Goal: Task Accomplishment & Management: Use online tool/utility

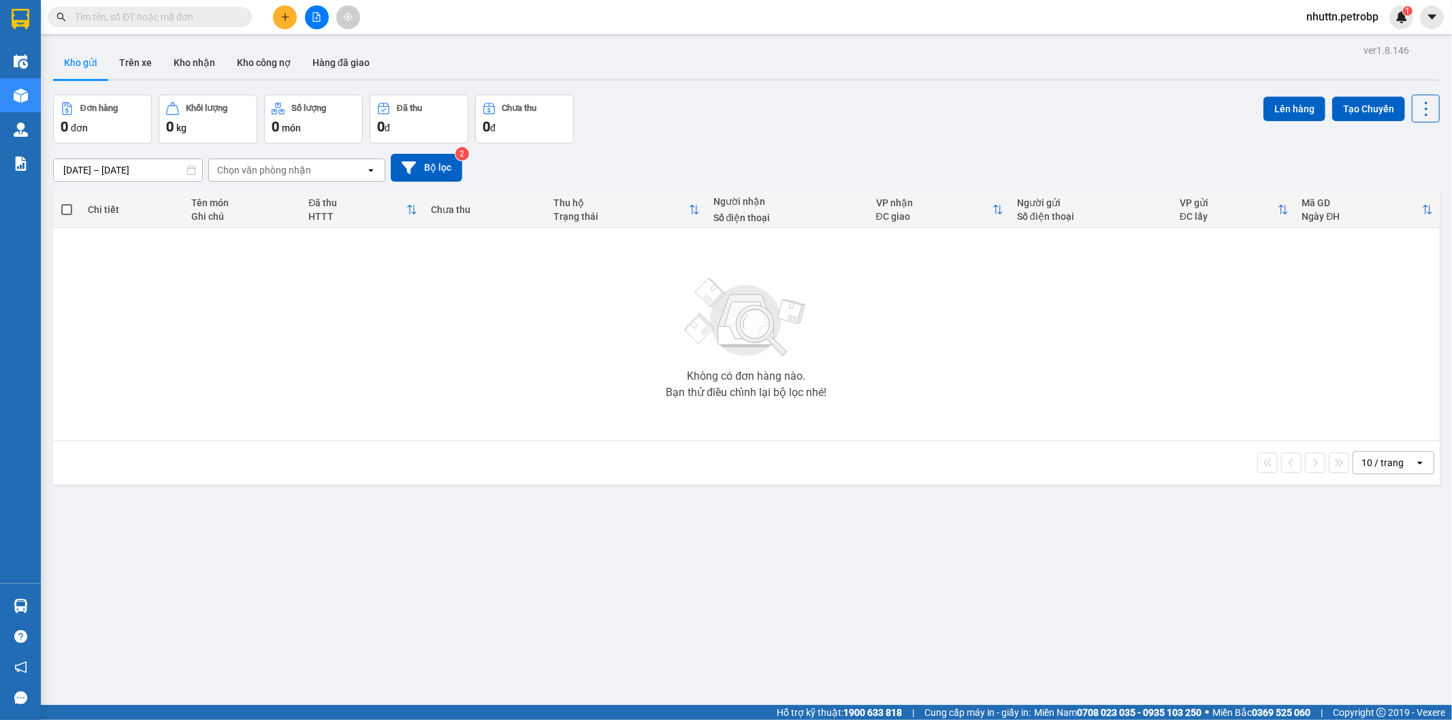
click at [1370, 14] on span "nhuttn.petrobp" at bounding box center [1343, 16] width 94 height 17
click at [1362, 42] on span "Đăng xuất" at bounding box center [1347, 42] width 67 height 15
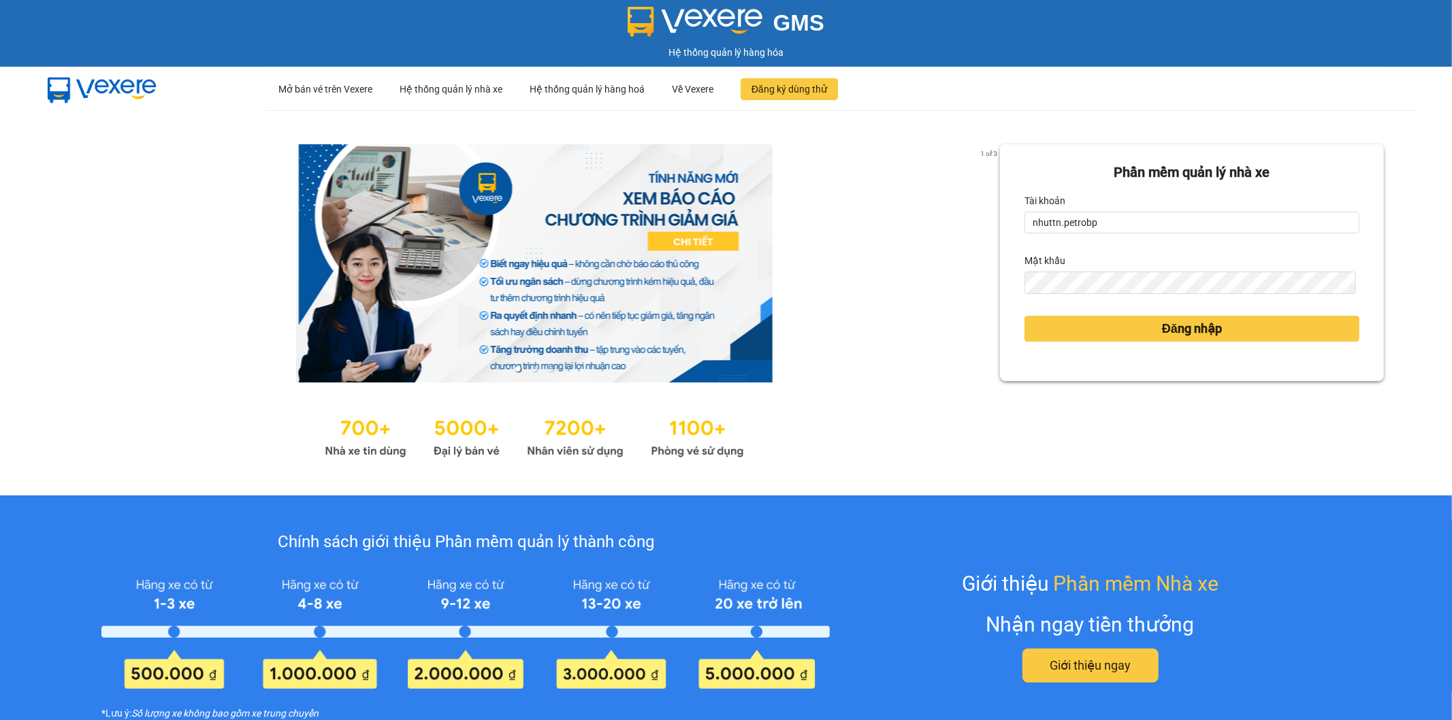
click at [1131, 235] on form "Phần mềm quản lý nhà xe Tài khoản nhuttn.petrobp Mật khẩu Đăng nhập" at bounding box center [1192, 263] width 335 height 202
click at [1132, 215] on input "nhuttn.petrobp" at bounding box center [1192, 223] width 335 height 22
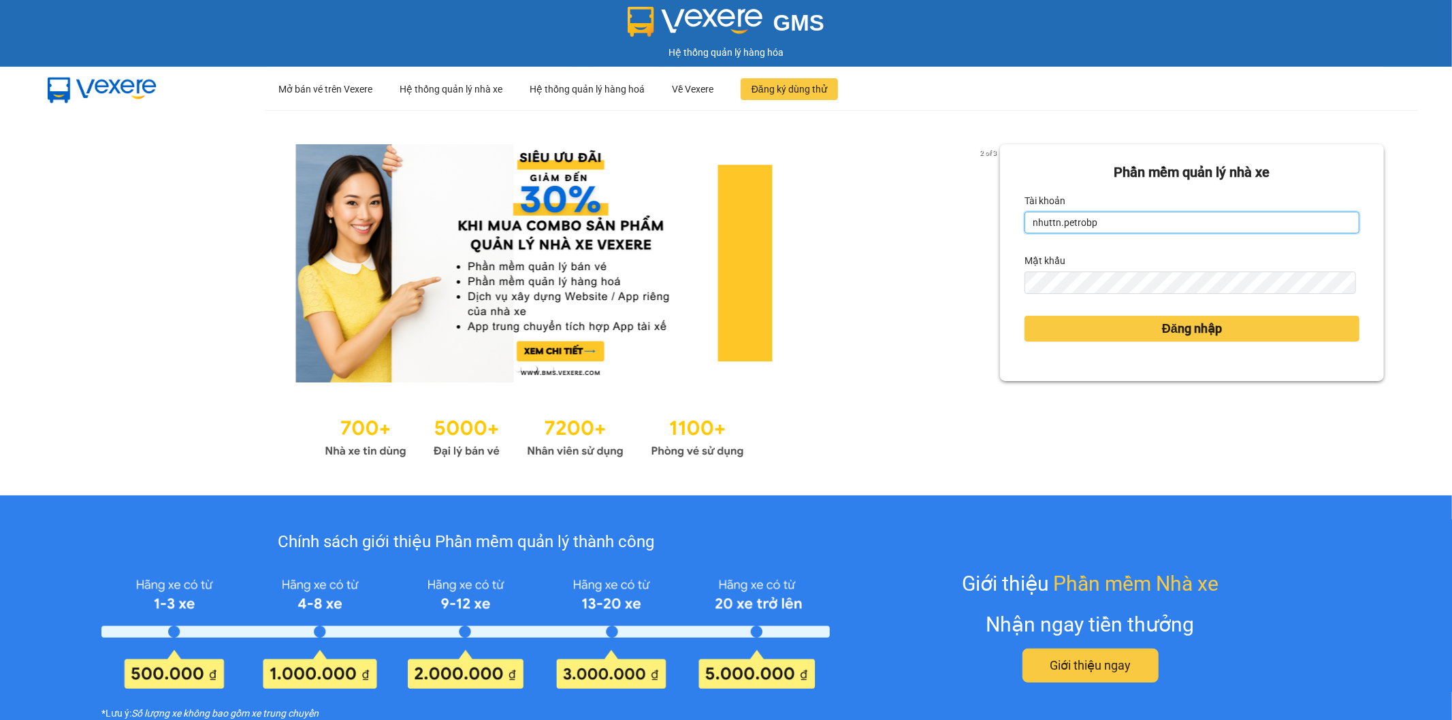
type input "cucttt.petrobp"
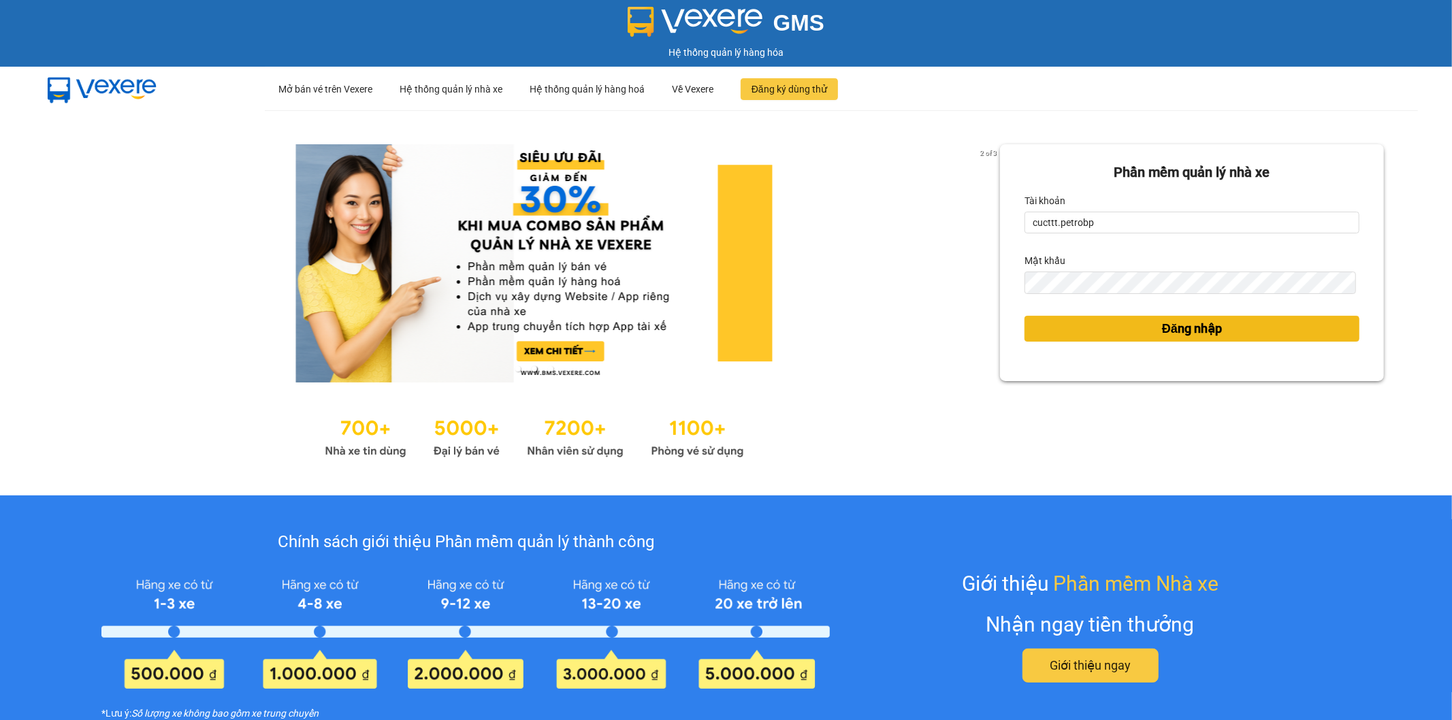
click at [1123, 323] on button "Đăng nhập" at bounding box center [1192, 329] width 335 height 26
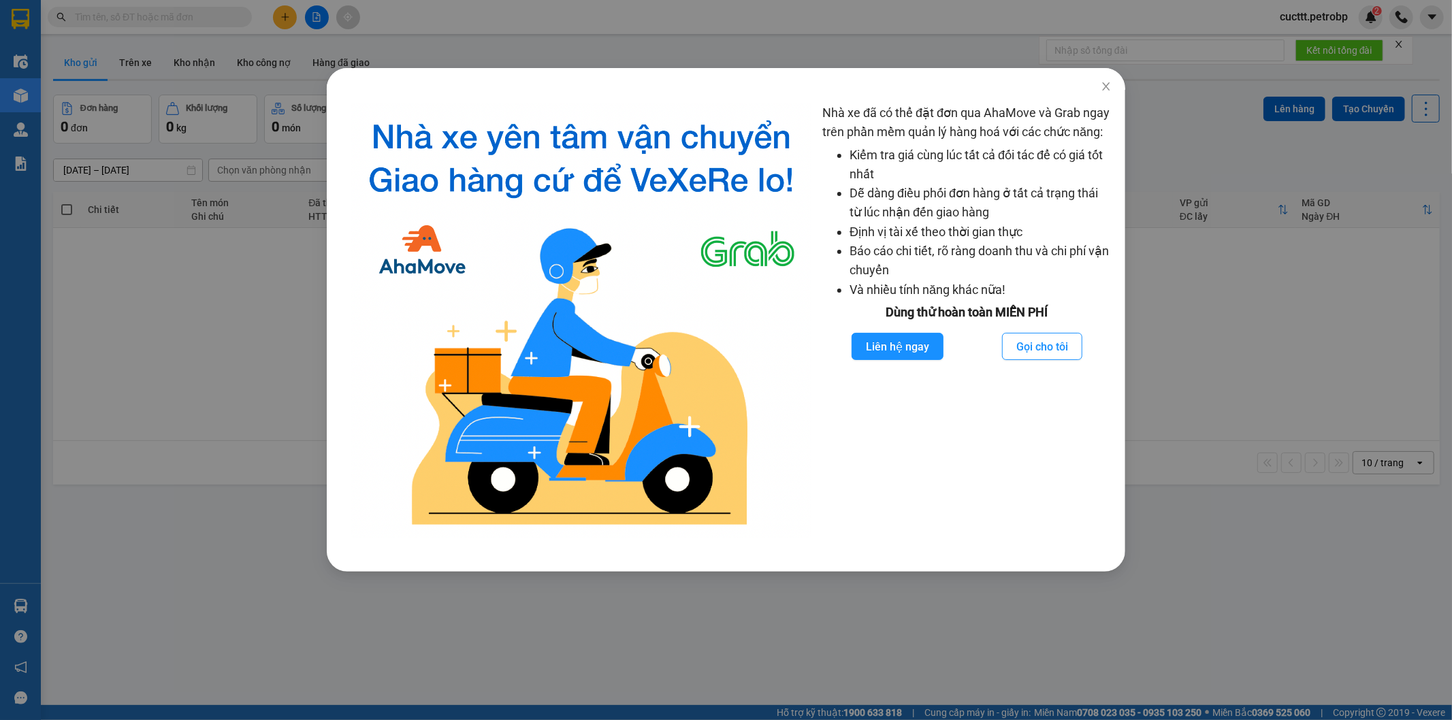
click at [200, 261] on div "Nhà xe đã có thể đặt đơn qua AhaMove và Grab ngay trên phần mềm quản lý hàng ho…" at bounding box center [726, 360] width 1452 height 720
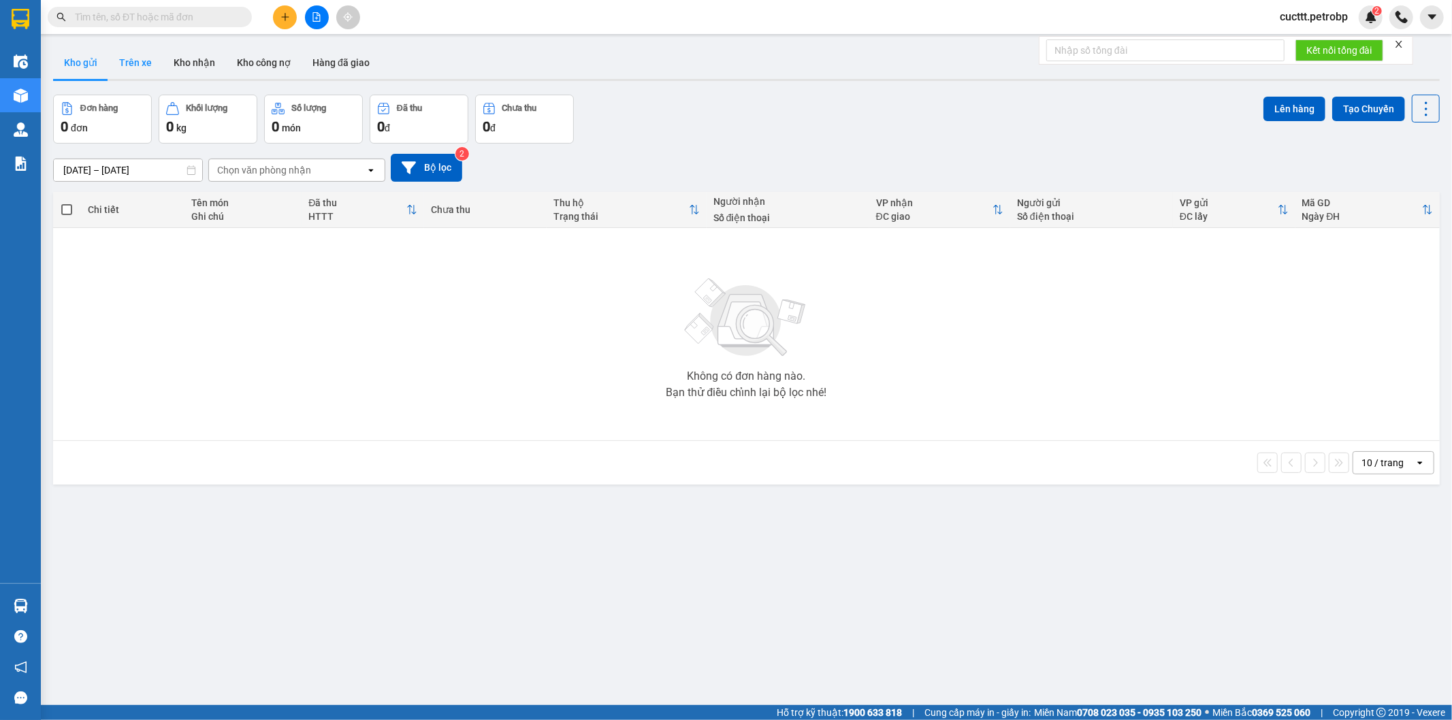
click at [116, 63] on button "Trên xe" at bounding box center [135, 62] width 54 height 33
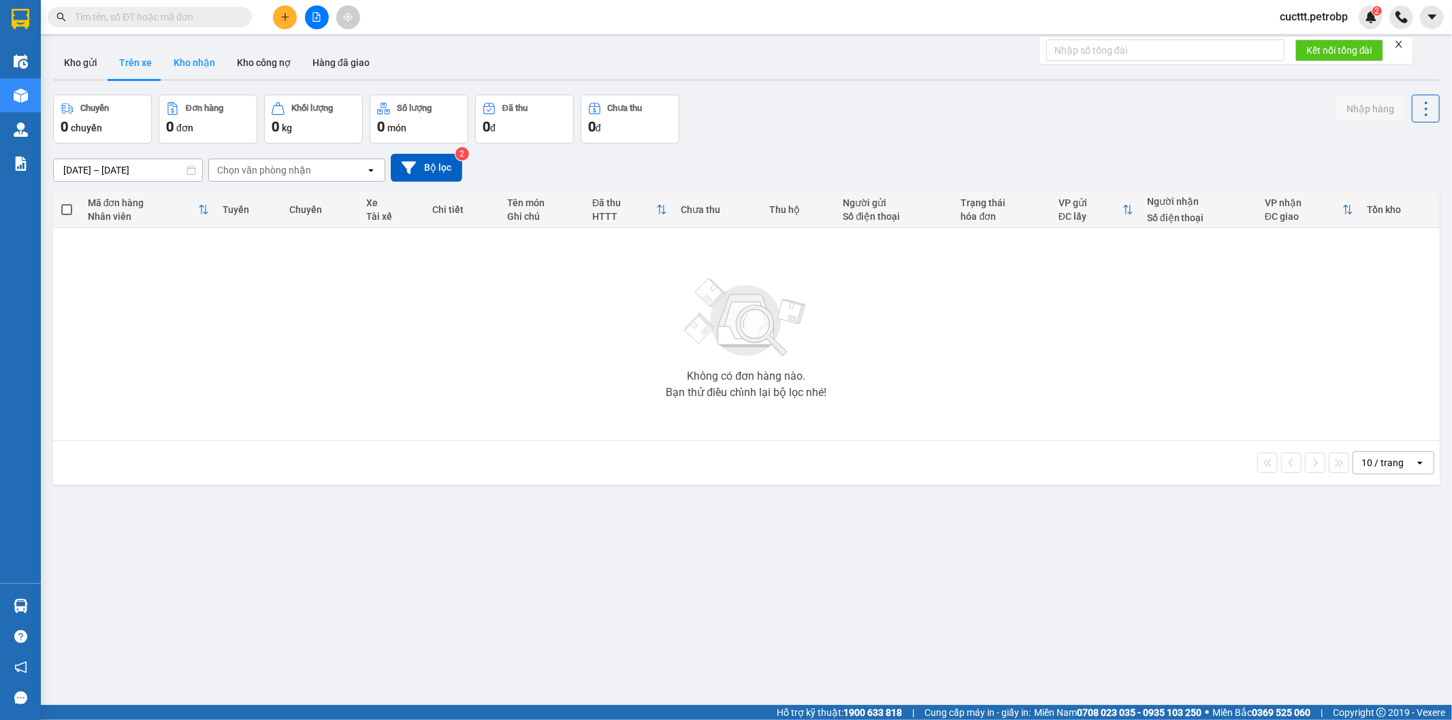
click at [169, 60] on button "Kho nhận" at bounding box center [194, 62] width 63 height 33
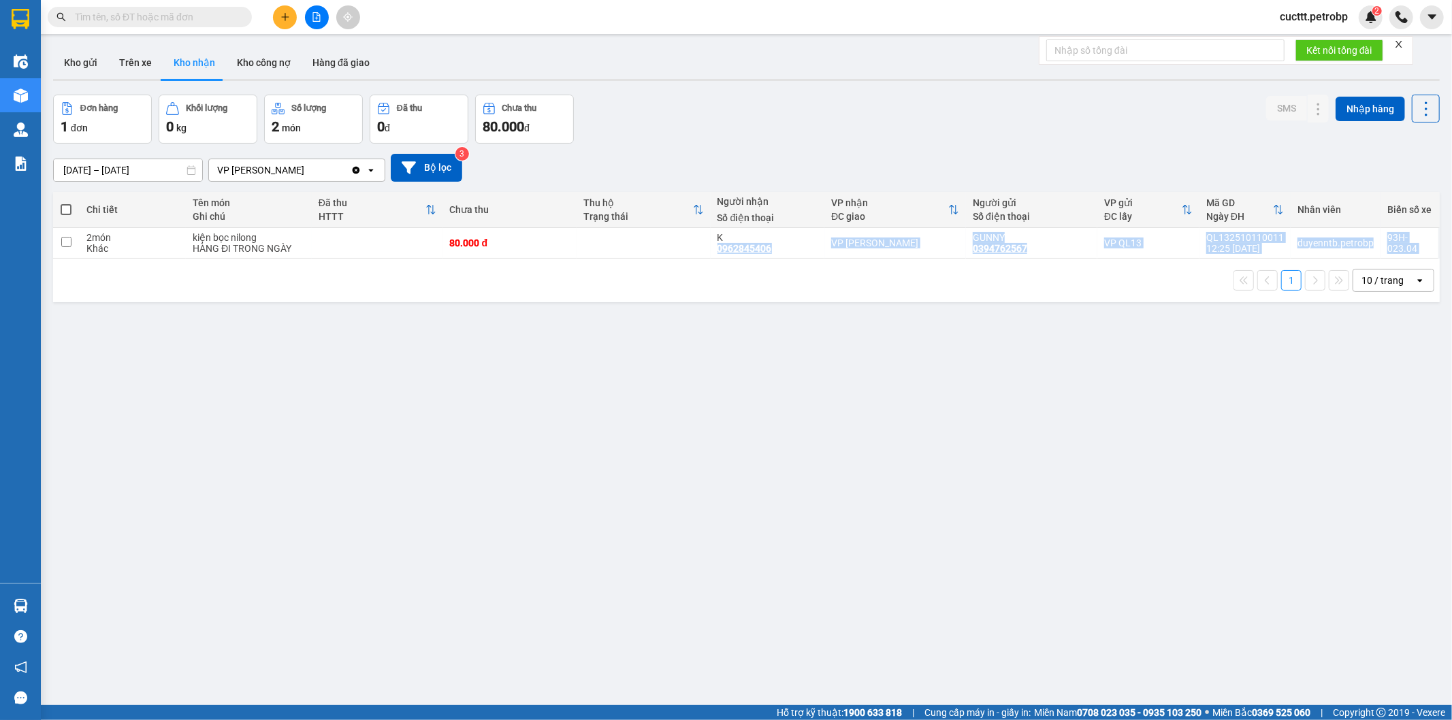
drag, startPoint x: 714, startPoint y: 253, endPoint x: 780, endPoint y: 261, distance: 67.1
click at [780, 261] on div "Chi tiết Tên món Ghi chú Đã thu HTTT Chưa thu Thu hộ Trạng thái Người nhận Số đ…" at bounding box center [746, 247] width 1387 height 110
click at [780, 261] on div "1 10 / trang open" at bounding box center [746, 281] width 1387 height 44
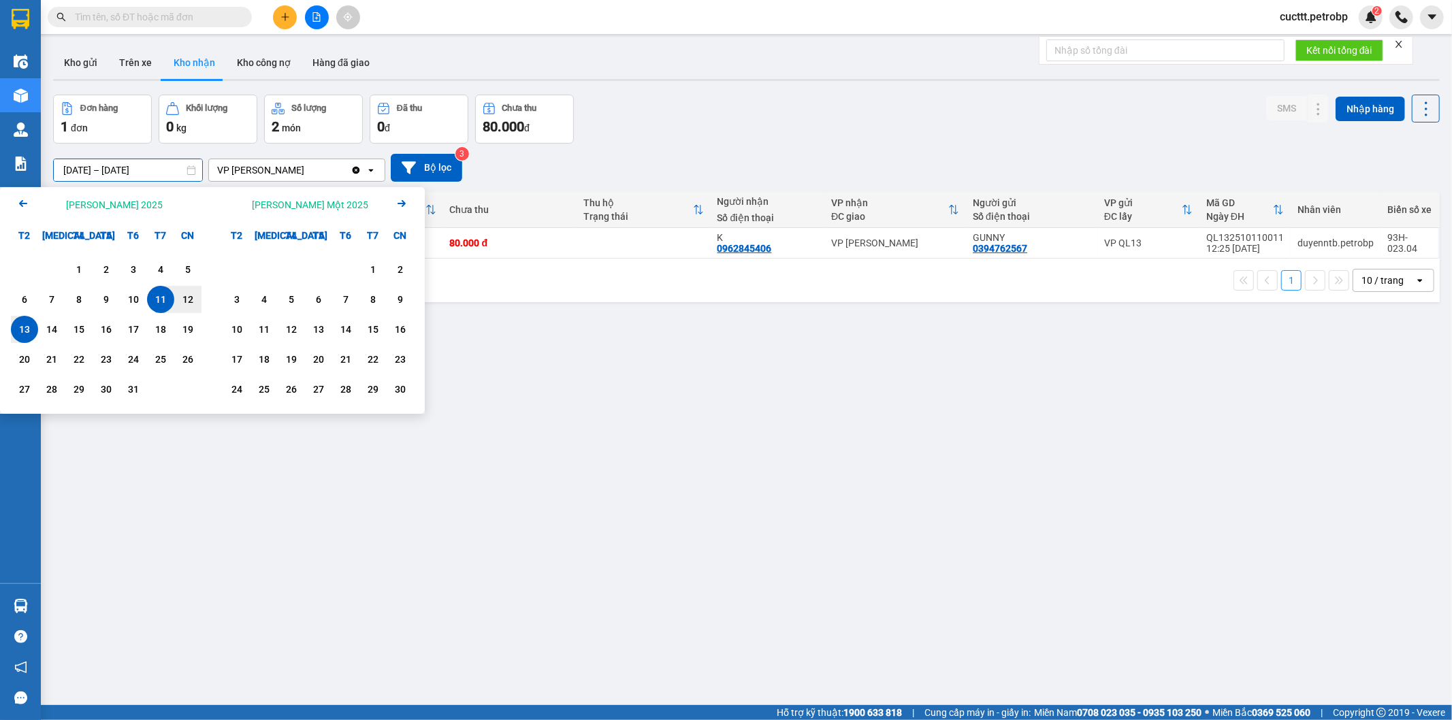
click at [155, 172] on input "[DATE] – [DATE]" at bounding box center [128, 170] width 148 height 22
drag, startPoint x: 72, startPoint y: 269, endPoint x: 21, endPoint y: 317, distance: 69.9
click at [71, 269] on div "1" at bounding box center [78, 269] width 19 height 16
drag, startPoint x: 25, startPoint y: 332, endPoint x: 125, endPoint y: 174, distance: 187.2
click at [29, 324] on div "13" at bounding box center [24, 329] width 19 height 16
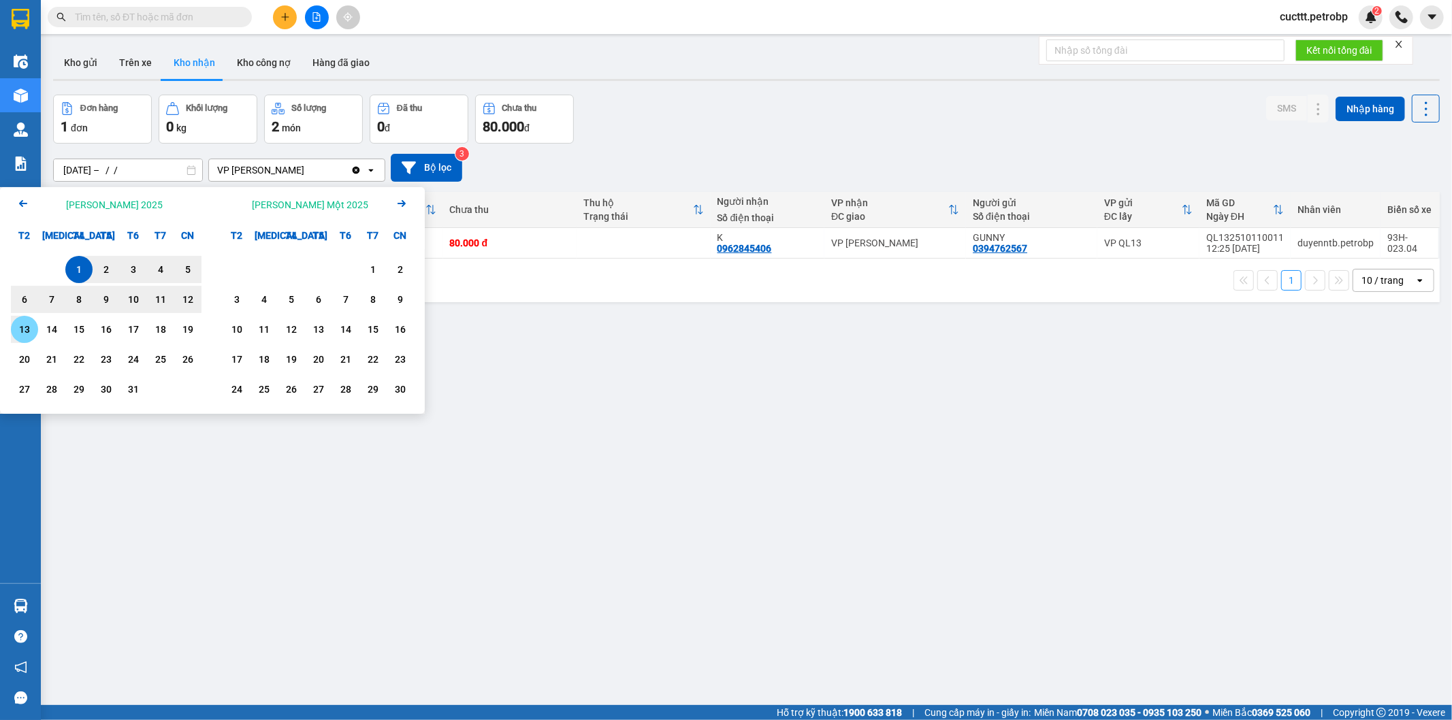
type input "[DATE] – [DATE]"
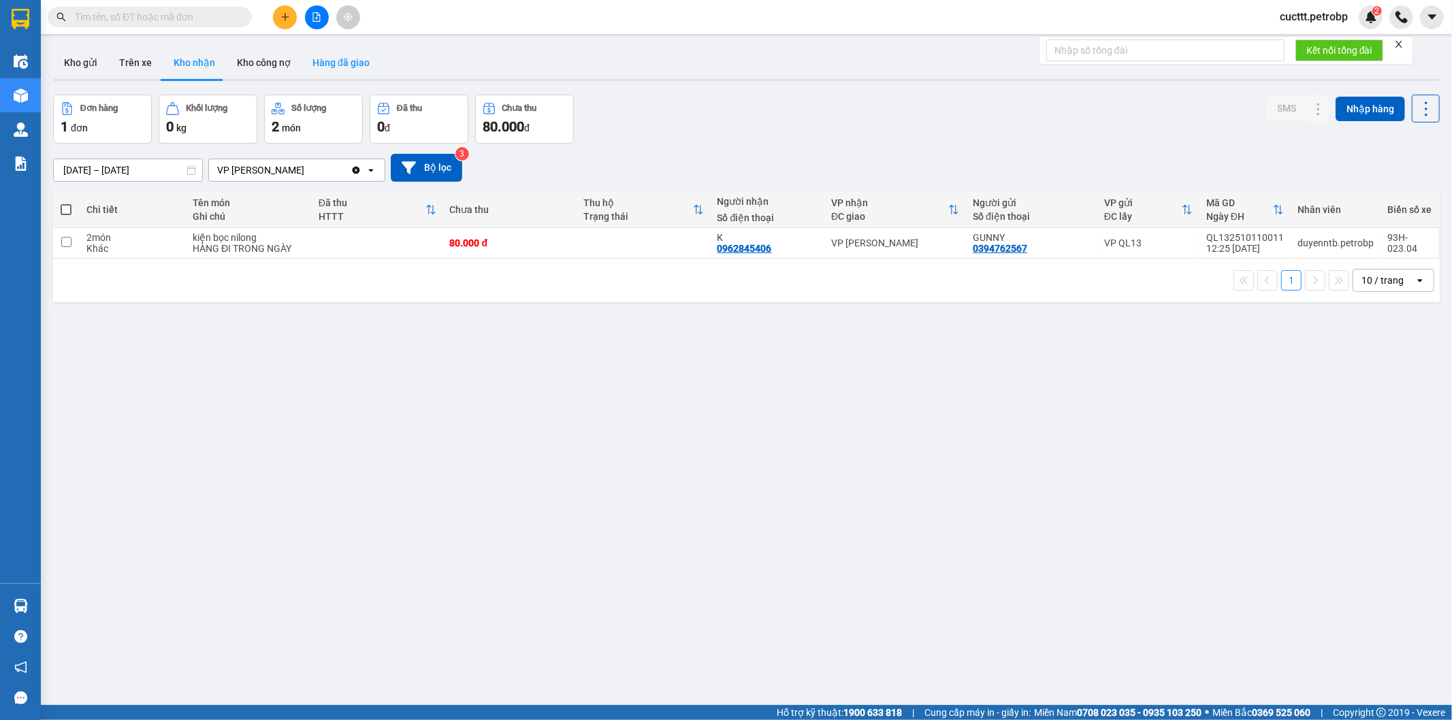
click at [332, 60] on button "Hàng đã giao" at bounding box center [341, 62] width 79 height 33
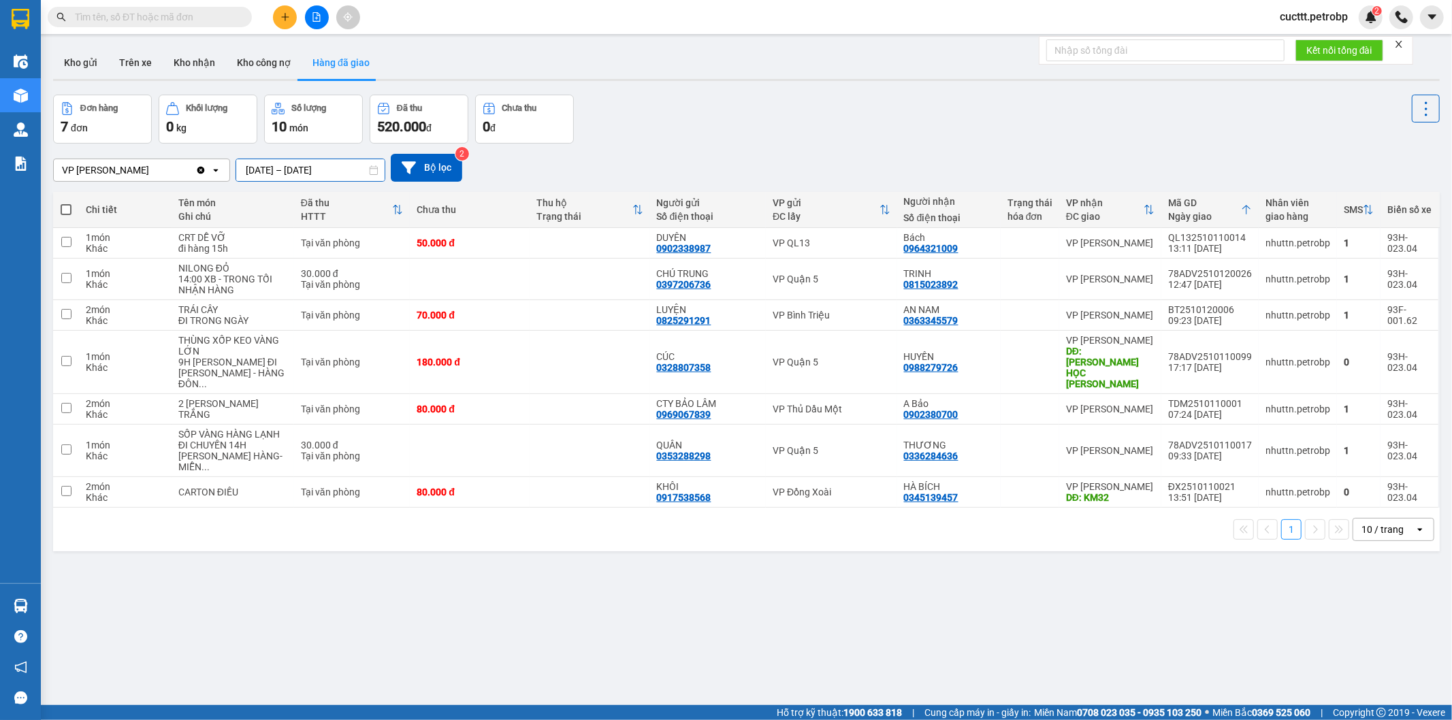
click at [297, 165] on input "[DATE] – [DATE]" at bounding box center [310, 170] width 148 height 22
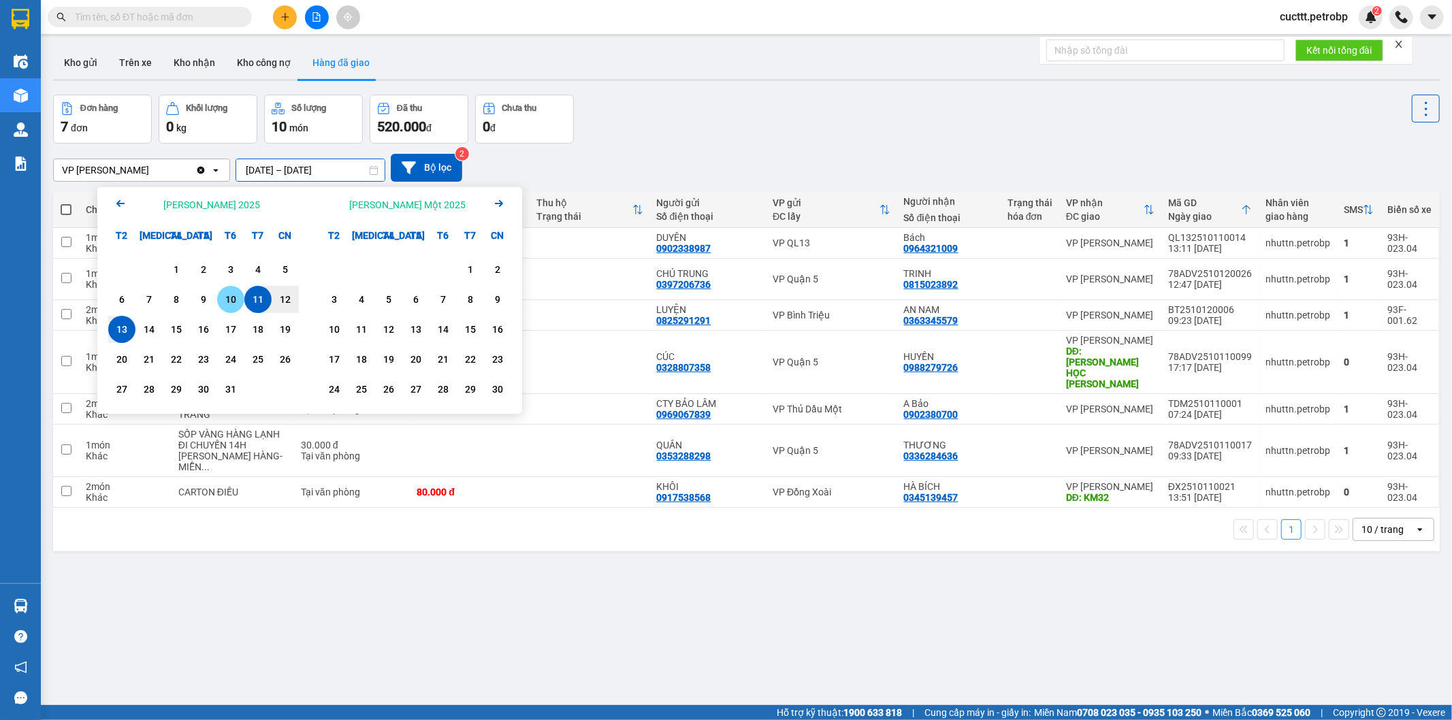
drag, startPoint x: 229, startPoint y: 294, endPoint x: 161, endPoint y: 317, distance: 71.3
click at [229, 295] on div "10" at bounding box center [230, 299] width 19 height 16
click at [287, 302] on div "12" at bounding box center [285, 299] width 19 height 16
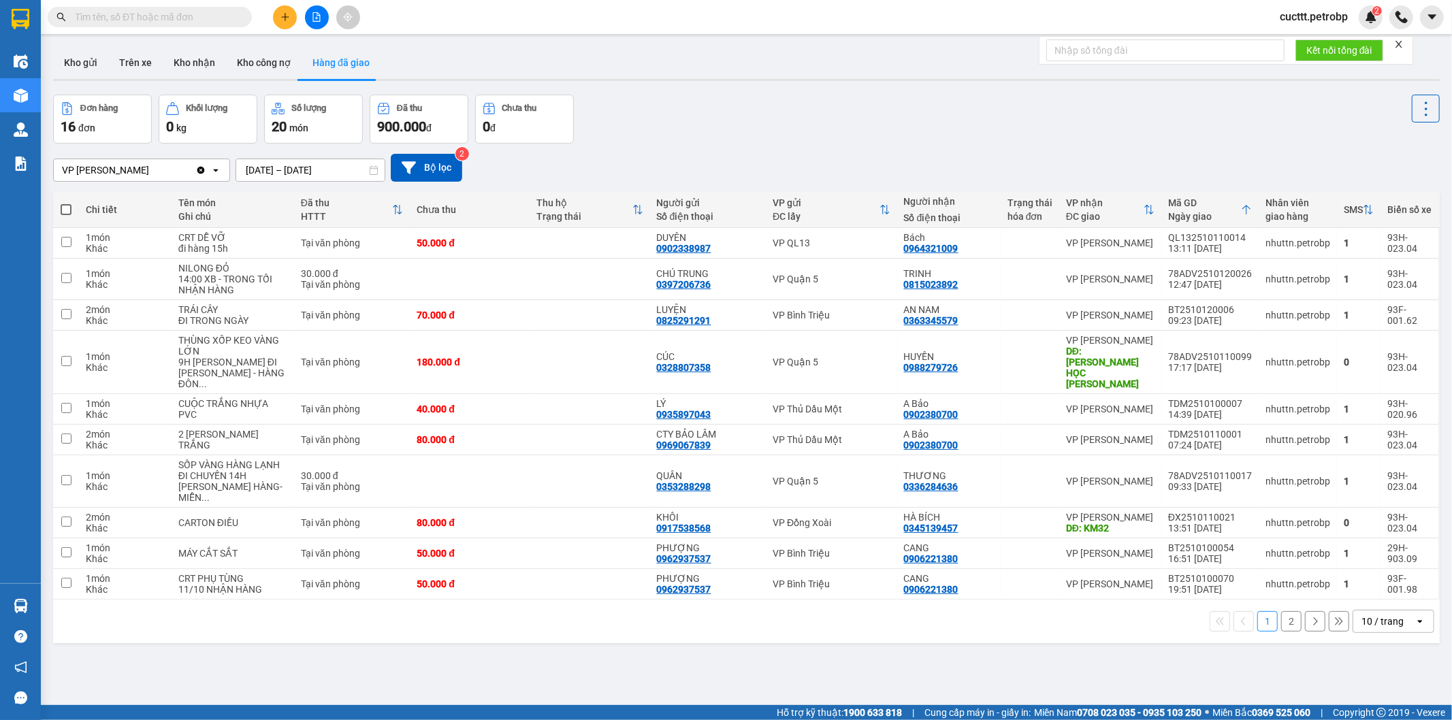
click at [310, 160] on input "10/10/2025 – 12/10/2025" at bounding box center [310, 170] width 148 height 22
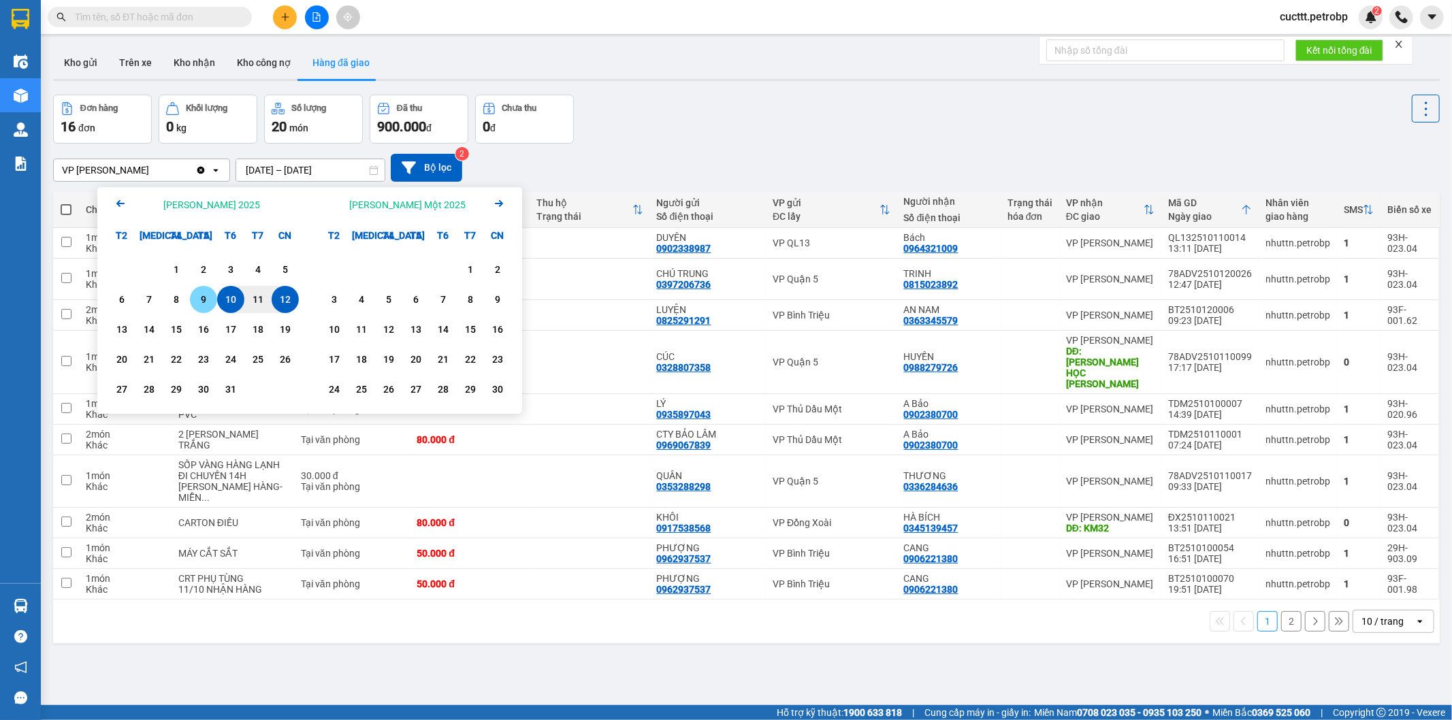
click at [198, 302] on div "9" at bounding box center [203, 299] width 19 height 16
click at [289, 308] on div "12" at bounding box center [285, 299] width 19 height 16
type input "09/10/2025 – 12/10/2025"
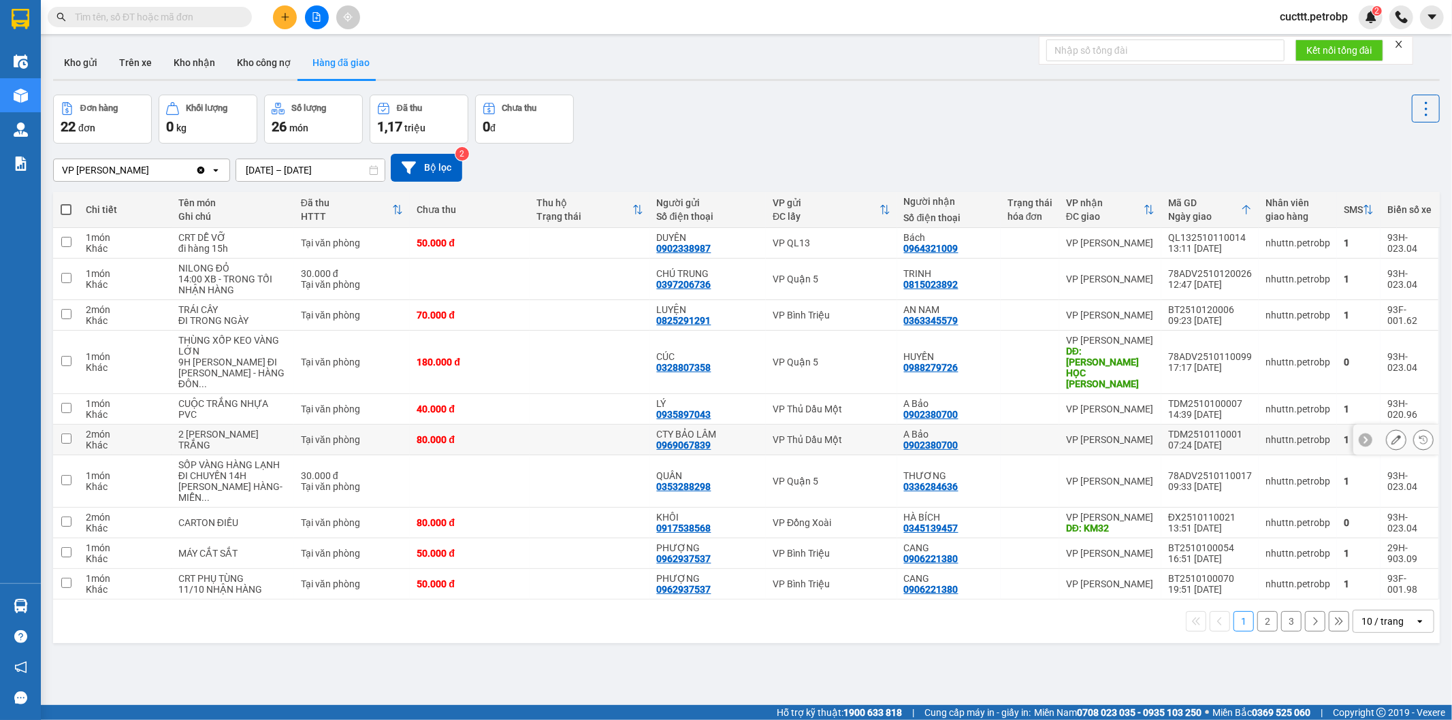
scroll to position [63, 0]
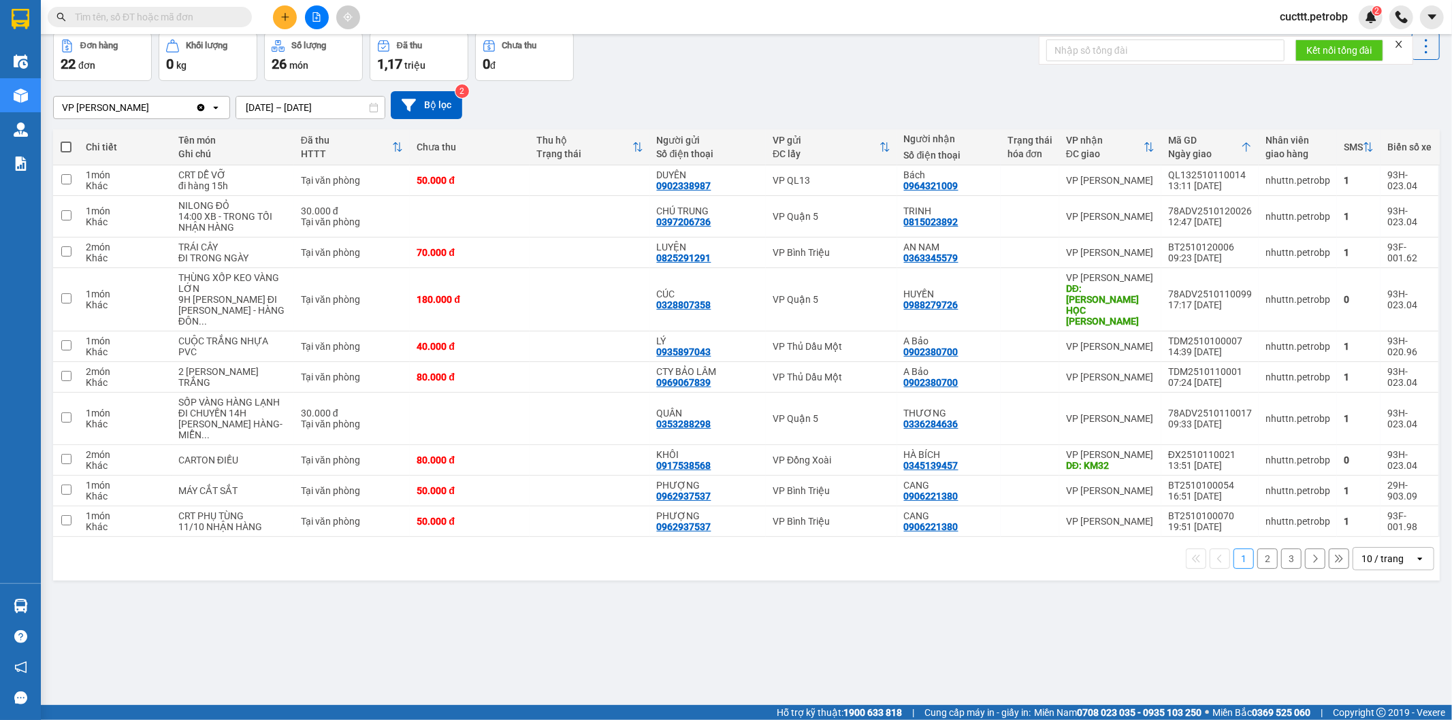
click at [1258, 549] on button "2" at bounding box center [1268, 559] width 20 height 20
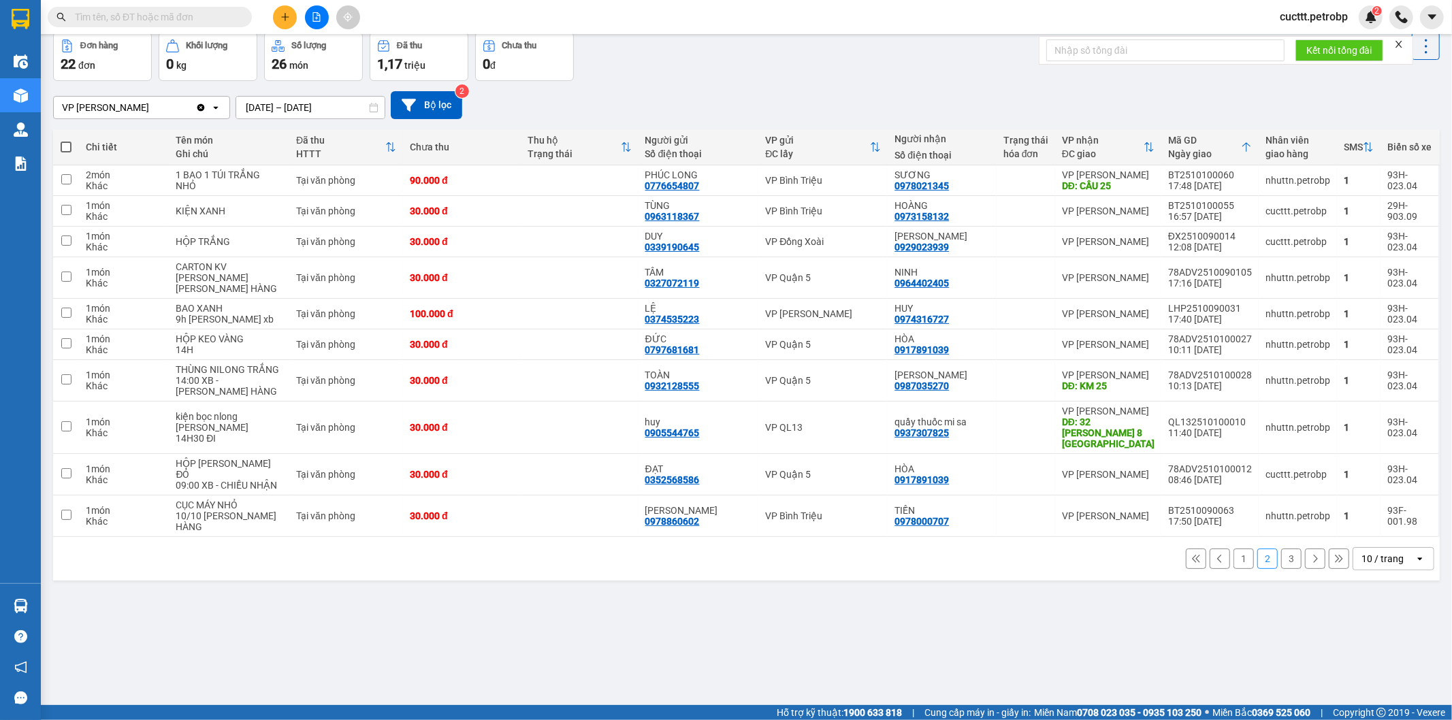
click at [1234, 550] on button "1" at bounding box center [1244, 559] width 20 height 20
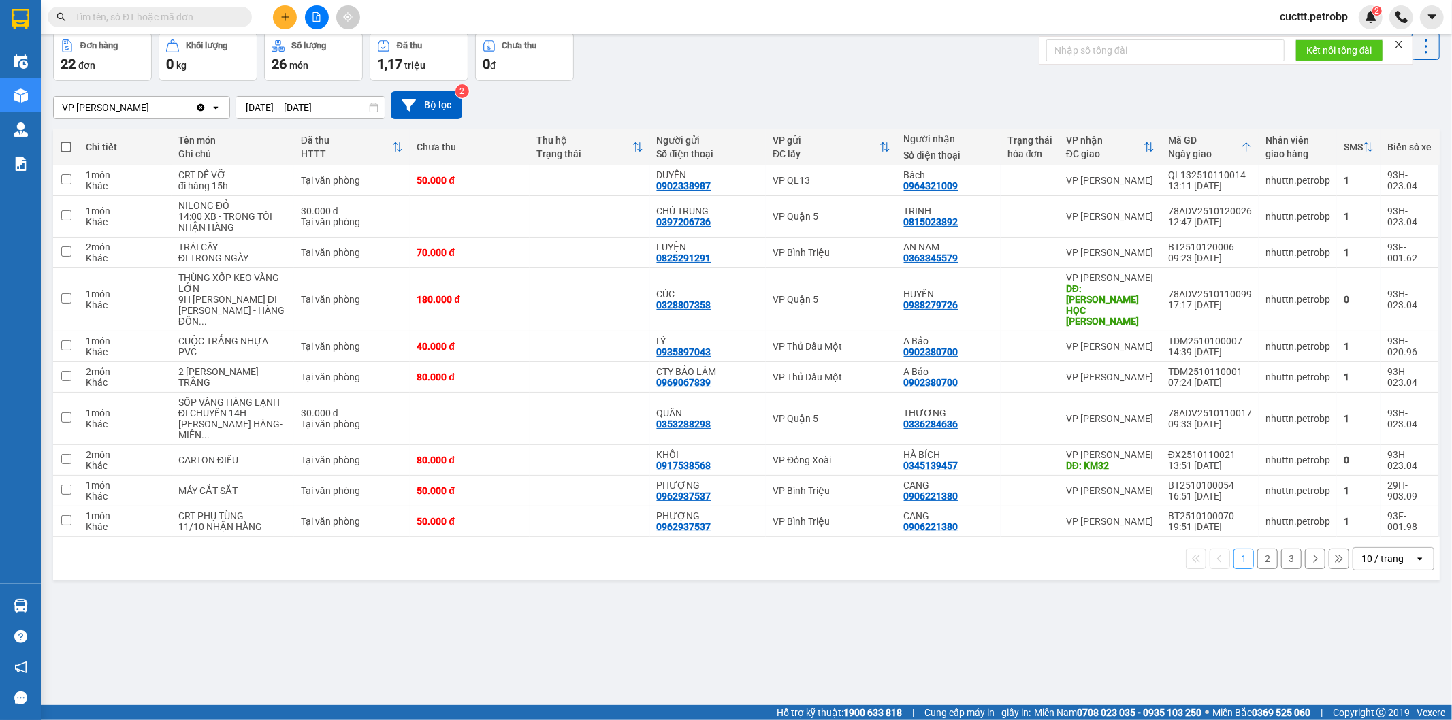
click at [1258, 553] on button "2" at bounding box center [1268, 559] width 20 height 20
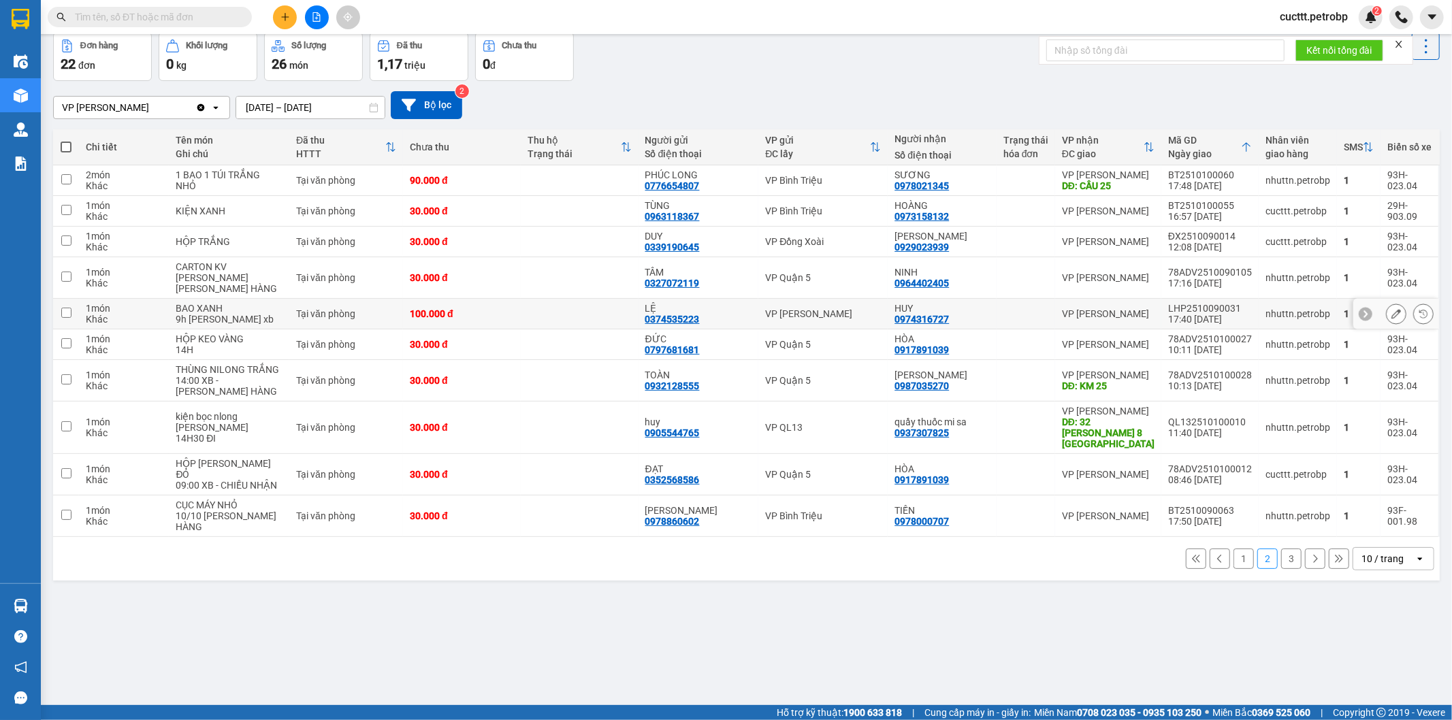
scroll to position [0, 0]
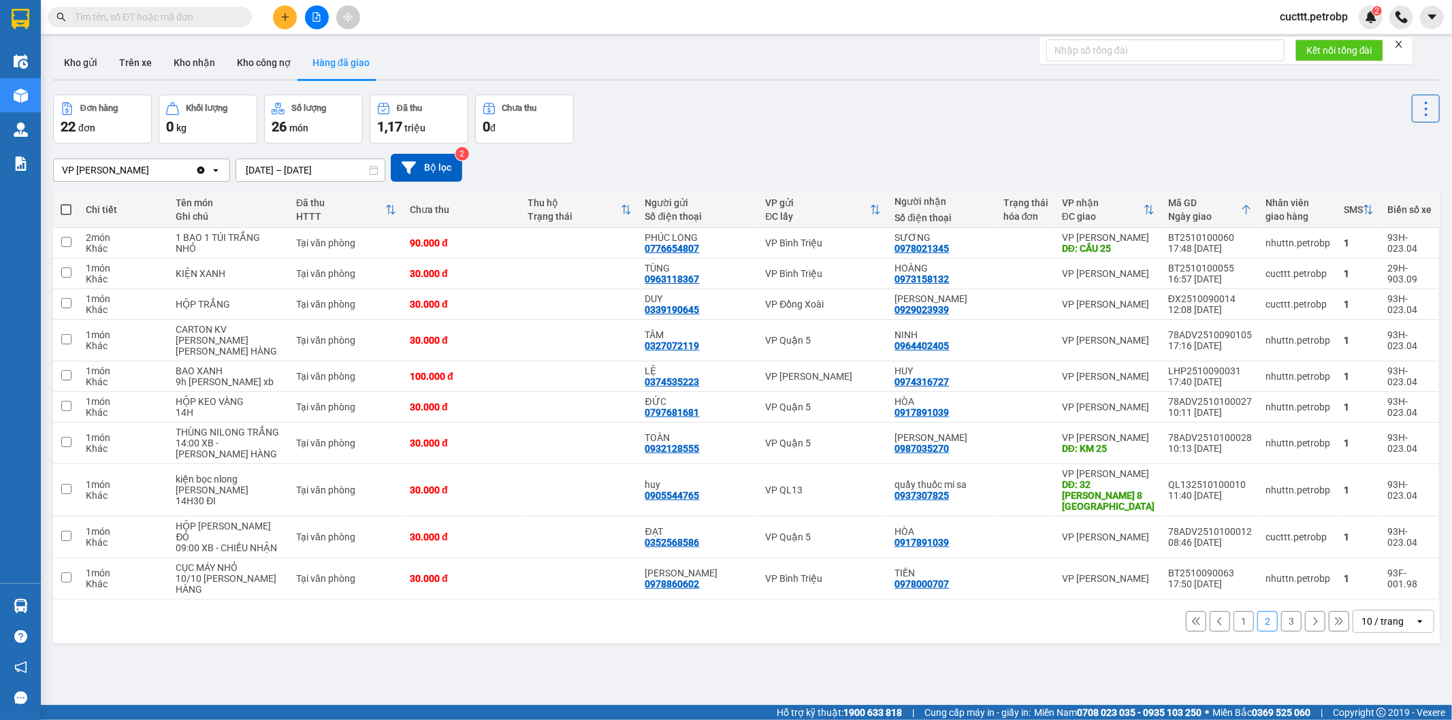
click at [1235, 611] on button "1" at bounding box center [1244, 621] width 20 height 20
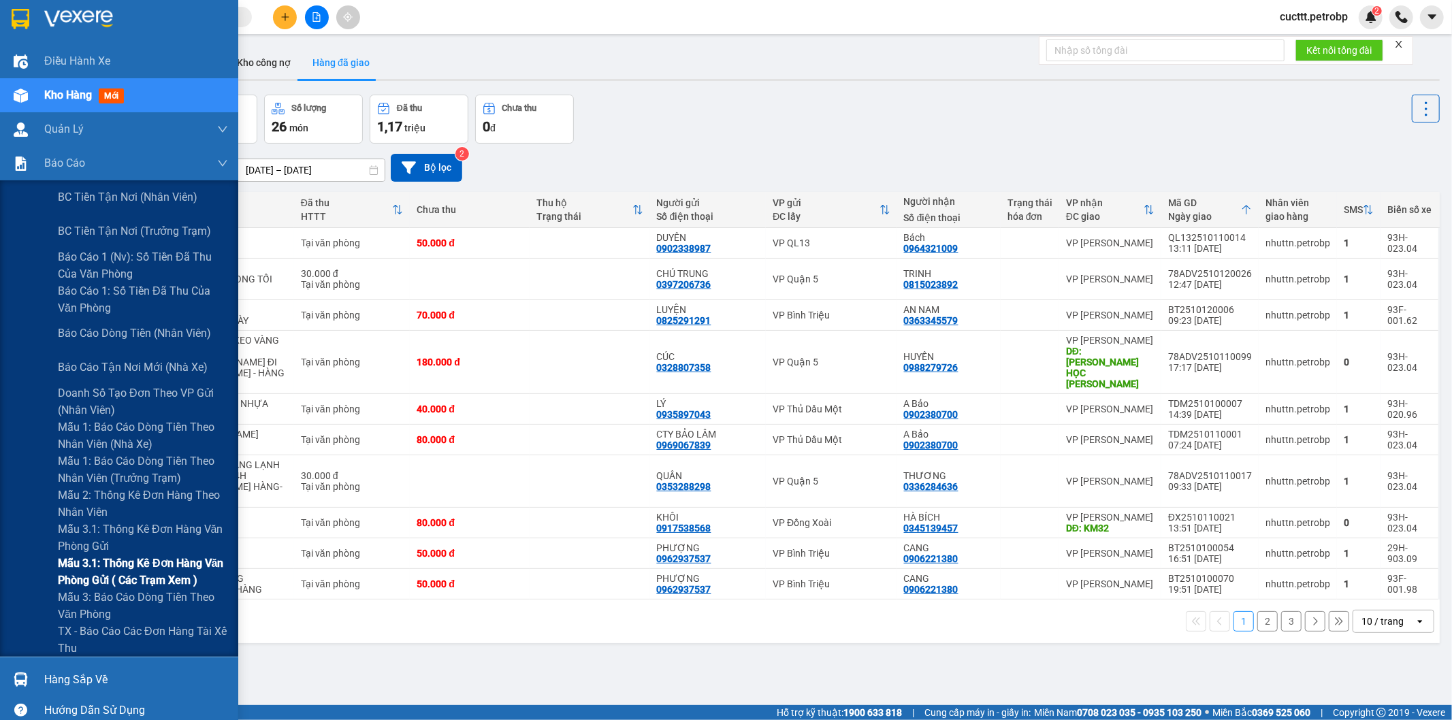
click at [146, 566] on span "Mẫu 3.1: Thống kê đơn hàng văn phòng gửi ( các trạm xem )" at bounding box center [143, 572] width 170 height 34
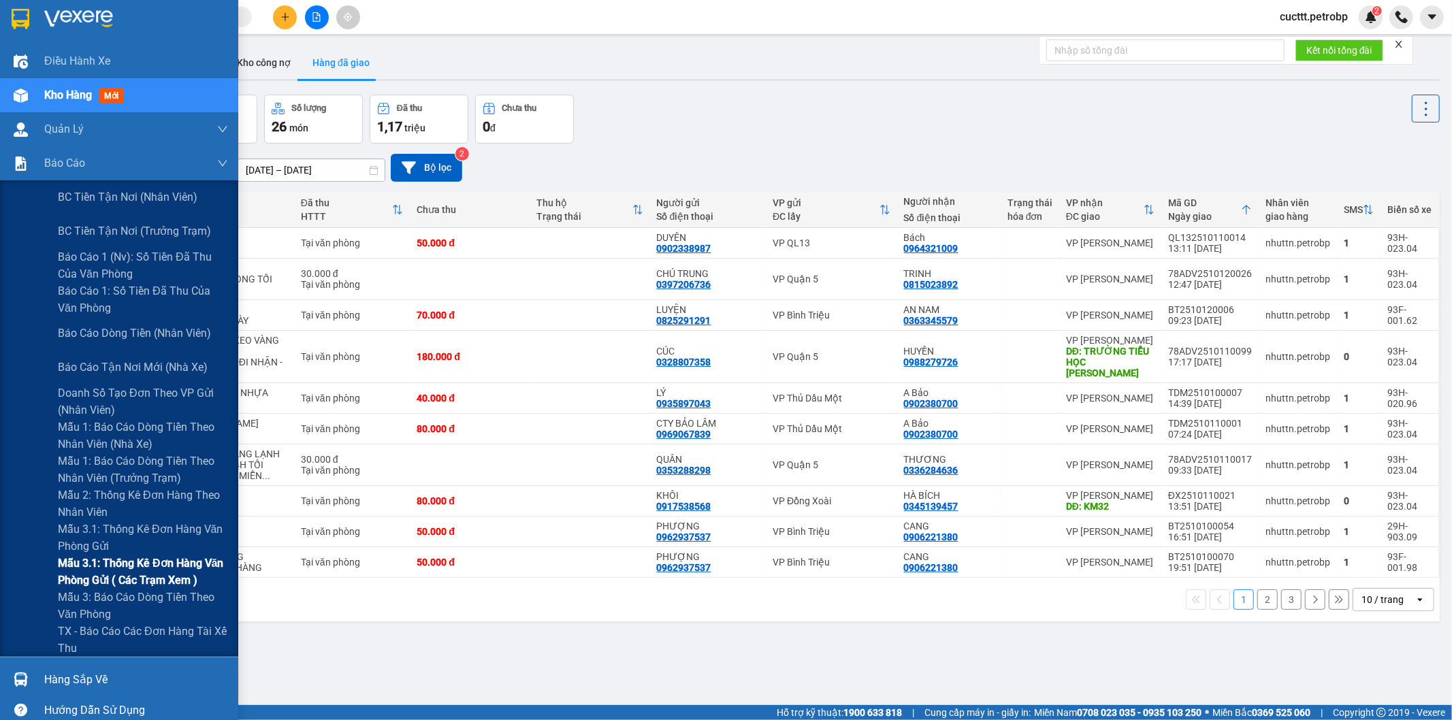
click at [145, 563] on span "Mẫu 3.1: Thống kê đơn hàng văn phòng gửi ( các trạm xem )" at bounding box center [143, 572] width 170 height 34
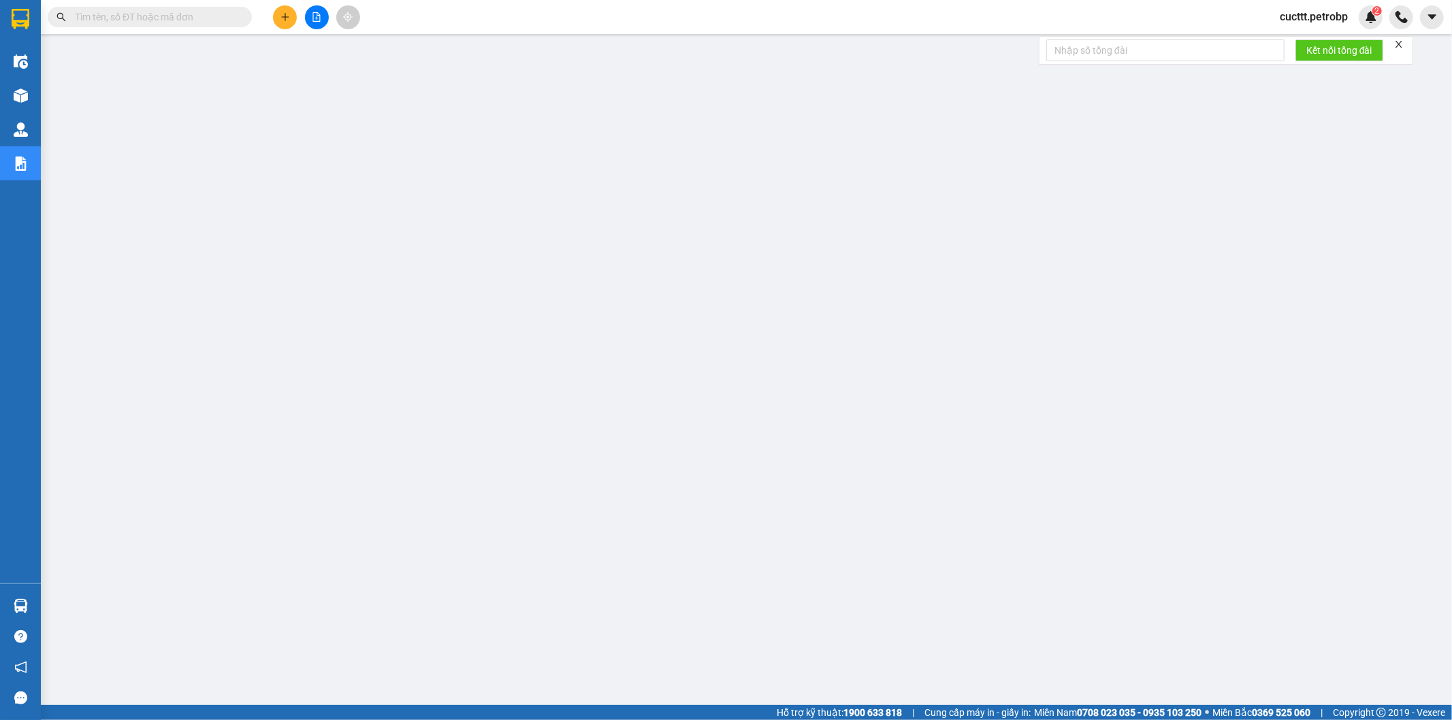
click at [217, 10] on input "text" at bounding box center [155, 17] width 161 height 15
paste input "ĐL2510120002"
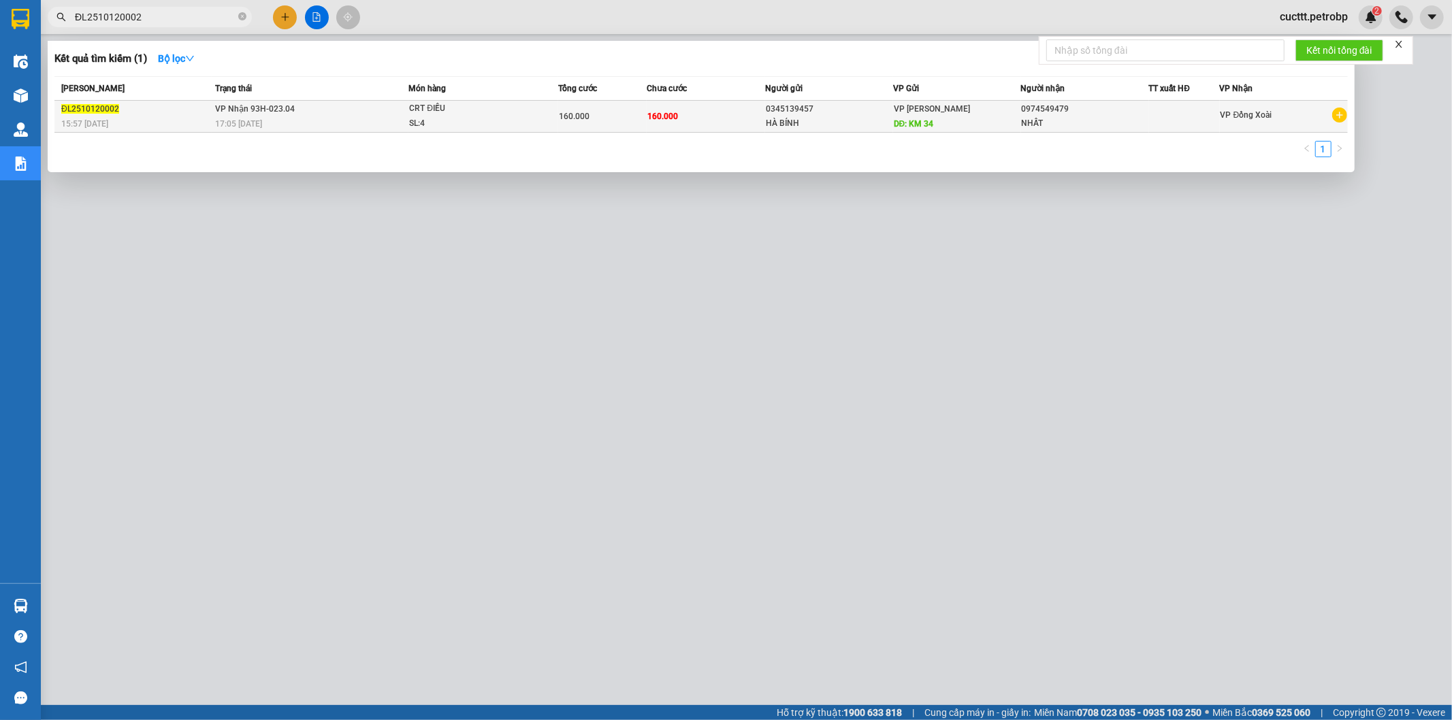
type input "ĐL2510120002"
click at [697, 111] on td "160.000" at bounding box center [706, 117] width 118 height 32
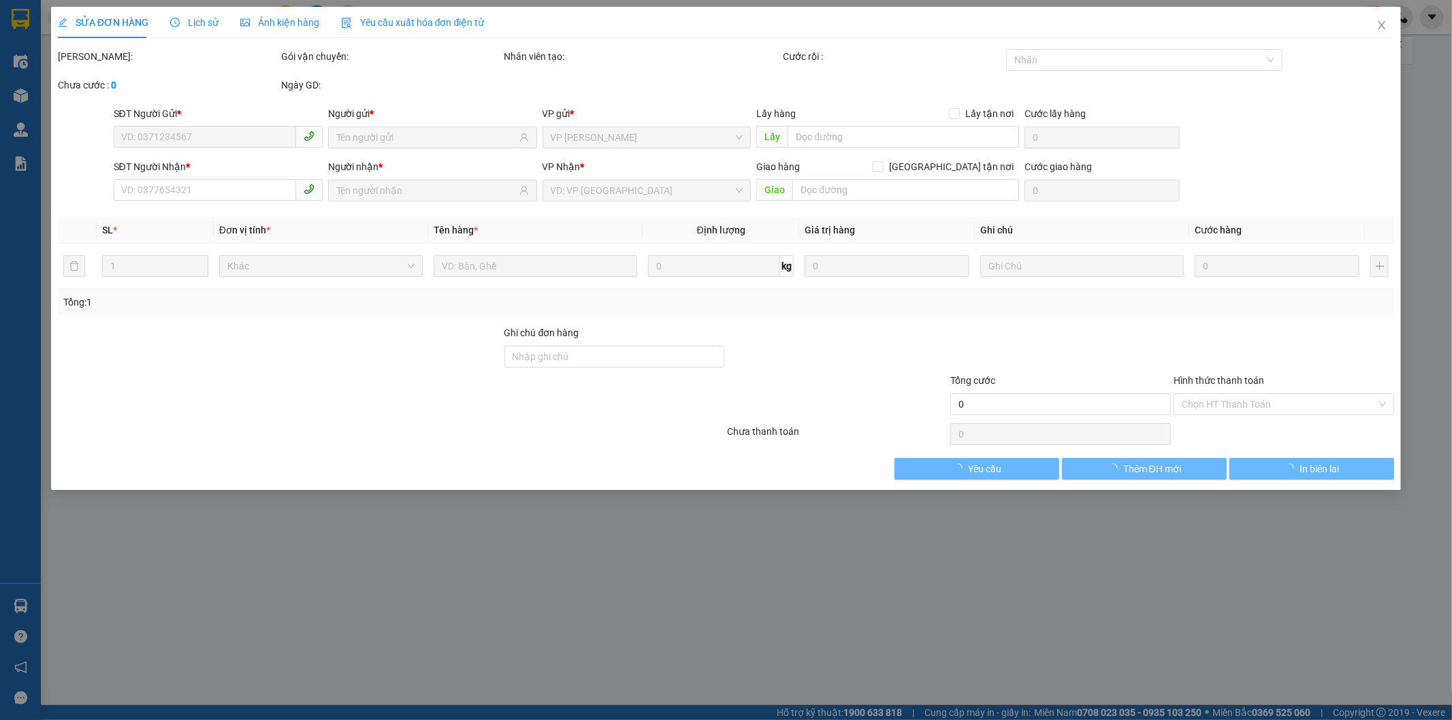
type input "0345139457"
type input "KM 34"
type input "0974549479"
type input "160.000"
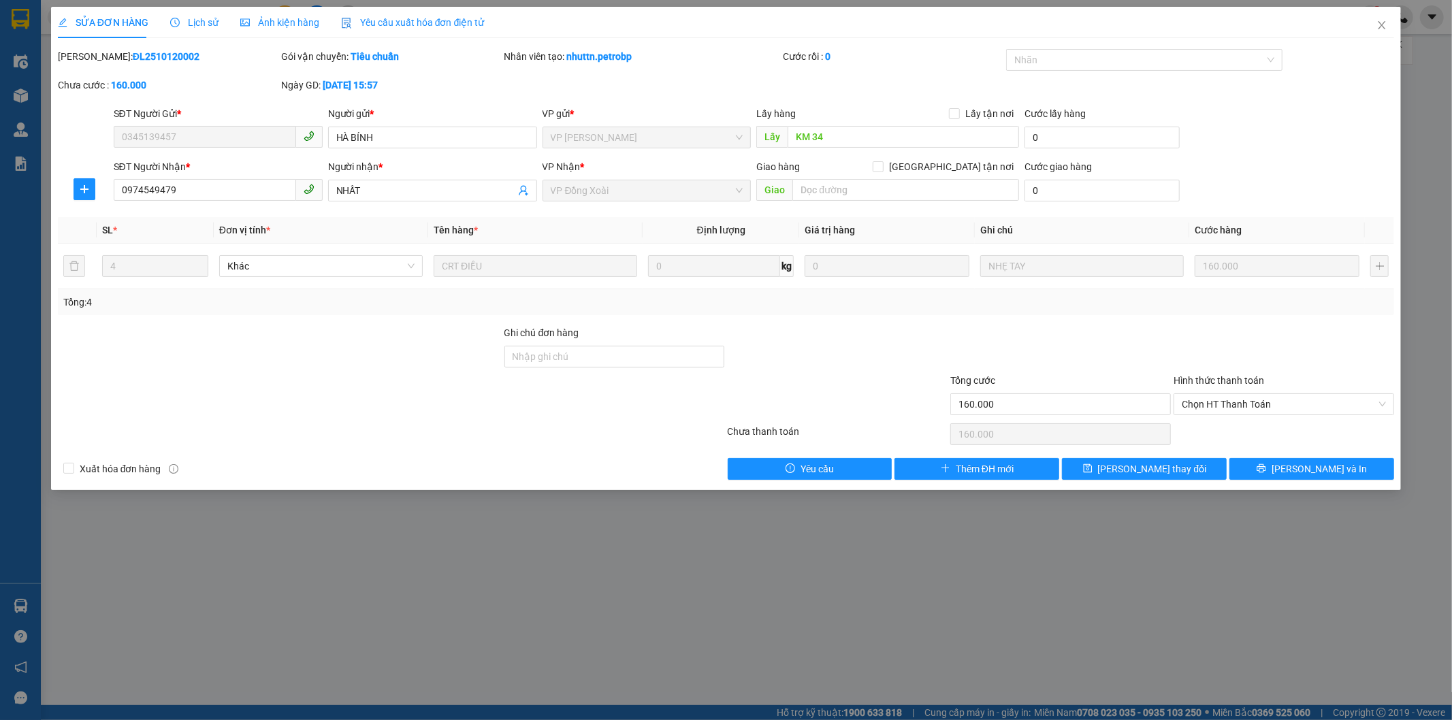
click at [193, 24] on span "Lịch sử" at bounding box center [194, 22] width 48 height 11
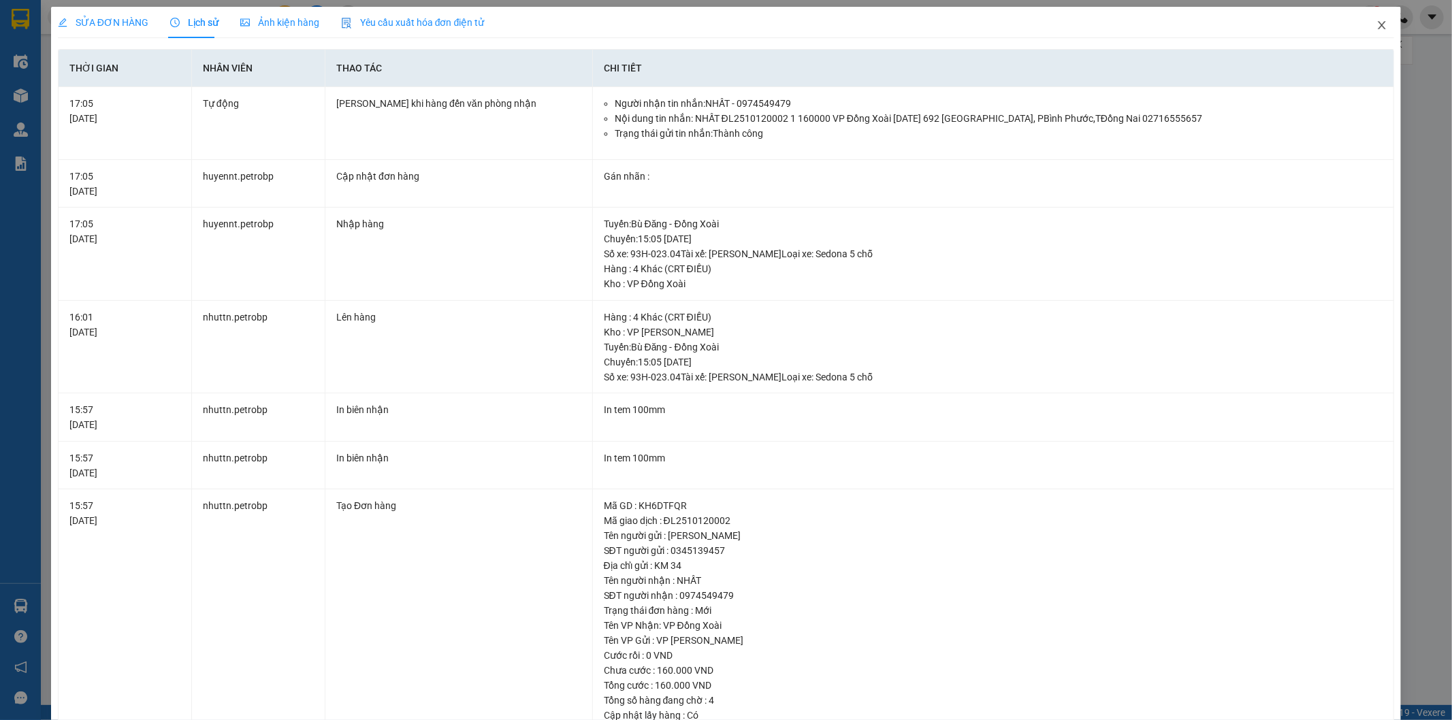
click at [1379, 25] on span "Close" at bounding box center [1382, 26] width 38 height 38
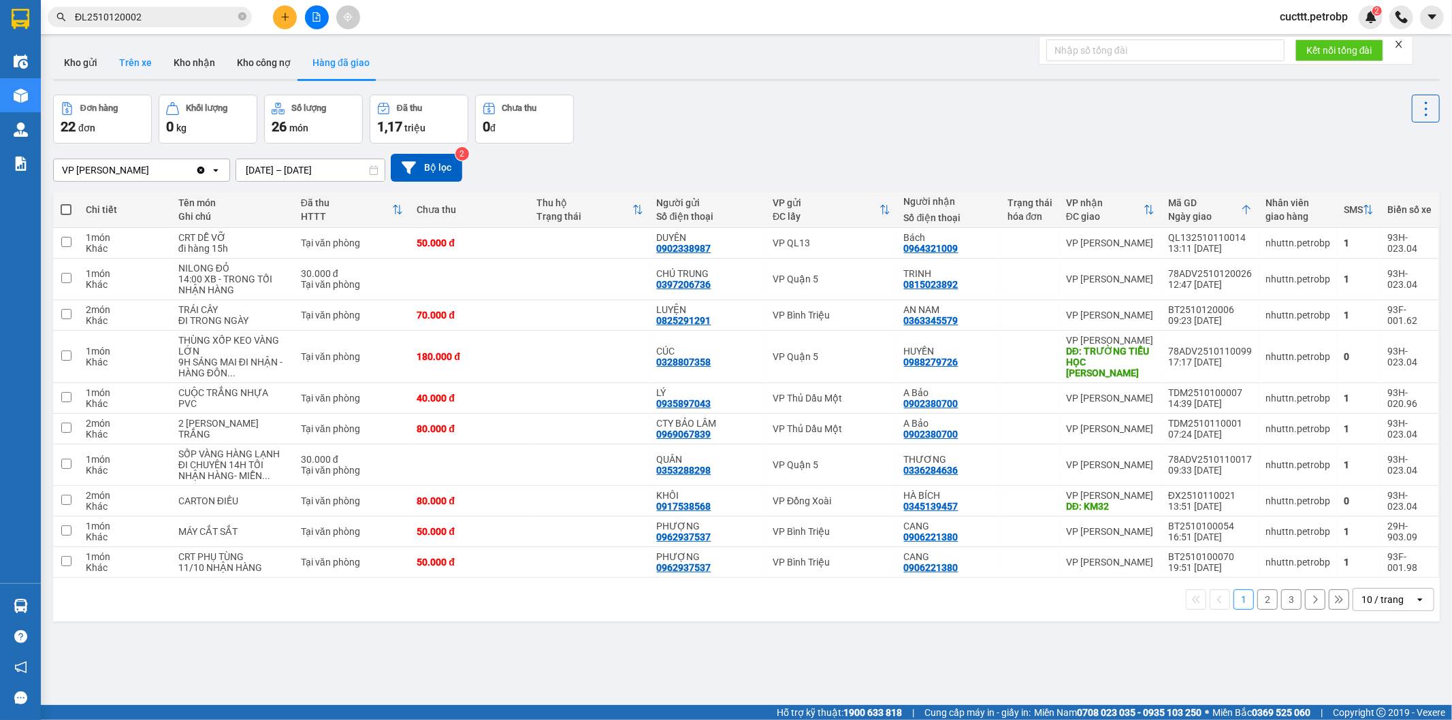
click at [144, 67] on button "Trên xe" at bounding box center [135, 62] width 54 height 33
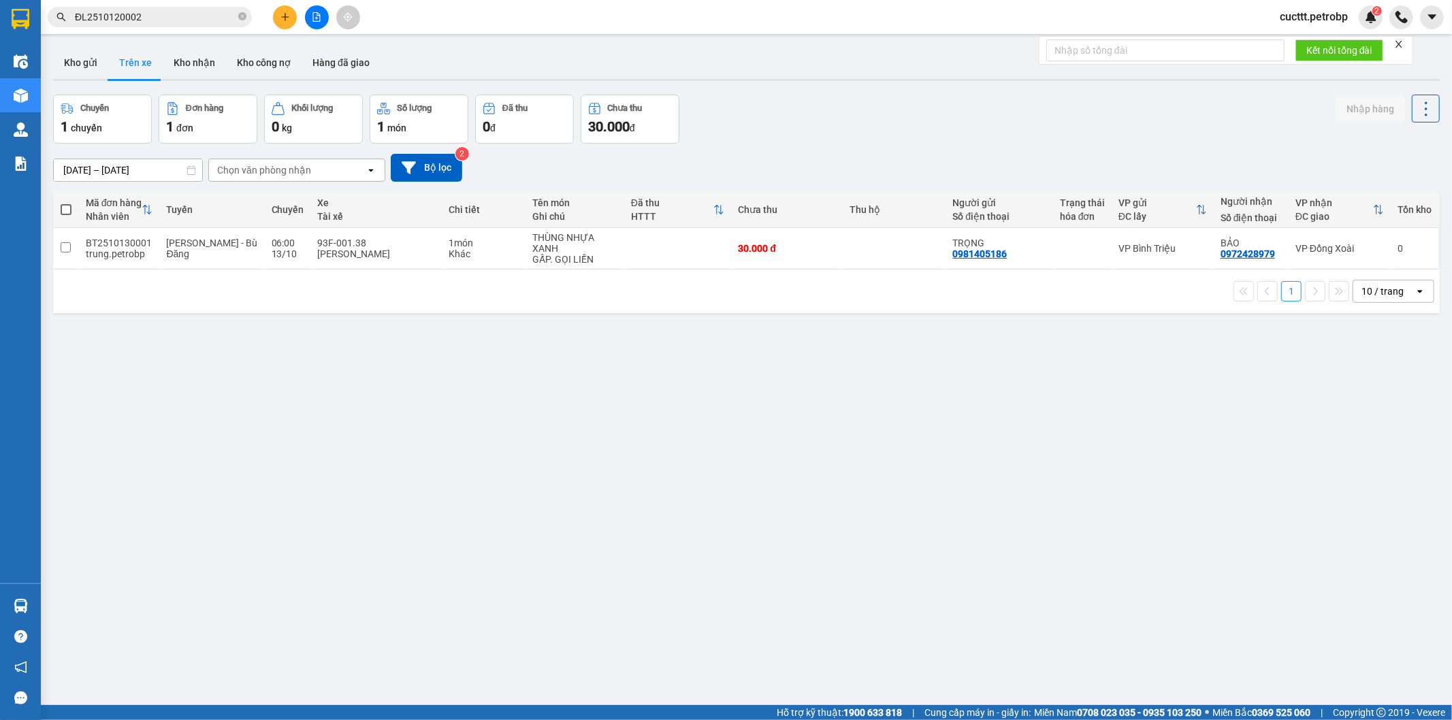
click at [118, 426] on div "ver 1.8.146 Kho gửi Trên xe Kho nhận Kho công nợ Hàng đã giao Chuyến 1 chuyến Đ…" at bounding box center [747, 401] width 1398 height 720
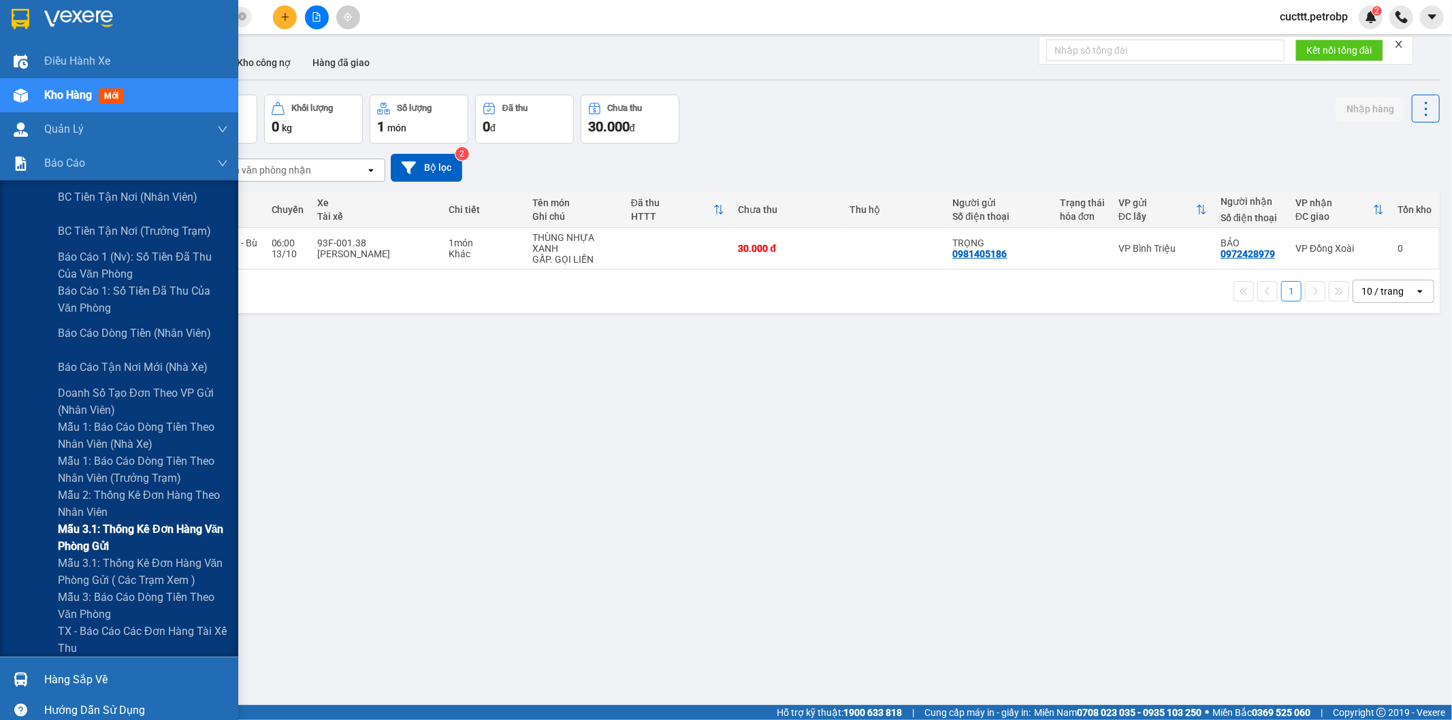
drag, startPoint x: 144, startPoint y: 567, endPoint x: 143, endPoint y: 554, distance: 13.7
click at [145, 567] on span "Mẫu 3.1: Thống kê đơn hàng văn phòng gửi ( các trạm xem )" at bounding box center [143, 572] width 170 height 34
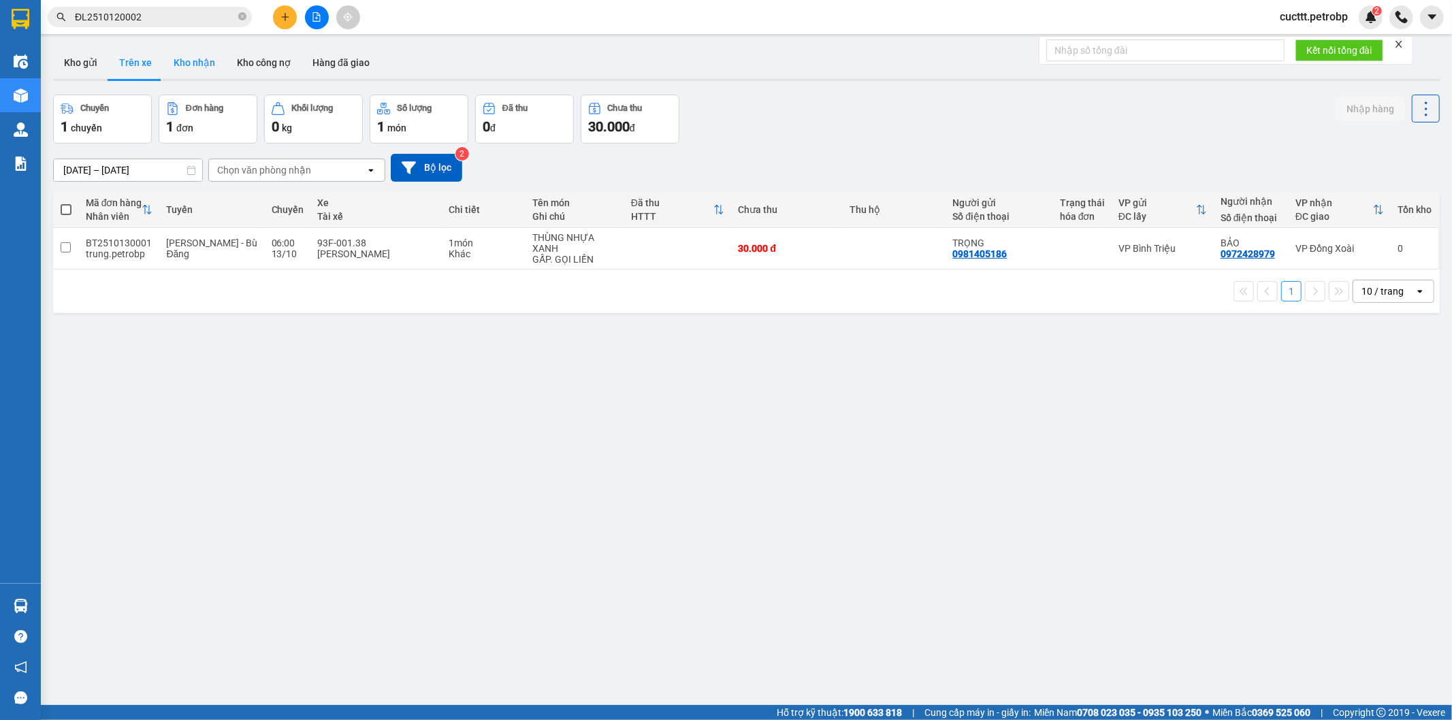
click at [208, 68] on button "Kho nhận" at bounding box center [194, 62] width 63 height 33
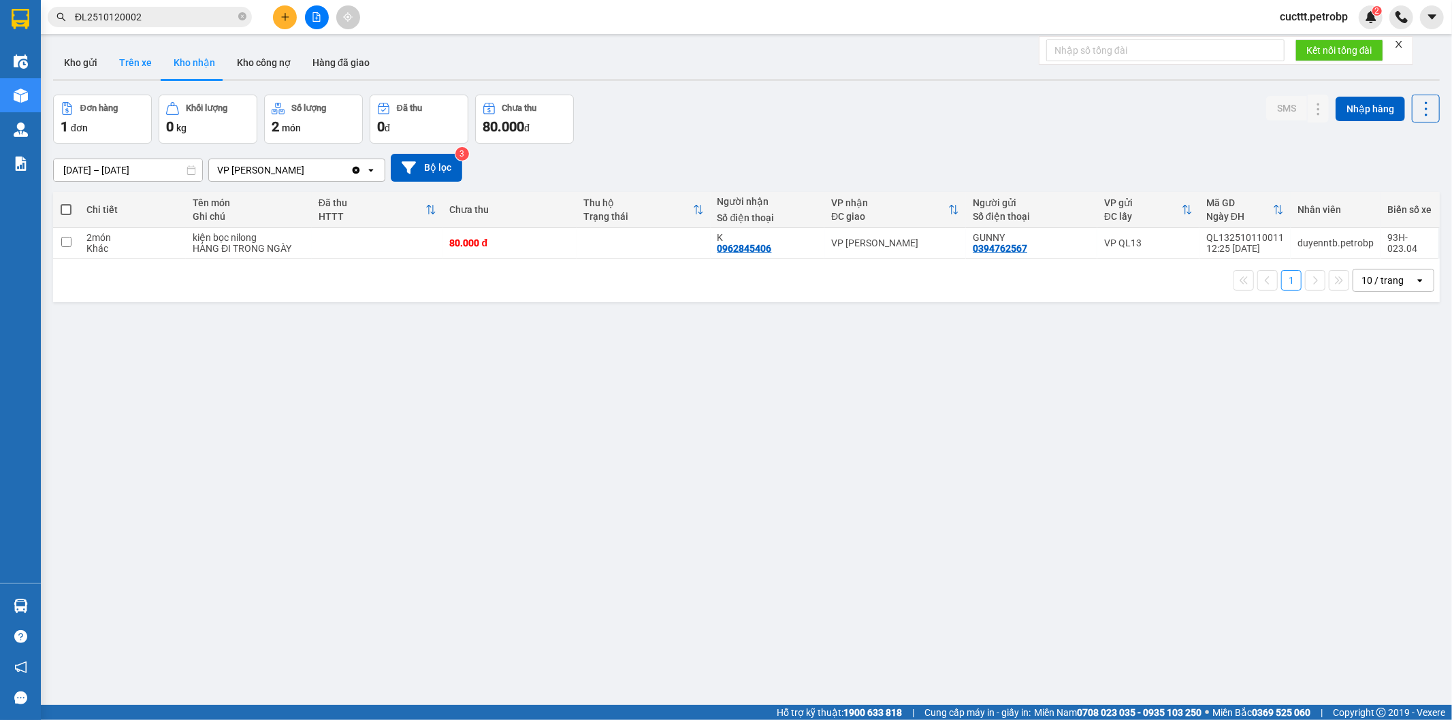
click at [143, 64] on button "Trên xe" at bounding box center [135, 62] width 54 height 33
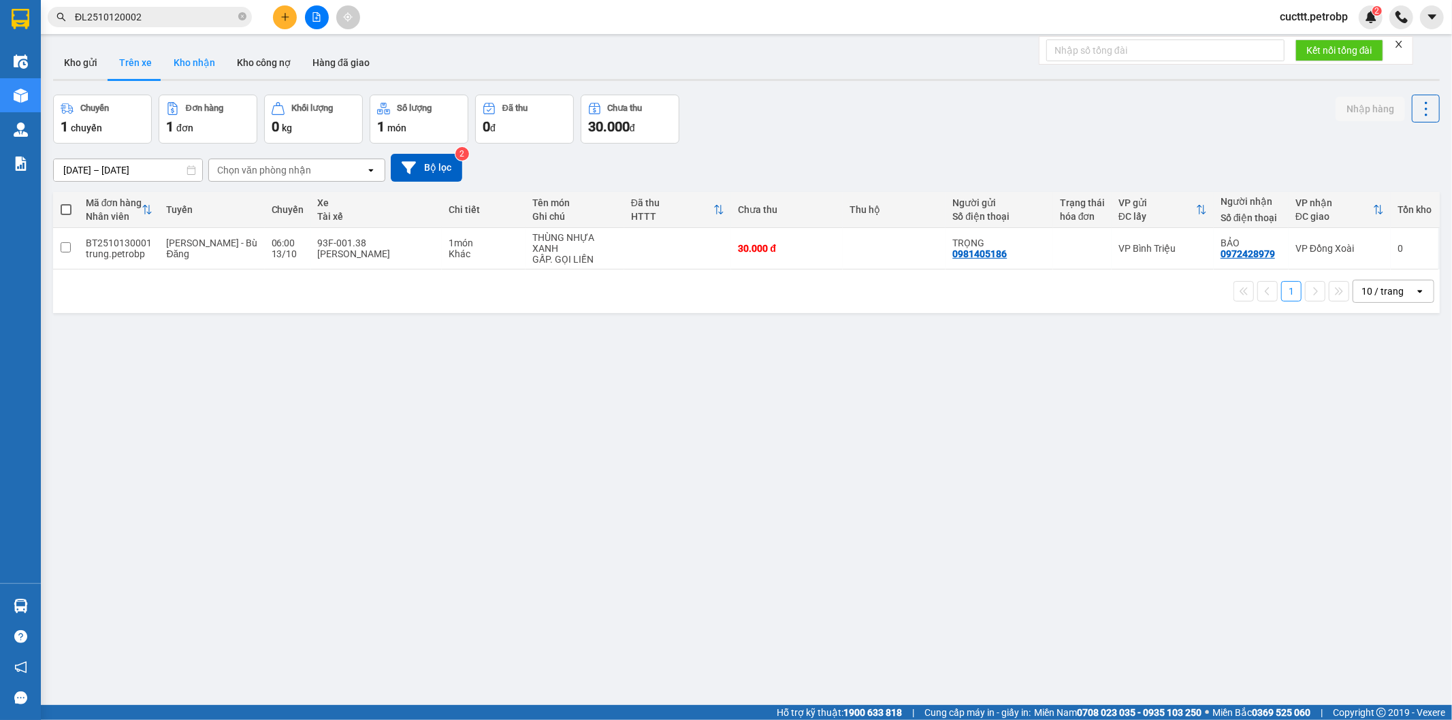
click at [187, 48] on button "Kho nhận" at bounding box center [194, 62] width 63 height 33
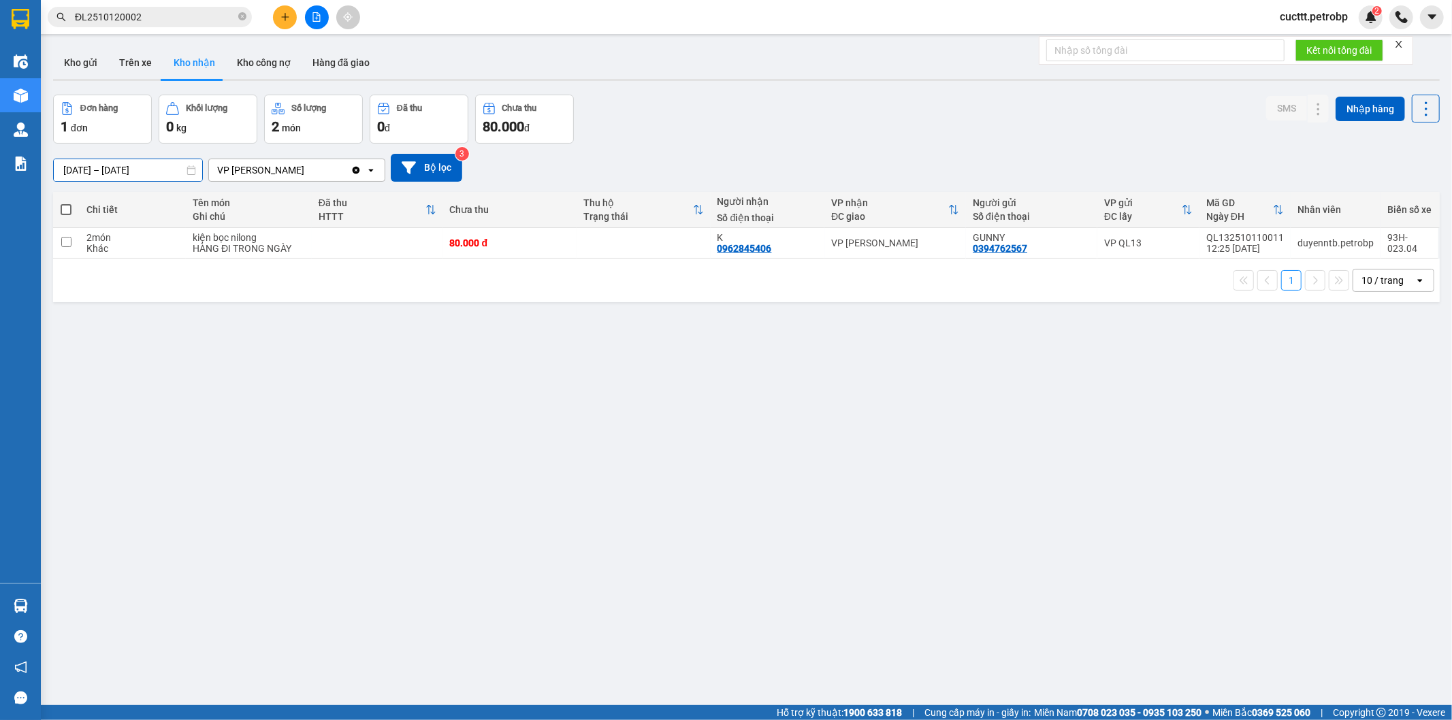
click at [147, 164] on input "[DATE] – [DATE]" at bounding box center [128, 170] width 148 height 22
click at [635, 103] on div "Đơn hàng 1 đơn Khối lượng 0 kg Số lượng 2 món Đã thu 0 đ Chưa thu 80.000 đ SMS …" at bounding box center [746, 119] width 1387 height 49
click at [148, 64] on button "Trên xe" at bounding box center [135, 62] width 54 height 33
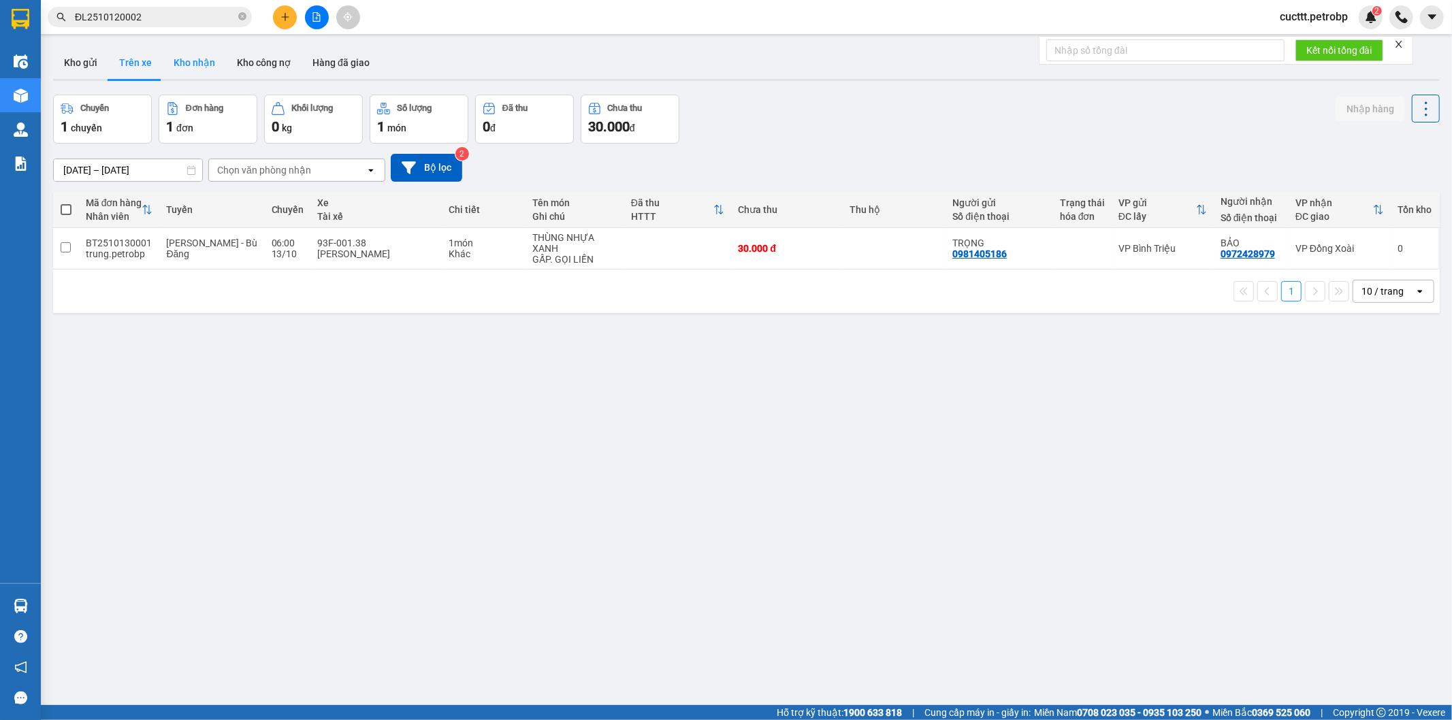
click at [194, 70] on button "Kho nhận" at bounding box center [194, 62] width 63 height 33
type input "[DATE] – [DATE]"
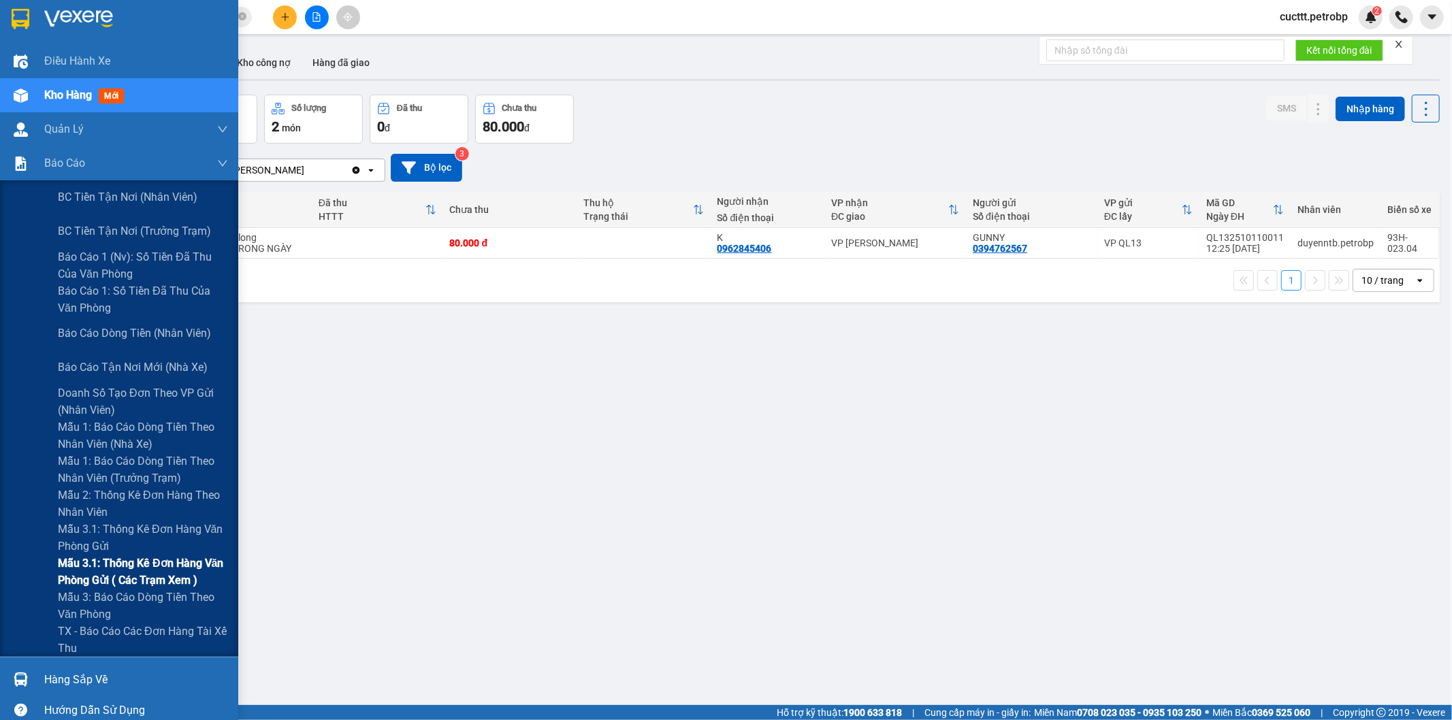
click at [155, 557] on span "Mẫu 3.1: Thống kê đơn hàng văn phòng gửi ( các trạm xem )" at bounding box center [143, 572] width 170 height 34
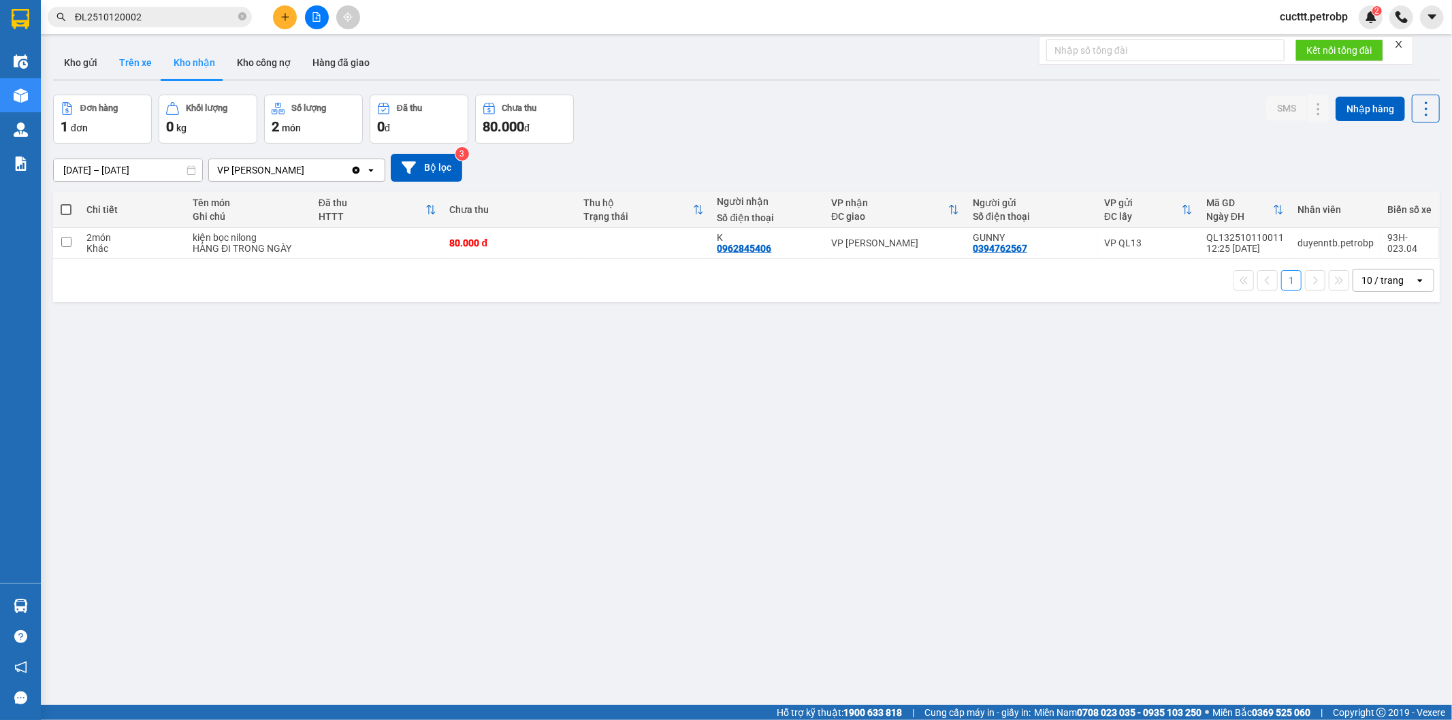
click at [144, 65] on button "Trên xe" at bounding box center [135, 62] width 54 height 33
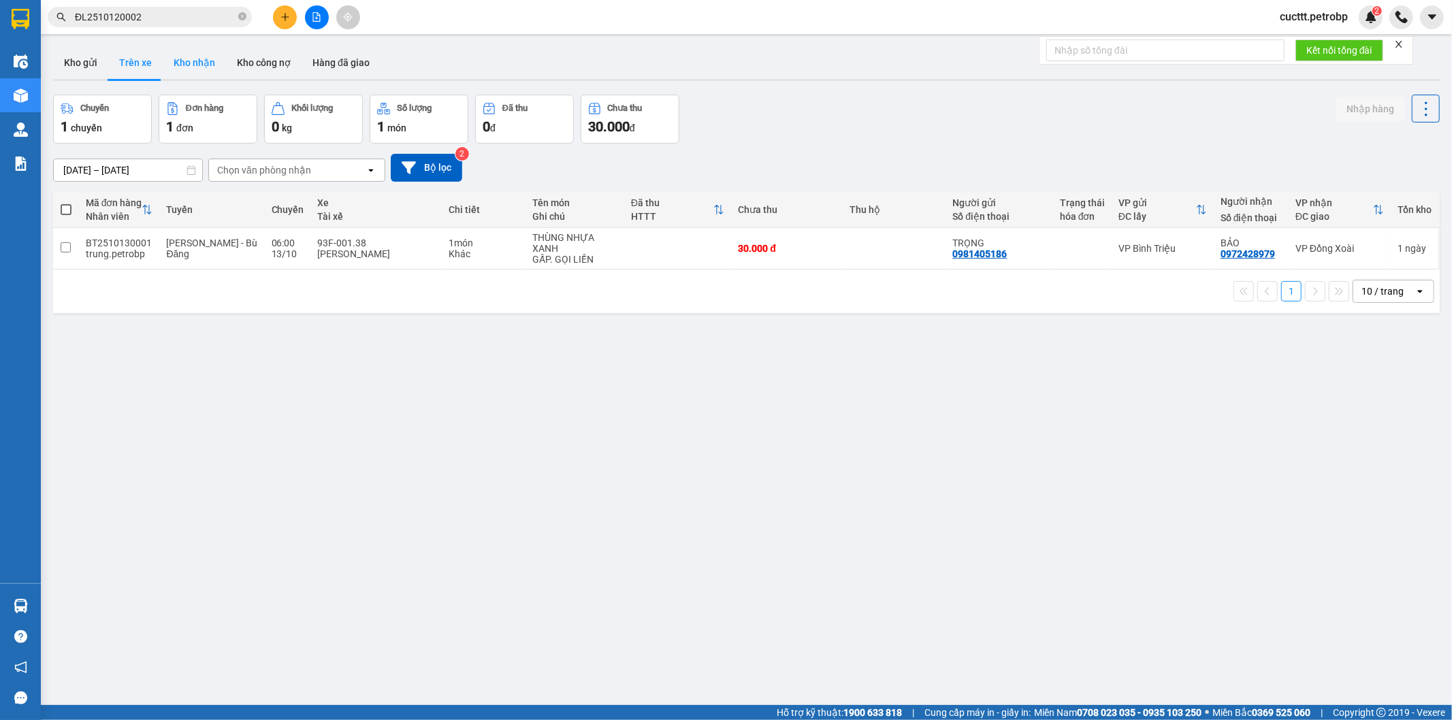
click at [206, 69] on button "Kho nhận" at bounding box center [194, 62] width 63 height 33
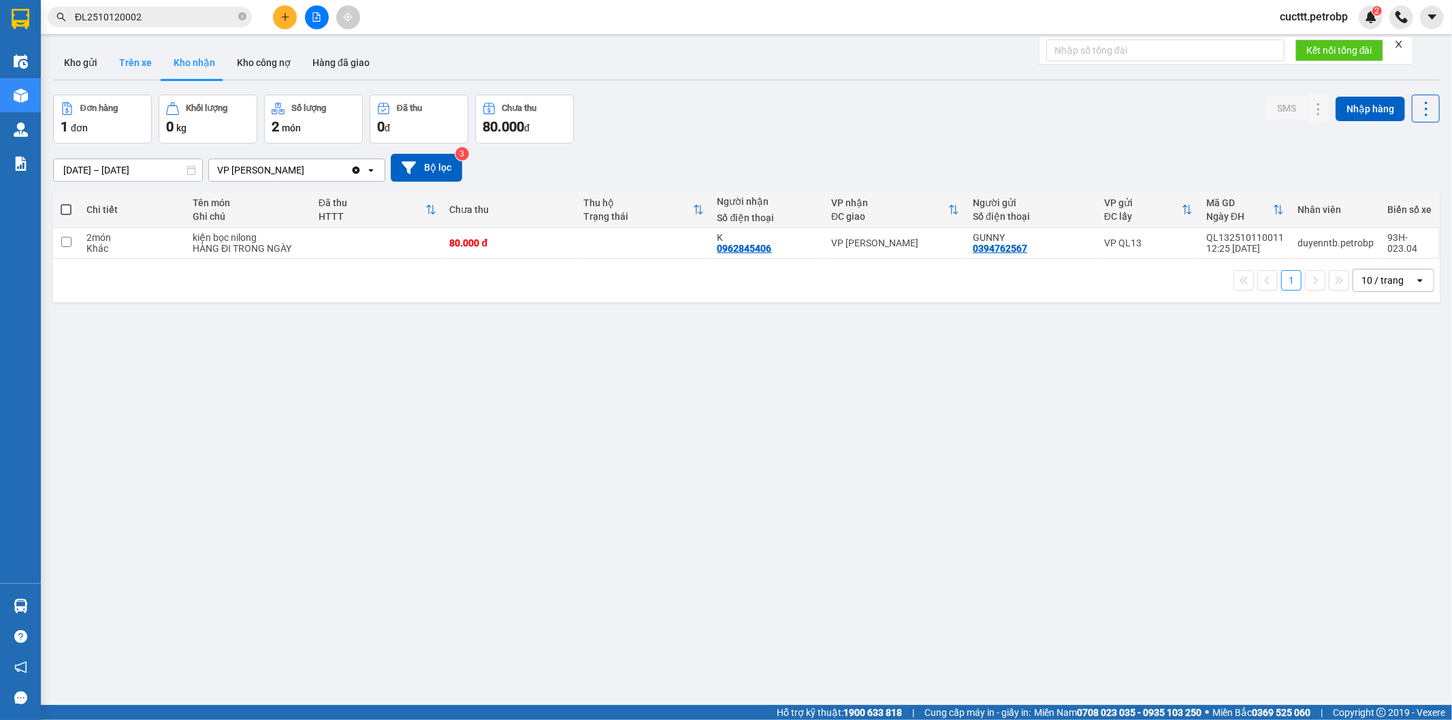
click at [119, 59] on button "Trên xe" at bounding box center [135, 62] width 54 height 33
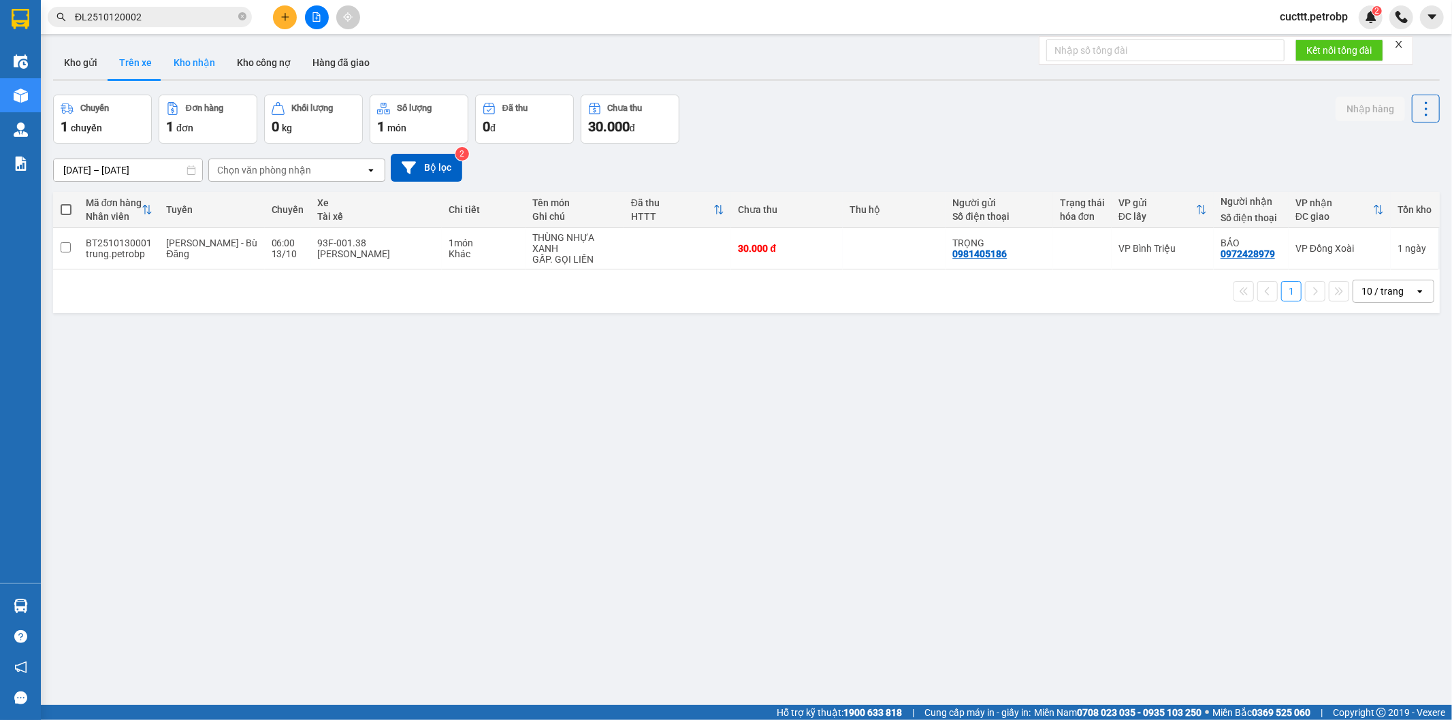
click at [196, 58] on button "Kho nhận" at bounding box center [194, 62] width 63 height 33
type input "[DATE] – [DATE]"
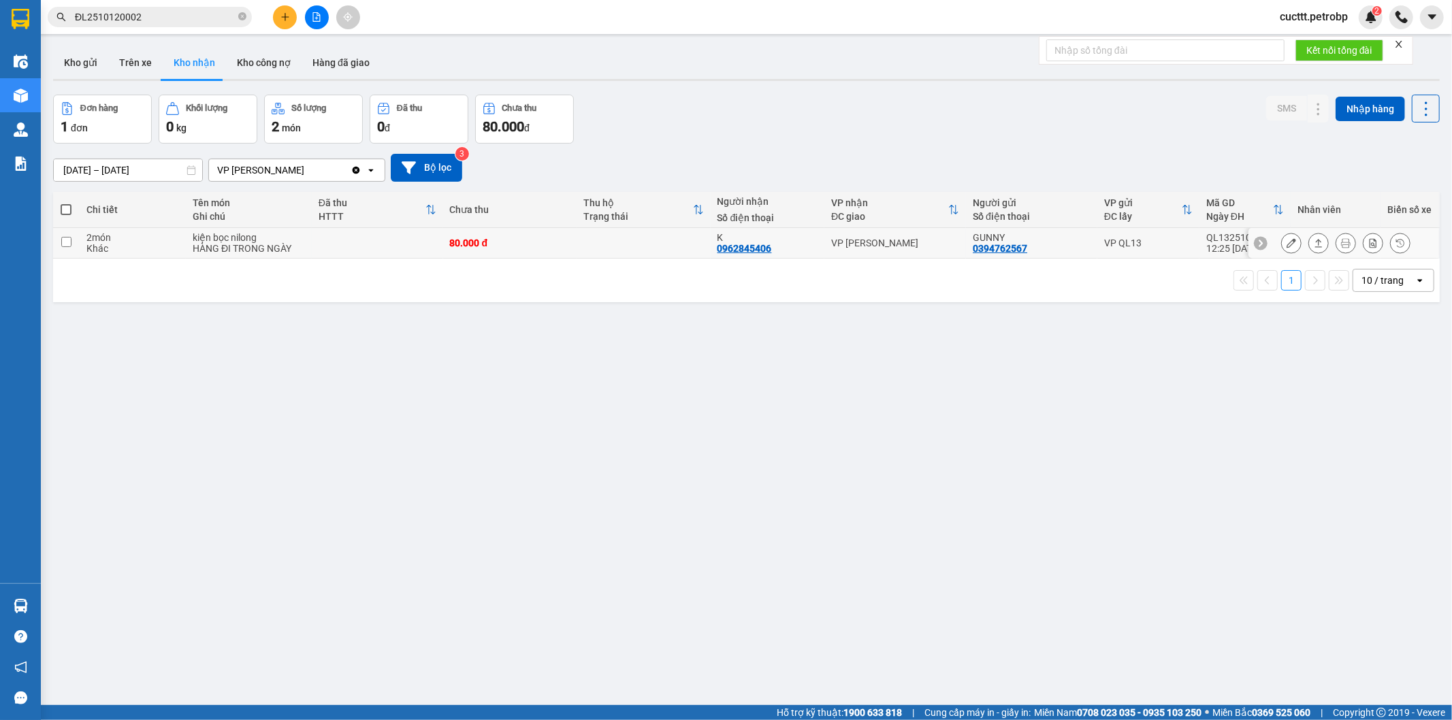
click at [835, 248] on div "VP [PERSON_NAME]" at bounding box center [895, 243] width 128 height 11
checkbox input "true"
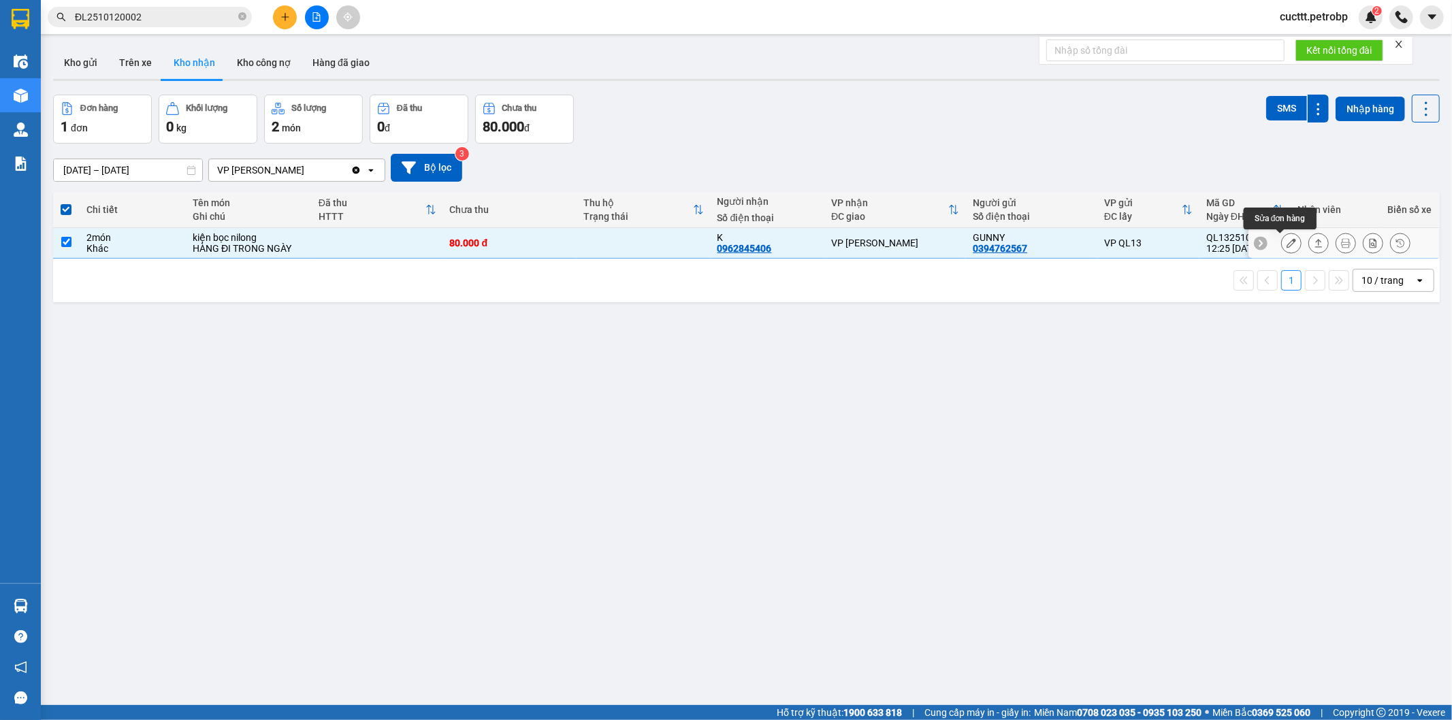
click at [1287, 246] on icon at bounding box center [1292, 243] width 10 height 10
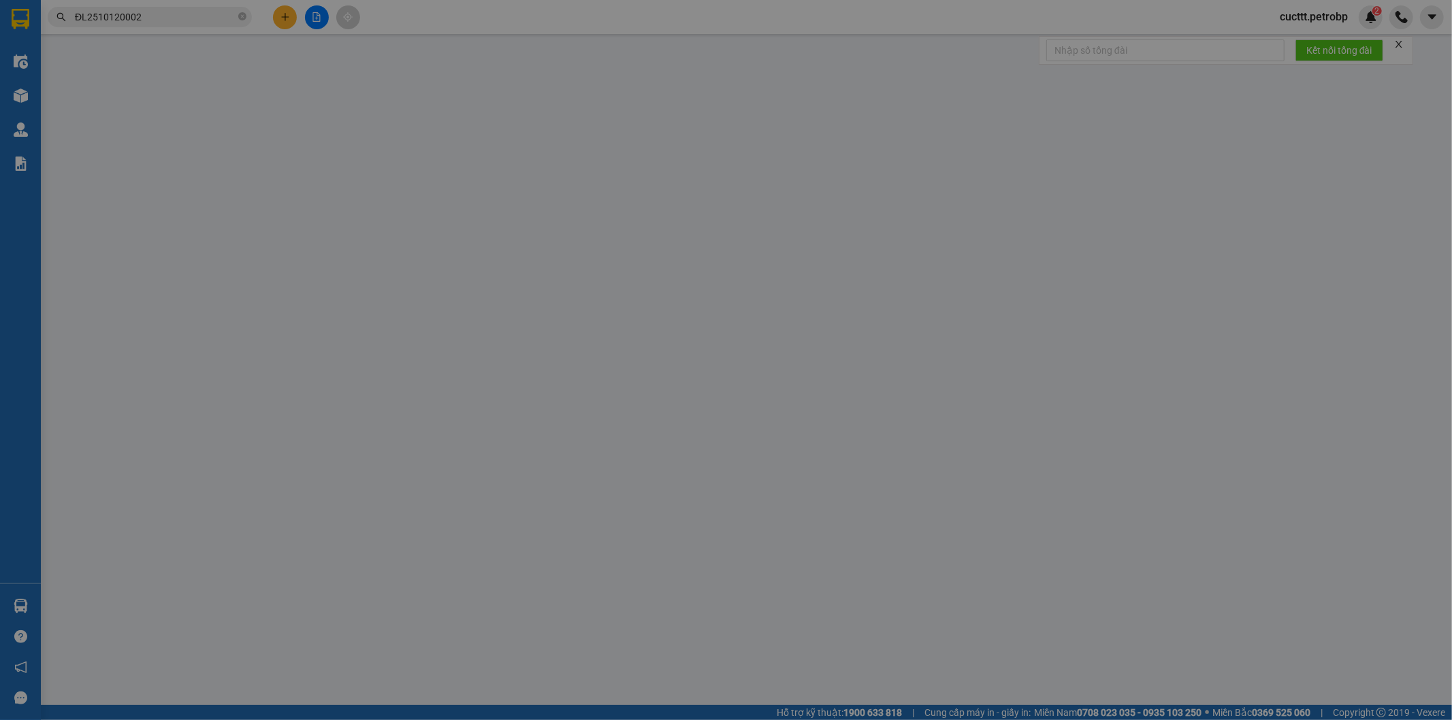
type input "0394762567"
type input "GUNNY"
type input "0962845406"
type input "K"
type input "80.000"
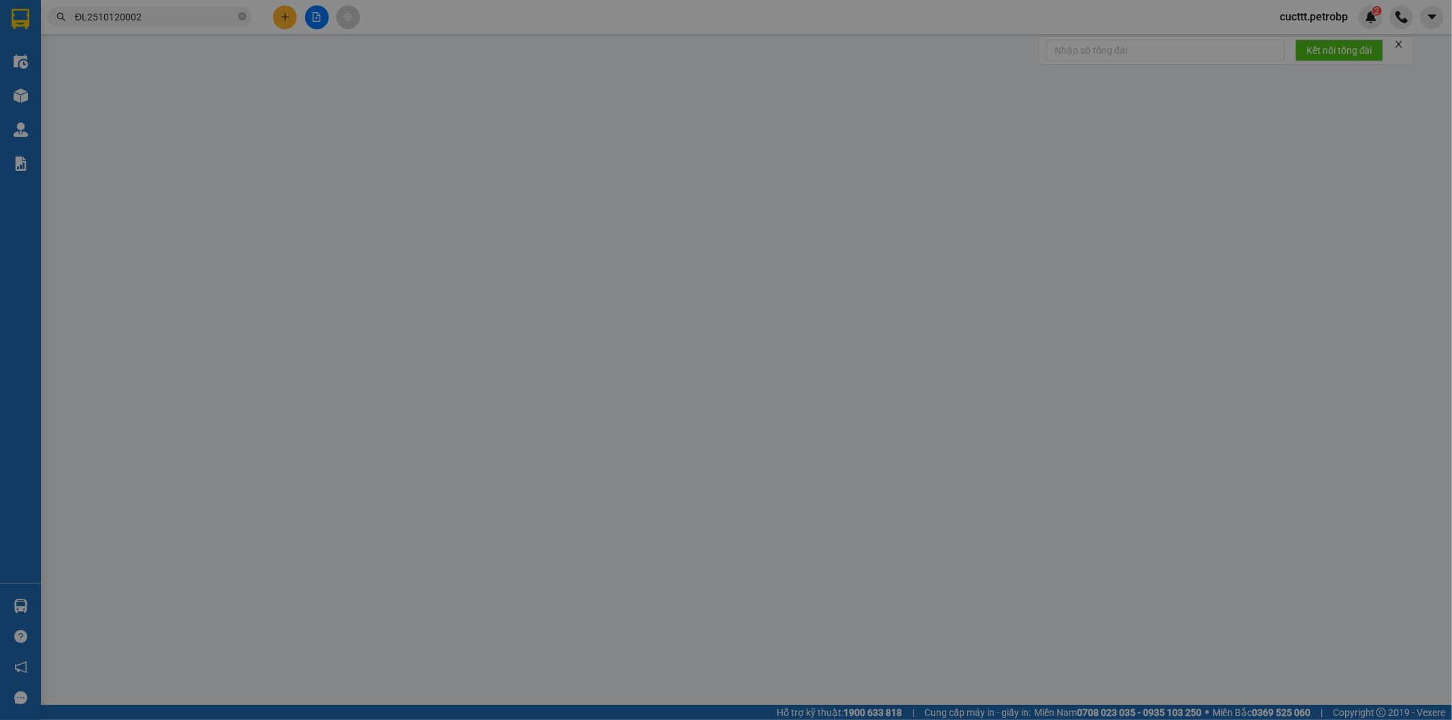
type input "80.000"
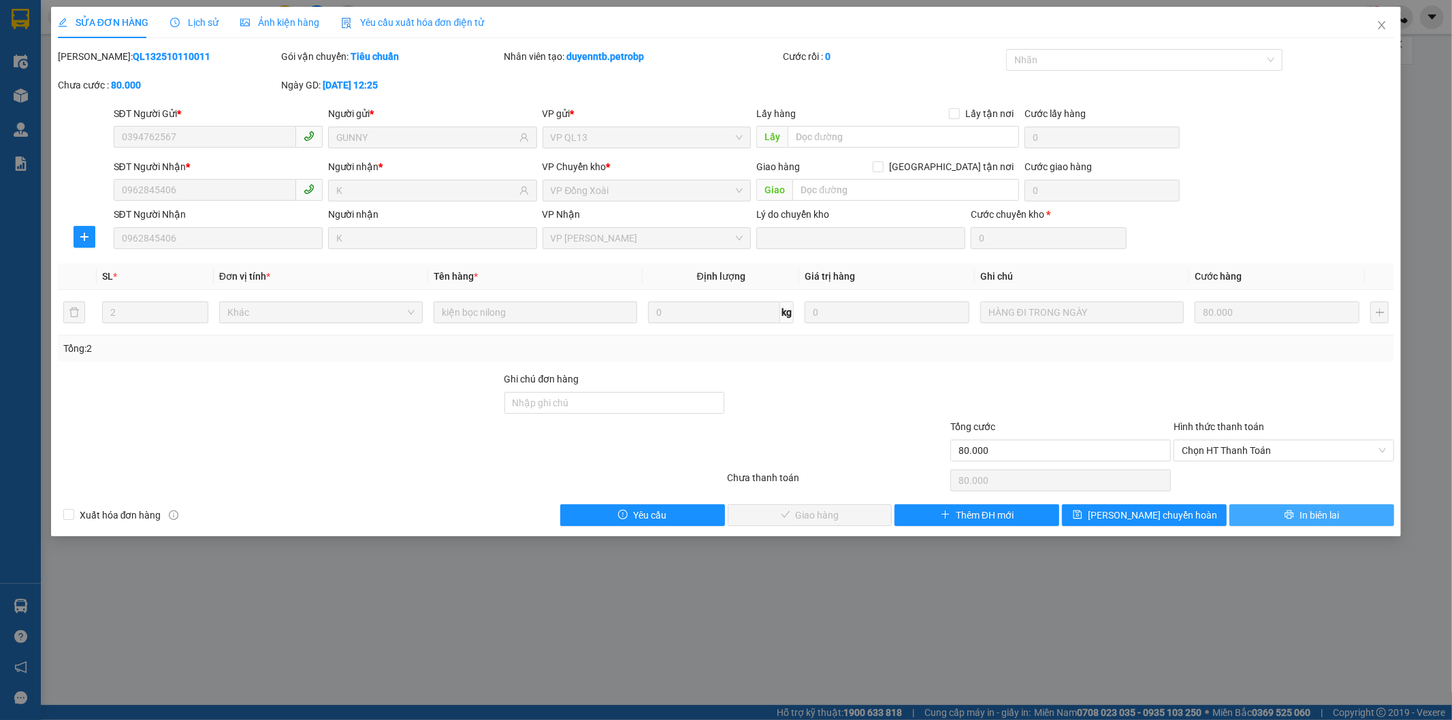
drag, startPoint x: 1253, startPoint y: 508, endPoint x: 1236, endPoint y: 492, distance: 23.6
click at [1254, 508] on button "In biên lai" at bounding box center [1312, 516] width 165 height 22
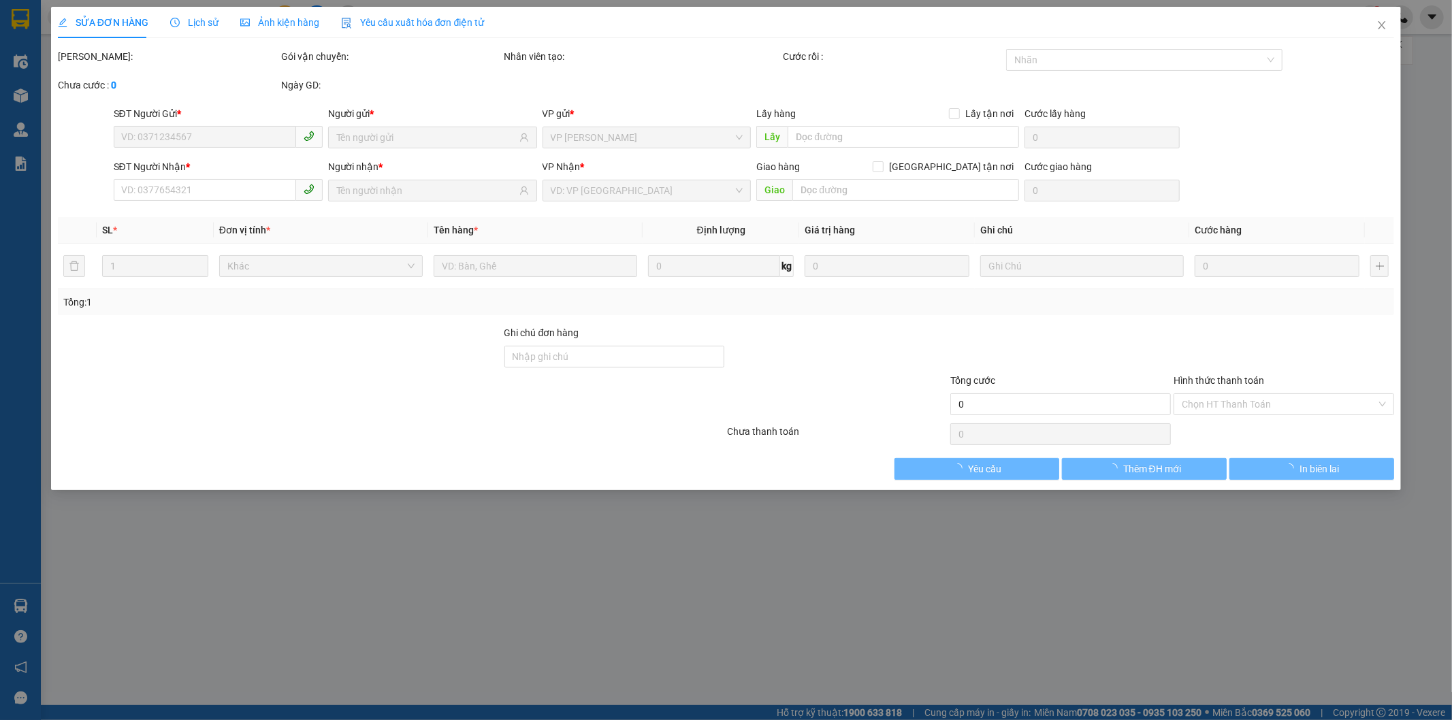
type input "0394762567"
type input "GUNNY"
type input "0962845406"
type input "K"
type input "80.000"
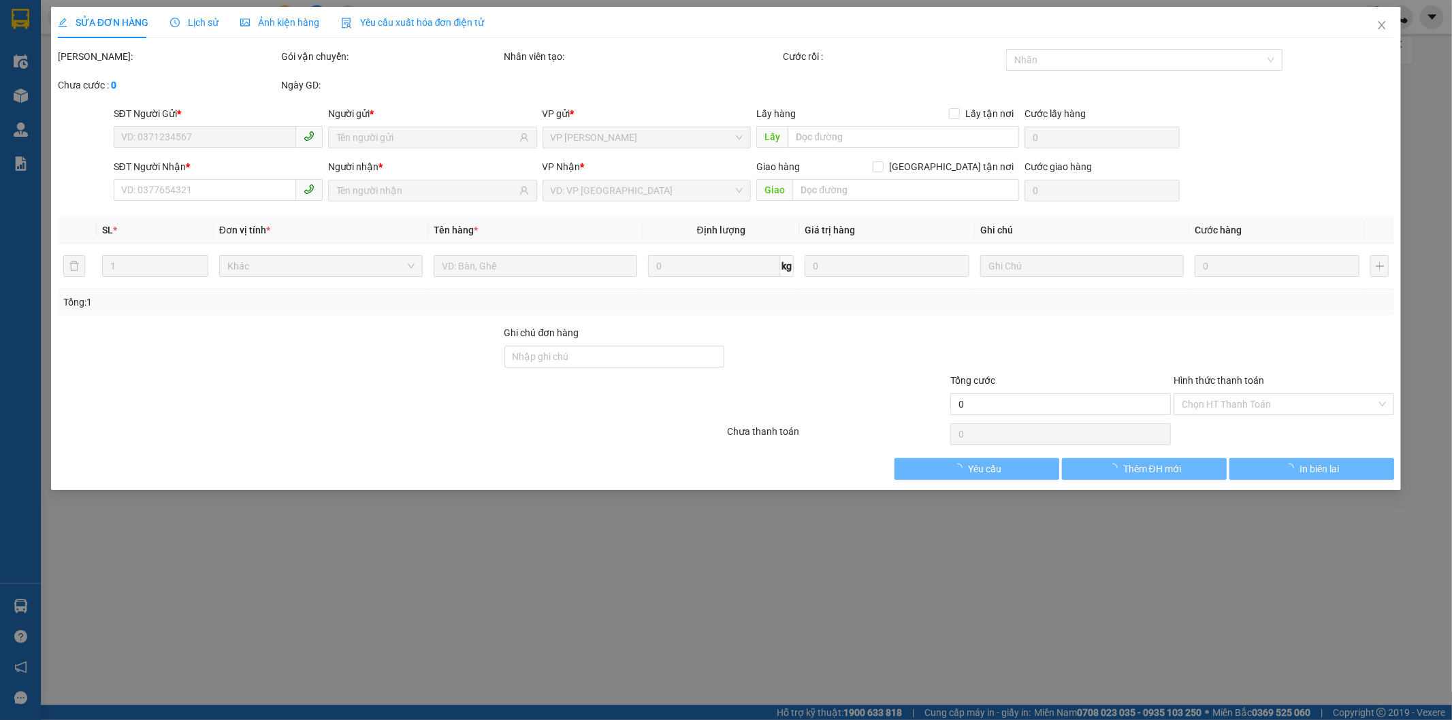
type input "80.000"
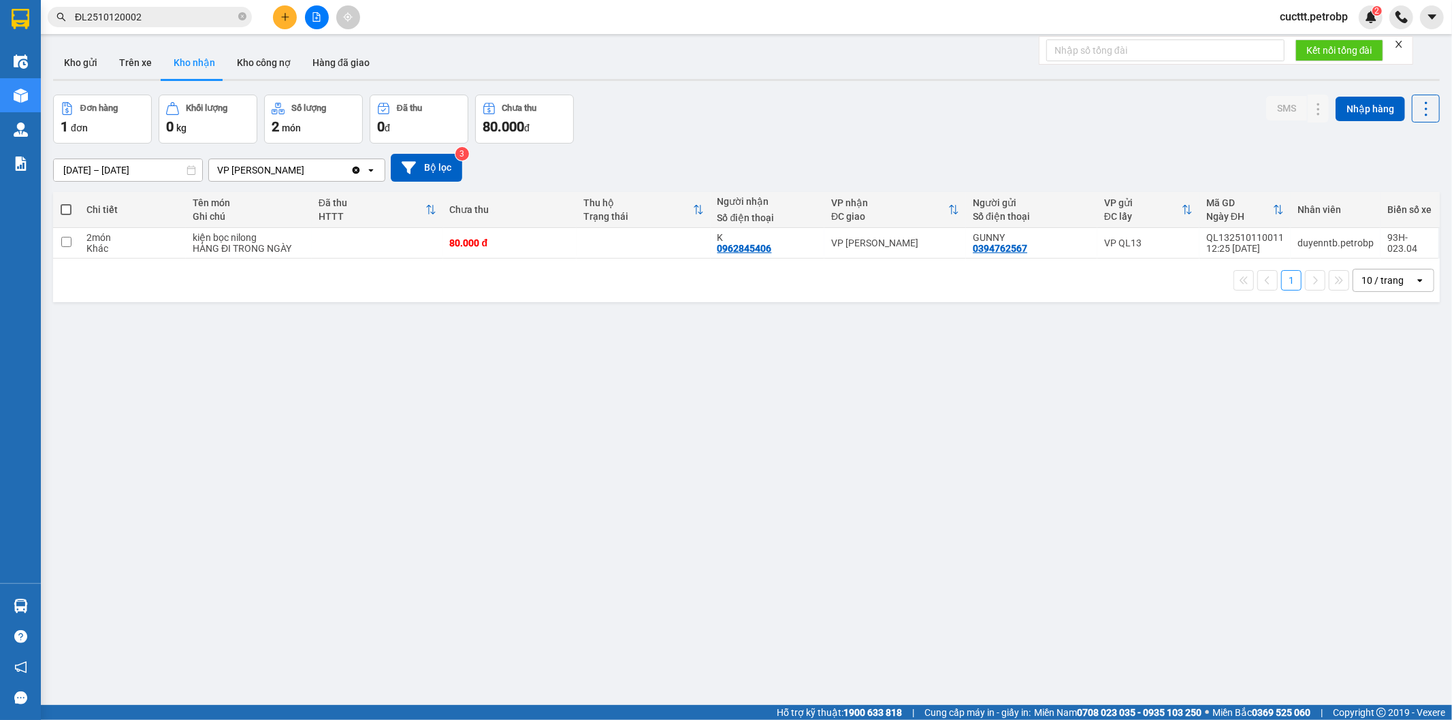
click at [255, 377] on div "ver 1.8.146 Kho gửi Trên xe Kho nhận Kho công nợ Hàng đã giao Đơn hàng 1 đơn Kh…" at bounding box center [747, 401] width 1398 height 720
click at [146, 74] on button "Trên xe" at bounding box center [135, 62] width 54 height 33
type input "13/10/2025 – 13/10/2025"
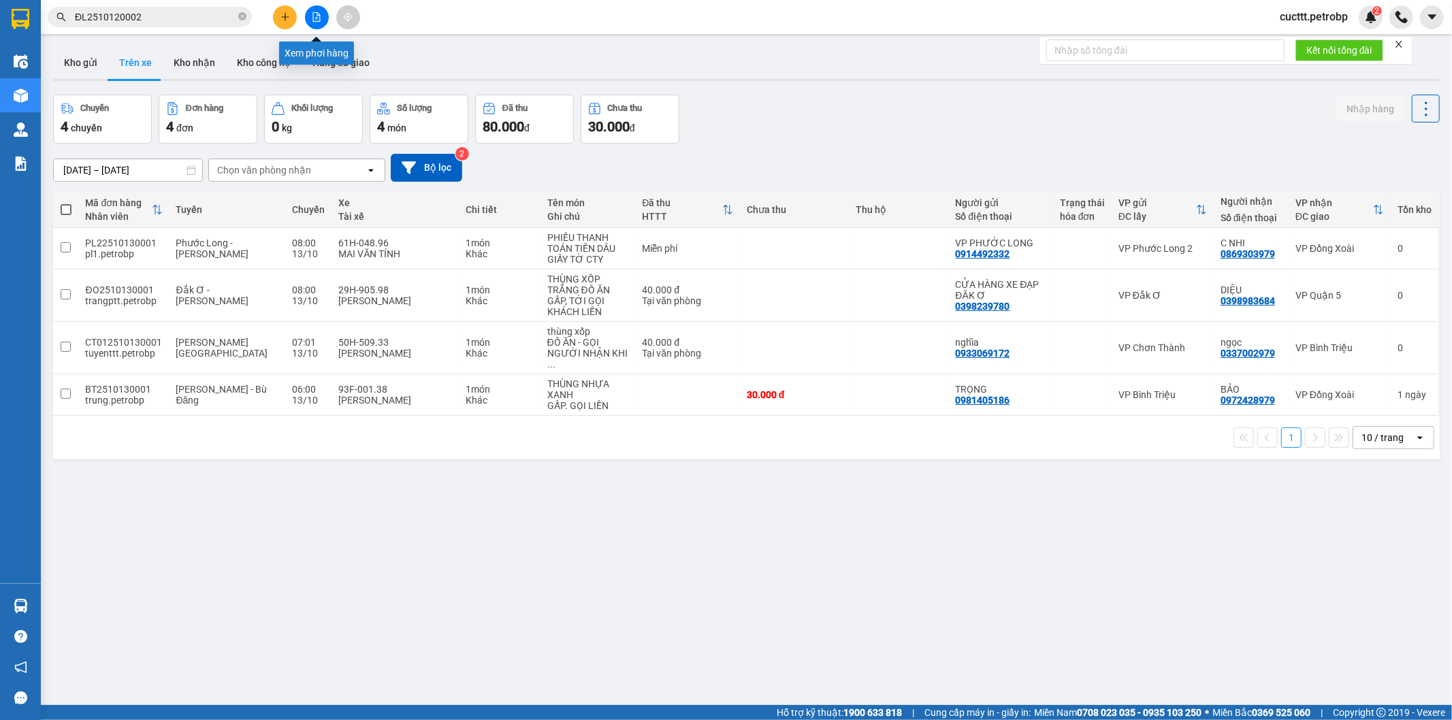
click at [315, 23] on button at bounding box center [317, 17] width 24 height 24
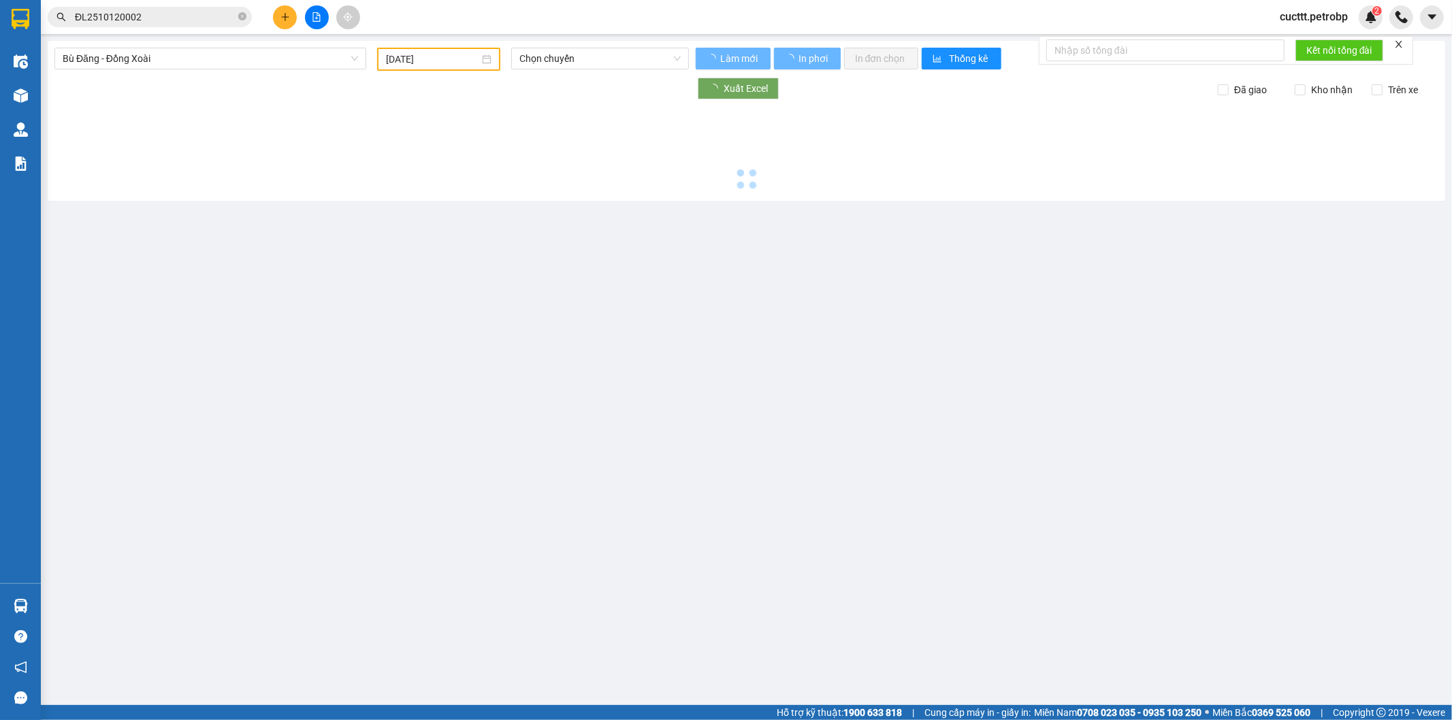
type input "[DATE]"
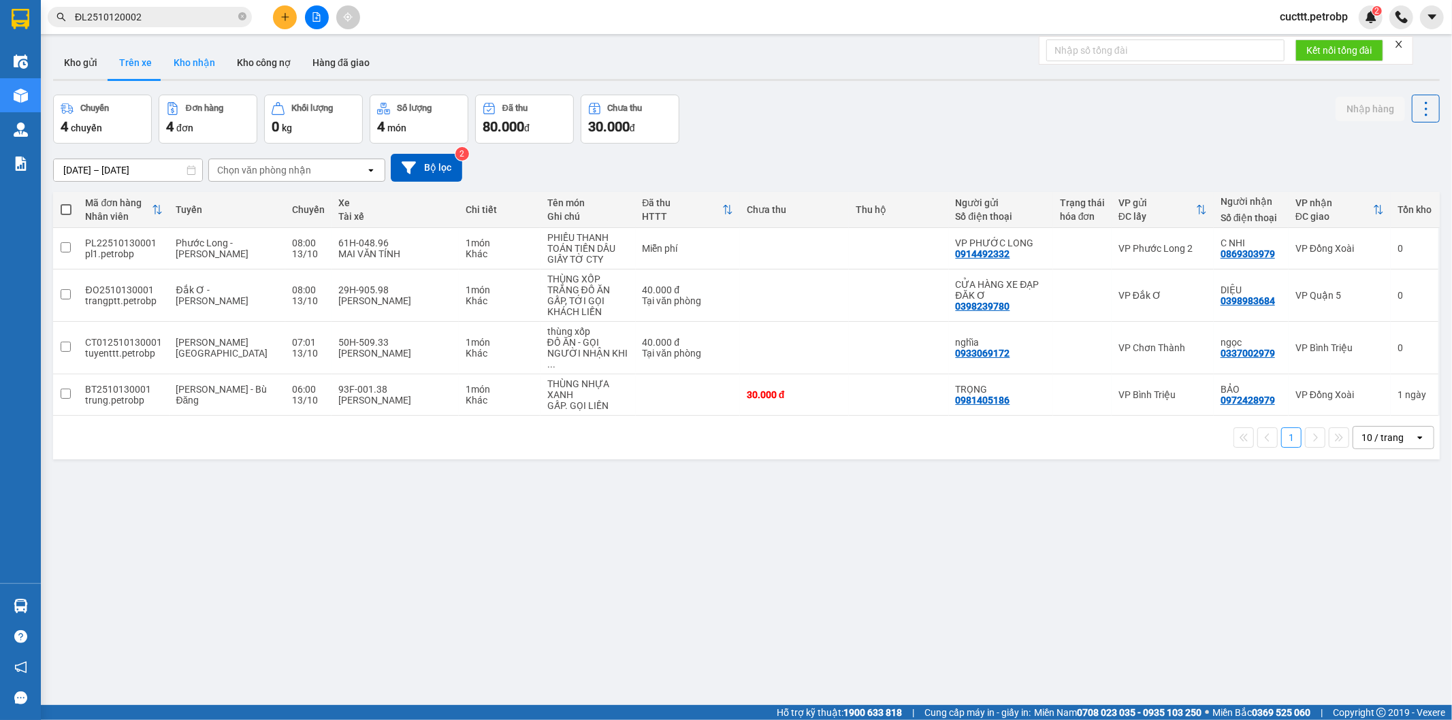
click at [181, 69] on button "Kho nhận" at bounding box center [194, 62] width 63 height 33
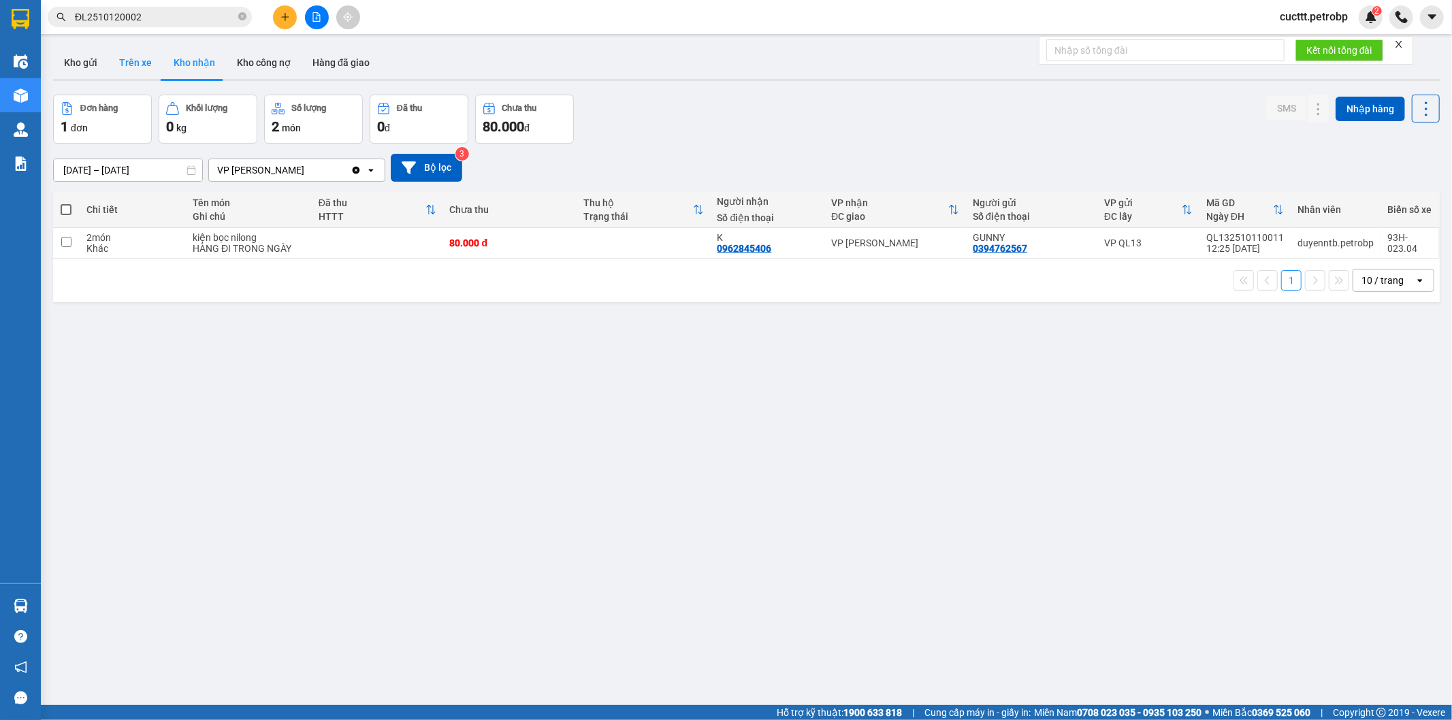
click at [143, 68] on button "Trên xe" at bounding box center [135, 62] width 54 height 33
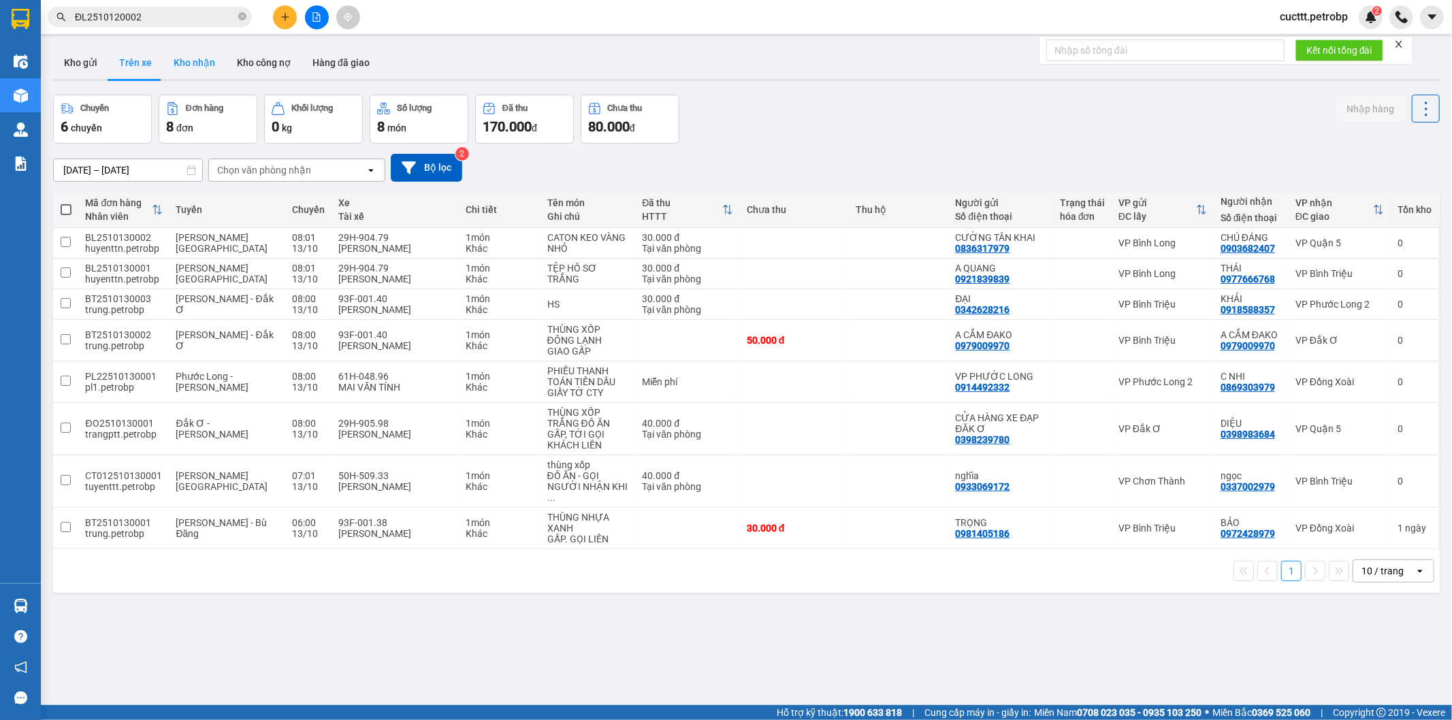
click at [191, 73] on button "Kho nhận" at bounding box center [194, 62] width 63 height 33
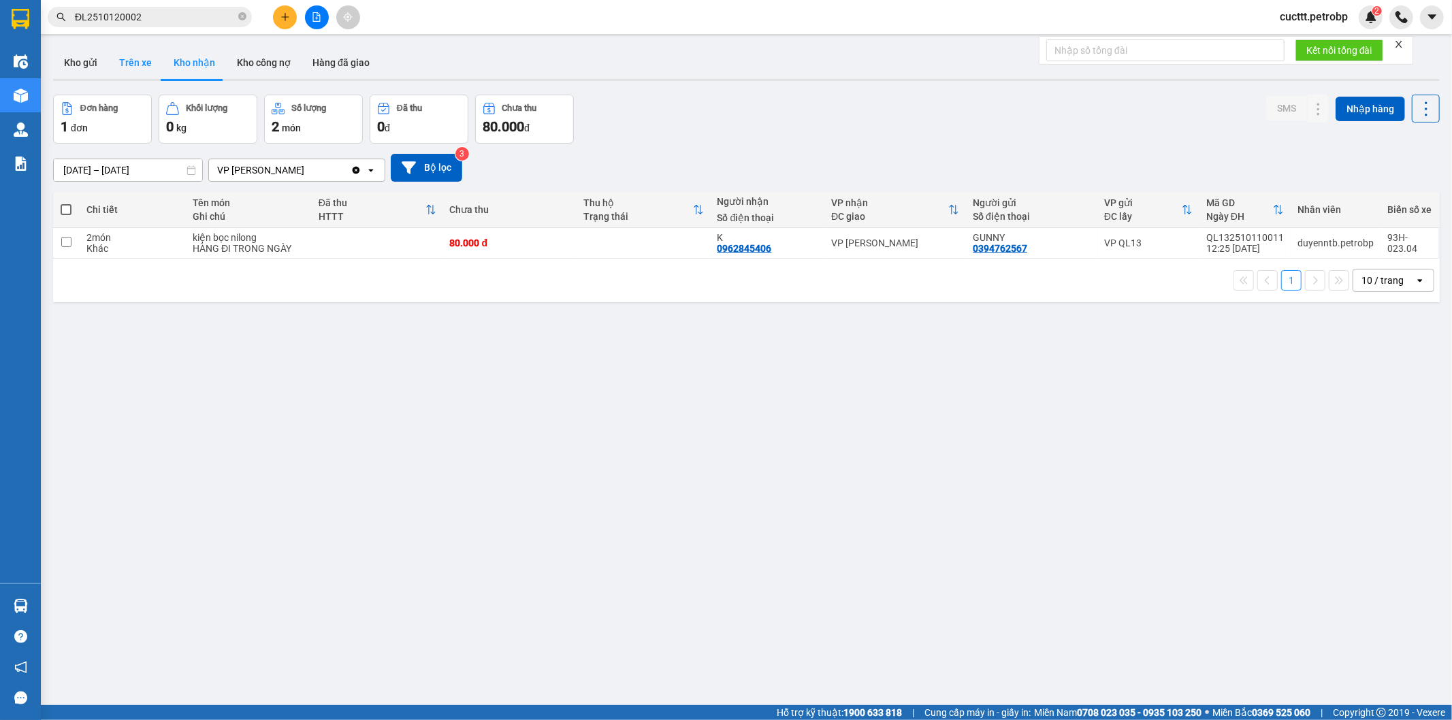
click at [121, 74] on button "Trên xe" at bounding box center [135, 62] width 54 height 33
type input "13/10/2025 – 13/10/2025"
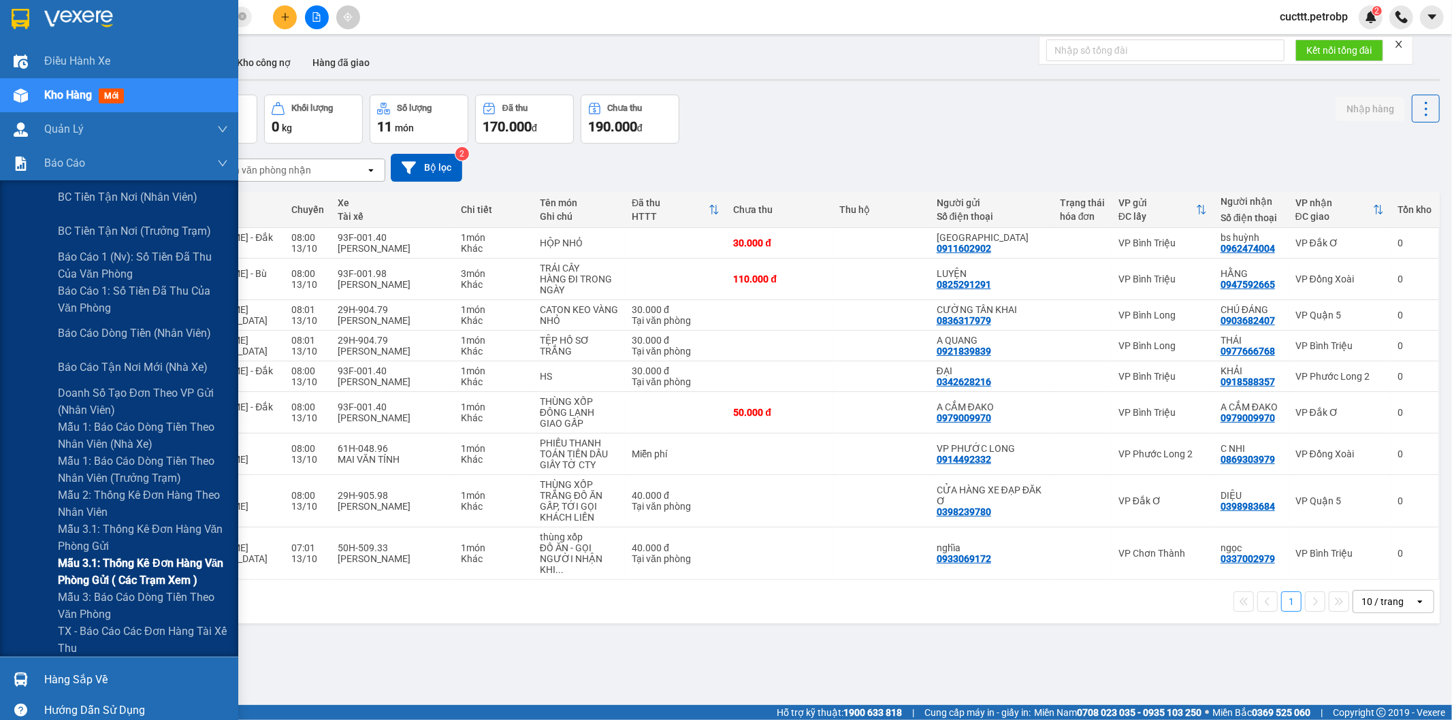
click at [126, 561] on span "Mẫu 3.1: Thống kê đơn hàng văn phòng gửi ( các trạm xem )" at bounding box center [143, 572] width 170 height 34
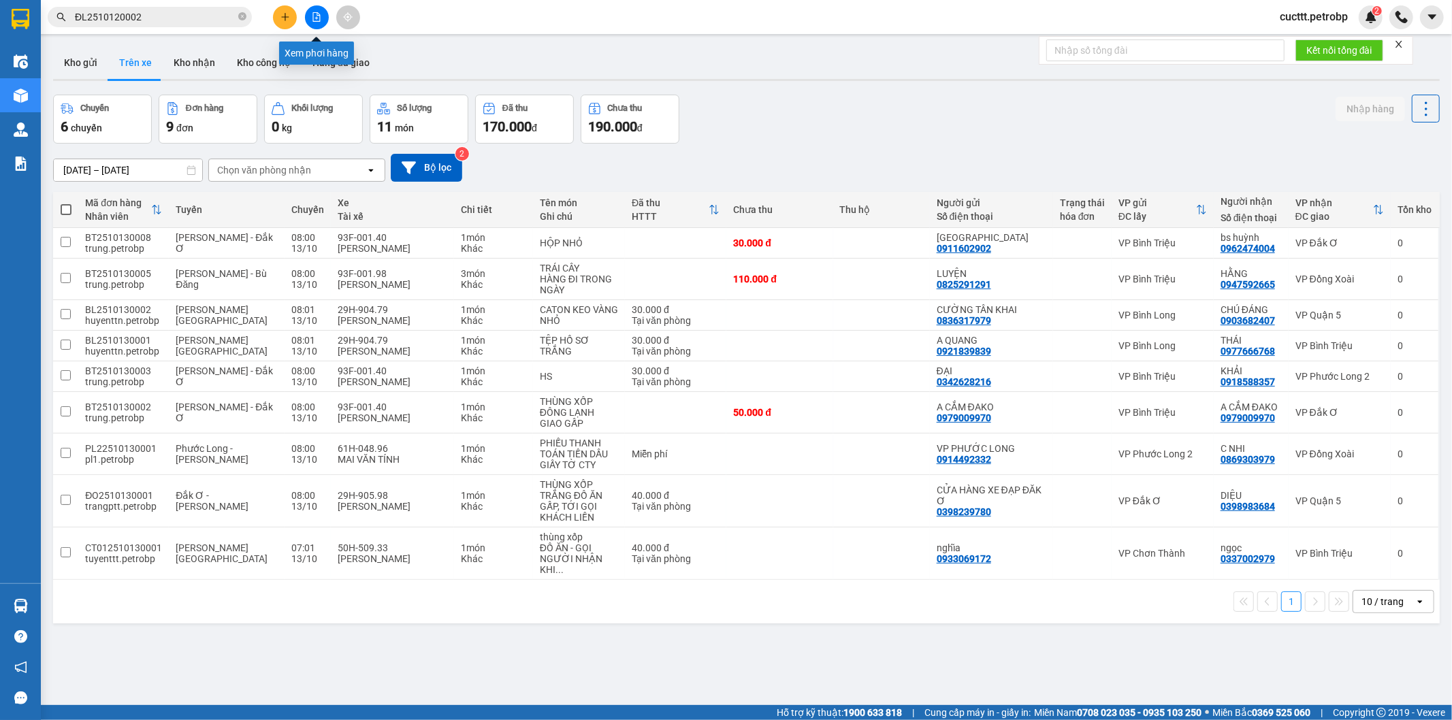
click at [320, 14] on icon "file-add" at bounding box center [317, 17] width 10 height 10
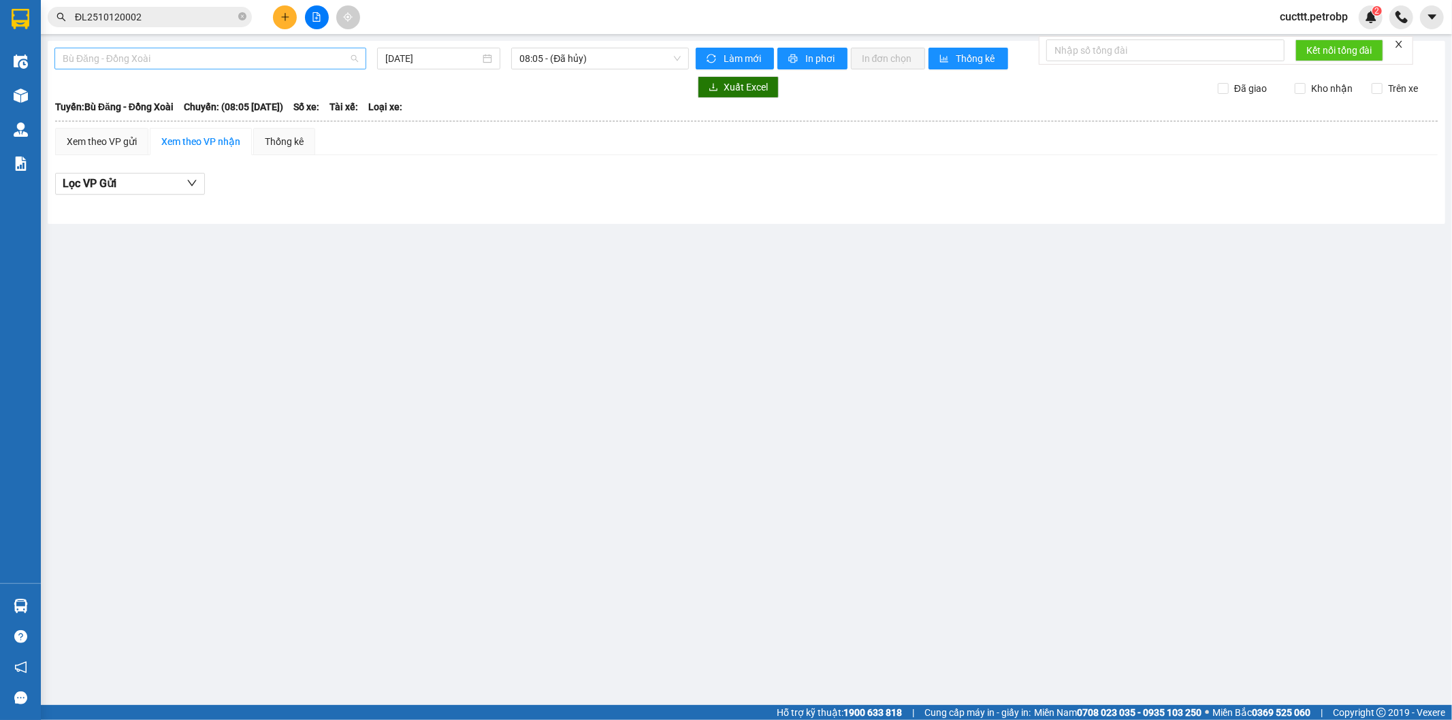
click at [185, 63] on span "Bù Đăng - Đồng Xoài" at bounding box center [210, 58] width 295 height 20
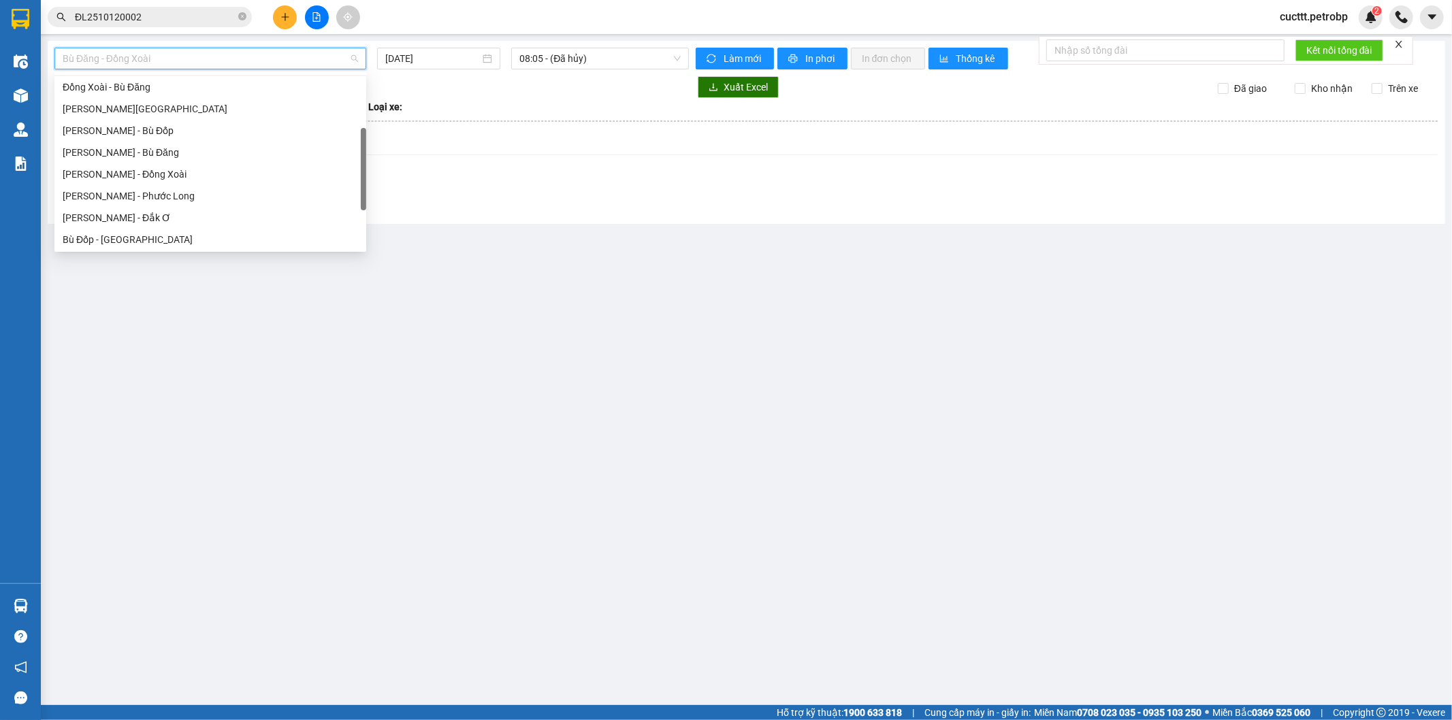
scroll to position [227, 0]
click at [180, 121] on div "Hồ Chí Minh - Phước Long" at bounding box center [210, 120] width 295 height 15
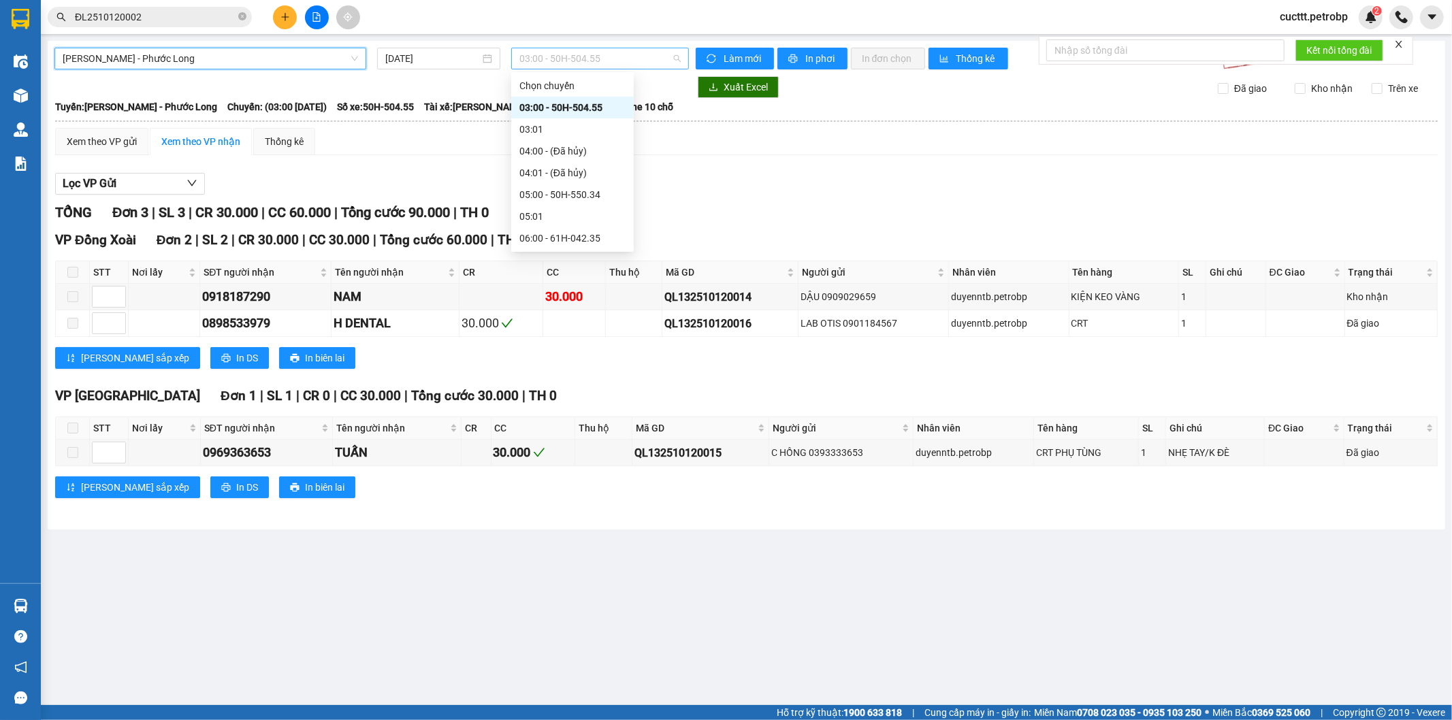
click at [570, 59] on span "03:00 - 50H-504.55" at bounding box center [600, 58] width 161 height 20
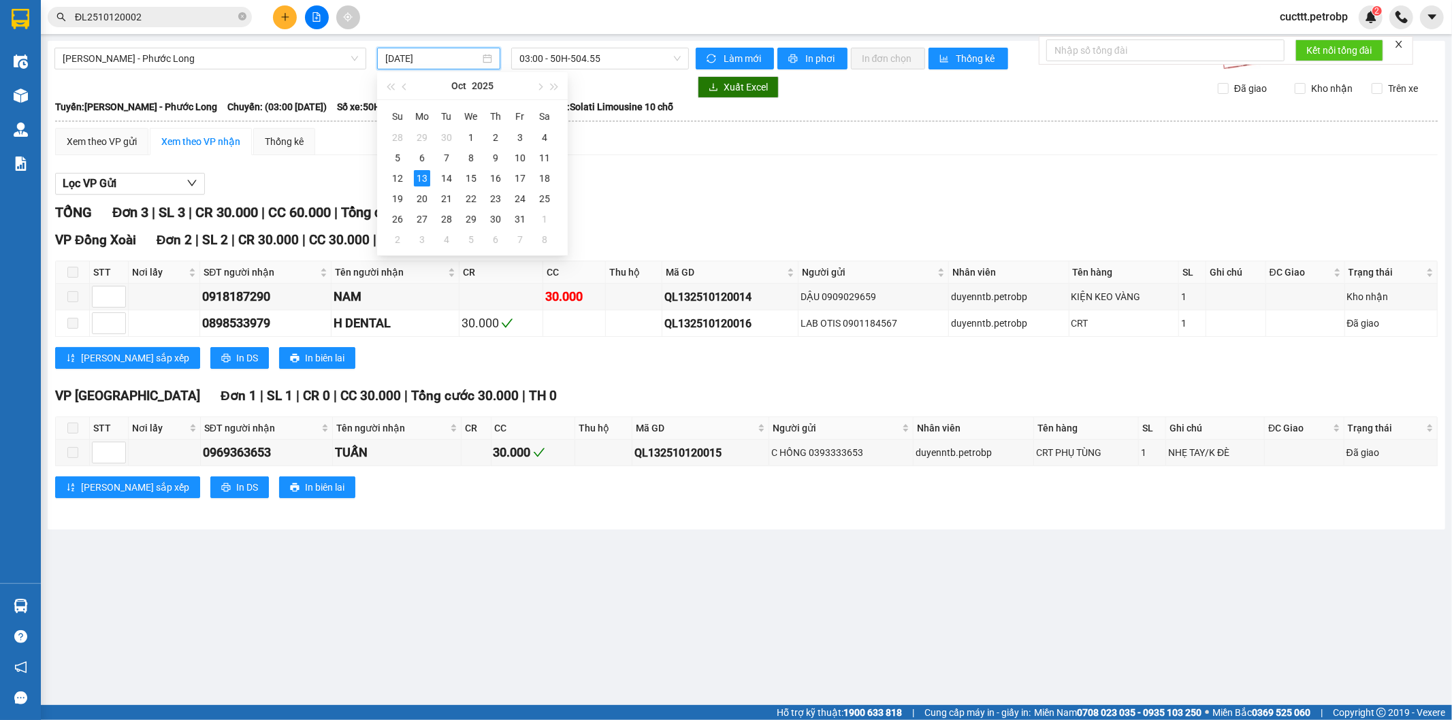
click at [404, 51] on input "[DATE]" at bounding box center [432, 58] width 95 height 15
click at [397, 176] on div "12" at bounding box center [397, 178] width 16 height 16
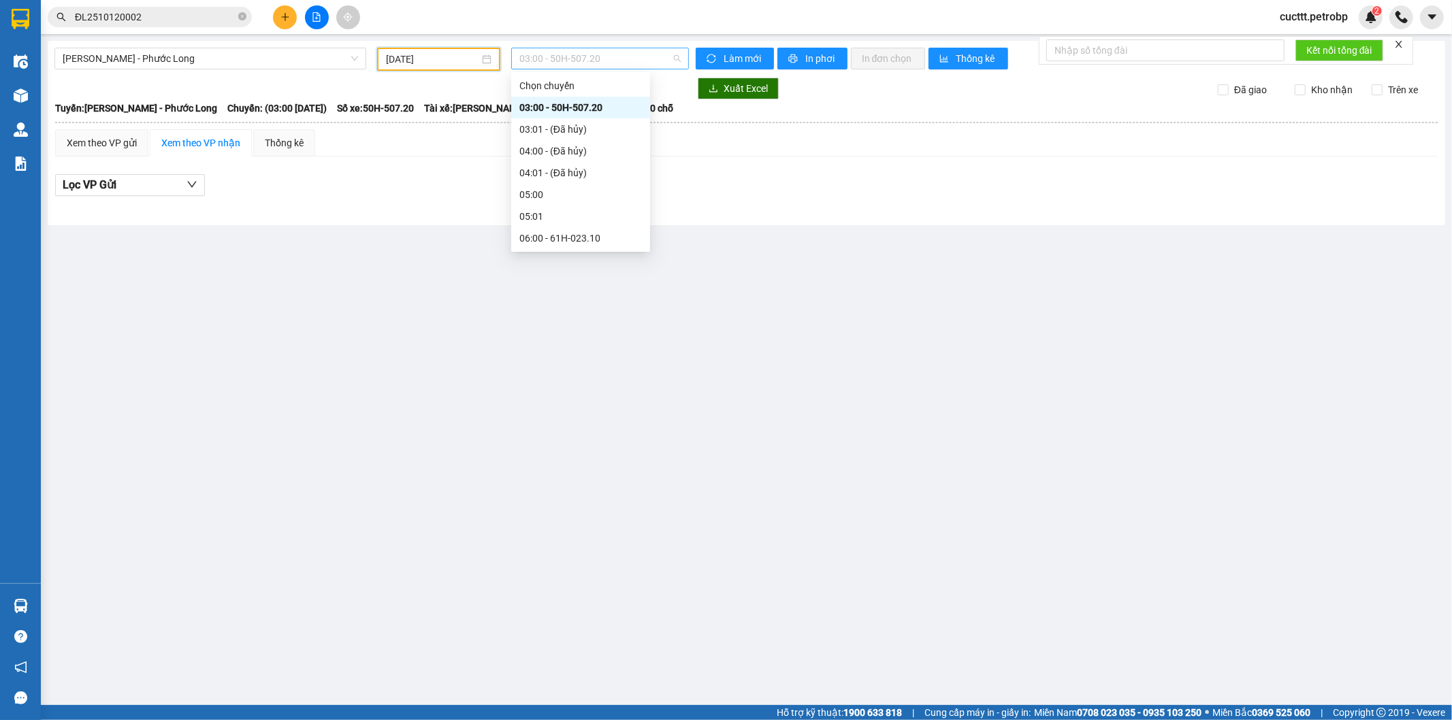
click at [555, 58] on span "03:00 - 50H-507.20" at bounding box center [600, 58] width 161 height 20
click at [584, 216] on div "22:00 - 61H-048.96" at bounding box center [581, 216] width 123 height 15
click at [588, 52] on span "22:00 - 61H-048.96" at bounding box center [600, 58] width 161 height 20
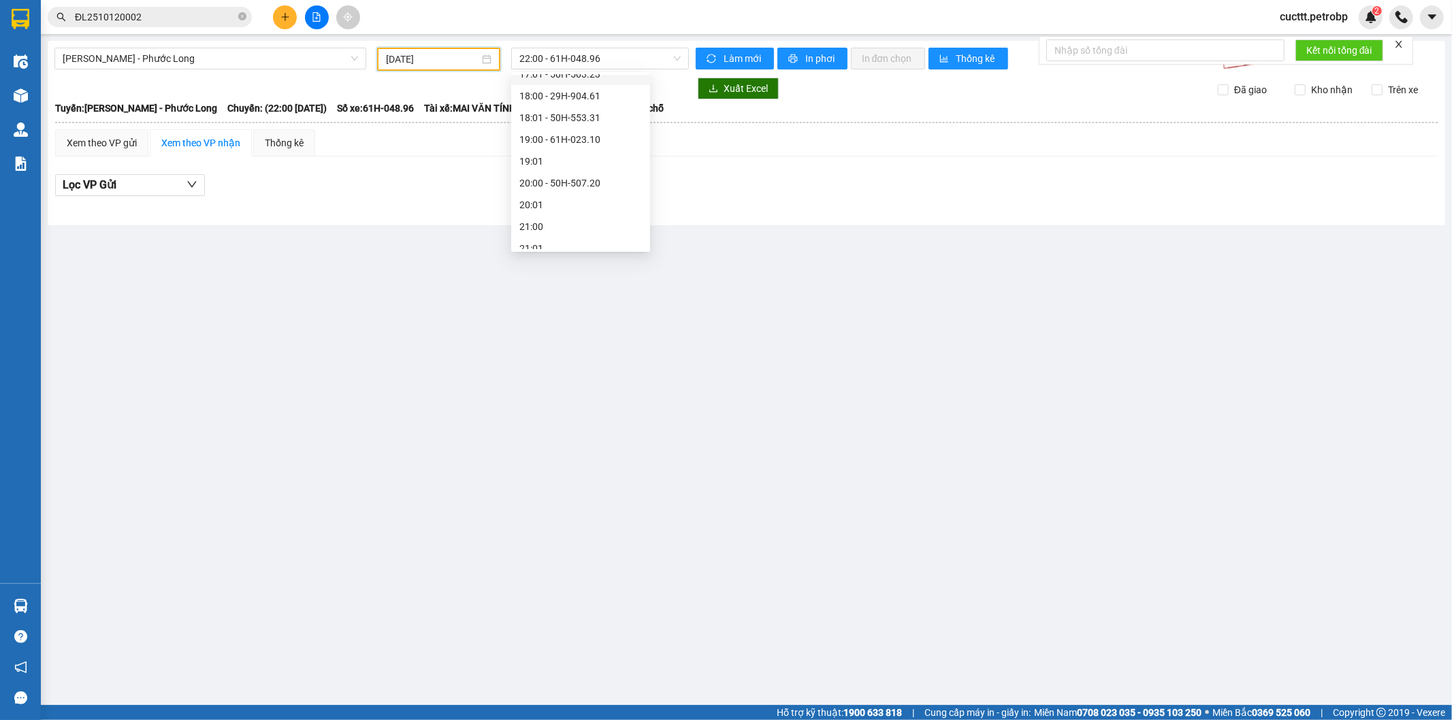
click at [419, 57] on input "12/10/2025" at bounding box center [432, 59] width 93 height 15
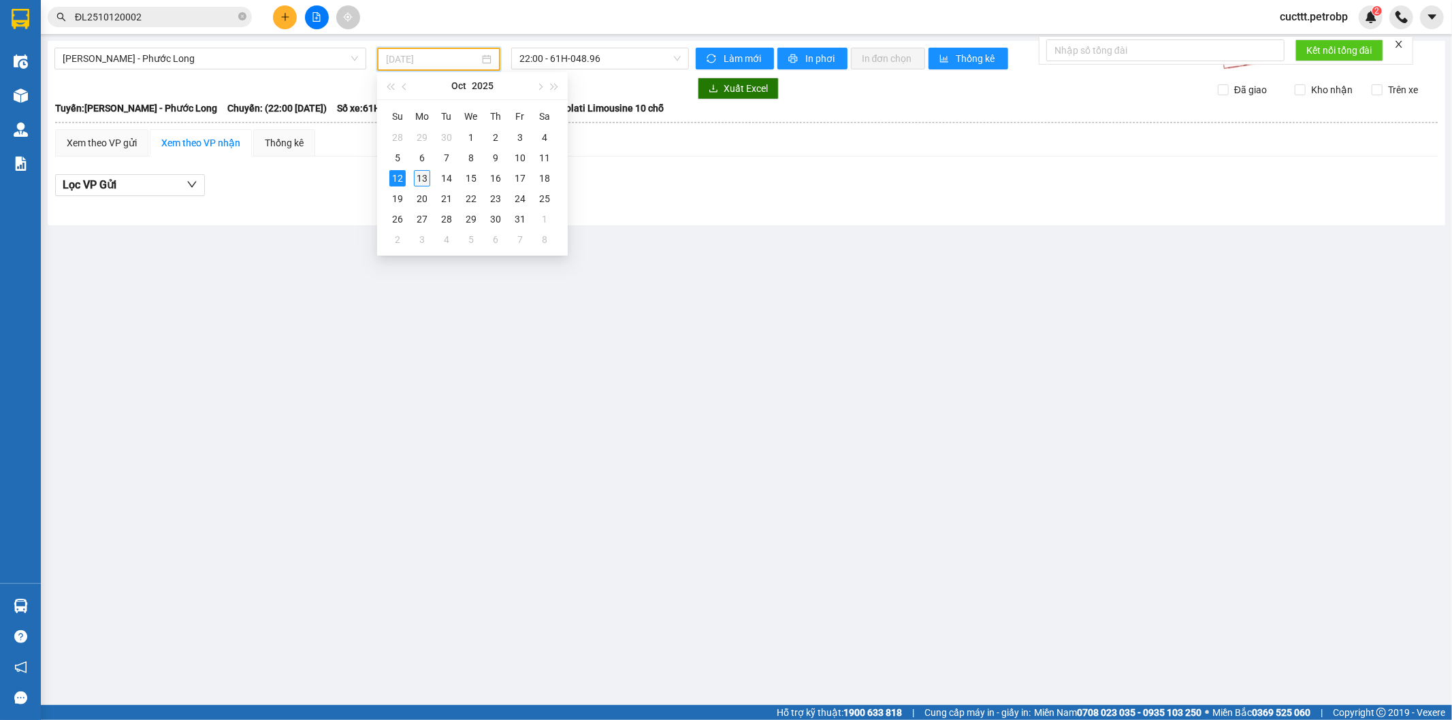
click at [415, 179] on div "13" at bounding box center [422, 178] width 16 height 16
type input "[DATE]"
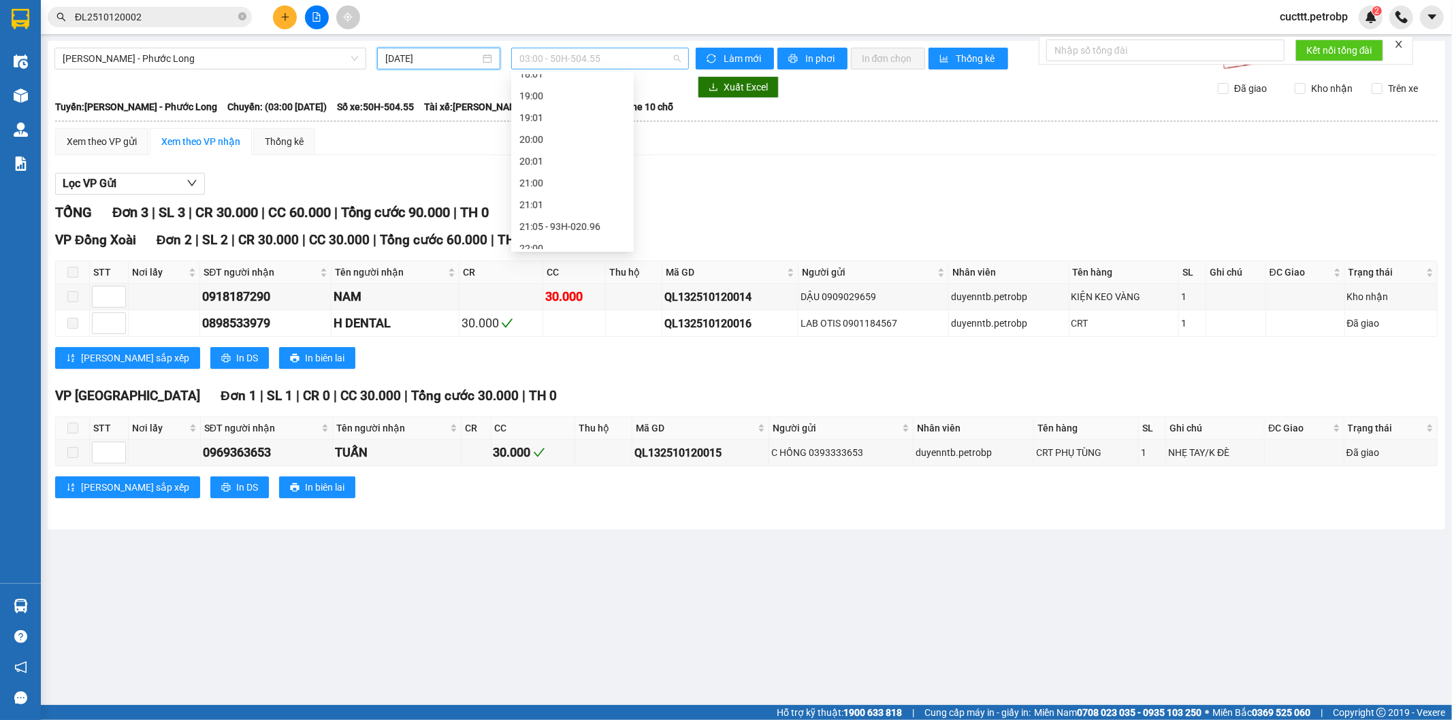
scroll to position [22, 0]
click at [581, 57] on span "03:00 - 50H-504.55" at bounding box center [600, 58] width 161 height 20
click at [576, 234] on div "09:05 - 50H-074.37" at bounding box center [573, 239] width 106 height 15
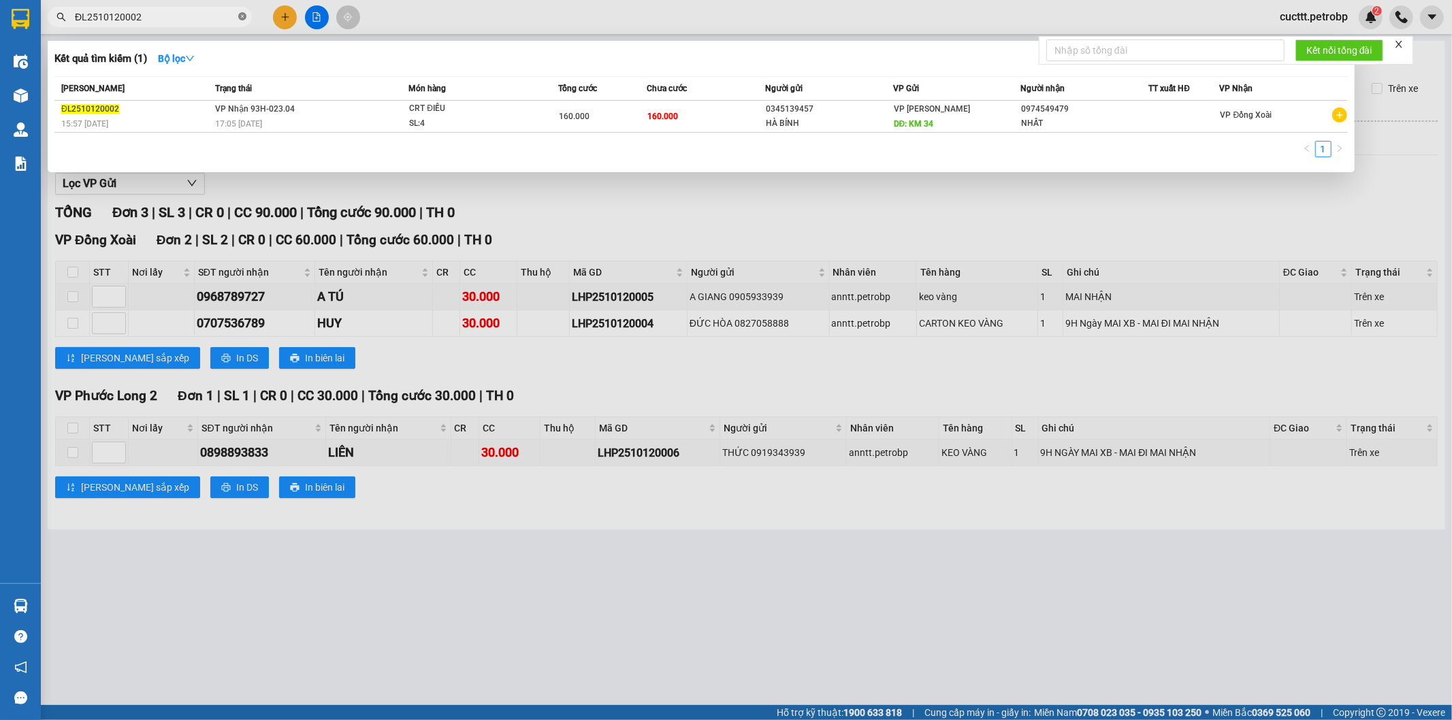
click at [246, 15] on icon "close-circle" at bounding box center [242, 16] width 8 height 8
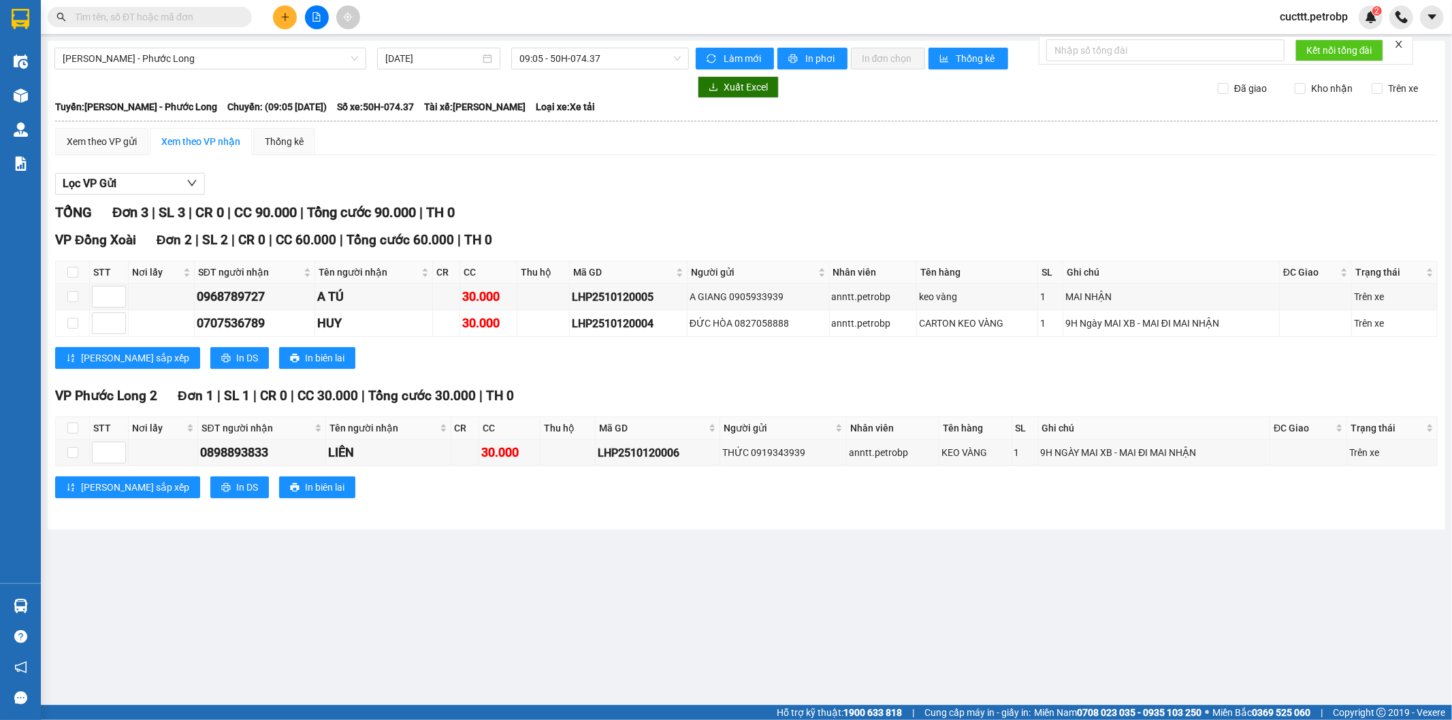
click at [194, 19] on input "text" at bounding box center [155, 17] width 161 height 15
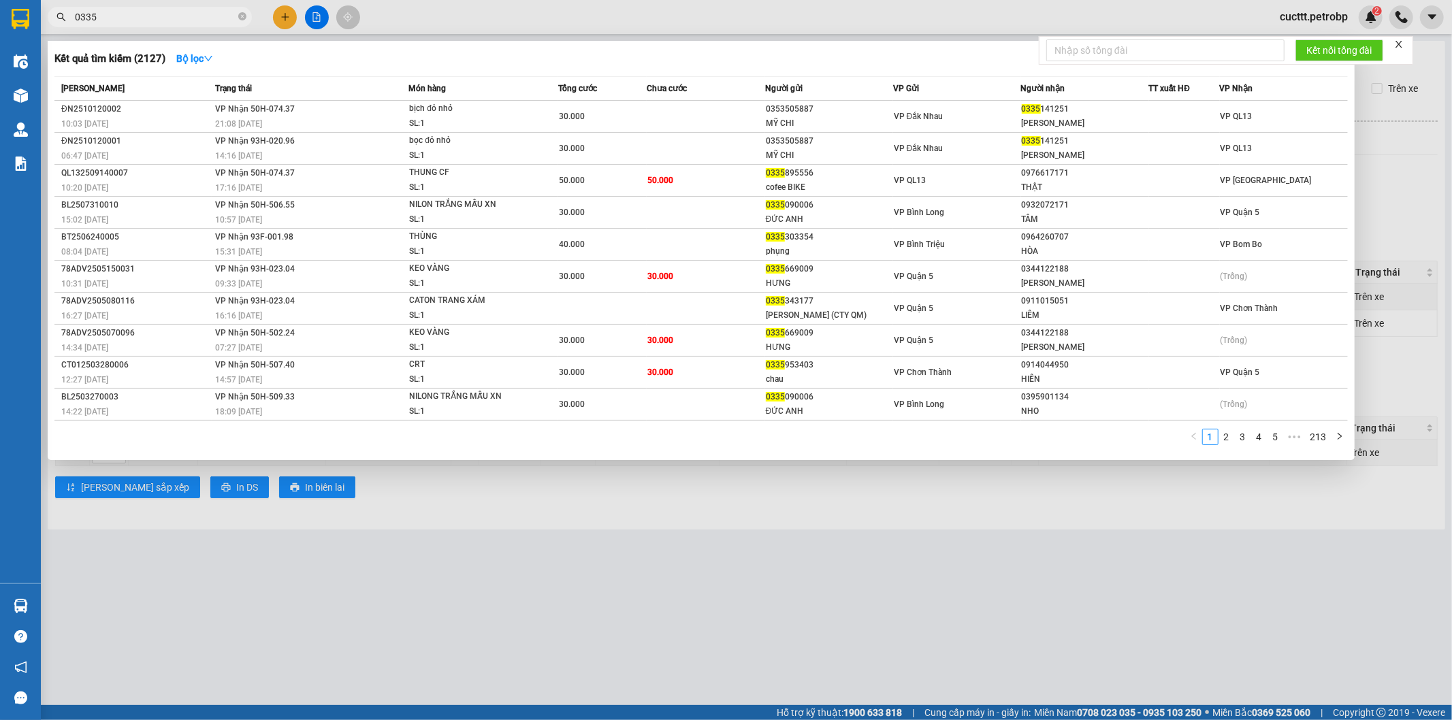
click at [113, 14] on input "0335" at bounding box center [155, 17] width 161 height 15
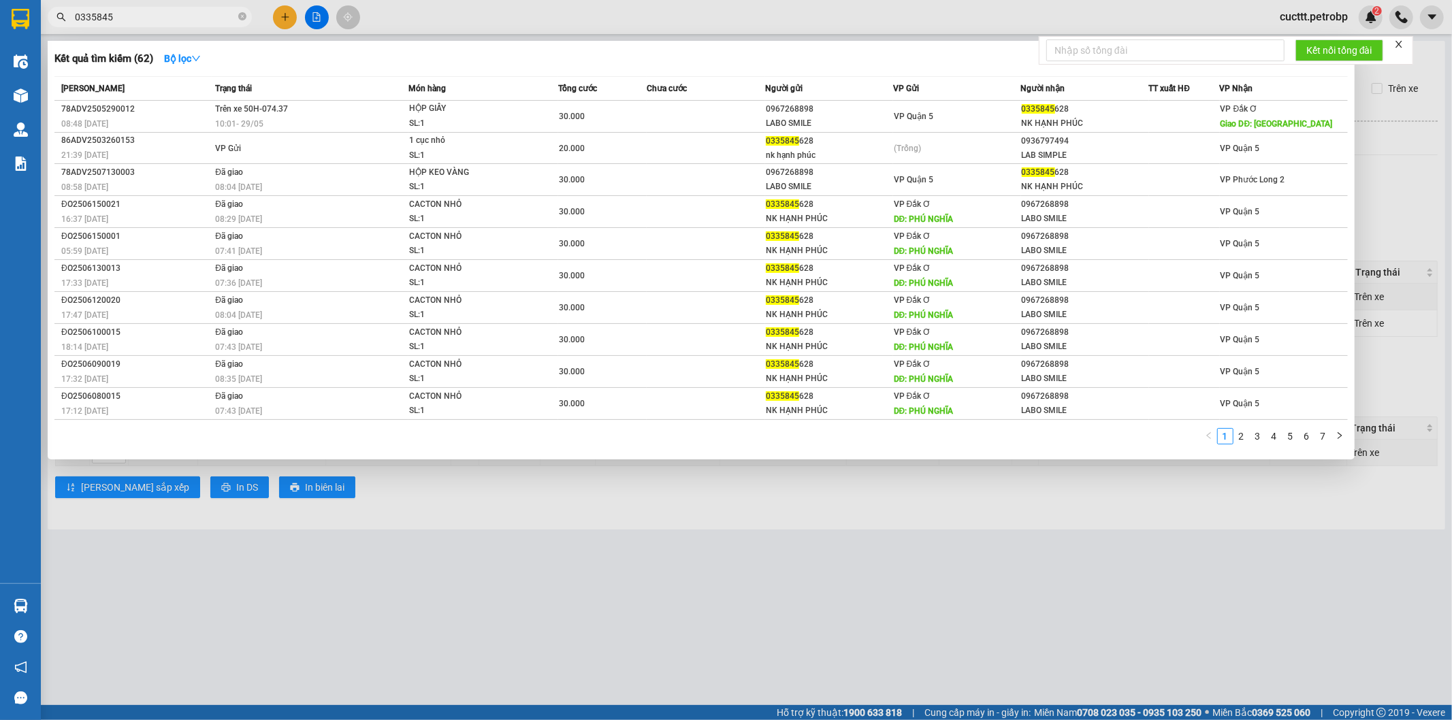
click at [179, 10] on input "0335845" at bounding box center [155, 17] width 161 height 15
type input "0335845765"
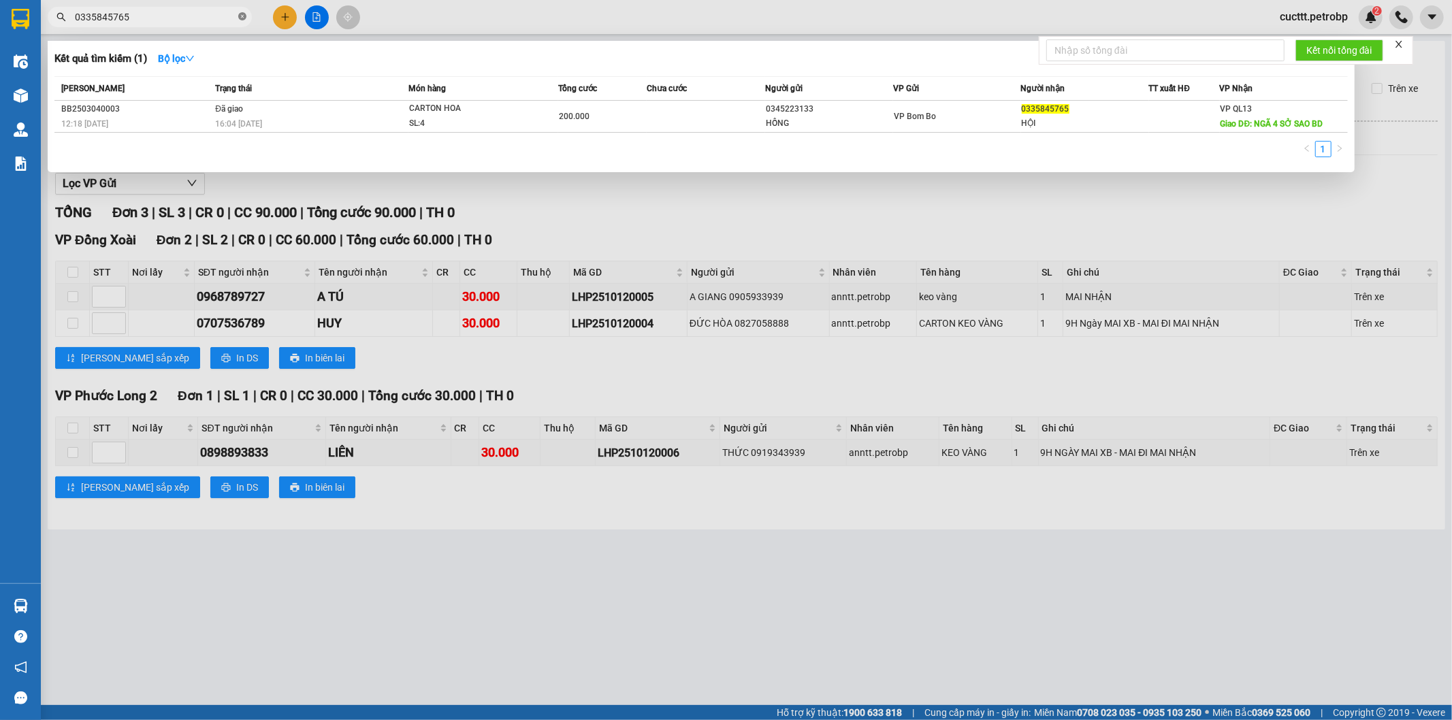
click at [241, 15] on icon "close-circle" at bounding box center [242, 16] width 8 height 8
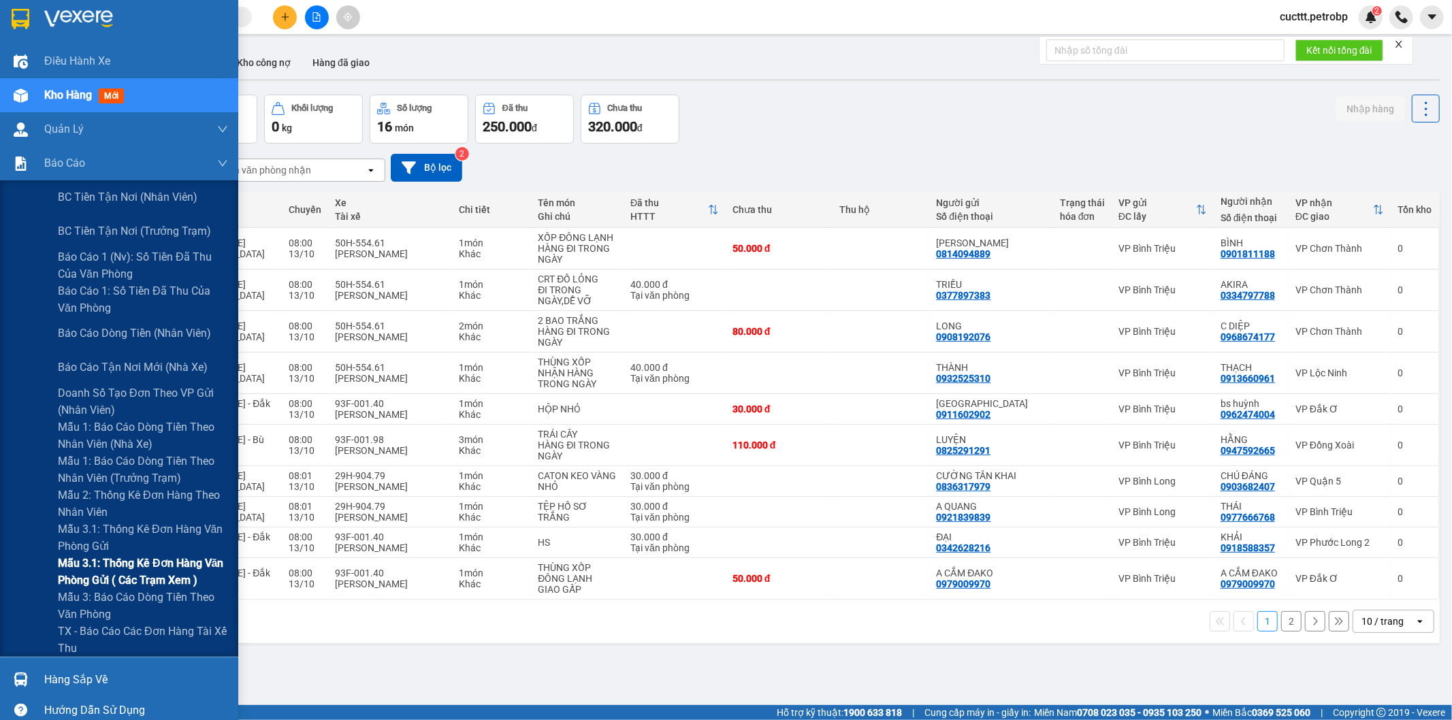
click at [123, 581] on span "Mẫu 3.1: Thống kê đơn hàng văn phòng gửi ( các trạm xem )" at bounding box center [143, 572] width 170 height 34
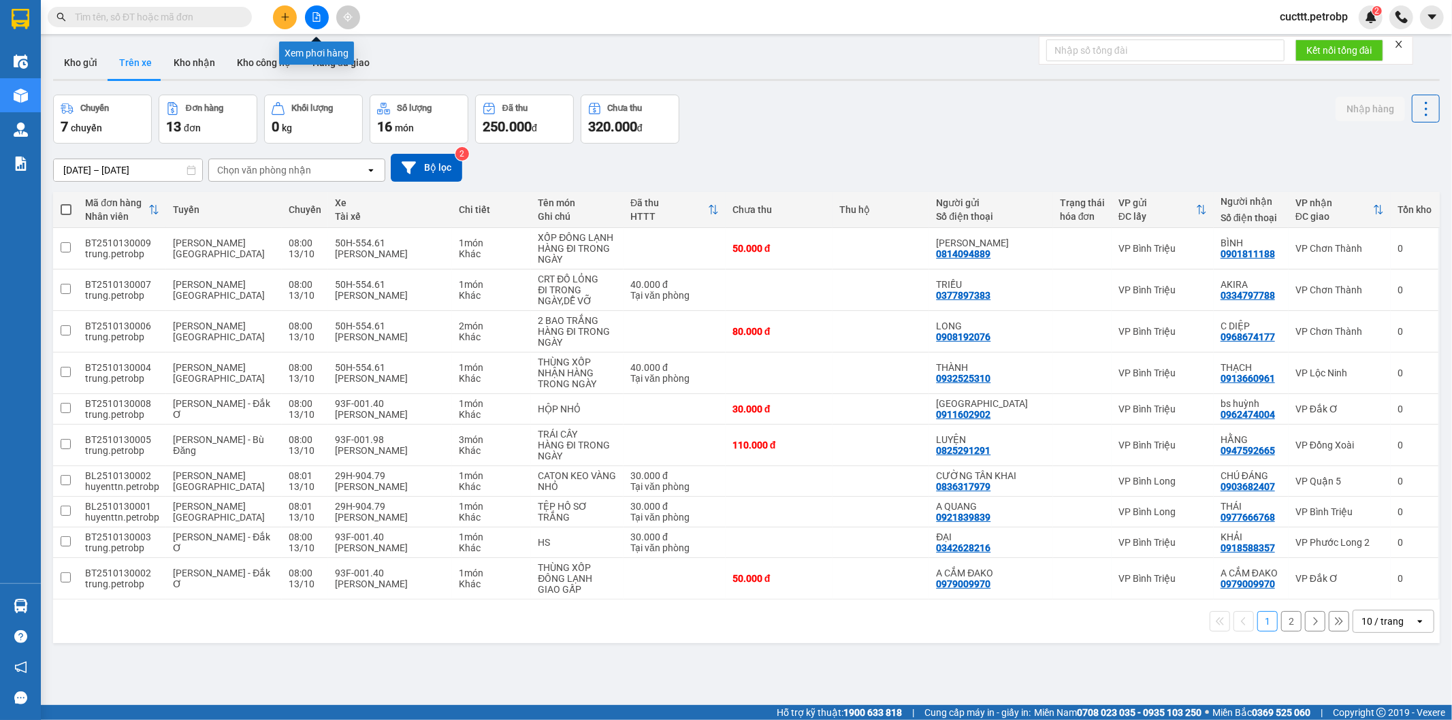
click at [310, 15] on button at bounding box center [317, 17] width 24 height 24
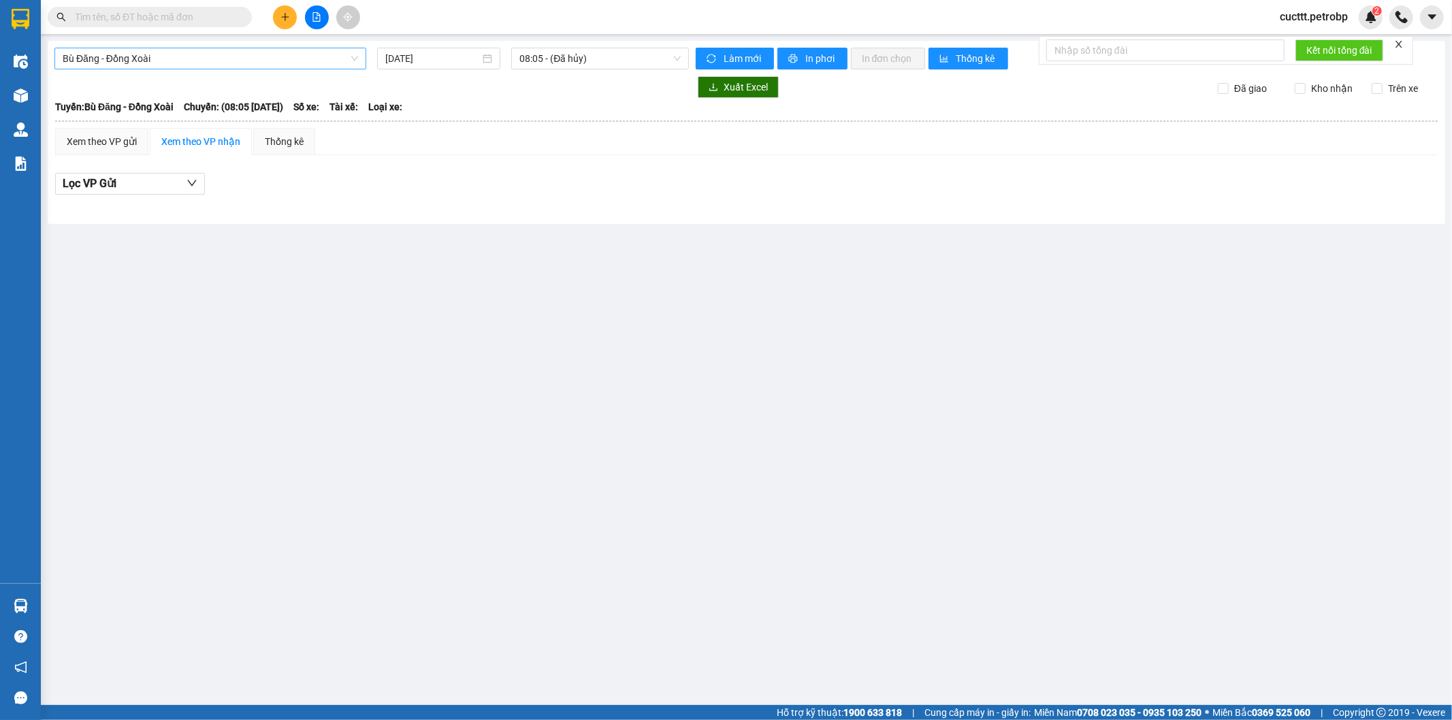
click at [244, 59] on span "Bù Đăng - Đồng Xoài" at bounding box center [210, 58] width 295 height 20
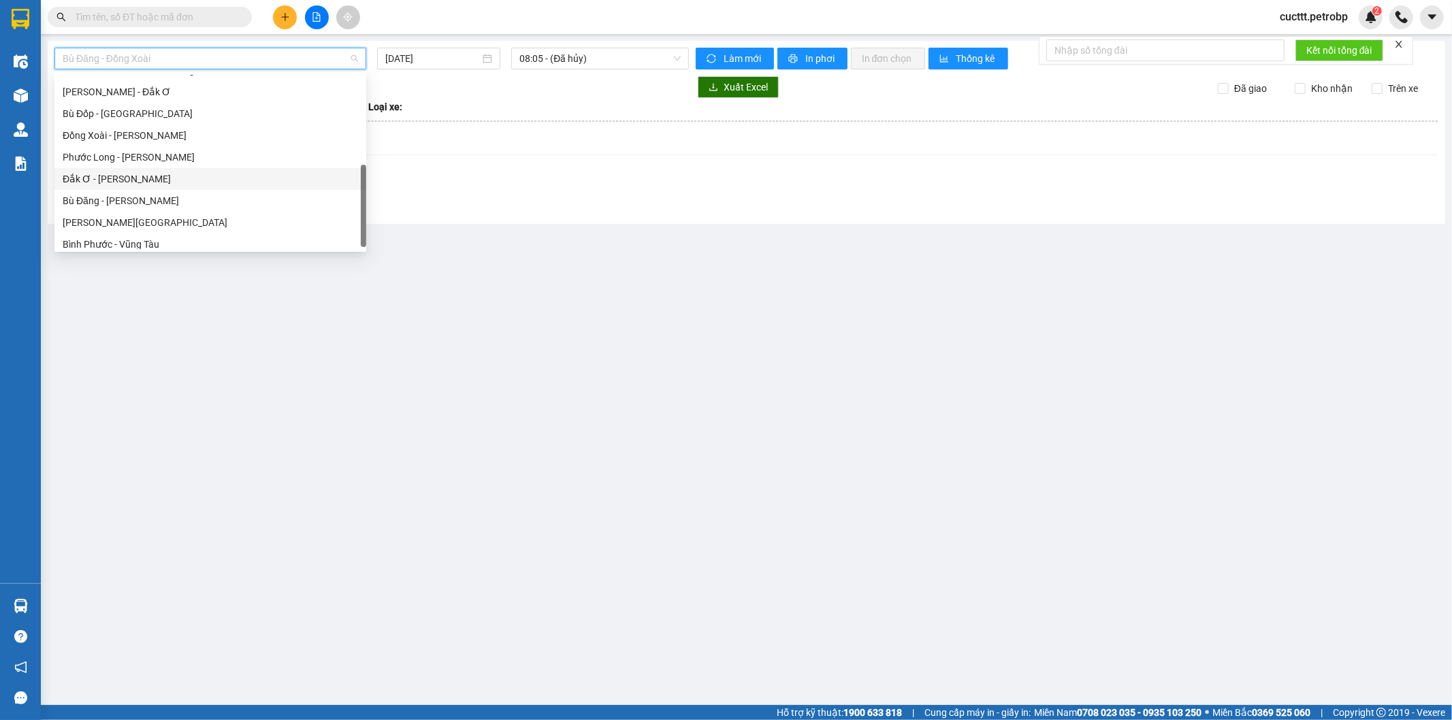
scroll to position [202, 0]
click at [159, 148] on div "Hồ Chí Minh - Phước Long" at bounding box center [210, 145] width 295 height 15
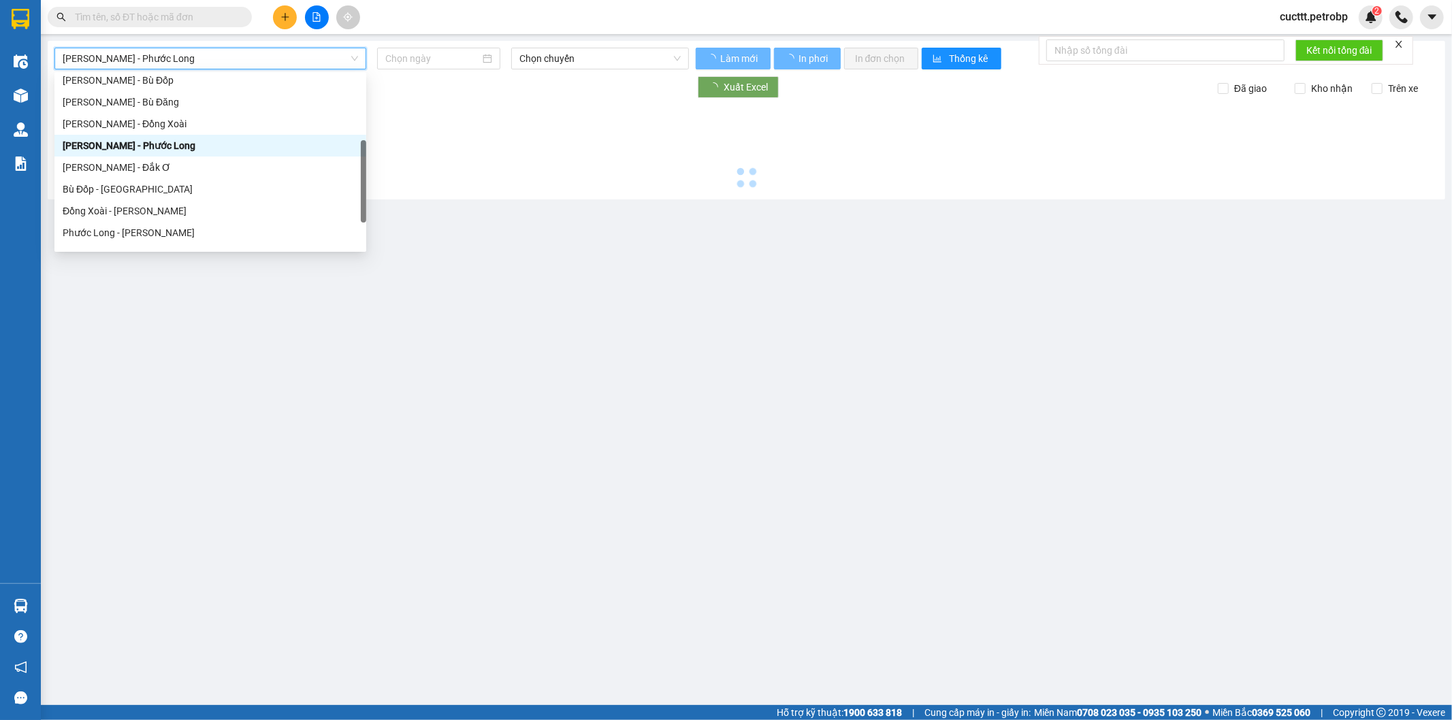
type input "[DATE]"
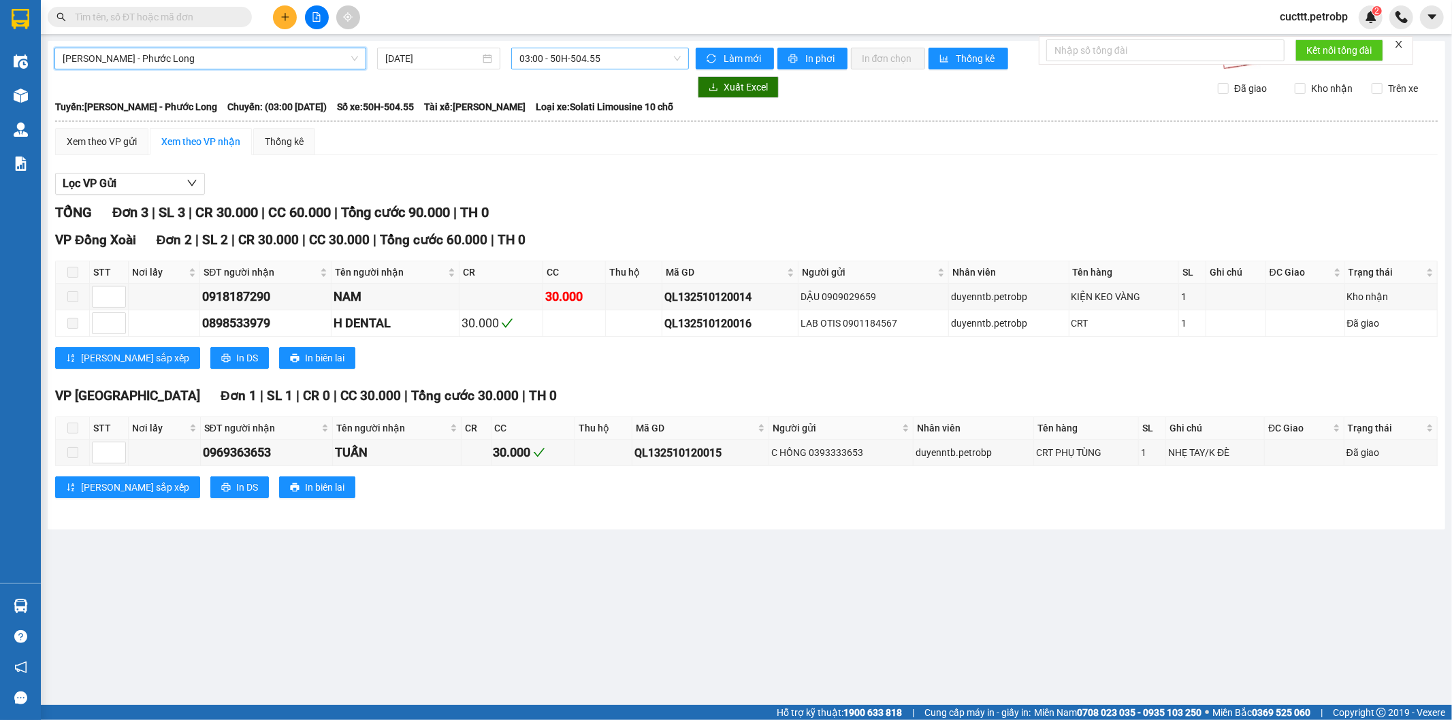
click at [629, 63] on span "03:00 - 50H-504.55" at bounding box center [600, 58] width 161 height 20
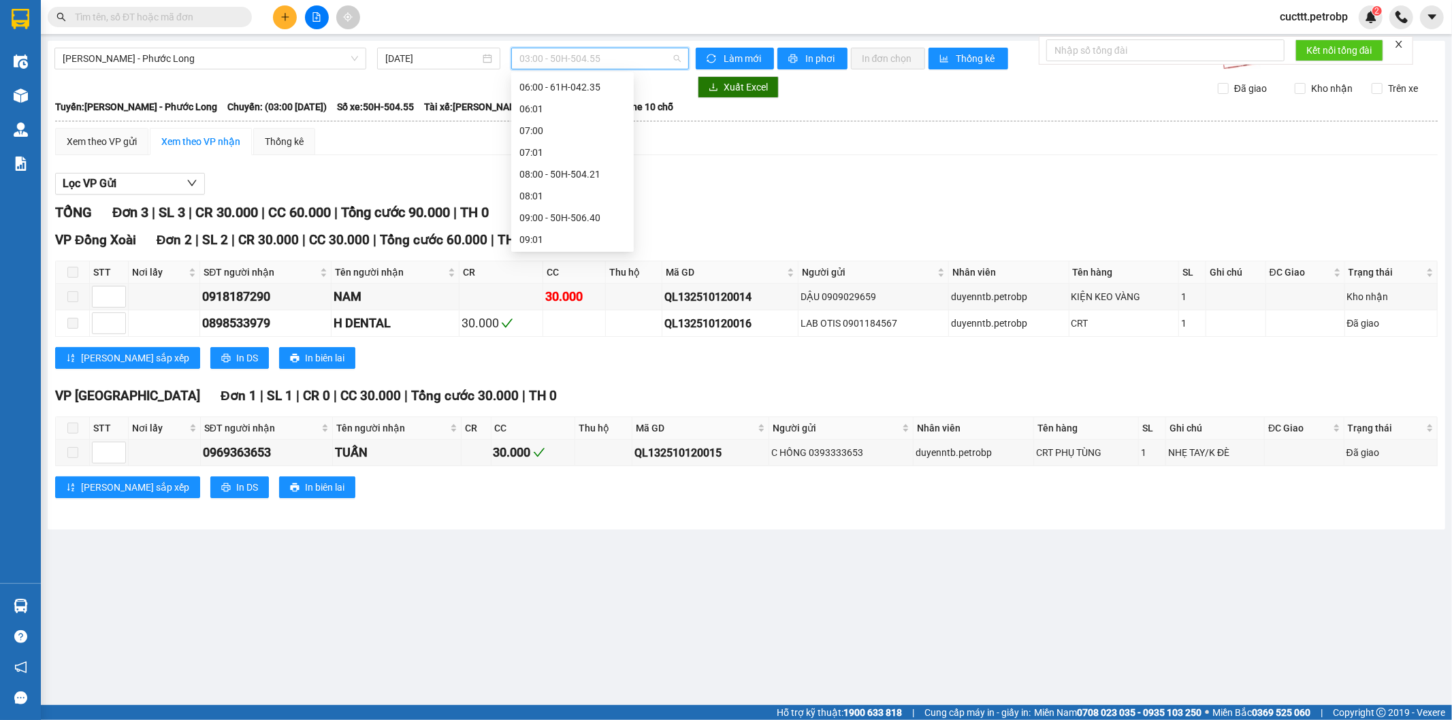
scroll to position [227, 0]
click at [566, 180] on div "09:05 - 50H-074.37" at bounding box center [573, 185] width 106 height 15
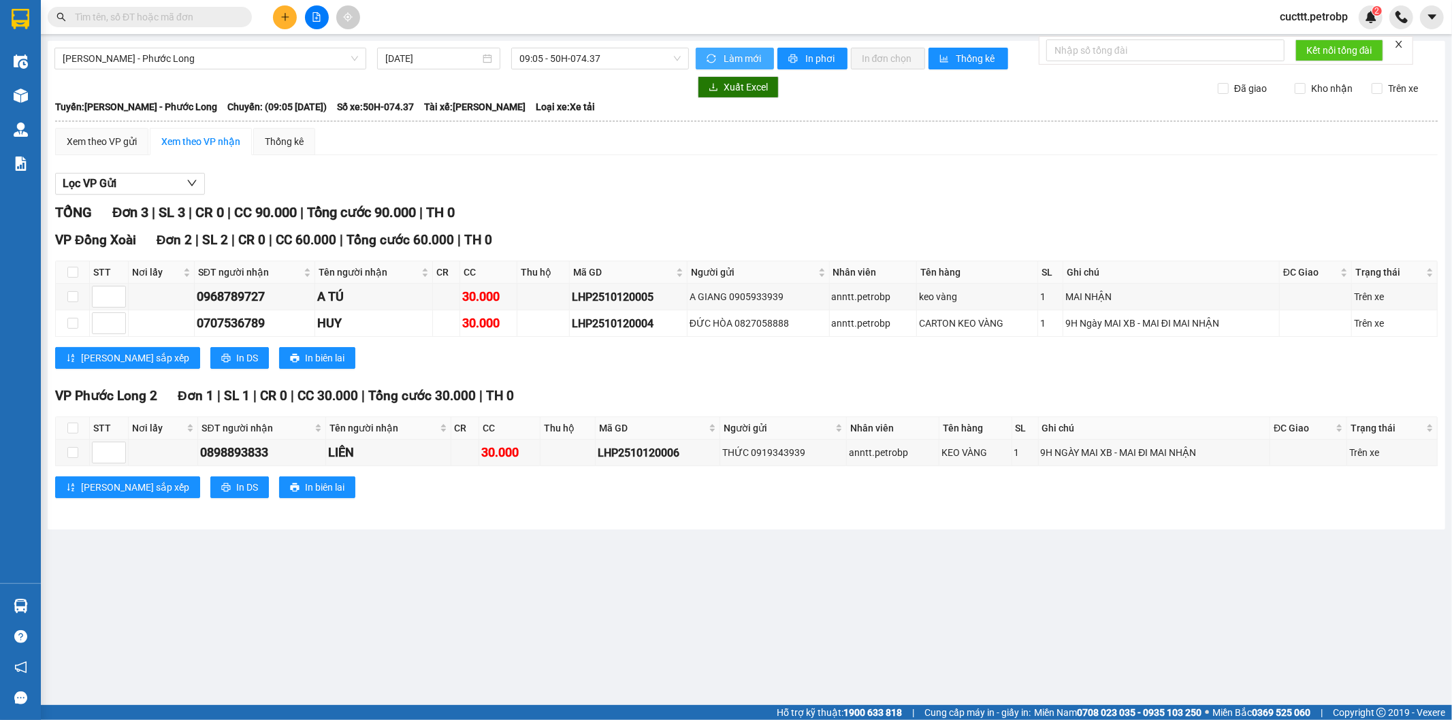
click at [750, 60] on span "Làm mới" at bounding box center [743, 58] width 39 height 15
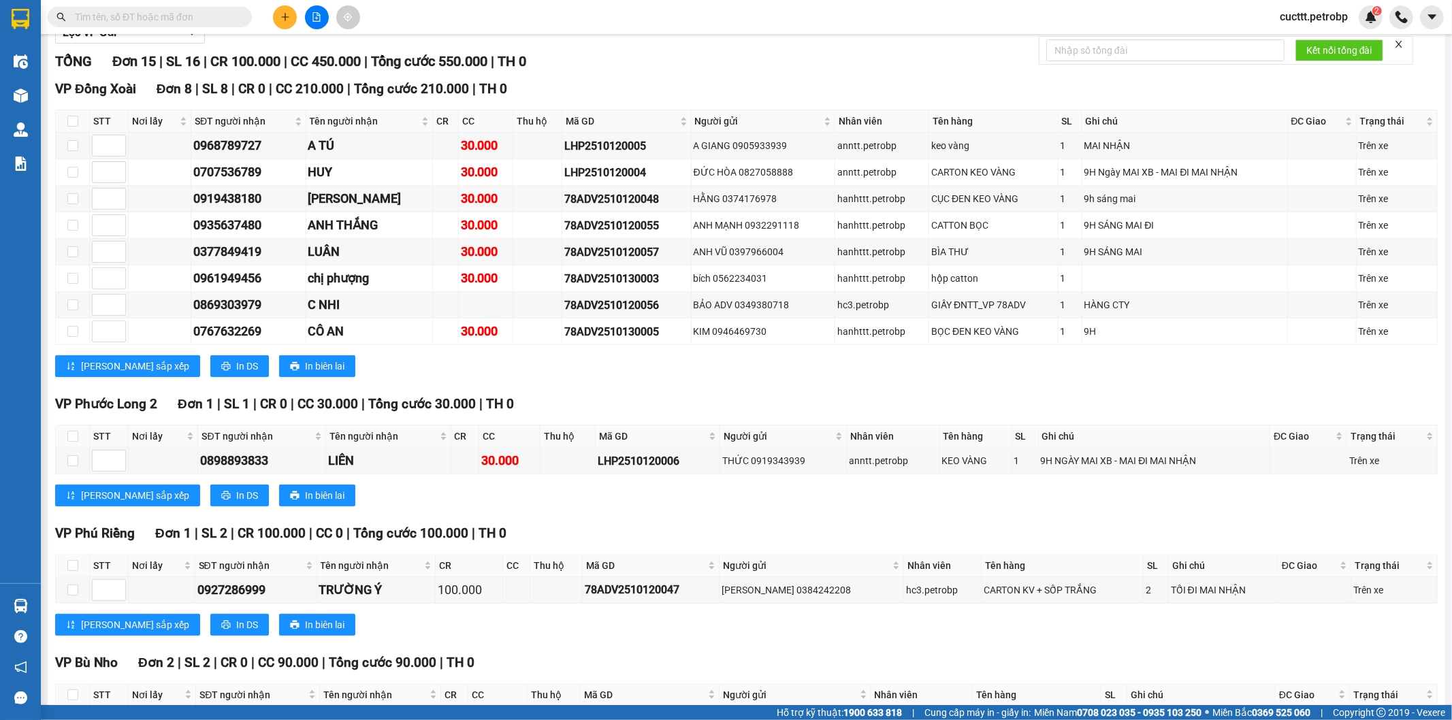
scroll to position [302, 0]
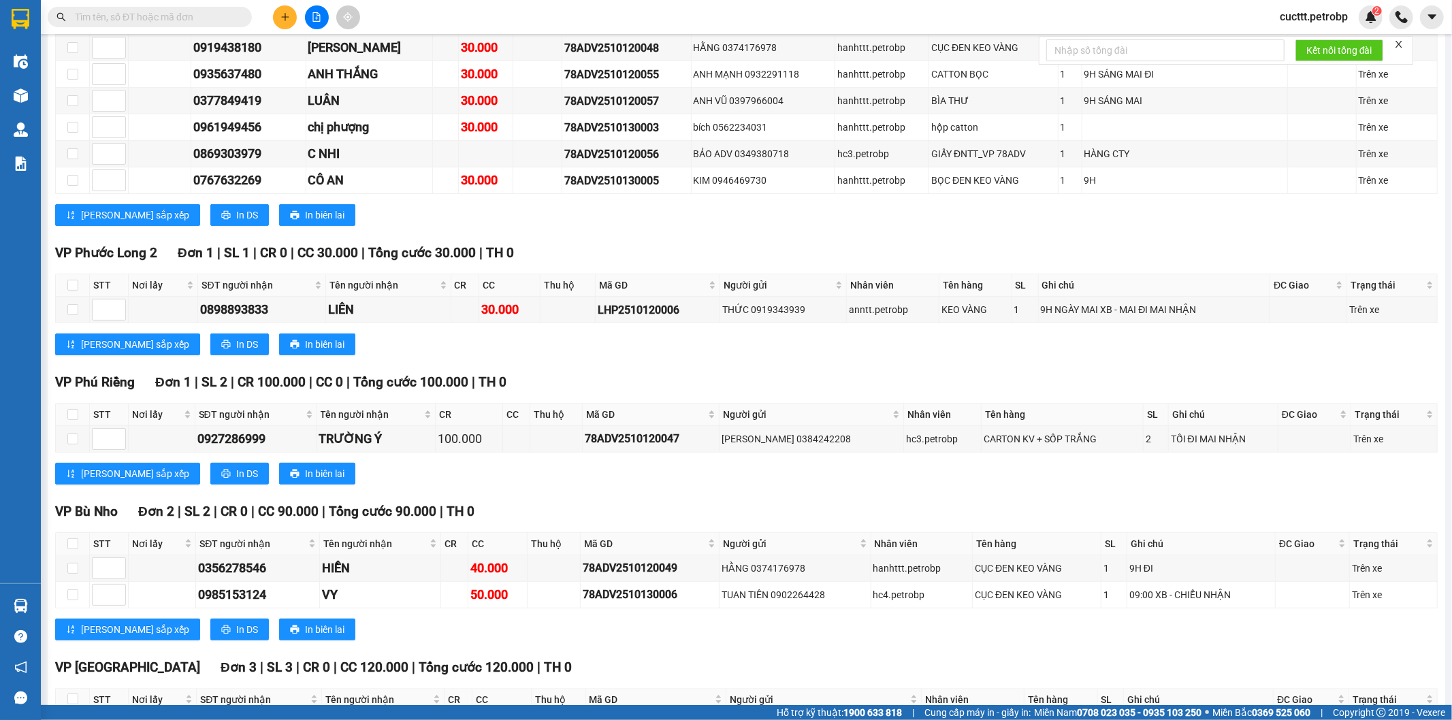
click at [1226, 234] on div "VP Đồng Xoài Đơn 8 | SL 8 | CR 0 | CC 210.000 | Tổng cước 210.000 | TH 0 STT Nơ…" at bounding box center [746, 82] width 1383 height 308
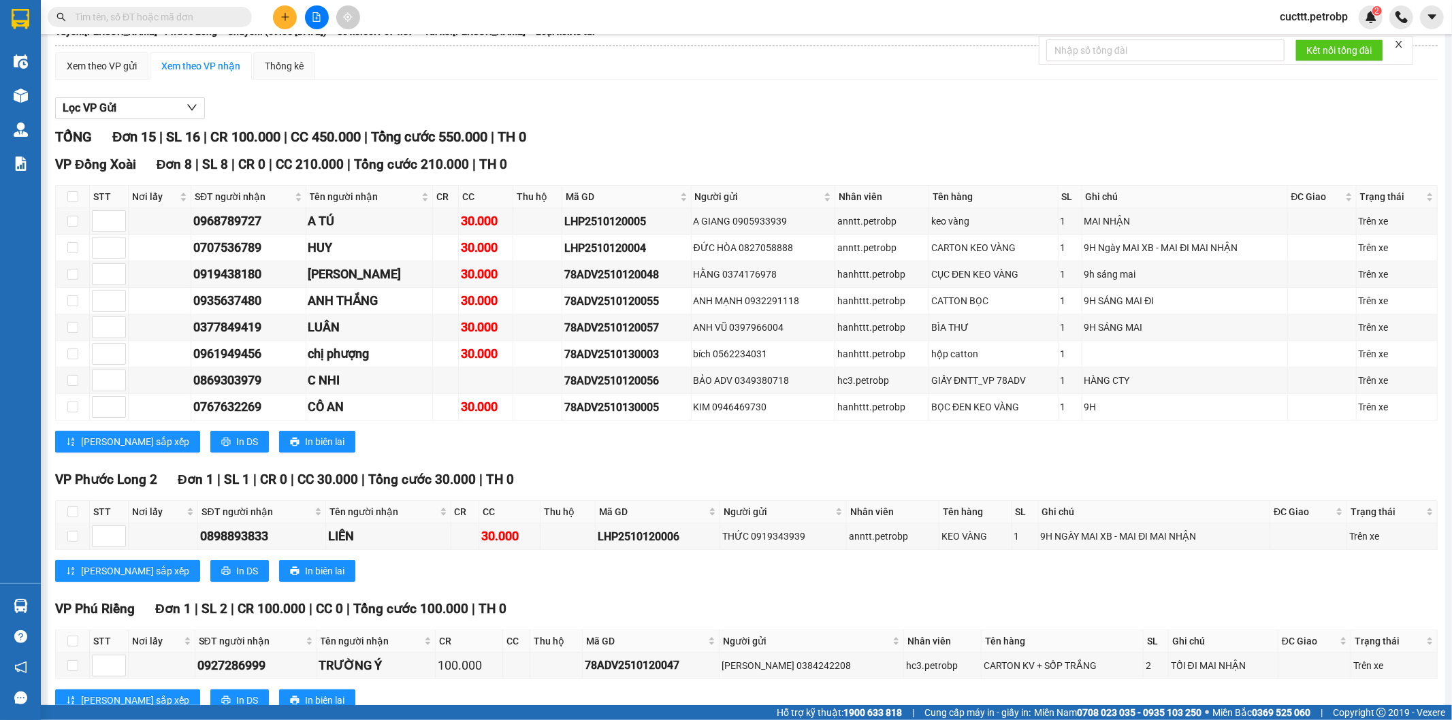
scroll to position [0, 0]
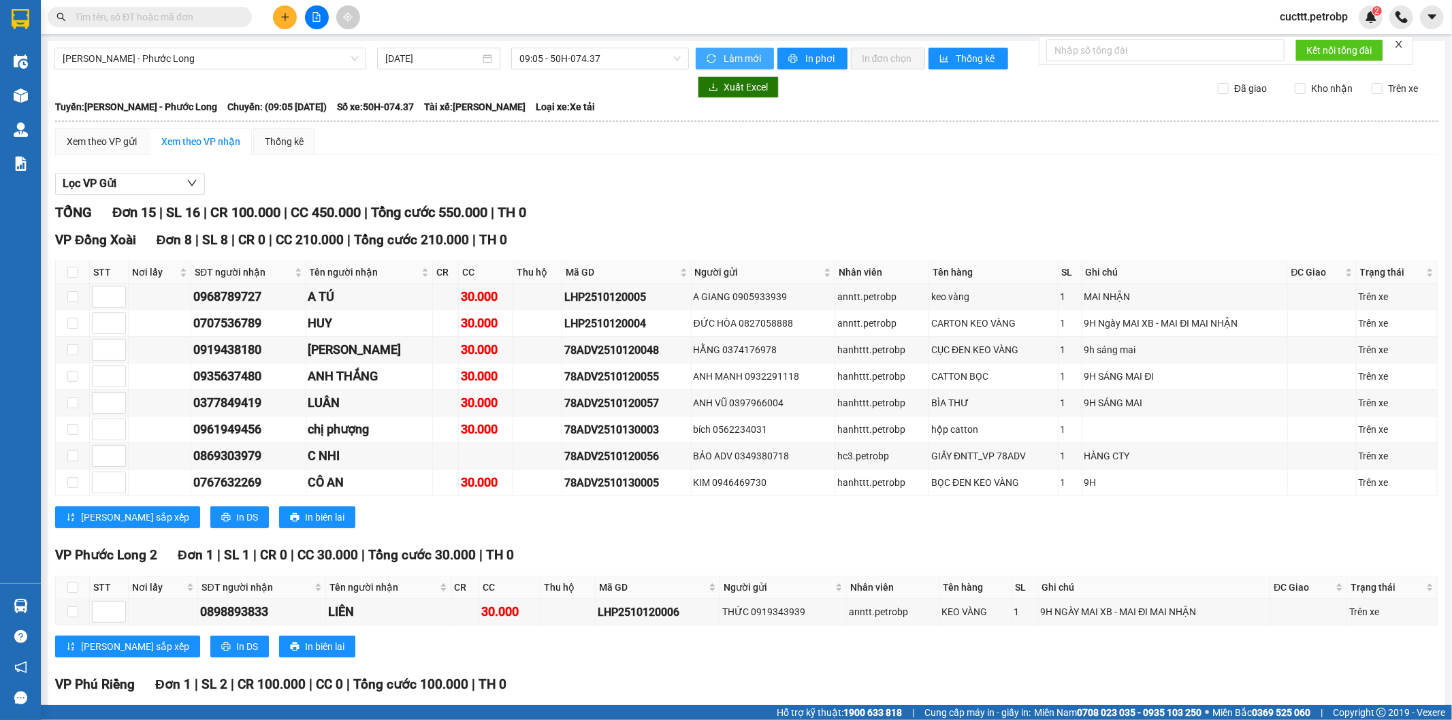
click at [750, 58] on span "Làm mới" at bounding box center [743, 58] width 39 height 15
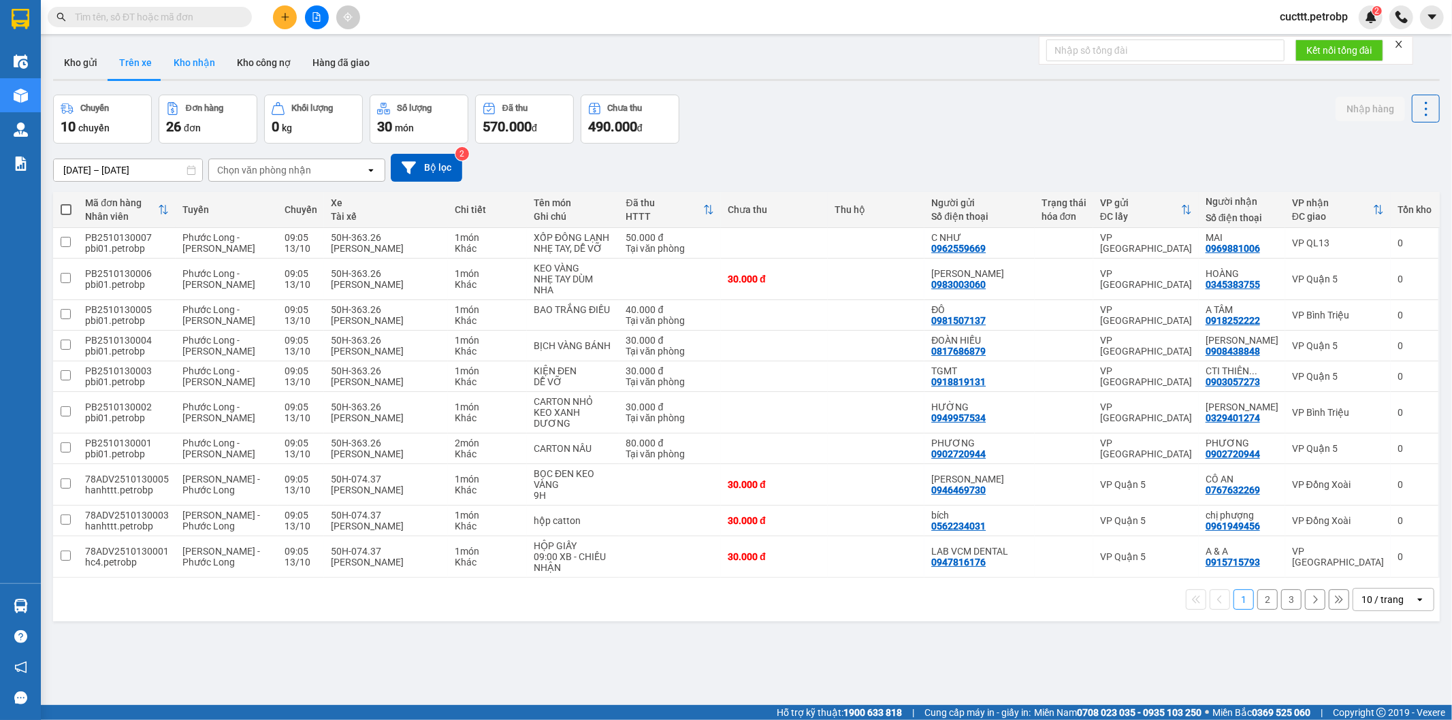
click at [184, 65] on button "Kho nhận" at bounding box center [194, 62] width 63 height 33
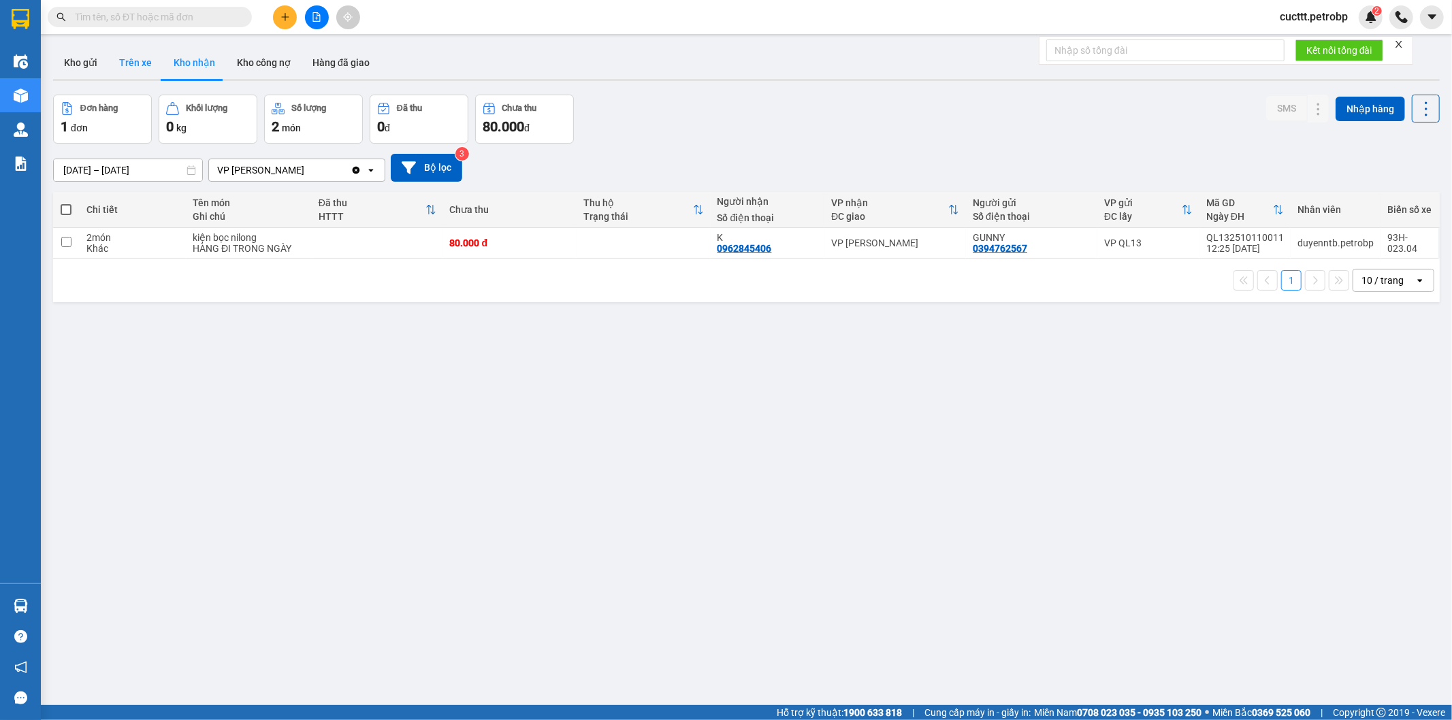
click at [135, 66] on button "Trên xe" at bounding box center [135, 62] width 54 height 33
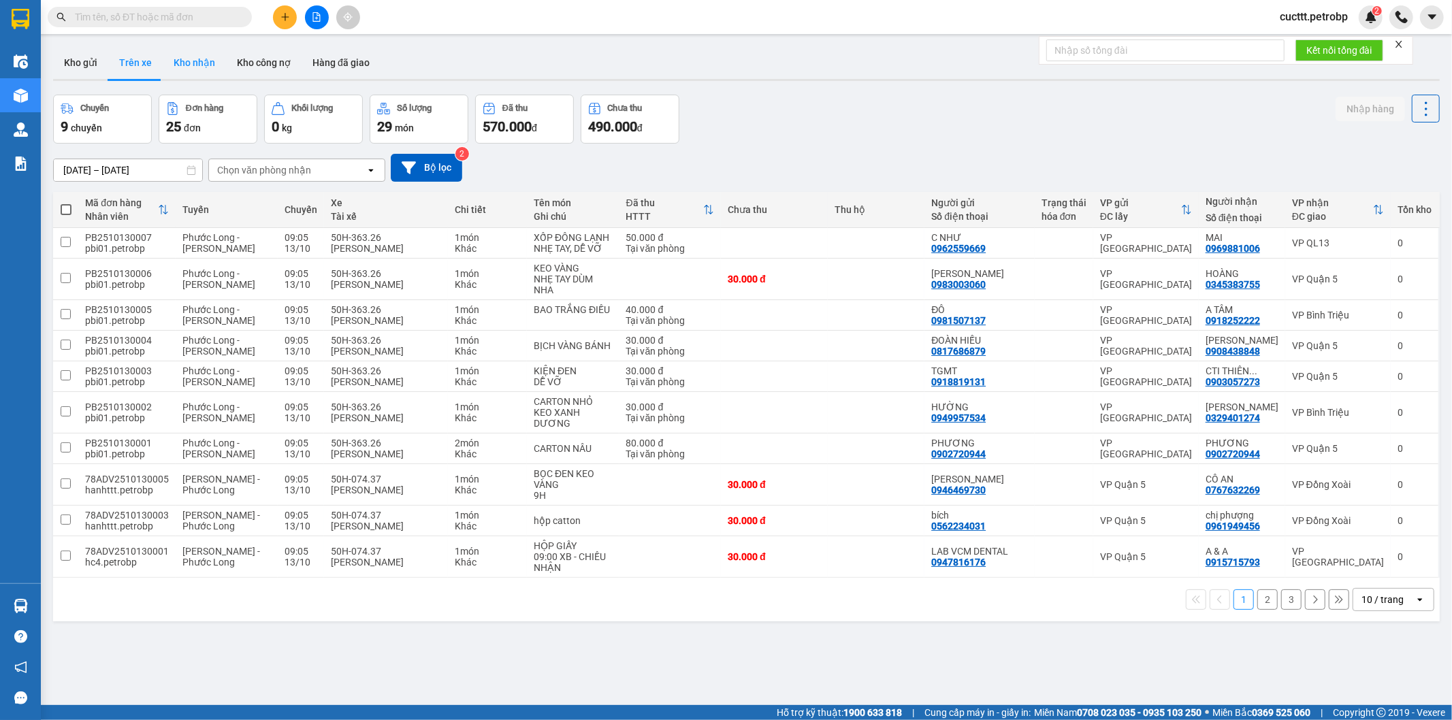
click at [180, 63] on button "Kho nhận" at bounding box center [194, 62] width 63 height 33
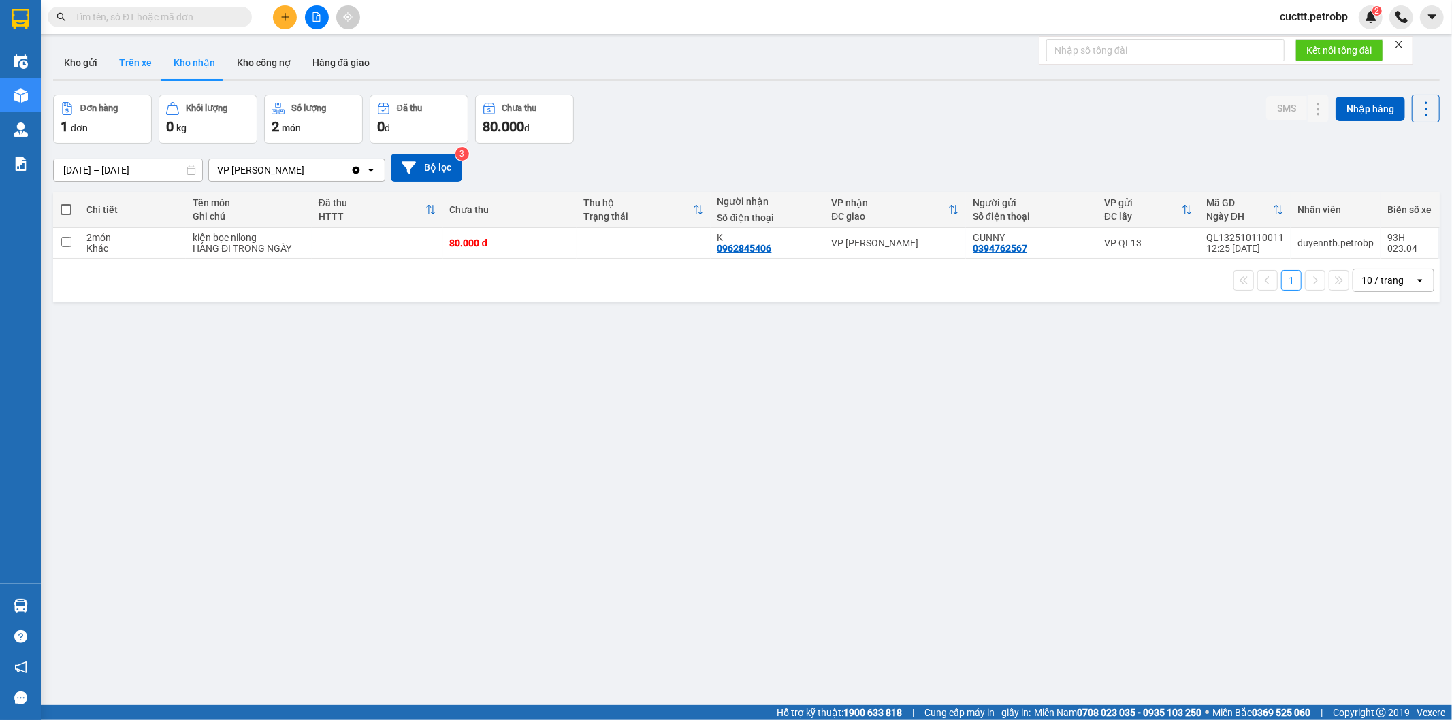
click at [119, 64] on button "Trên xe" at bounding box center [135, 62] width 54 height 33
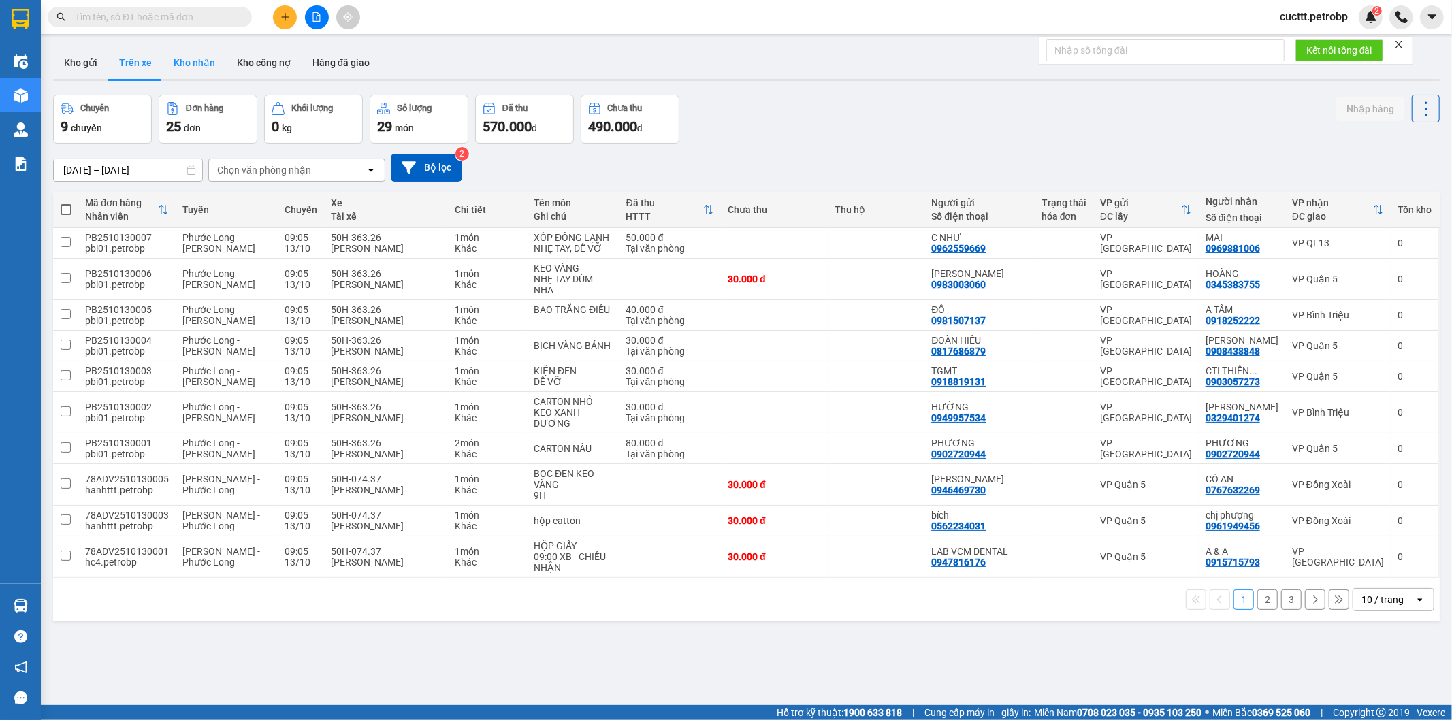
click at [185, 63] on button "Kho nhận" at bounding box center [194, 62] width 63 height 33
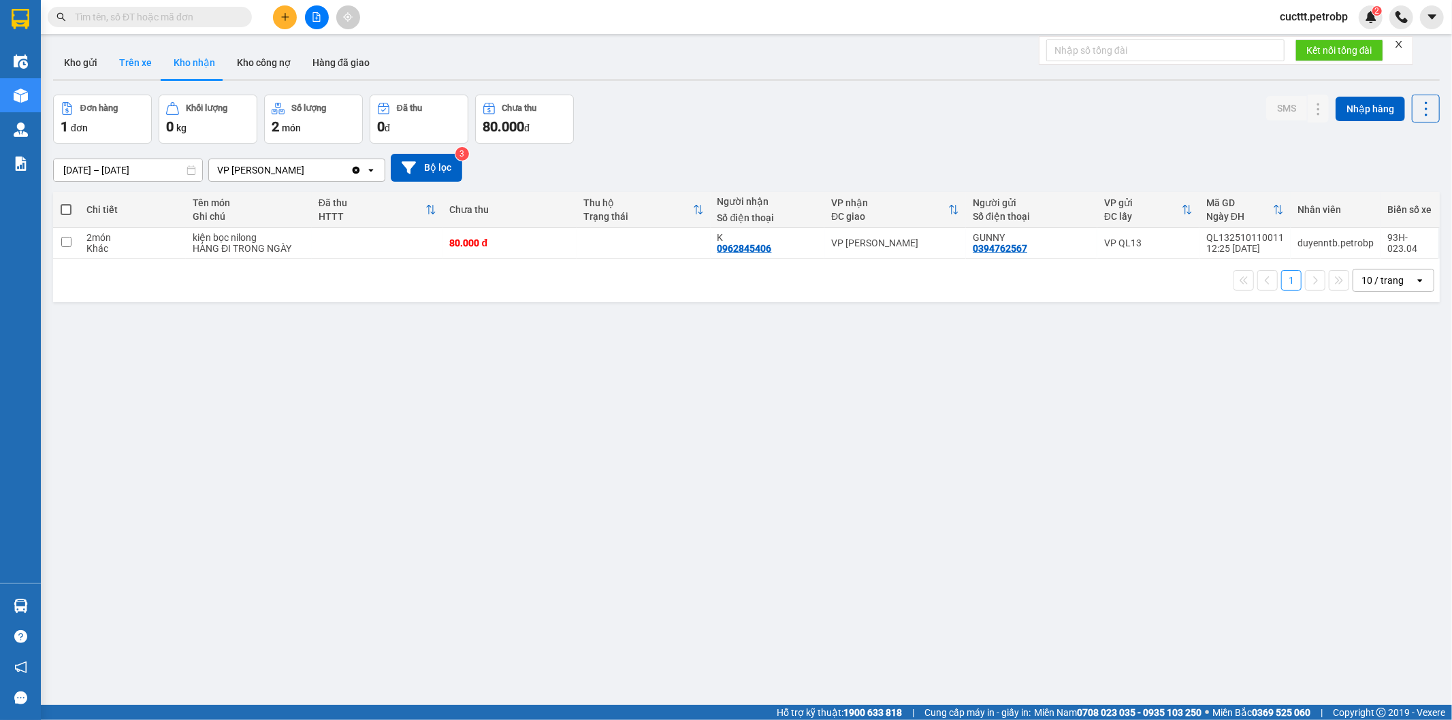
click at [133, 61] on button "Trên xe" at bounding box center [135, 62] width 54 height 33
type input "13/10/2025 – 13/10/2025"
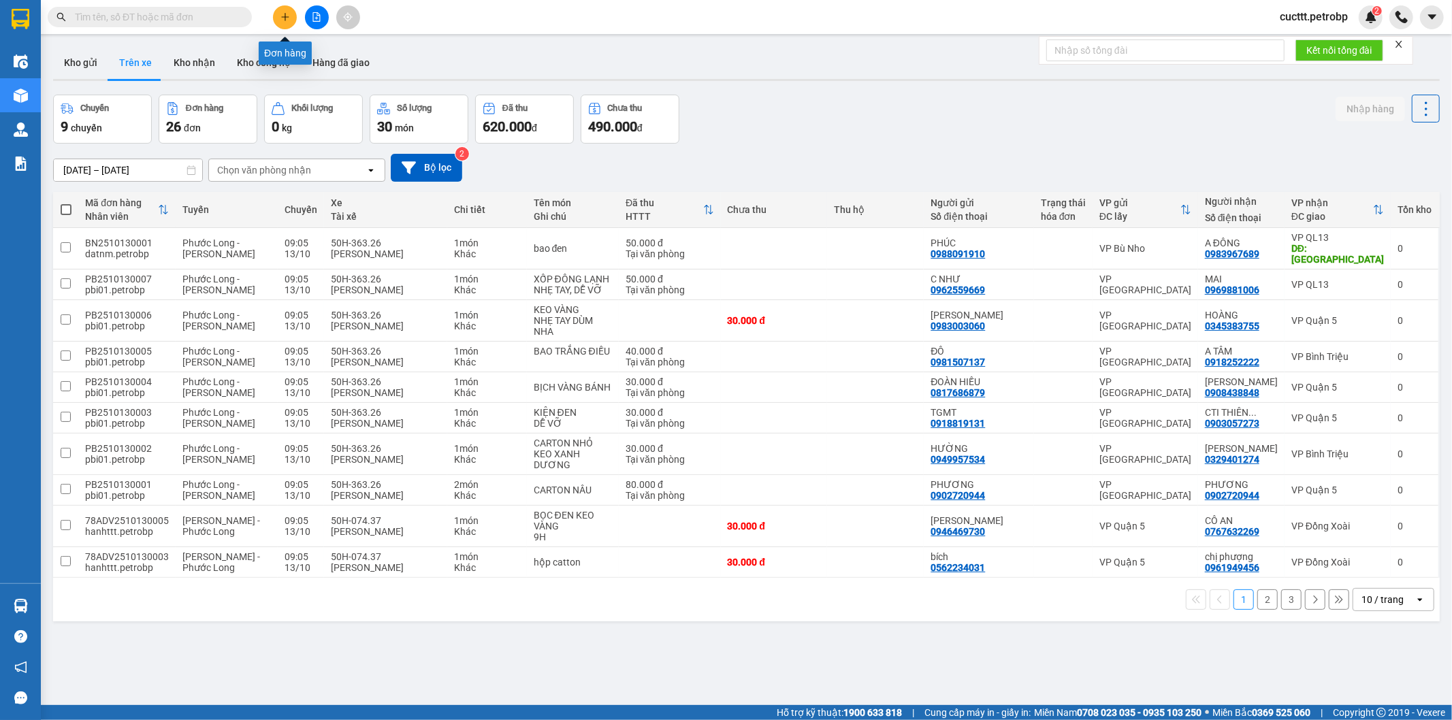
click at [281, 17] on icon "plus" at bounding box center [286, 17] width 10 height 10
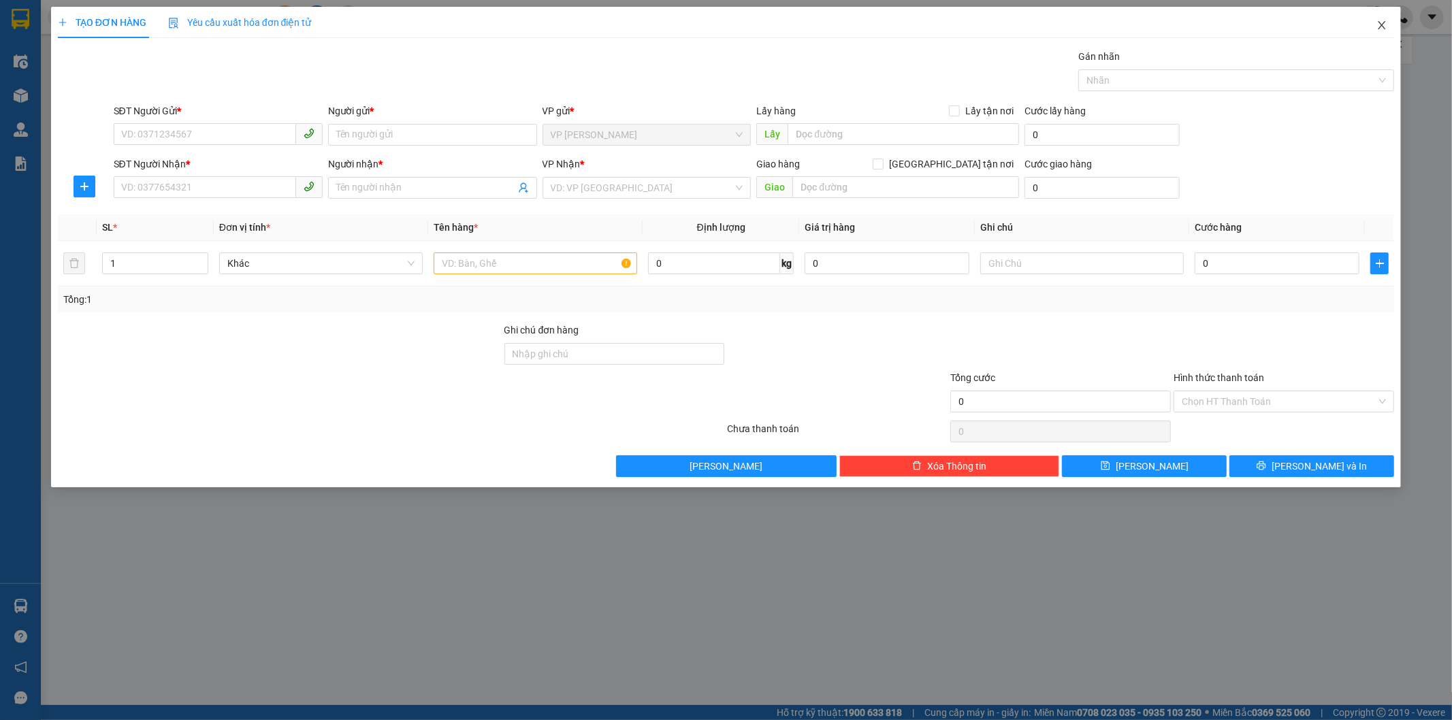
click at [1379, 34] on span "Close" at bounding box center [1382, 26] width 38 height 38
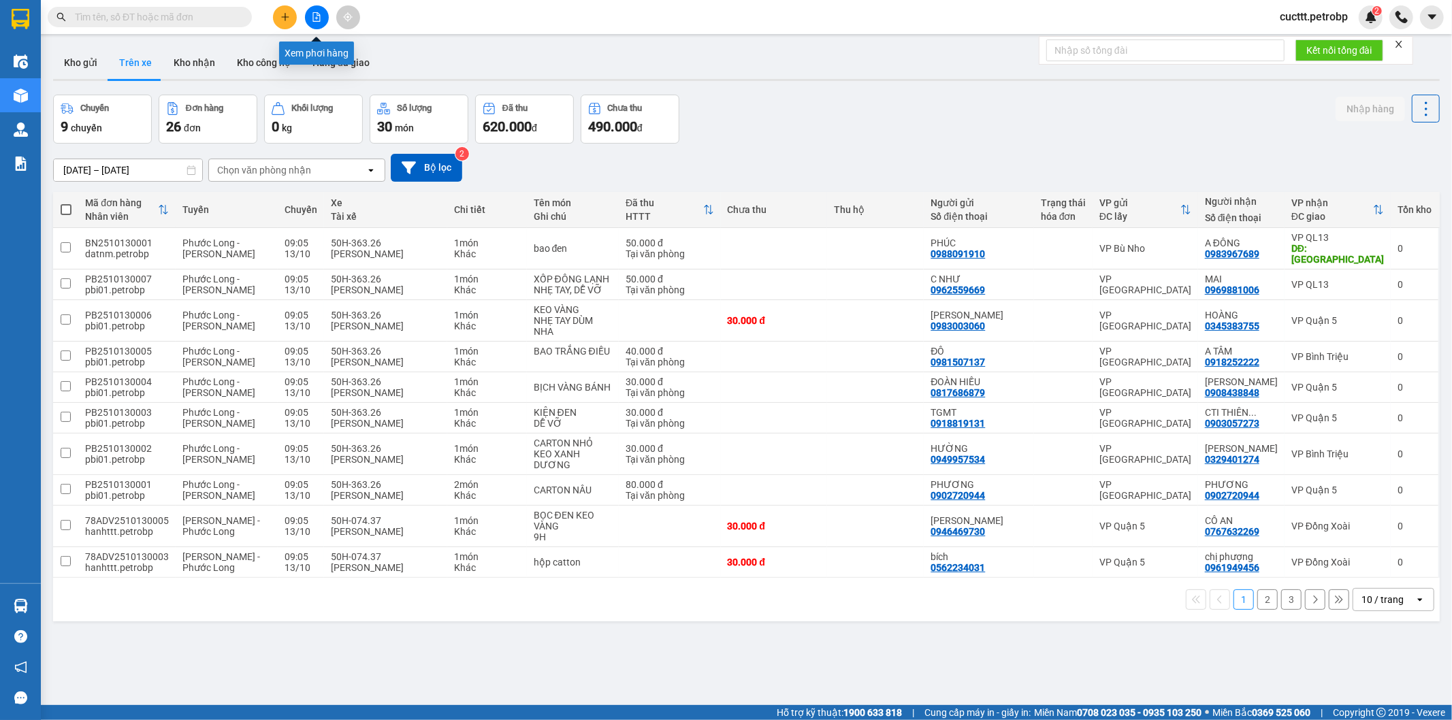
click at [314, 24] on button at bounding box center [317, 17] width 24 height 24
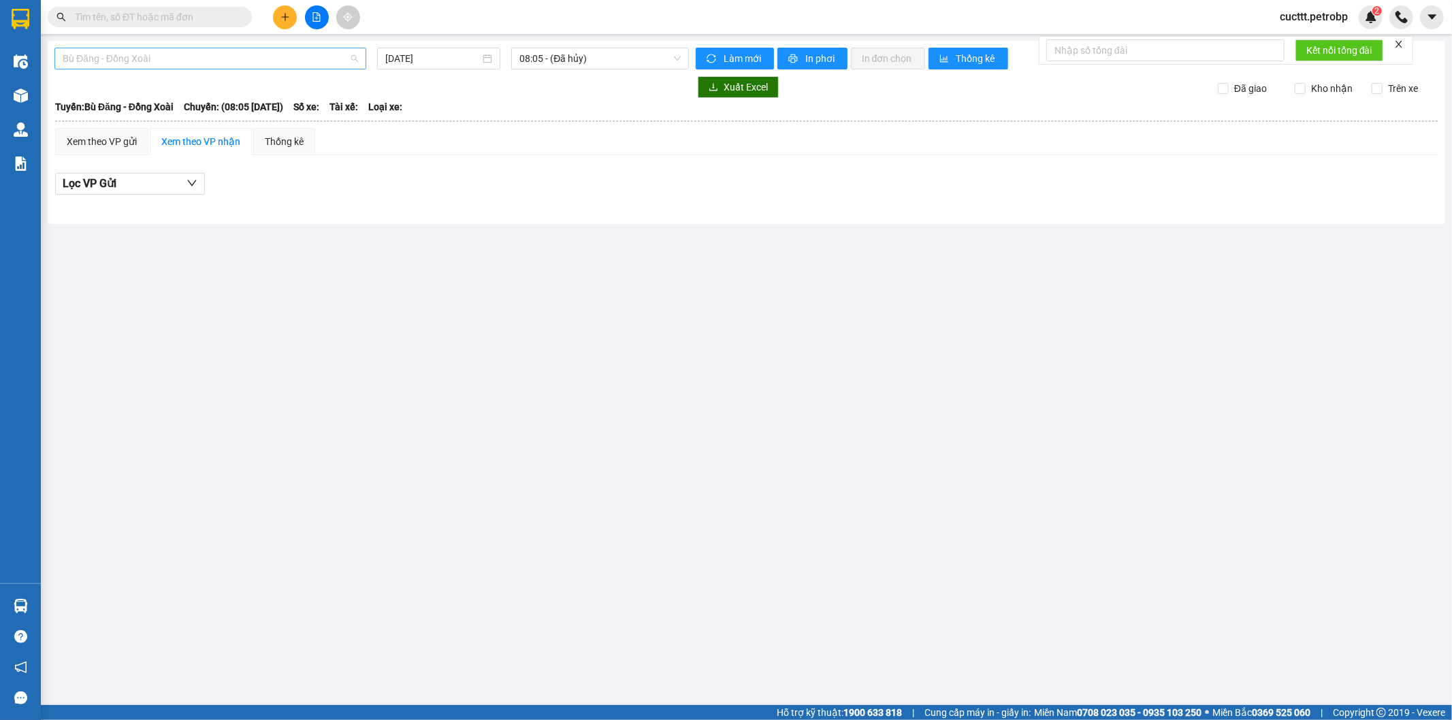
click at [221, 55] on span "Bù Đăng - Đồng Xoài" at bounding box center [210, 58] width 295 height 20
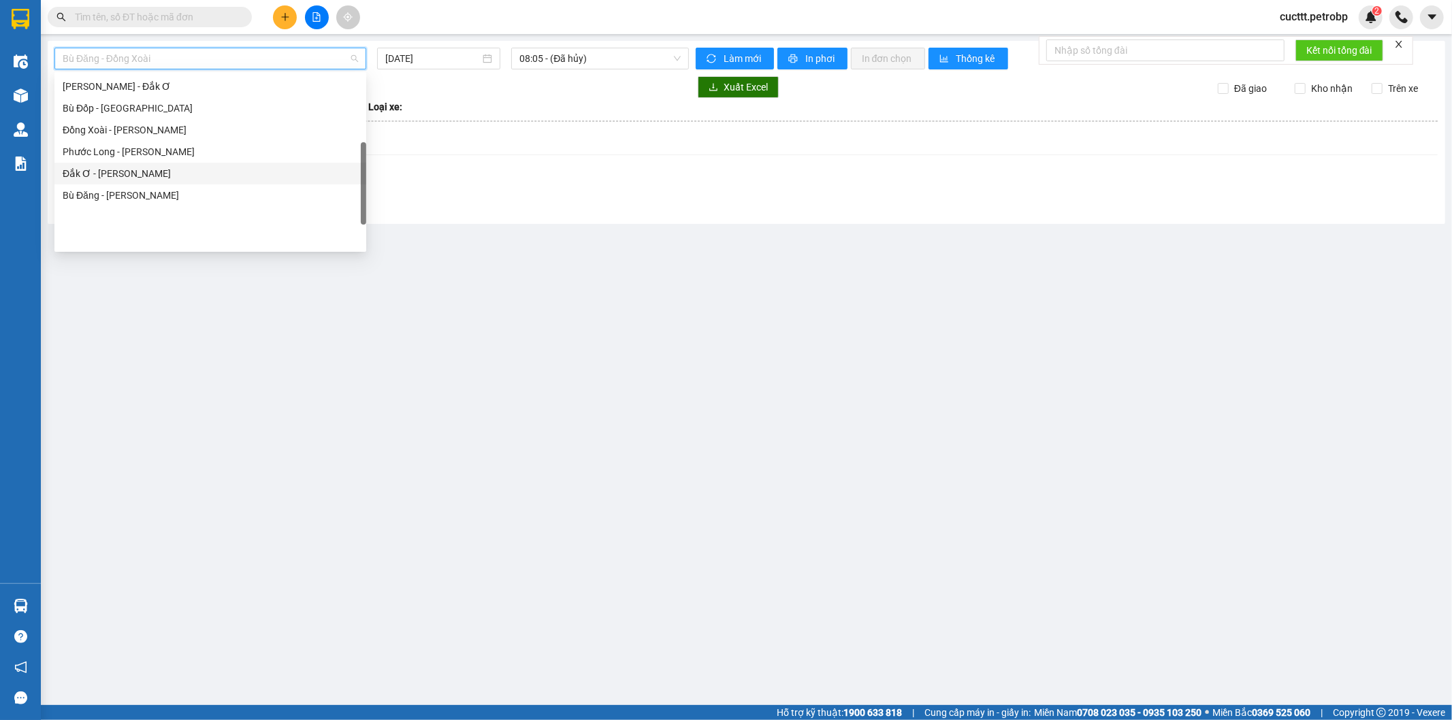
scroll to position [131, 0]
click at [174, 217] on div "Hồ Chí Minh - Phước Long" at bounding box center [210, 215] width 295 height 15
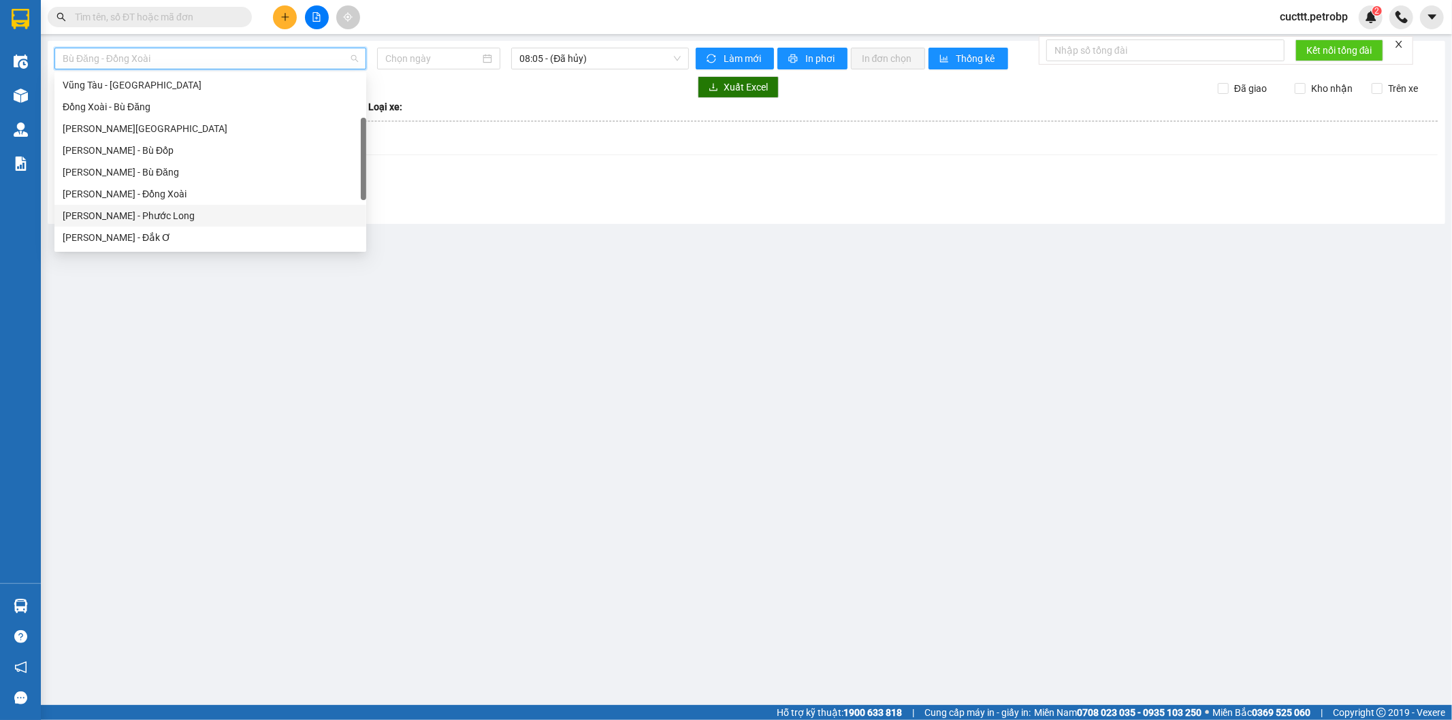
type input "[DATE]"
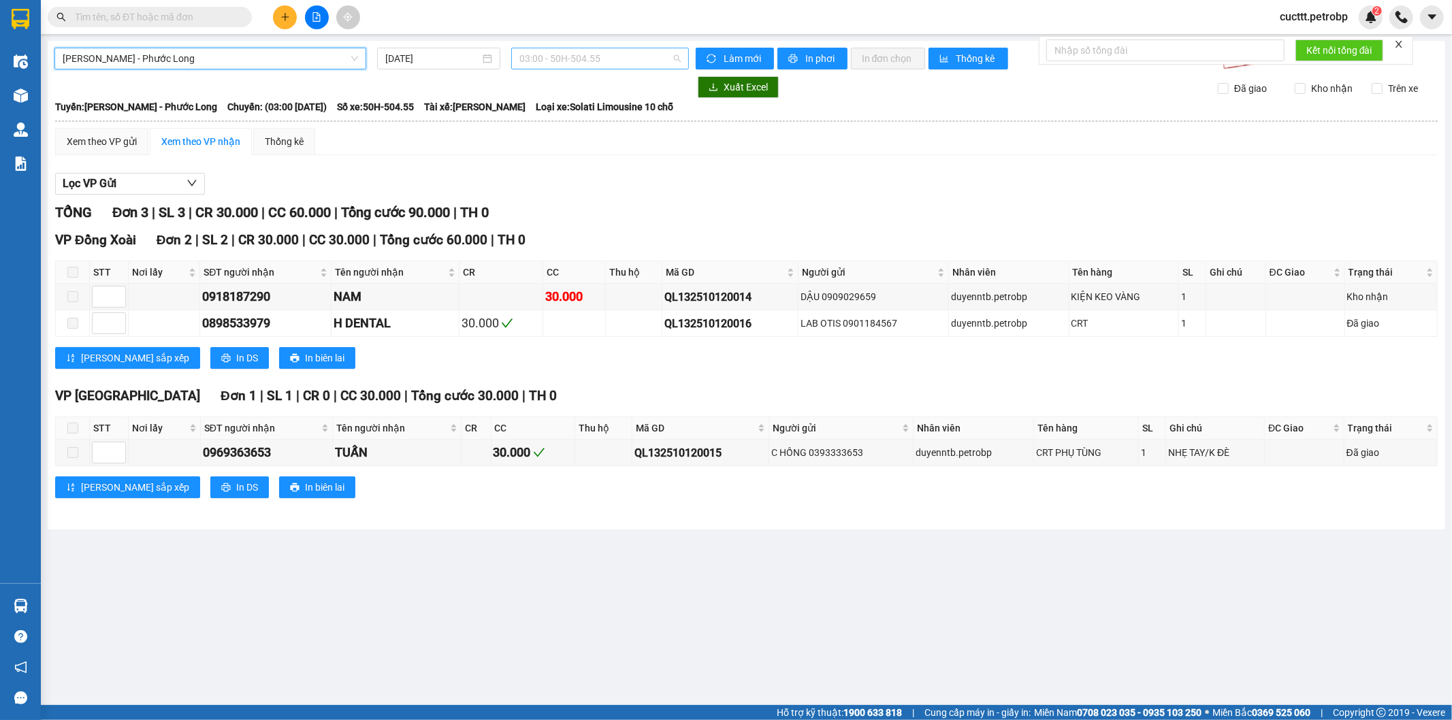
click at [570, 55] on span "03:00 - 50H-504.55" at bounding box center [600, 58] width 161 height 20
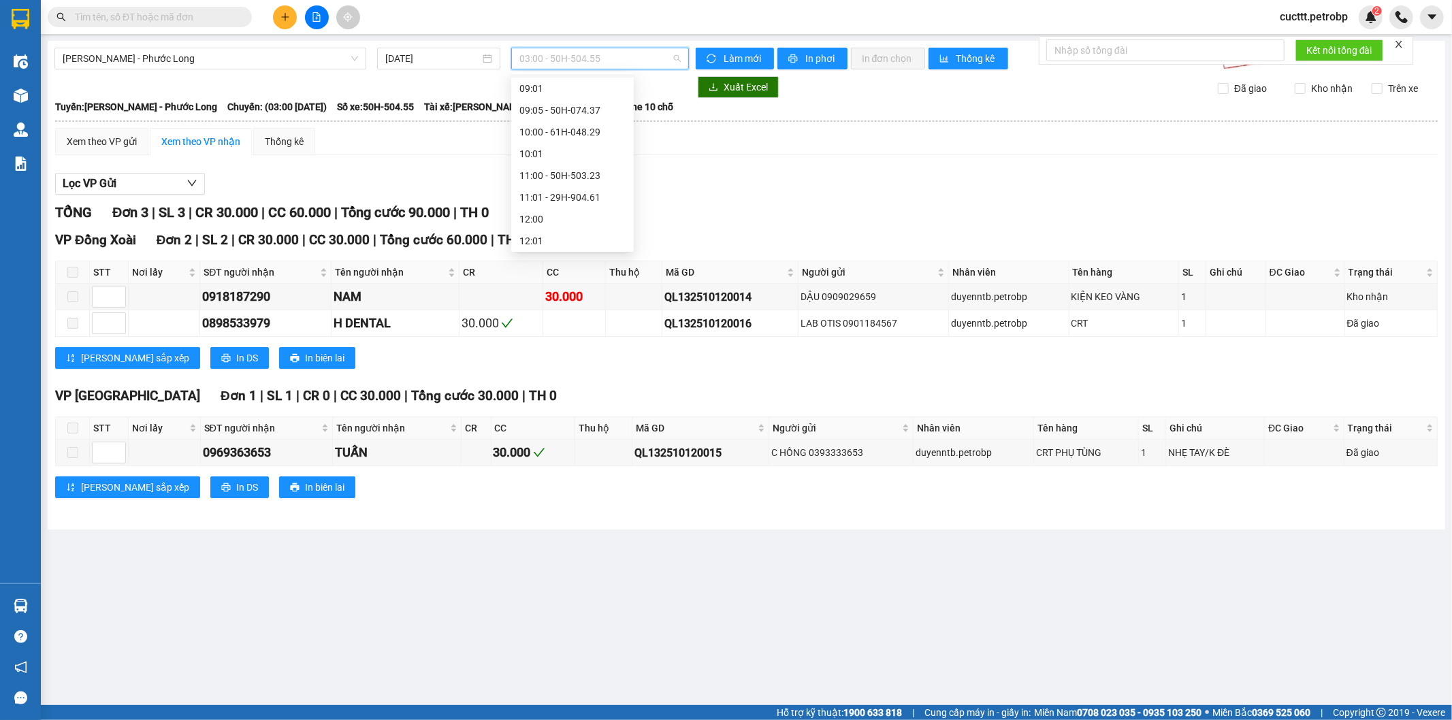
scroll to position [227, 0]
click at [573, 180] on div "09:05 - 50H-074.37" at bounding box center [573, 185] width 106 height 15
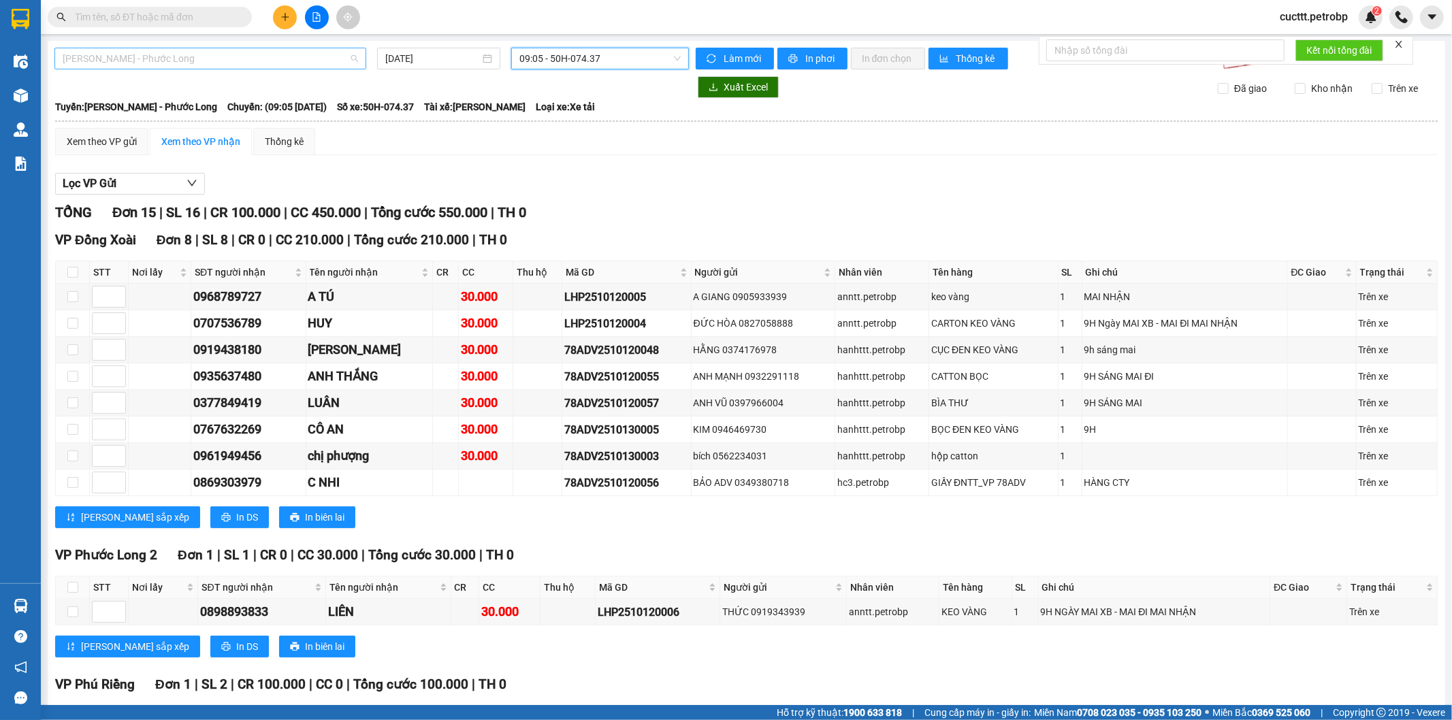
click at [191, 65] on span "Hồ Chí Minh - Phước Long" at bounding box center [210, 58] width 295 height 20
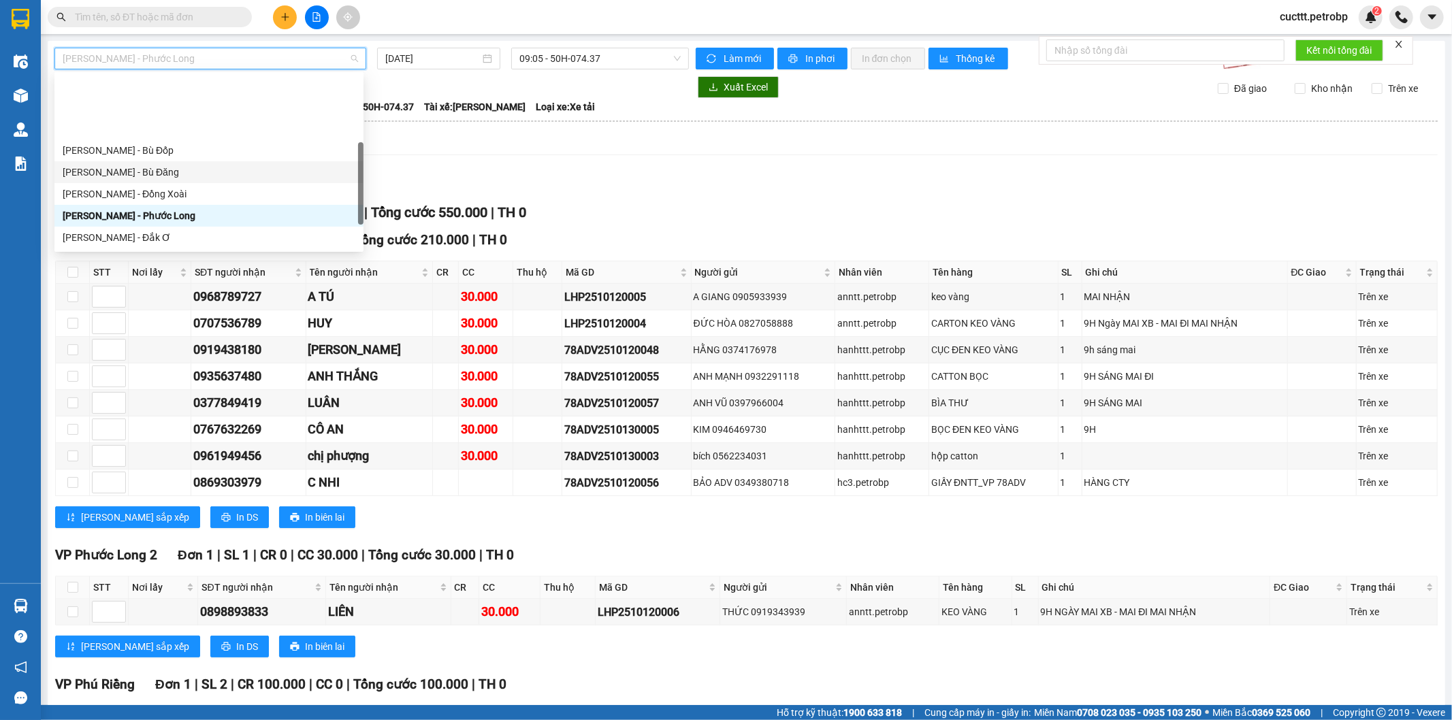
scroll to position [283, 0]
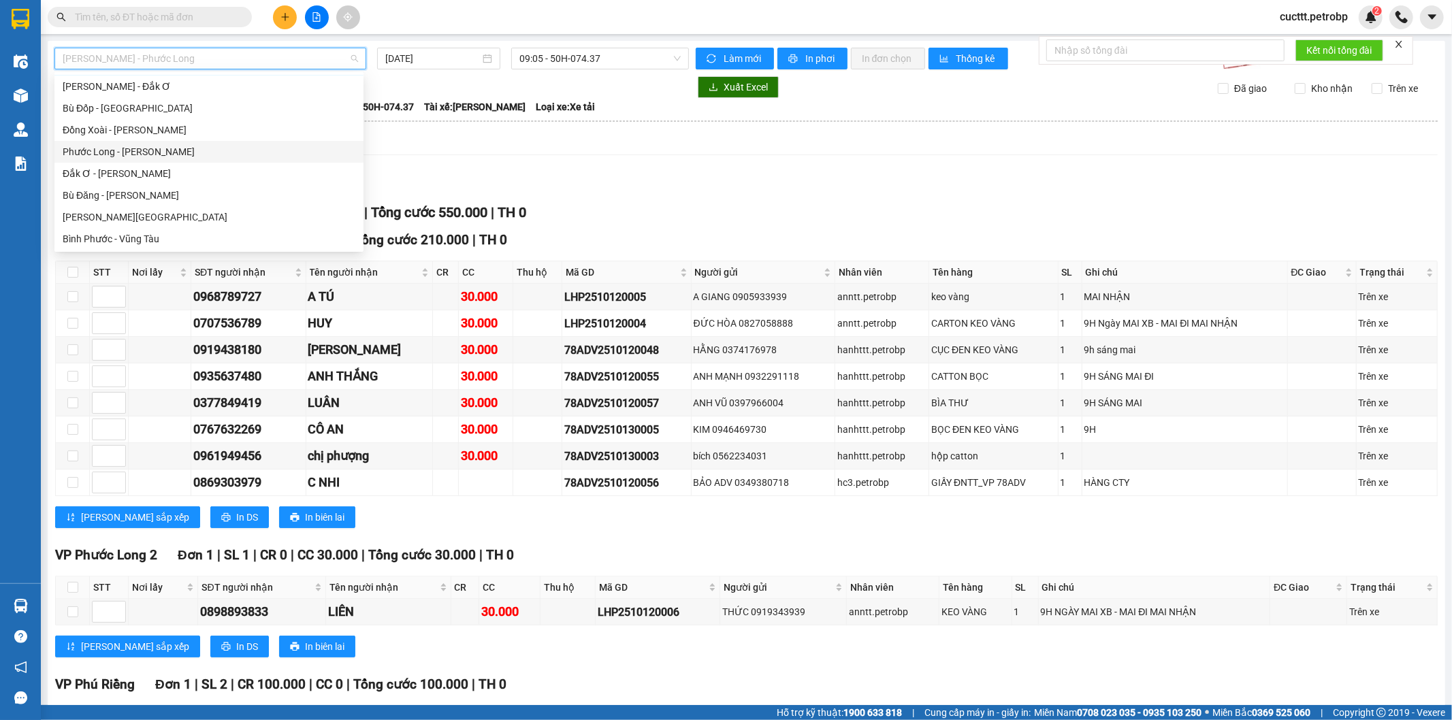
click at [159, 144] on div "Phước Long - Hồ Chí Minh" at bounding box center [209, 151] width 293 height 15
type input "[DATE]"
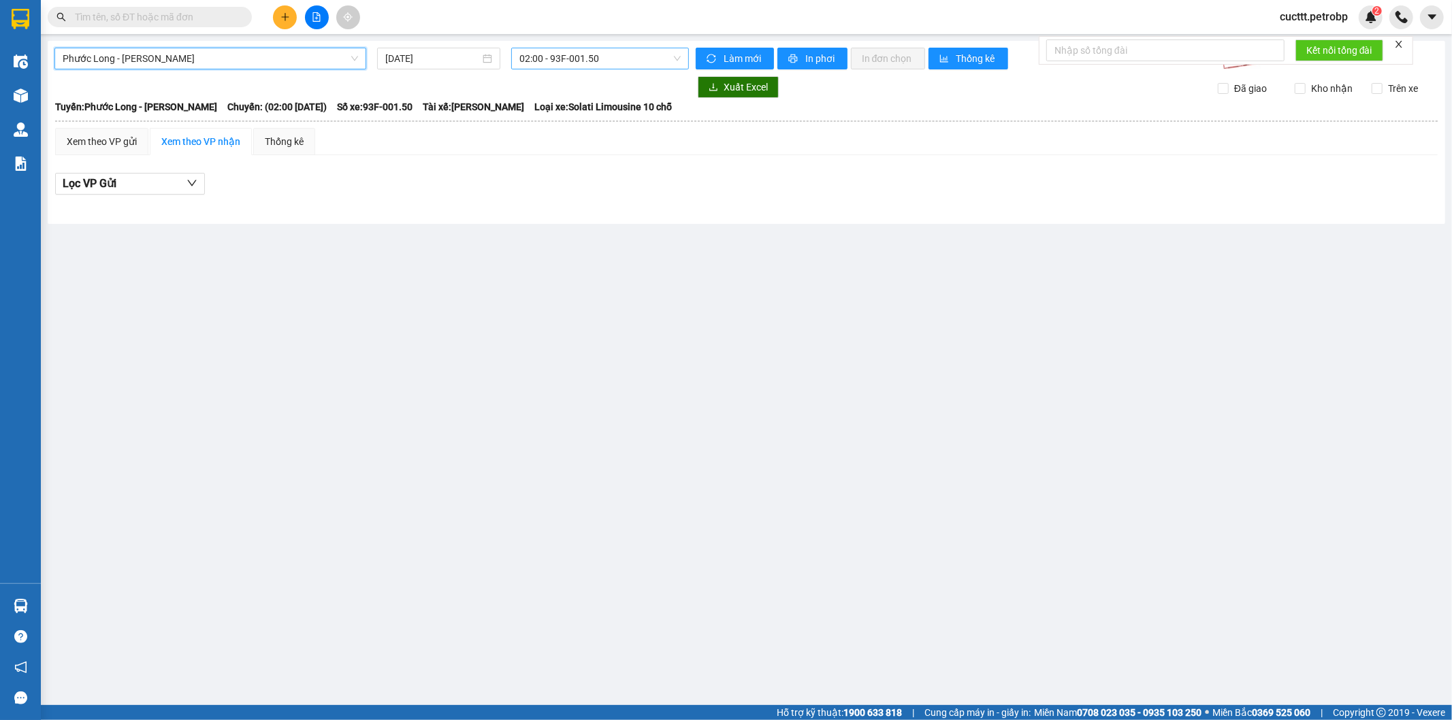
scroll to position [22, 0]
drag, startPoint x: 594, startPoint y: 57, endPoint x: 591, endPoint y: 69, distance: 12.1
click at [593, 65] on span "02:00 - 93F-001.50" at bounding box center [600, 58] width 161 height 20
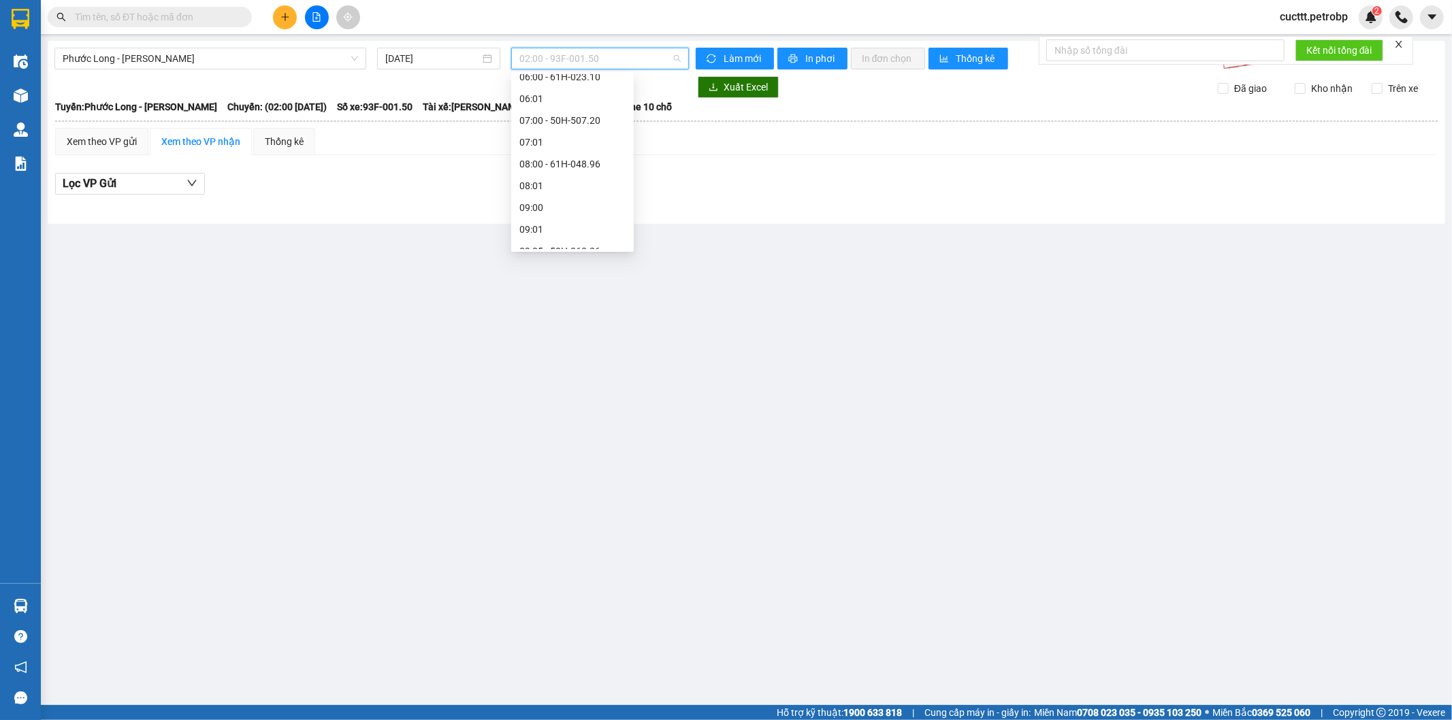
scroll to position [400, 0]
click at [577, 96] on div "09:05 - 50H-363.26" at bounding box center [573, 100] width 106 height 15
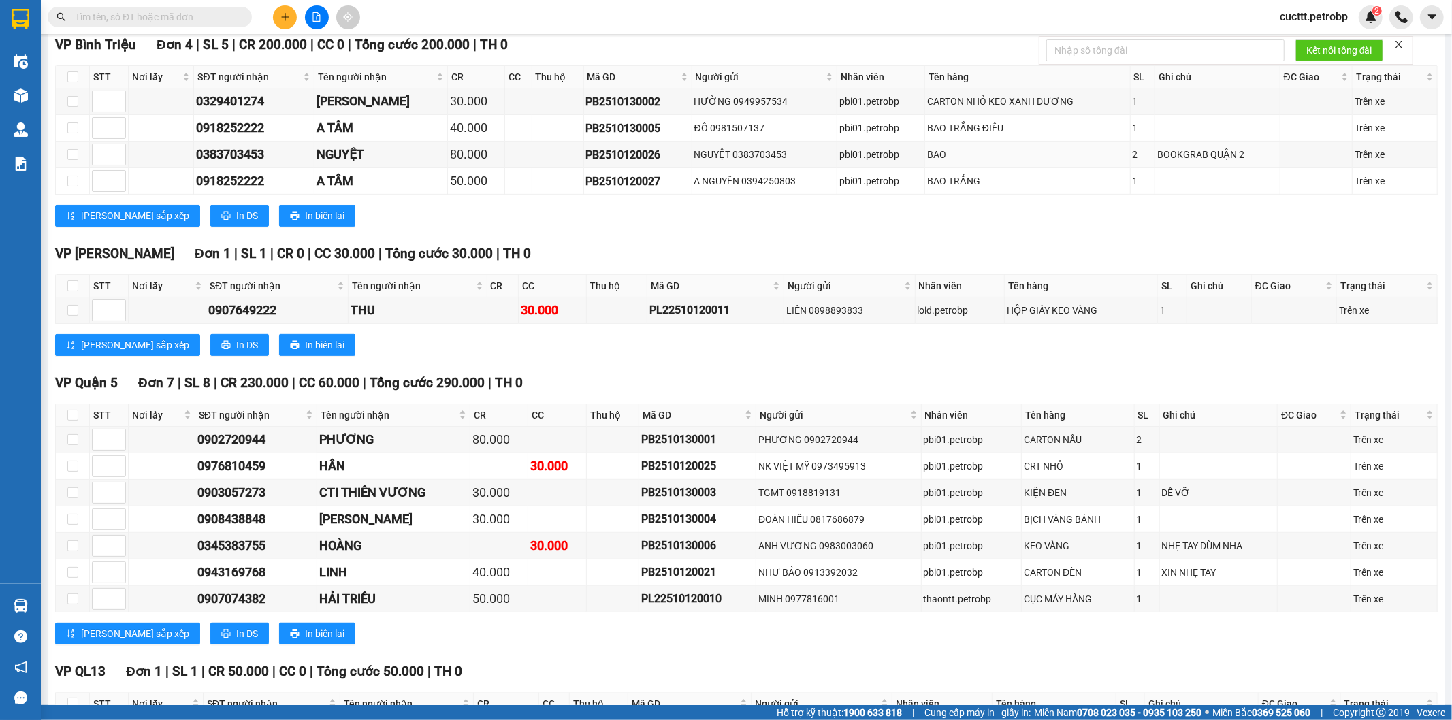
scroll to position [488, 0]
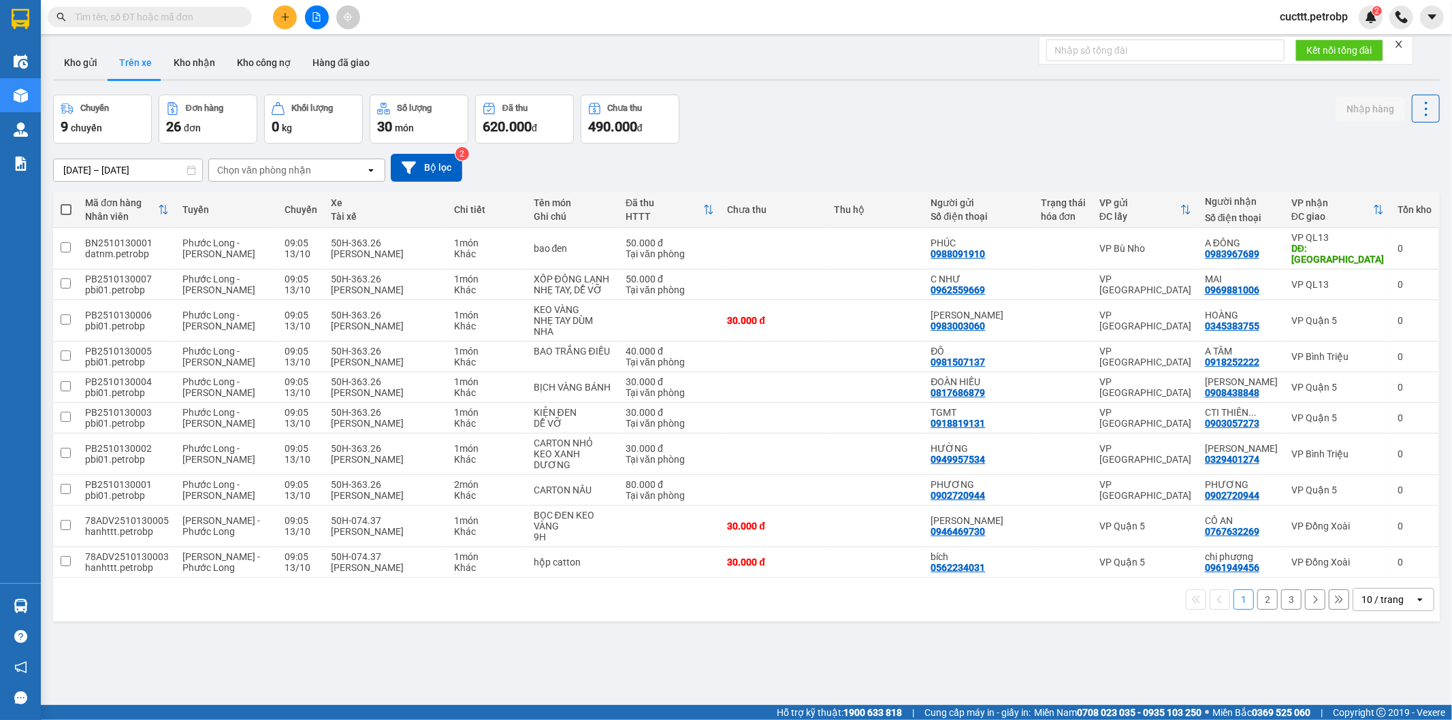
click at [194, 87] on div "ver 1.8.146 Kho gửi Trên xe Kho nhận Kho công nợ Hàng đã giao Chuyến 9 chuyến Đ…" at bounding box center [747, 401] width 1398 height 720
click at [199, 71] on button "Kho nhận" at bounding box center [194, 62] width 63 height 33
type input "[DATE] – [DATE]"
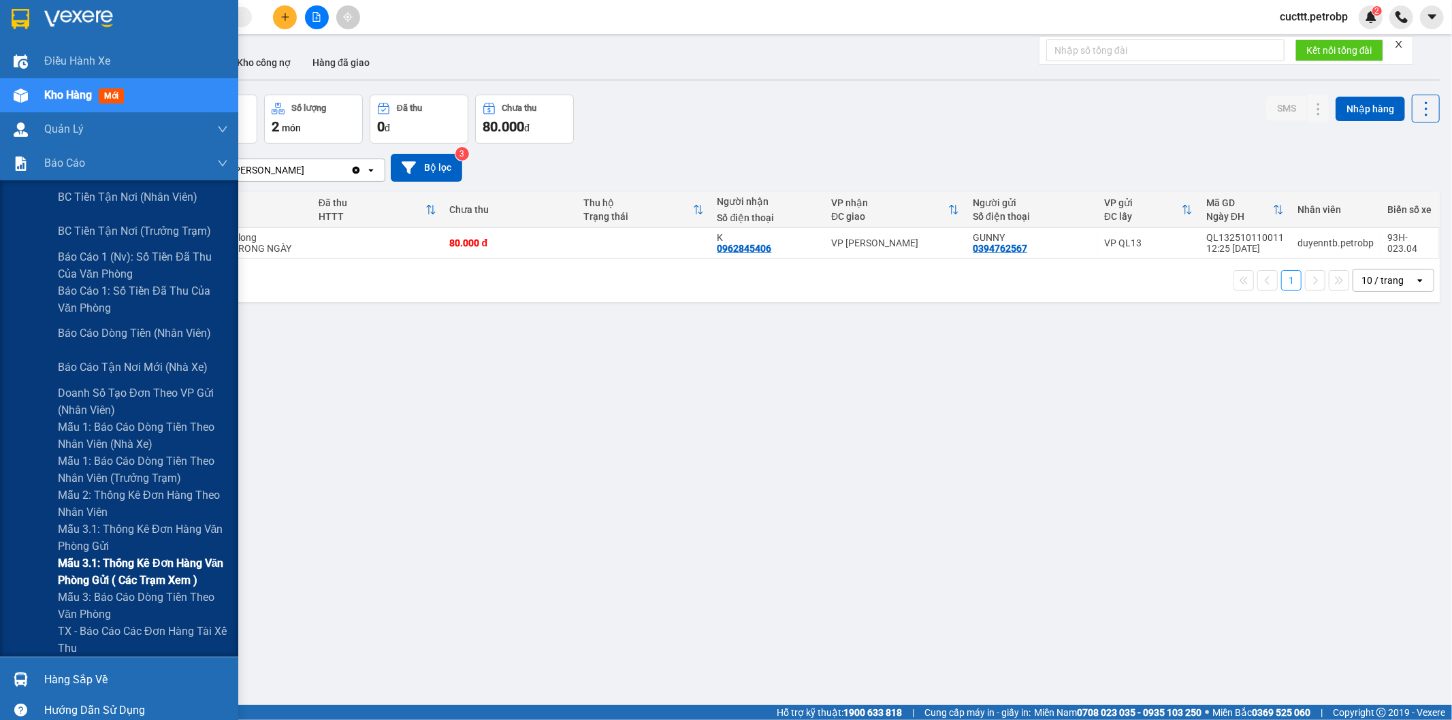
click at [159, 565] on span "Mẫu 3.1: Thống kê đơn hàng văn phòng gửi ( các trạm xem )" at bounding box center [143, 572] width 170 height 34
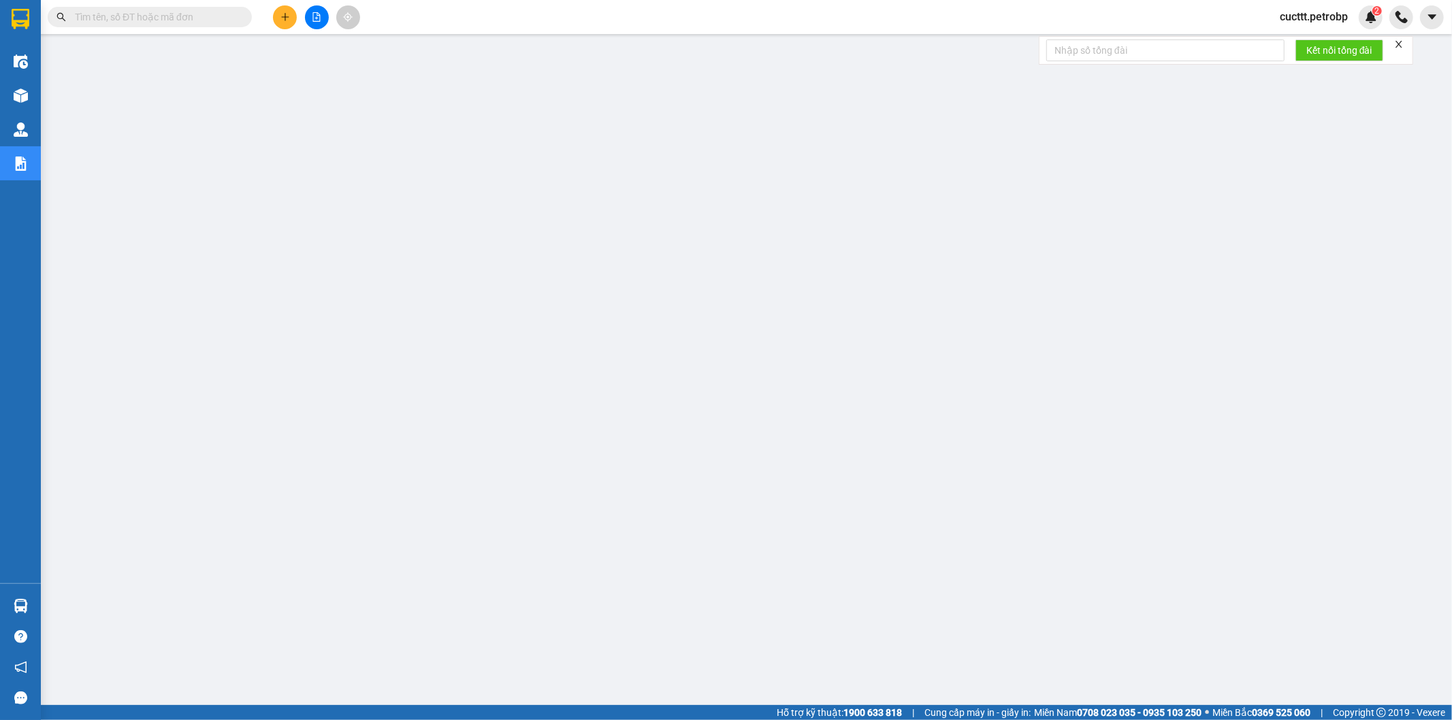
click at [210, 12] on input "text" at bounding box center [155, 17] width 161 height 15
paste input "BT2510130013"
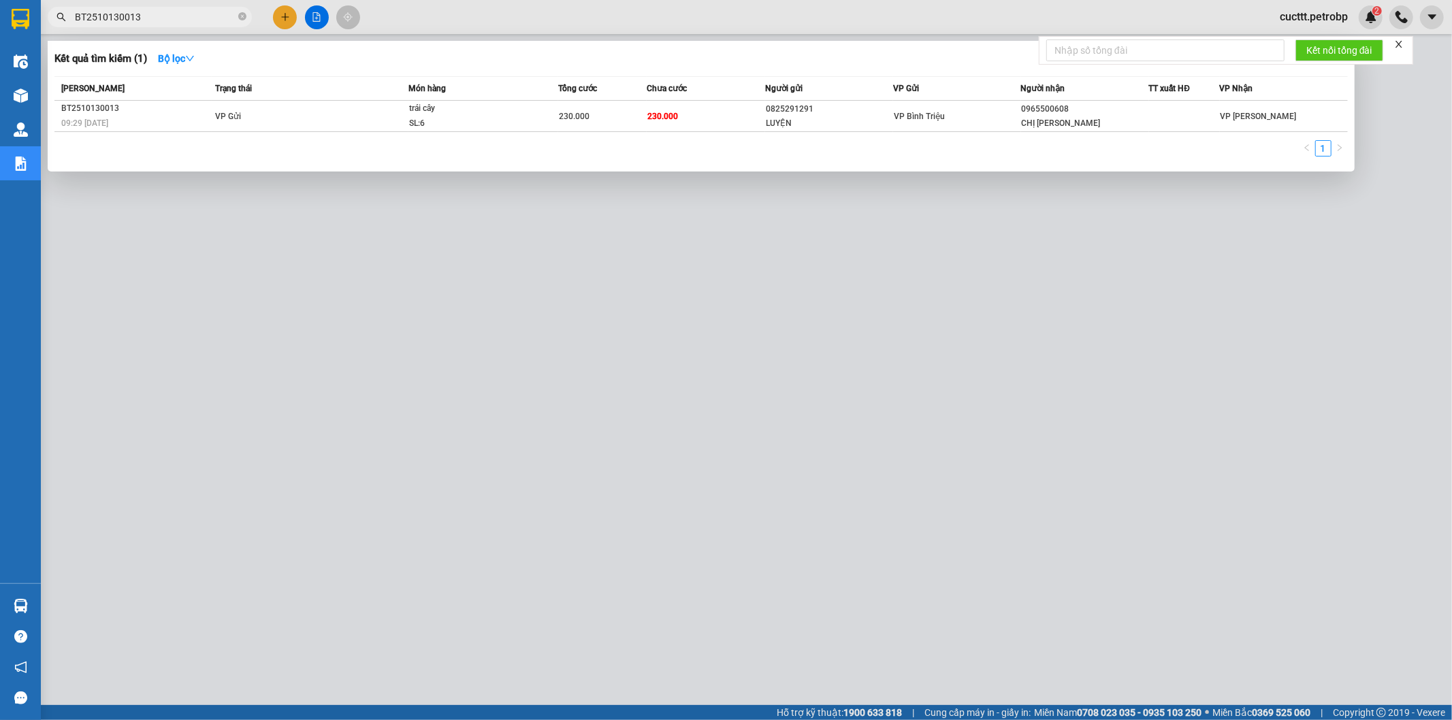
type input "BT2510130013"
click at [652, 273] on div at bounding box center [726, 360] width 1452 height 720
drag, startPoint x: 240, startPoint y: 16, endPoint x: 203, endPoint y: 17, distance: 36.8
click at [237, 16] on span "BT2510130013" at bounding box center [150, 17] width 204 height 20
click at [203, 17] on input "BT2510130013" at bounding box center [155, 17] width 161 height 15
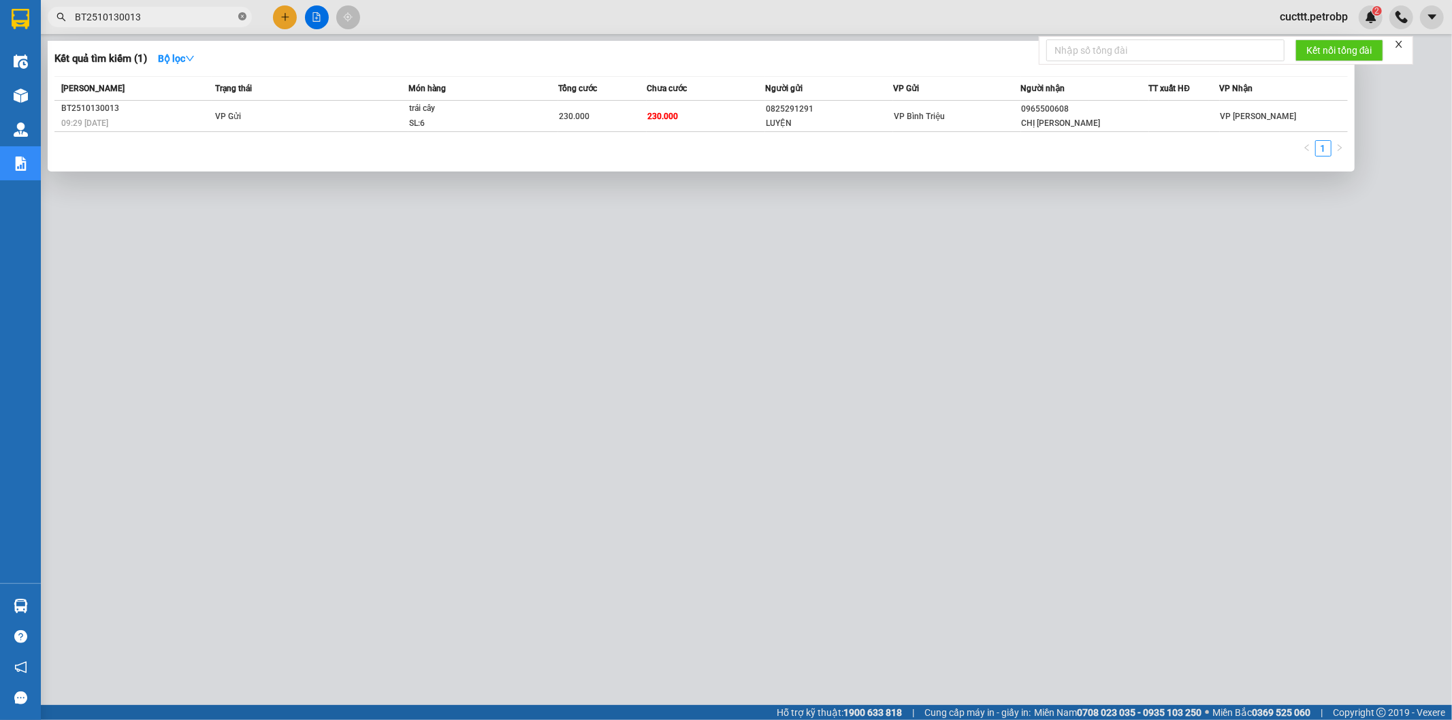
click at [240, 18] on icon "close-circle" at bounding box center [242, 16] width 8 height 8
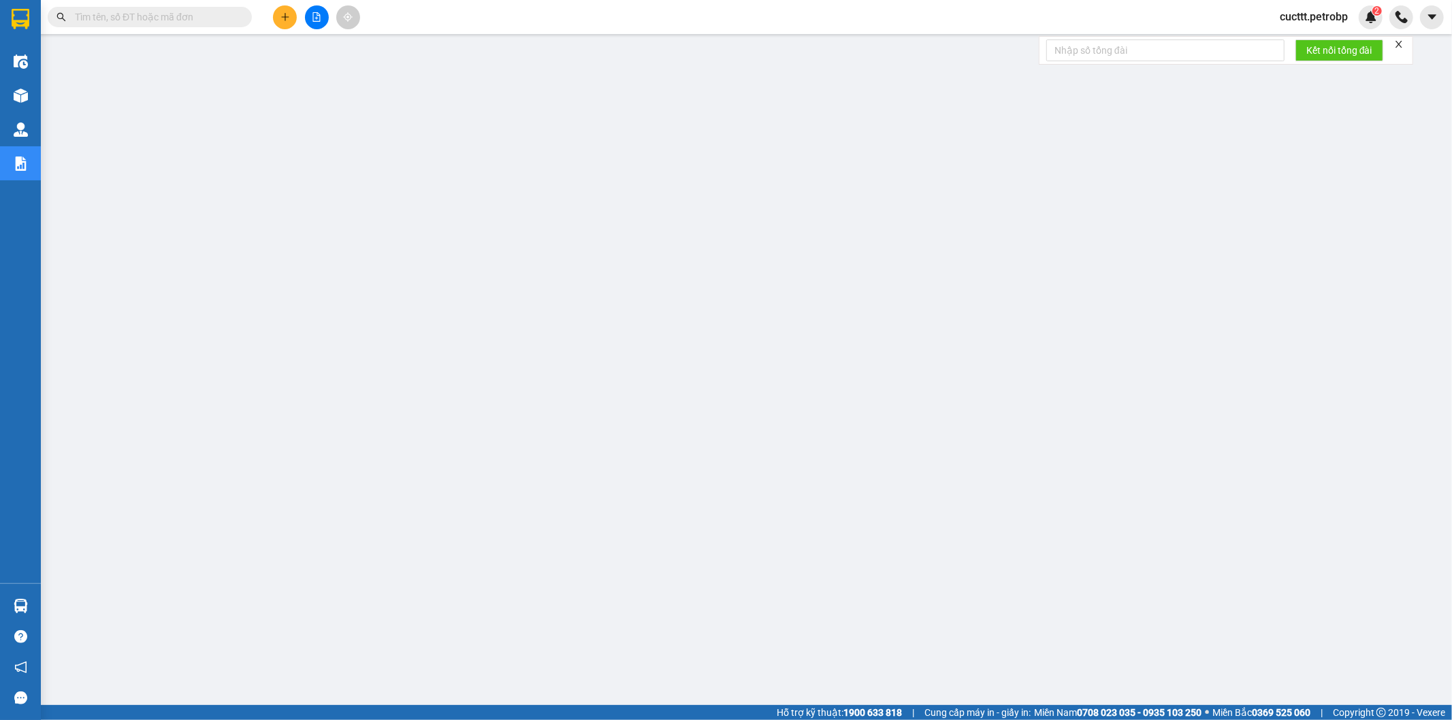
click at [186, 16] on input "text" at bounding box center [155, 17] width 161 height 15
paste input "BT2510130014"
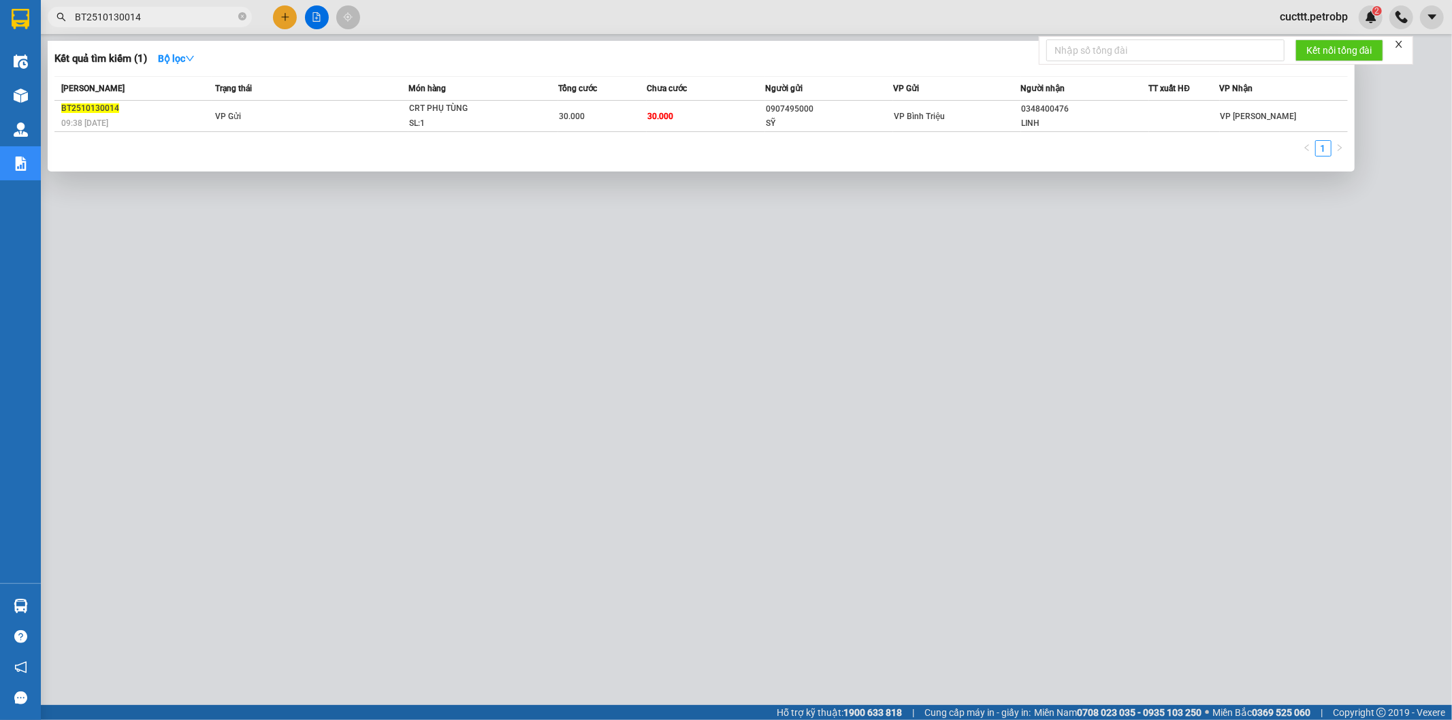
type input "BT2510130014"
click at [521, 322] on div at bounding box center [726, 360] width 1452 height 720
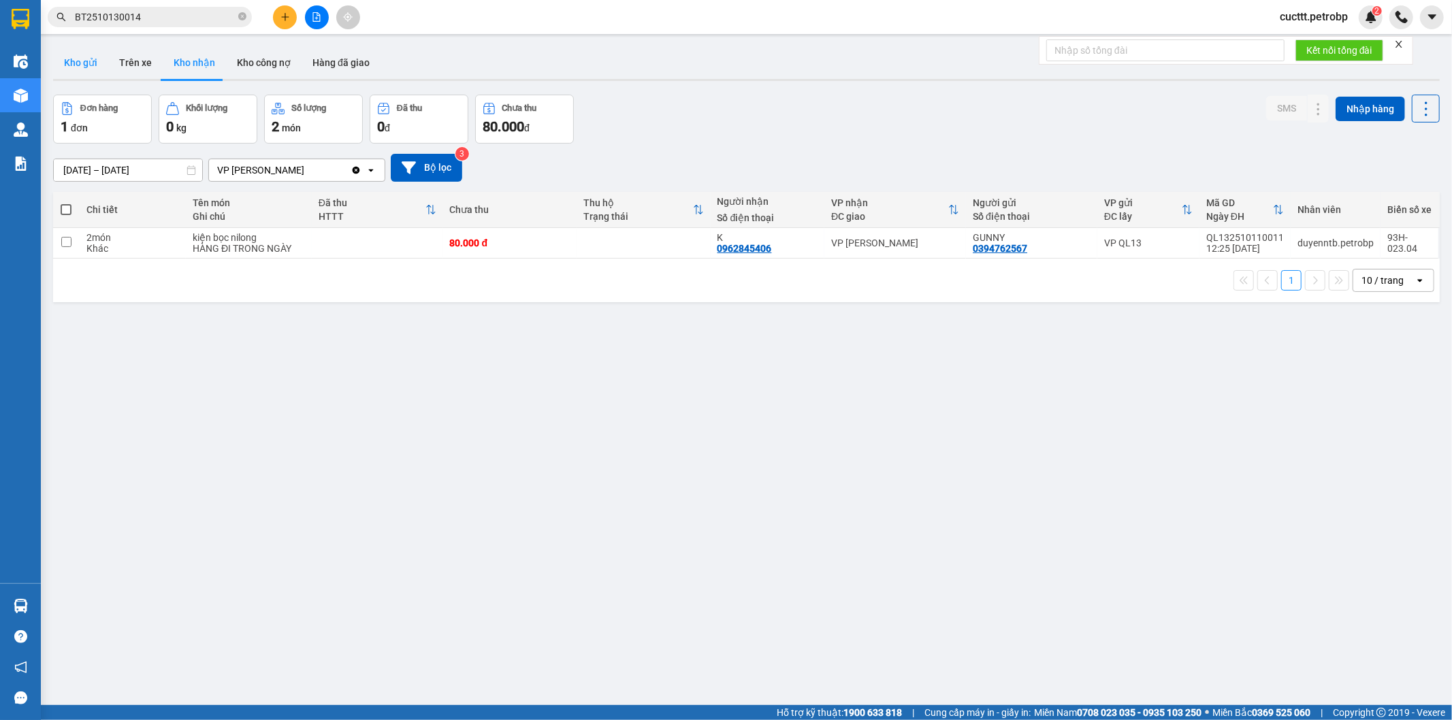
click at [84, 71] on button "Kho gửi" at bounding box center [80, 62] width 55 height 33
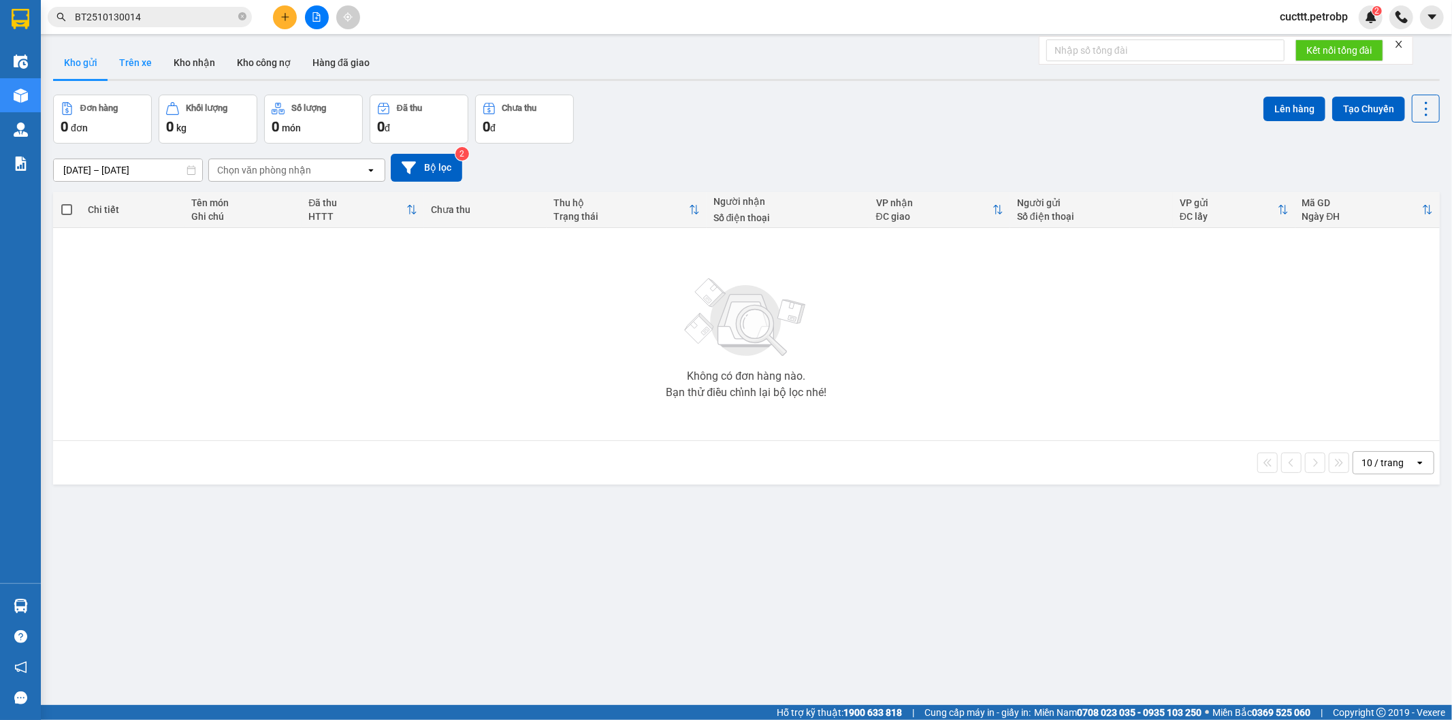
click at [135, 69] on button "Trên xe" at bounding box center [135, 62] width 54 height 33
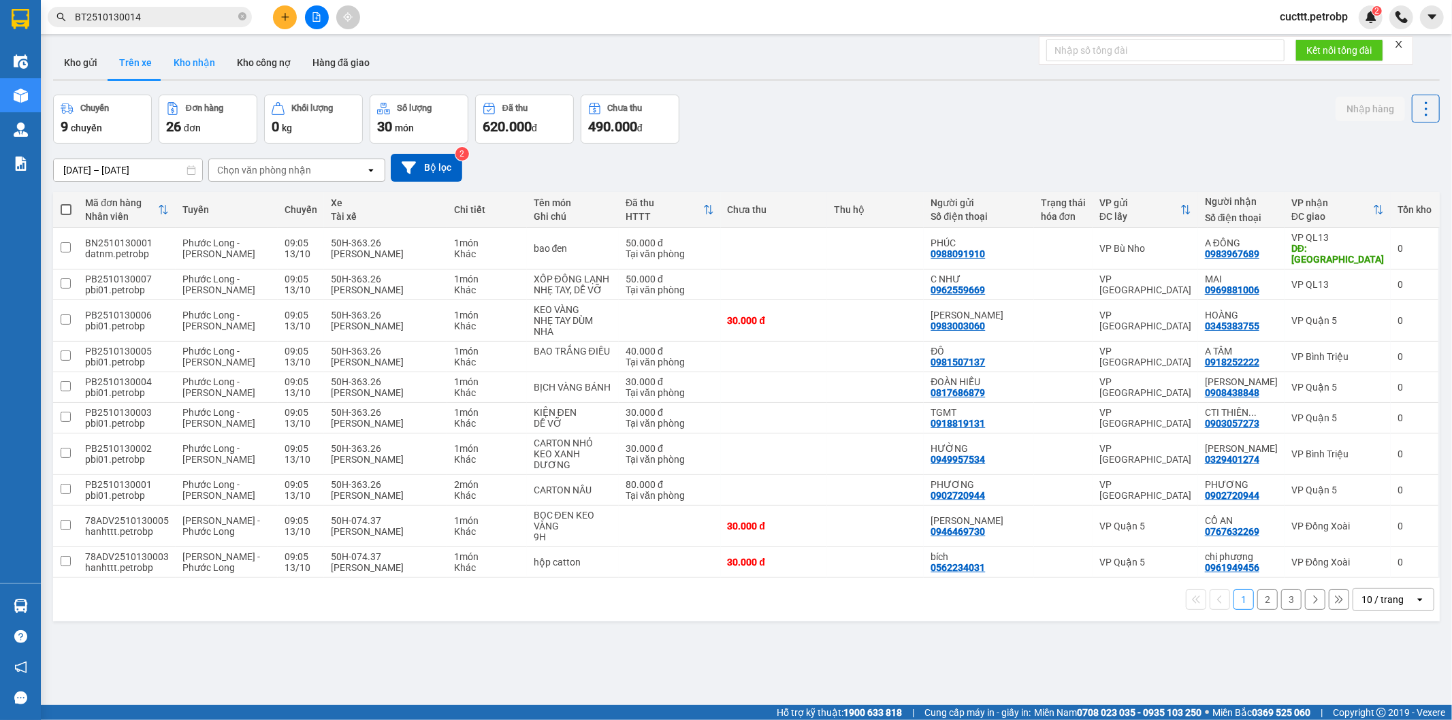
click at [173, 69] on button "Kho nhận" at bounding box center [194, 62] width 63 height 33
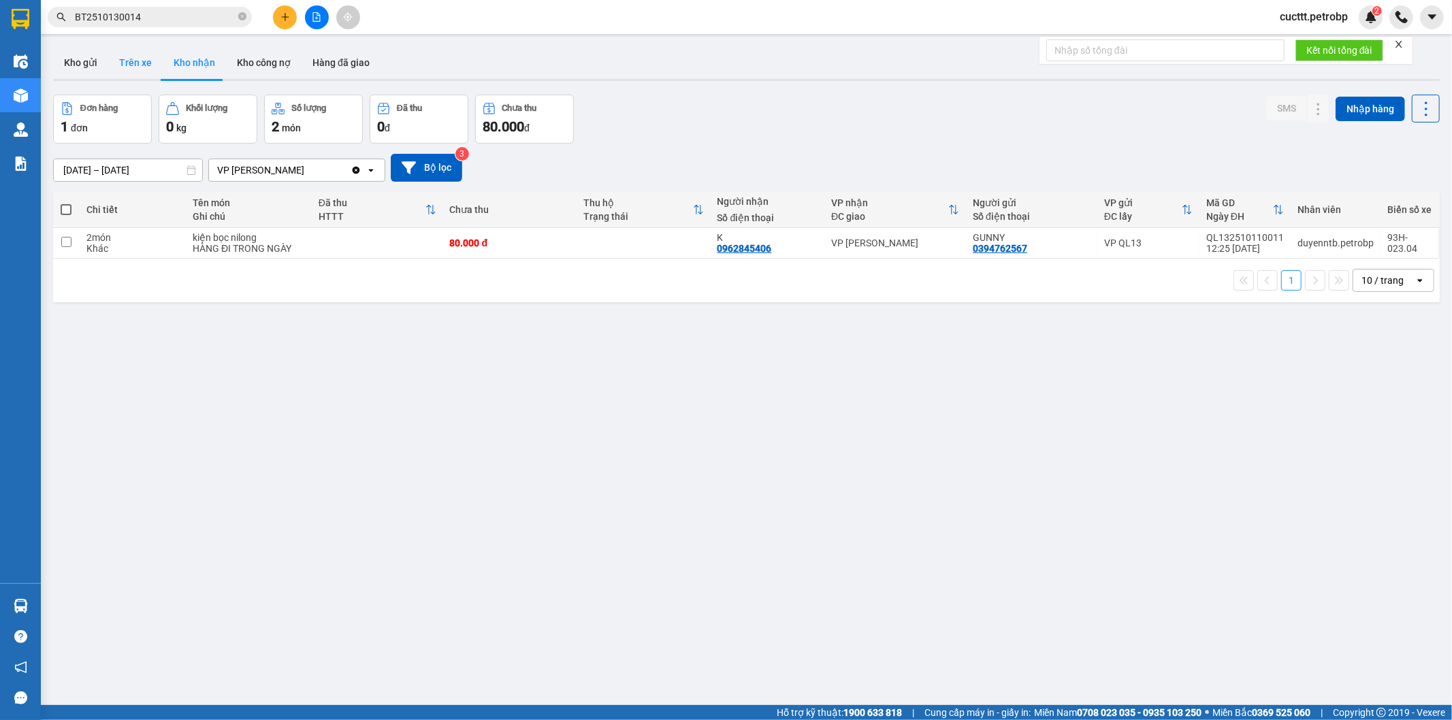
click at [145, 63] on button "Trên xe" at bounding box center [135, 62] width 54 height 33
type input "13/10/2025 – 13/10/2025"
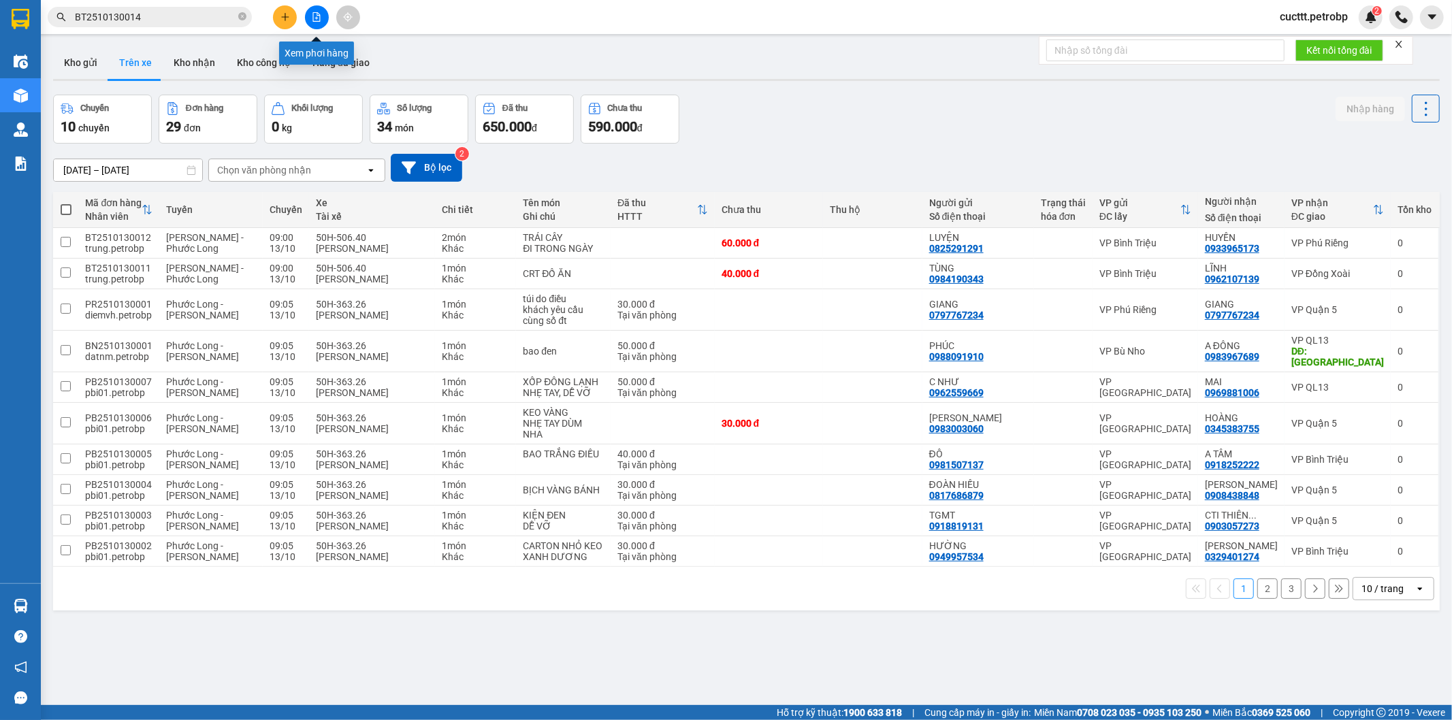
click at [318, 10] on button at bounding box center [317, 17] width 24 height 24
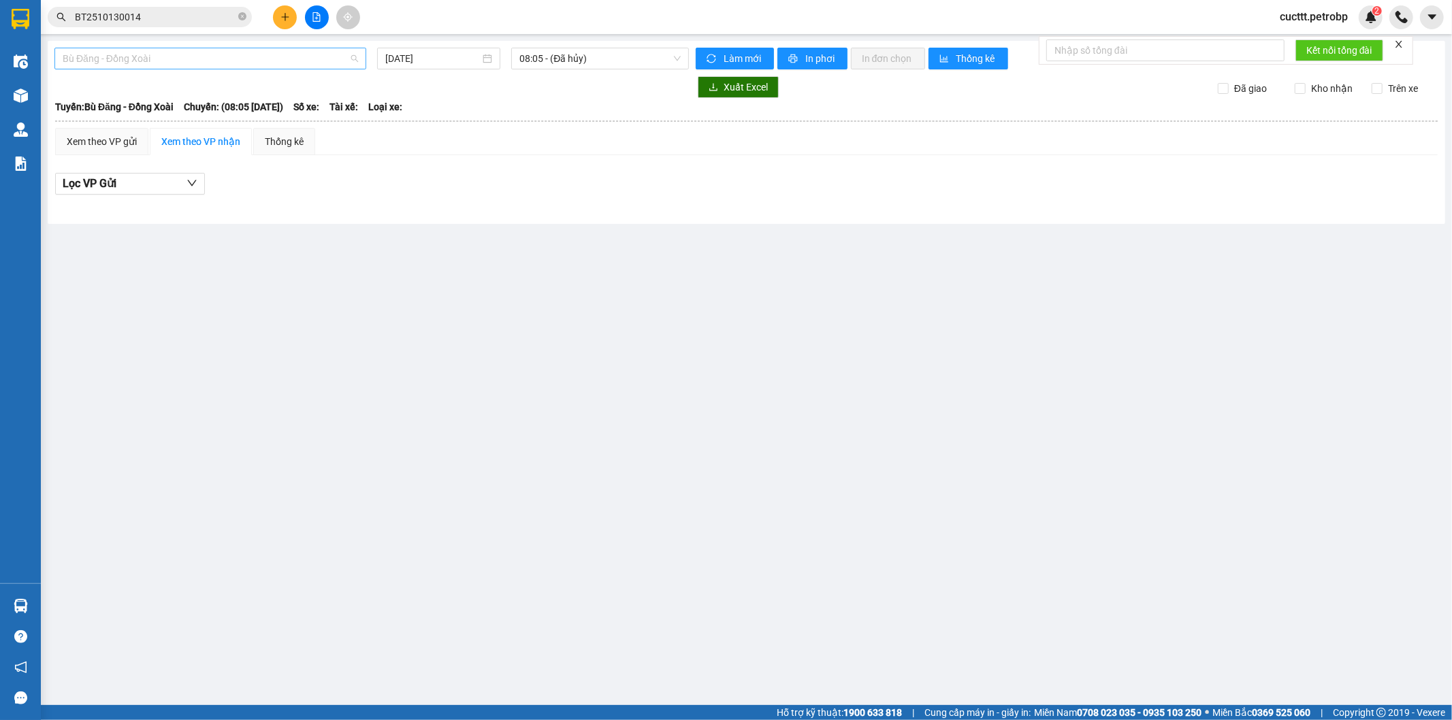
click at [264, 59] on span "Bù Đăng - Đồng Xoài" at bounding box center [210, 58] width 295 height 20
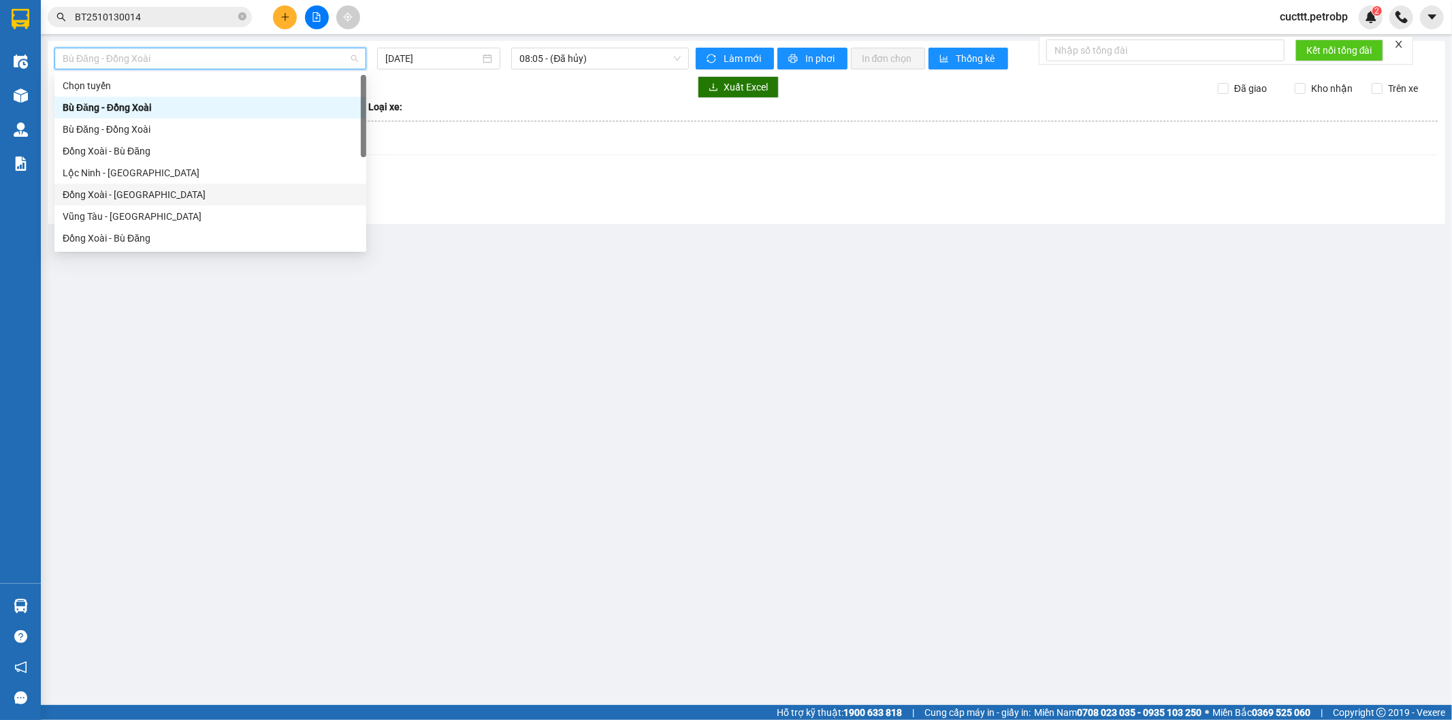
scroll to position [151, 0]
click at [193, 199] on div "Hồ Chí Minh - Phước Long" at bounding box center [210, 196] width 295 height 15
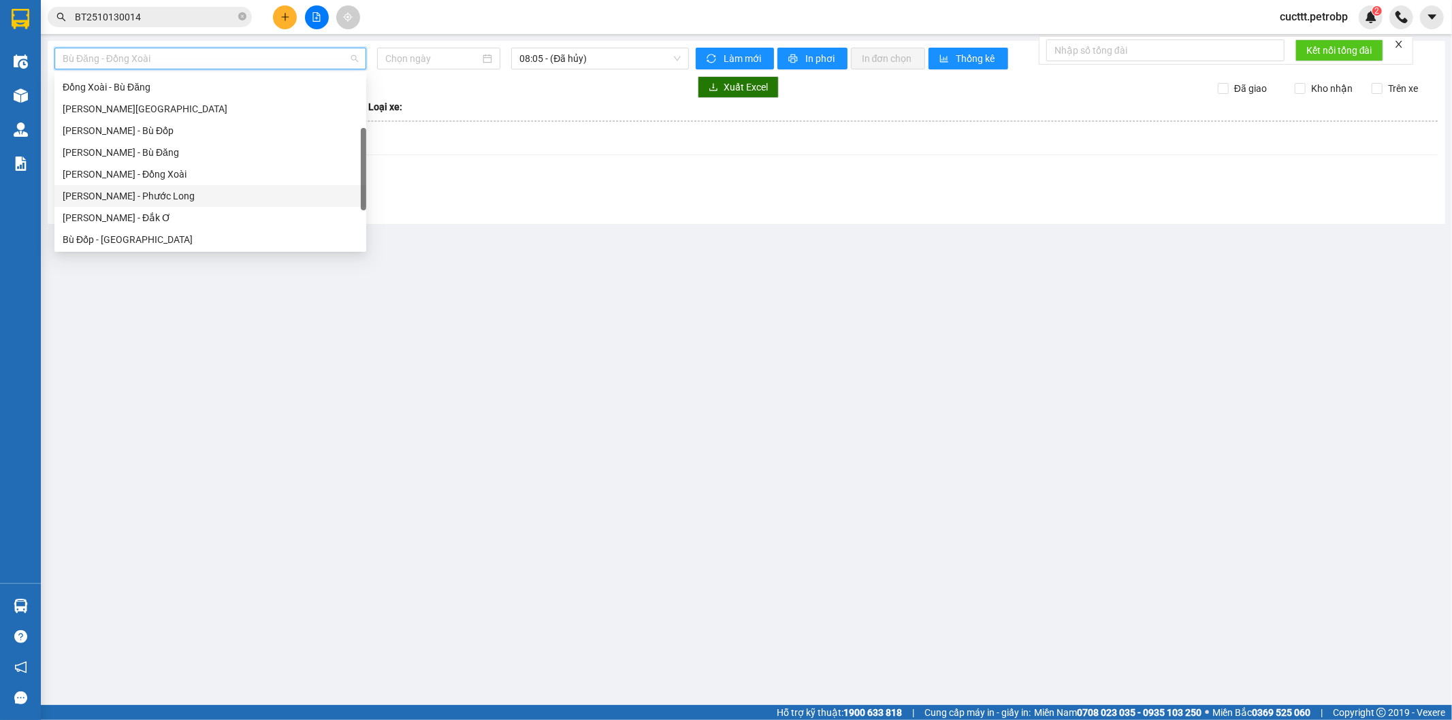
type input "[DATE]"
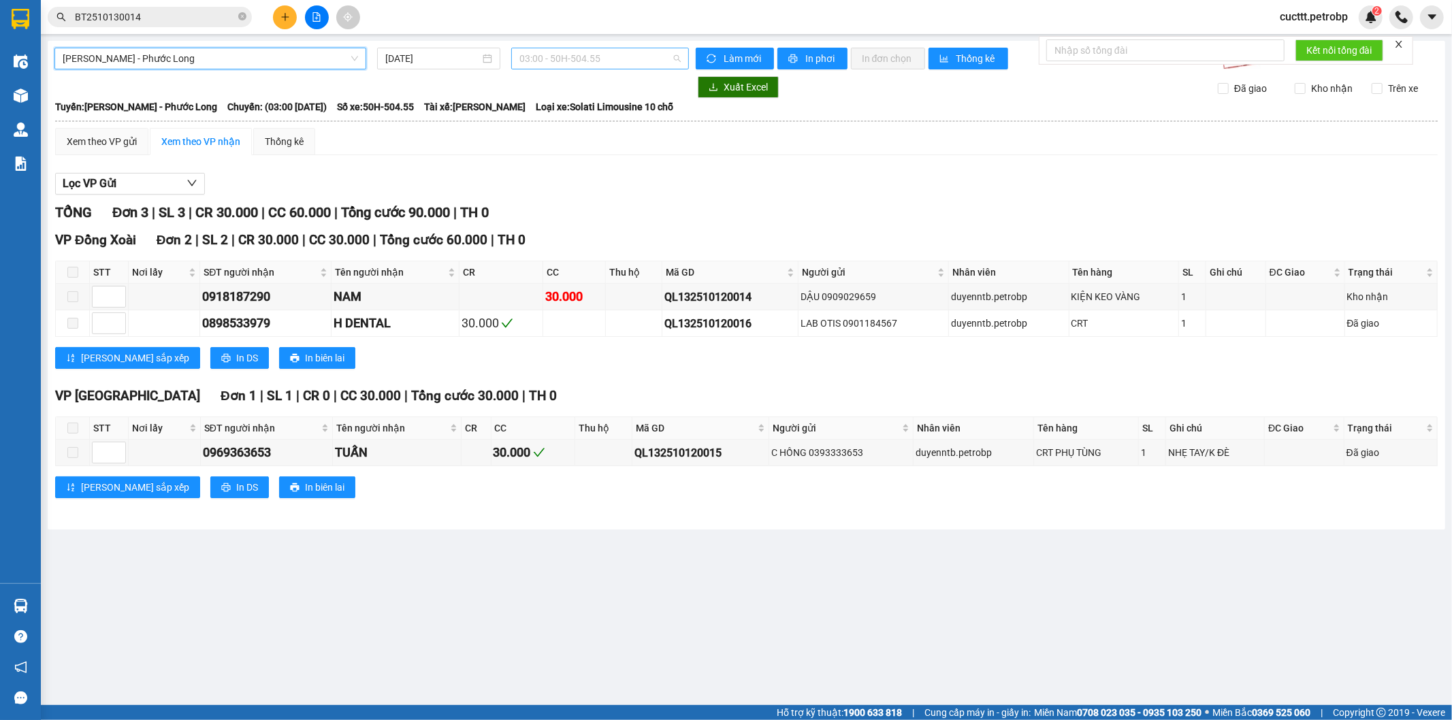
click at [590, 58] on span "03:00 - 50H-504.55" at bounding box center [600, 58] width 161 height 20
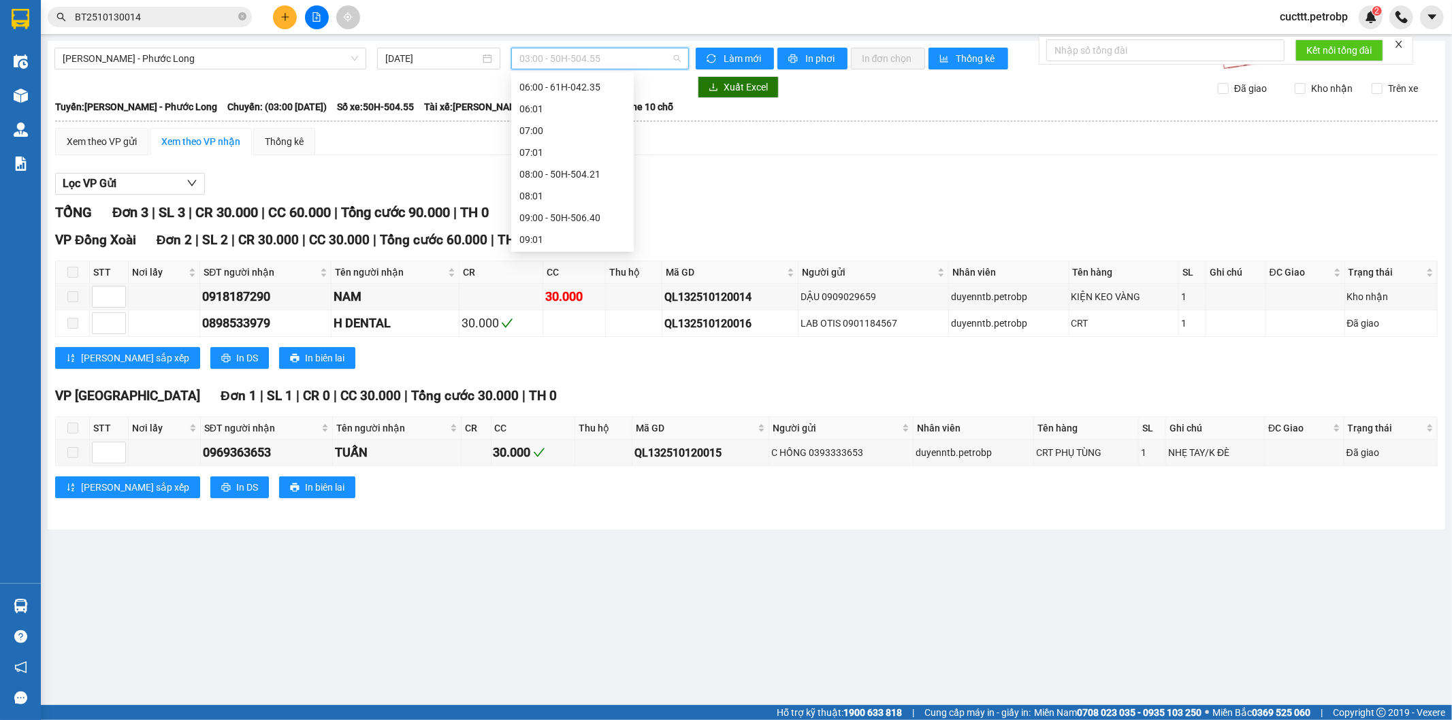
scroll to position [302, 0]
click at [586, 116] on div "09:05 - 50H-074.37" at bounding box center [573, 110] width 106 height 15
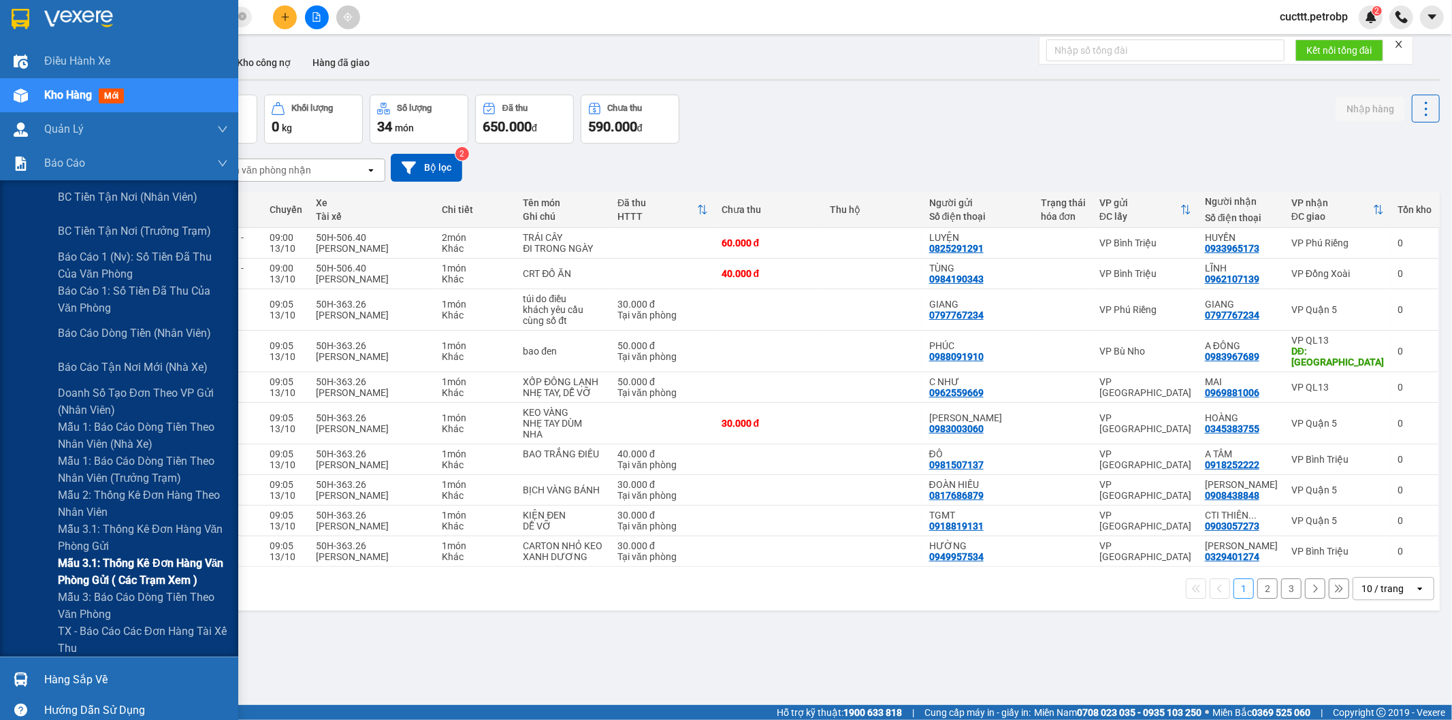
click at [155, 584] on span "Mẫu 3.1: Thống kê đơn hàng văn phòng gửi ( các trạm xem )" at bounding box center [143, 572] width 170 height 34
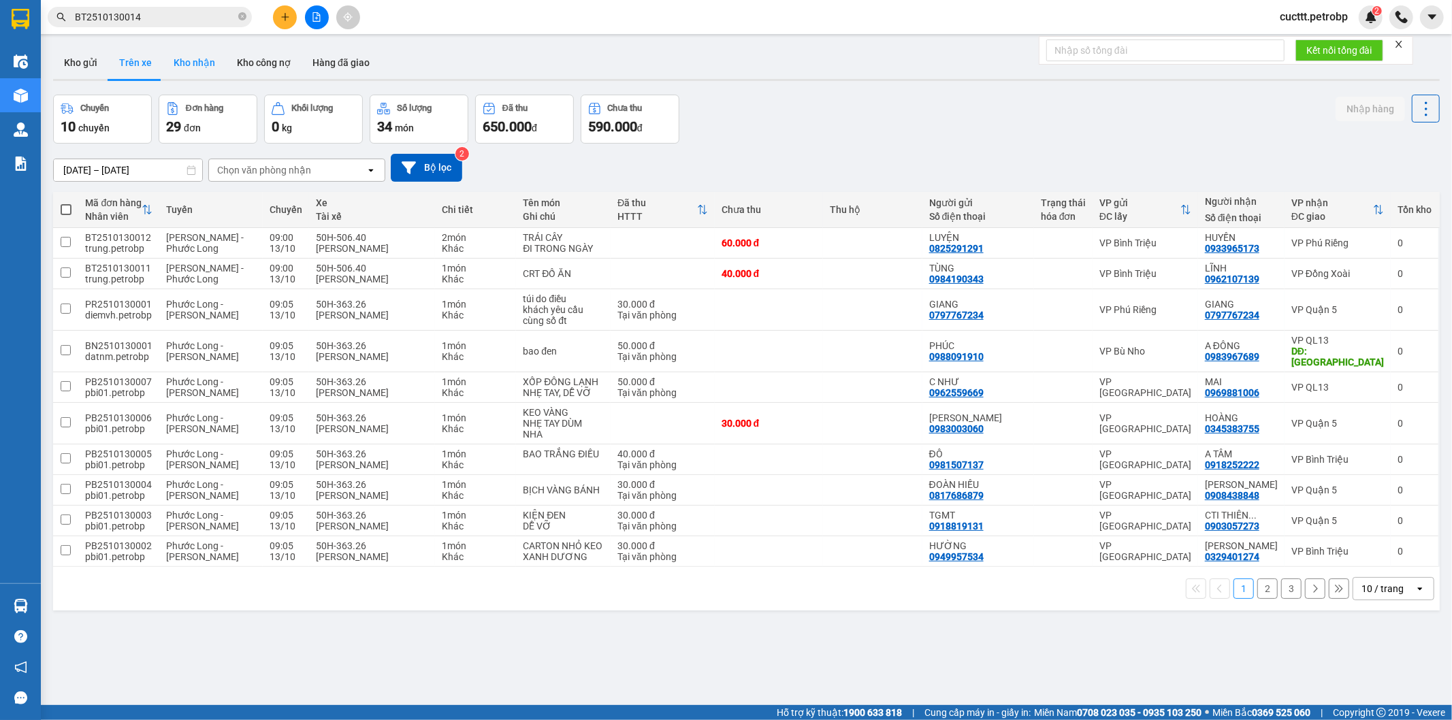
click at [182, 66] on button "Kho nhận" at bounding box center [194, 62] width 63 height 33
type input "[DATE] – [DATE]"
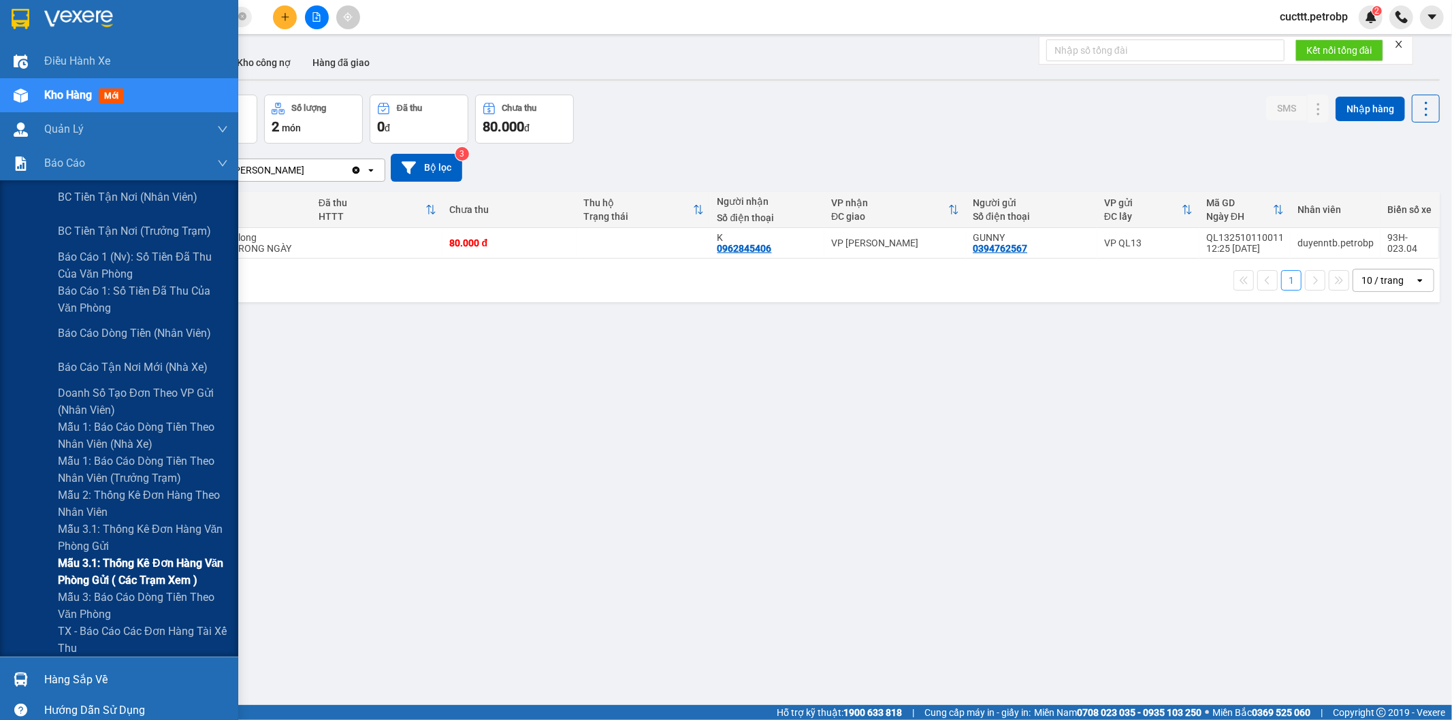
click at [193, 566] on span "Mẫu 3.1: Thống kê đơn hàng văn phòng gửi ( các trạm xem )" at bounding box center [143, 572] width 170 height 34
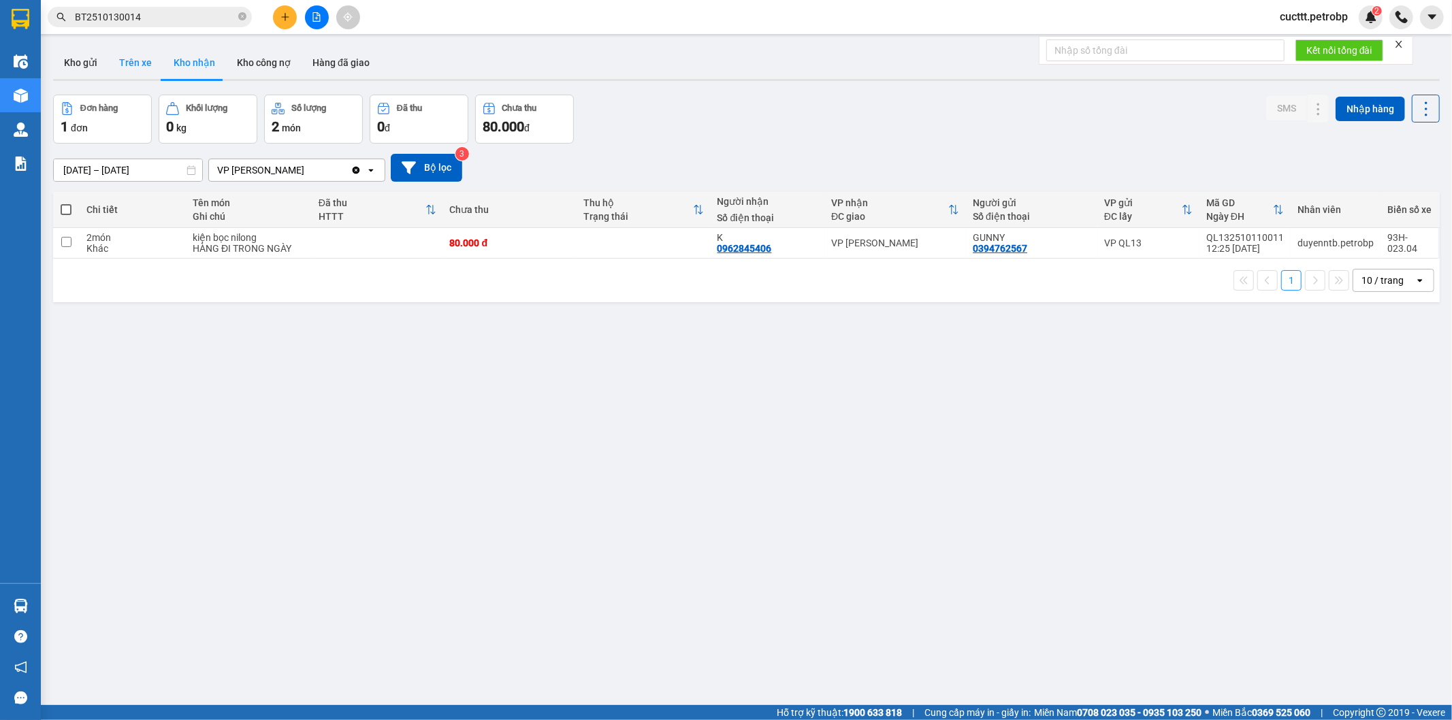
click at [141, 63] on button "Trên xe" at bounding box center [135, 62] width 54 height 33
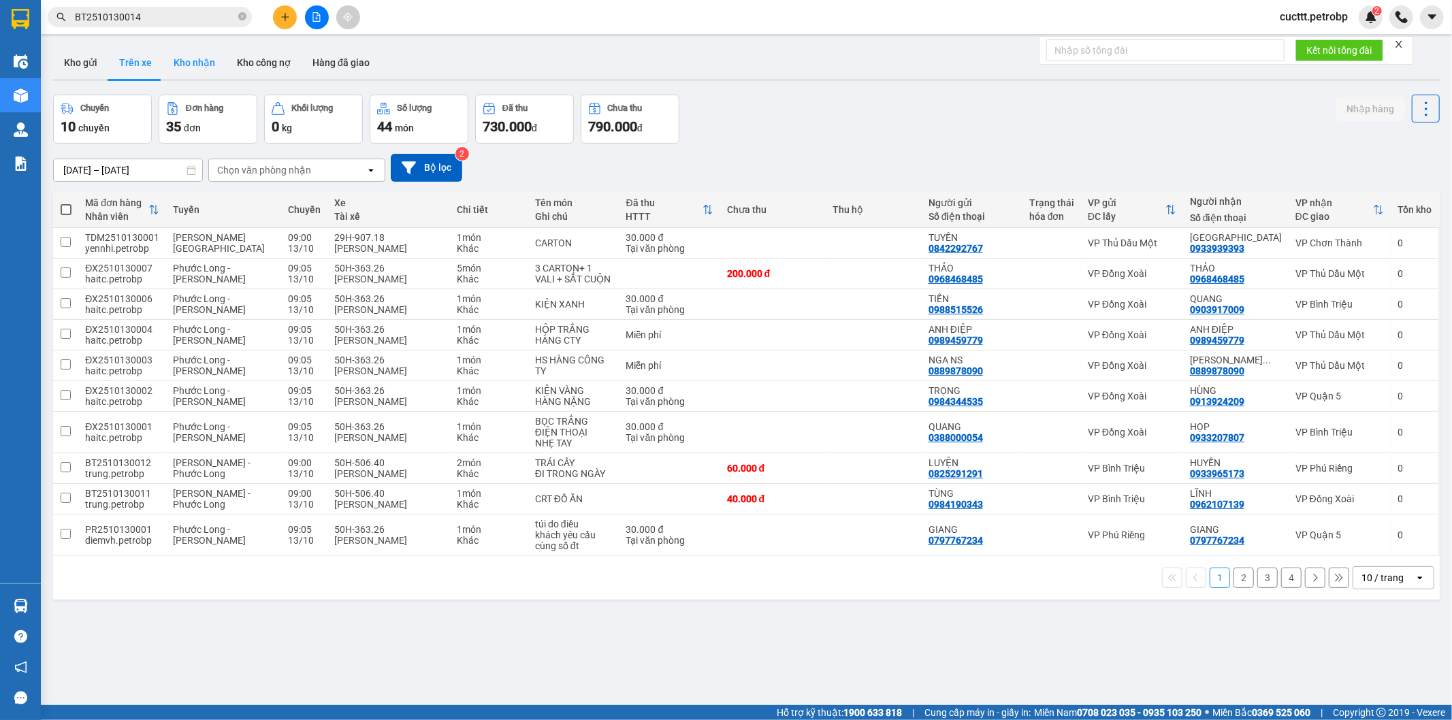
click at [202, 69] on button "Kho nhận" at bounding box center [194, 62] width 63 height 33
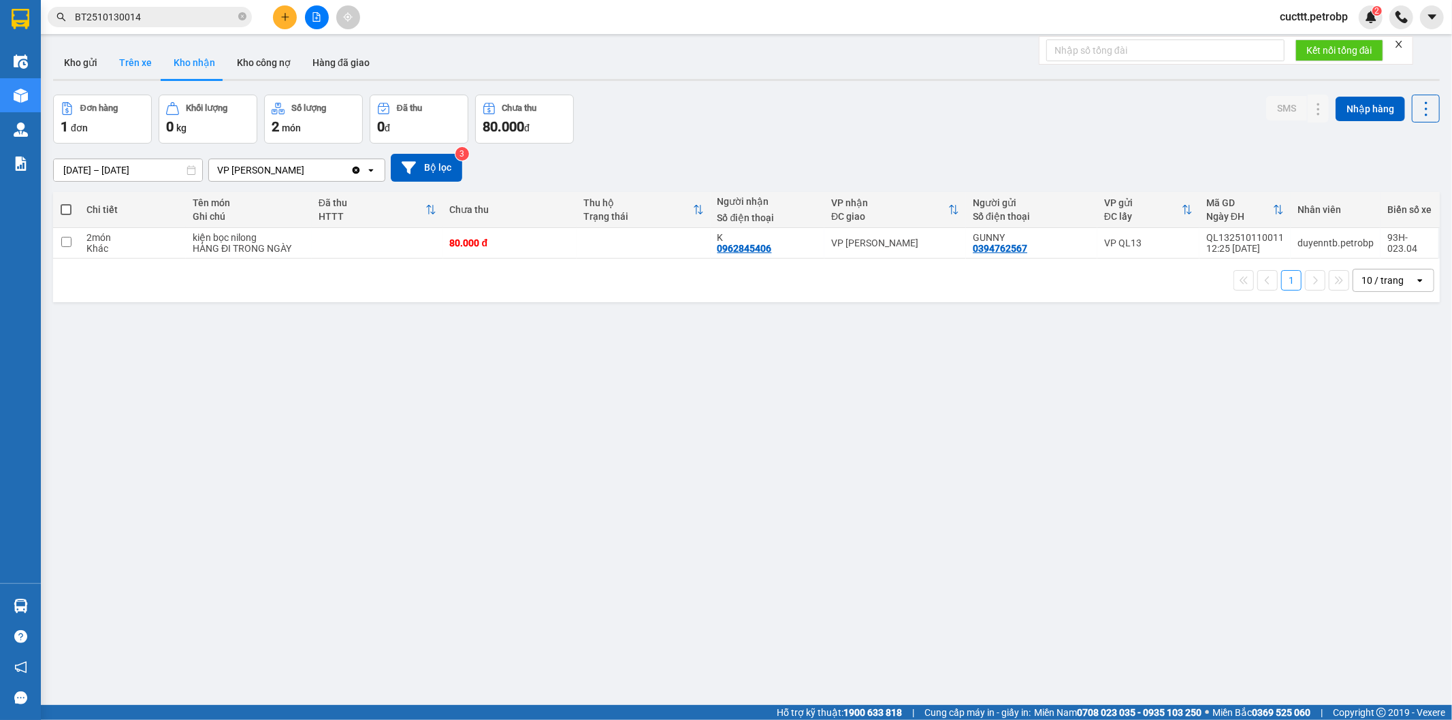
click at [139, 58] on button "Trên xe" at bounding box center [135, 62] width 54 height 33
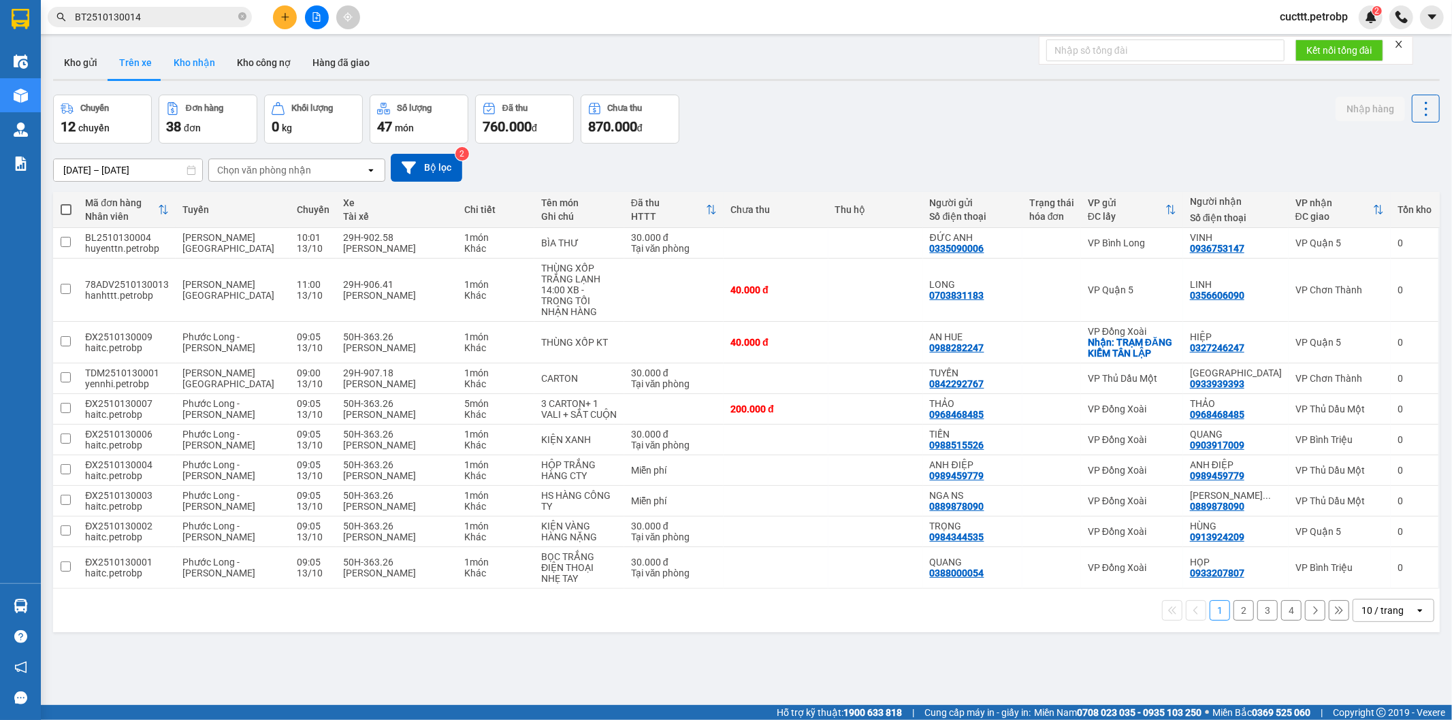
click at [180, 63] on button "Kho nhận" at bounding box center [194, 62] width 63 height 33
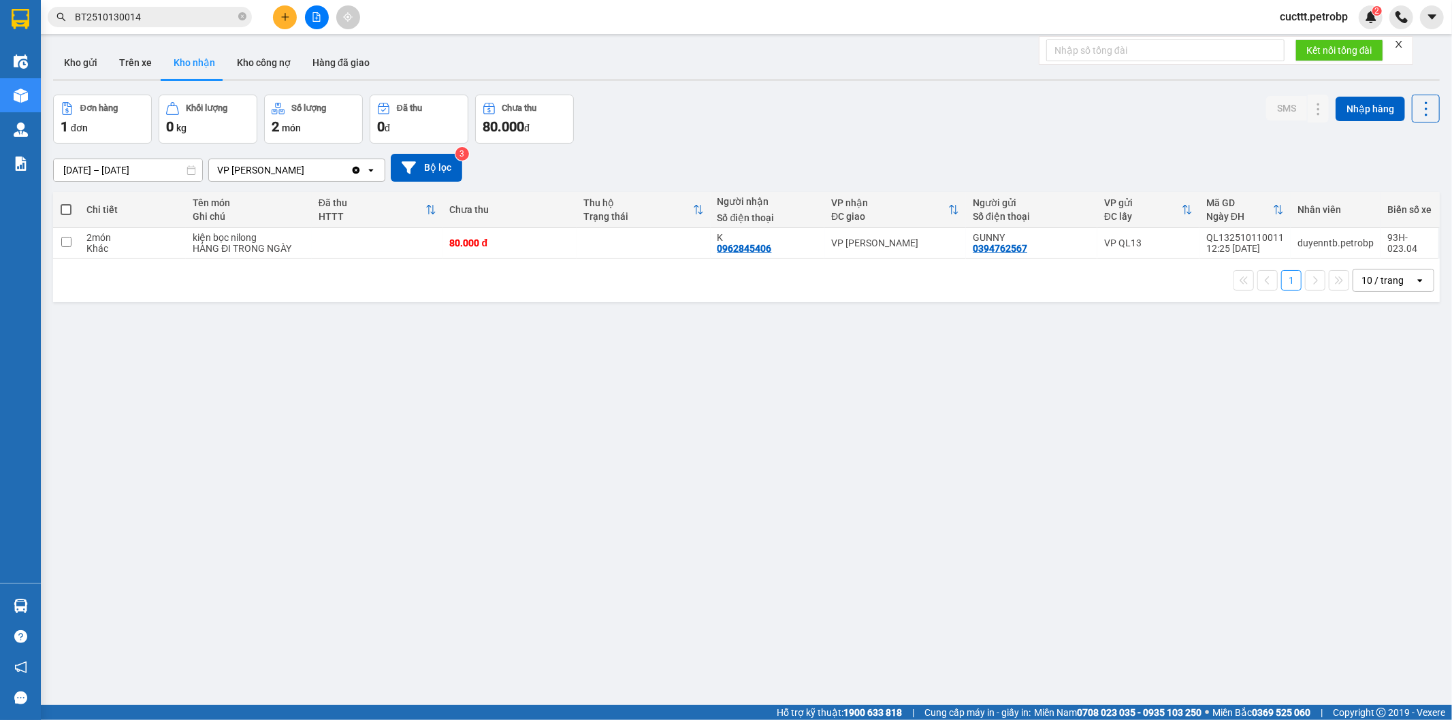
drag, startPoint x: 288, startPoint y: 424, endPoint x: 145, endPoint y: 155, distance: 304.6
click at [283, 413] on div "ver 1.8.146 Kho gửi Trên xe Kho nhận Kho công nợ Hàng đã giao Đơn hàng 1 đơn Kh…" at bounding box center [747, 401] width 1398 height 720
click at [131, 71] on button "Trên xe" at bounding box center [135, 62] width 54 height 33
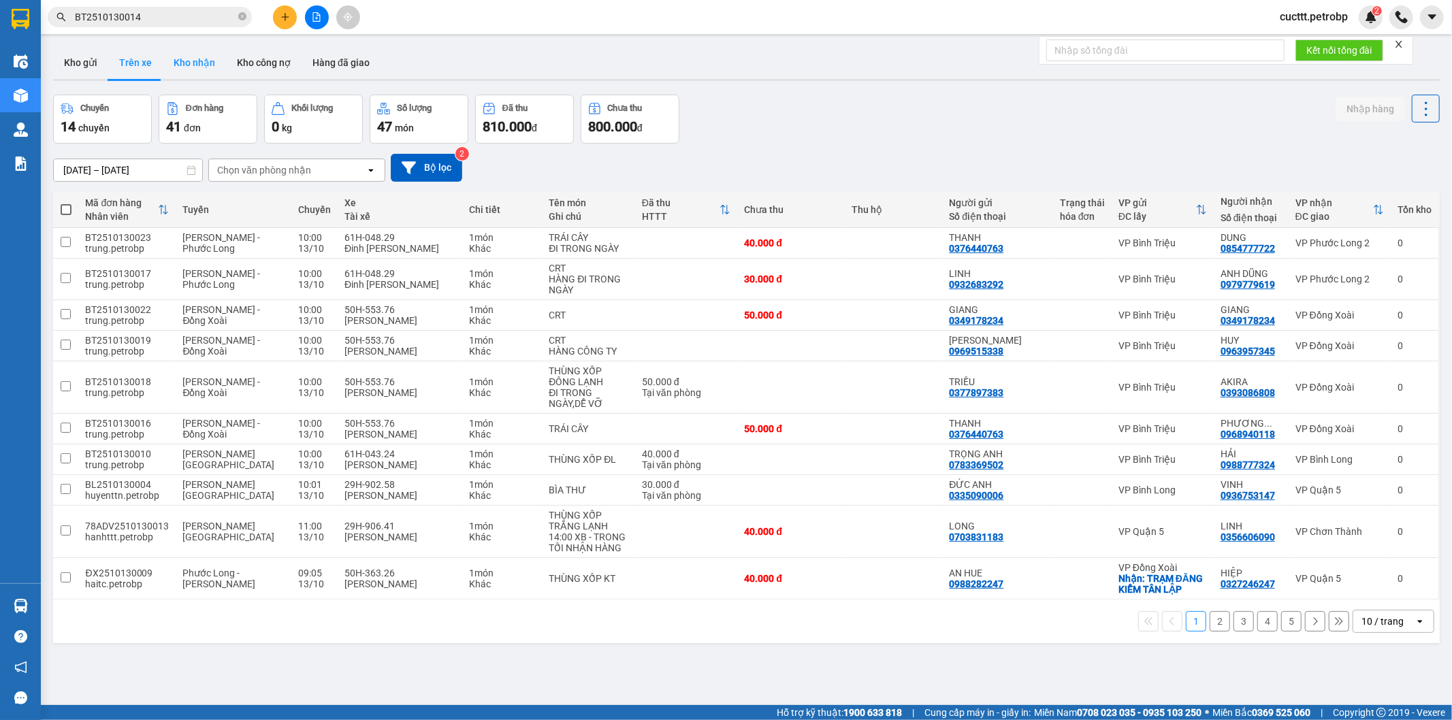
click at [166, 63] on button "Kho nhận" at bounding box center [194, 62] width 63 height 33
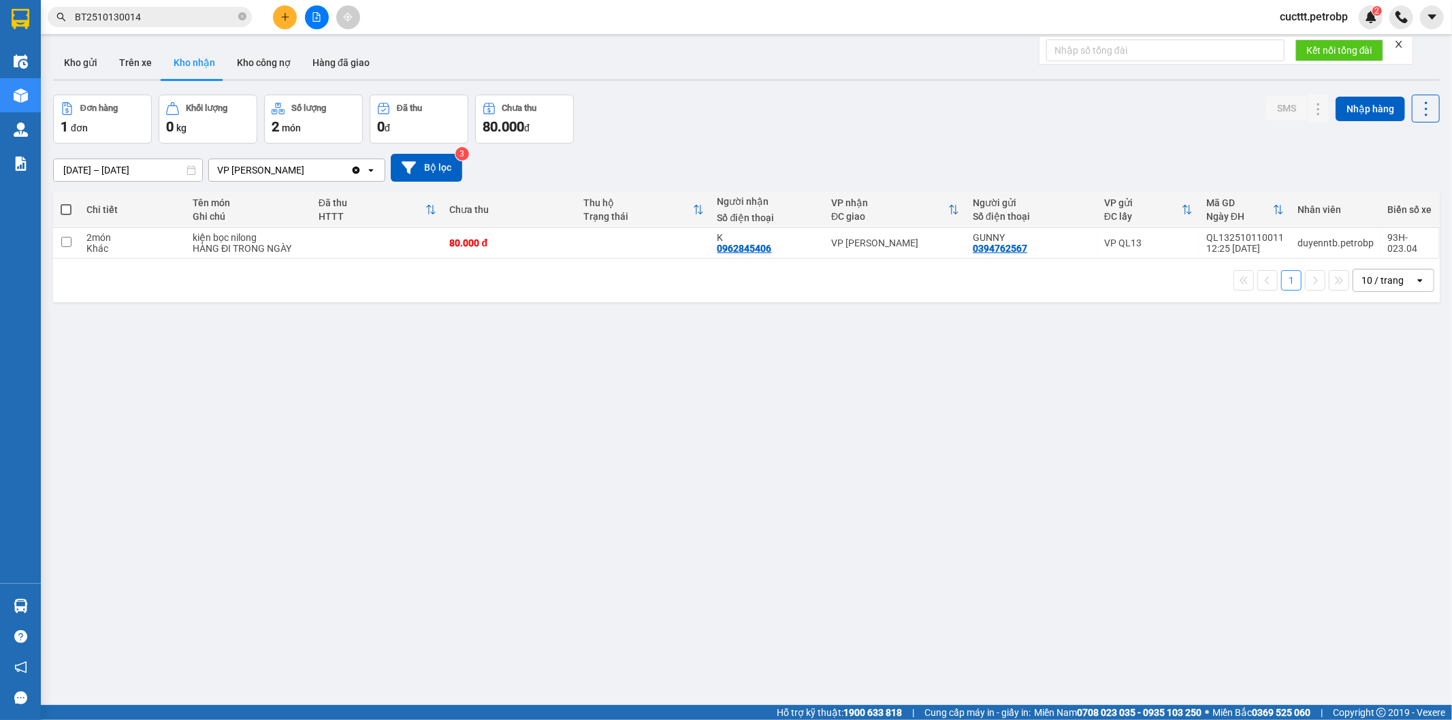
click at [243, 396] on div "ver 1.8.146 Kho gửi Trên xe Kho nhận Kho công nợ Hàng đã giao Đơn hàng 1 đơn Kh…" at bounding box center [747, 401] width 1398 height 720
drag, startPoint x: 221, startPoint y: 340, endPoint x: 189, endPoint y: 192, distance: 151.8
click at [215, 325] on div "ver 1.8.146 Kho gửi Trên xe Kho nhận Kho công nợ Hàng đã giao Đơn hàng 1 đơn Kh…" at bounding box center [747, 401] width 1398 height 720
click at [335, 394] on div "ver 1.8.146 Kho gửi Trên xe Kho nhận Kho công nợ Hàng đã giao Đơn hàng 1 đơn Kh…" at bounding box center [747, 401] width 1398 height 720
click at [141, 68] on button "Trên xe" at bounding box center [135, 62] width 54 height 33
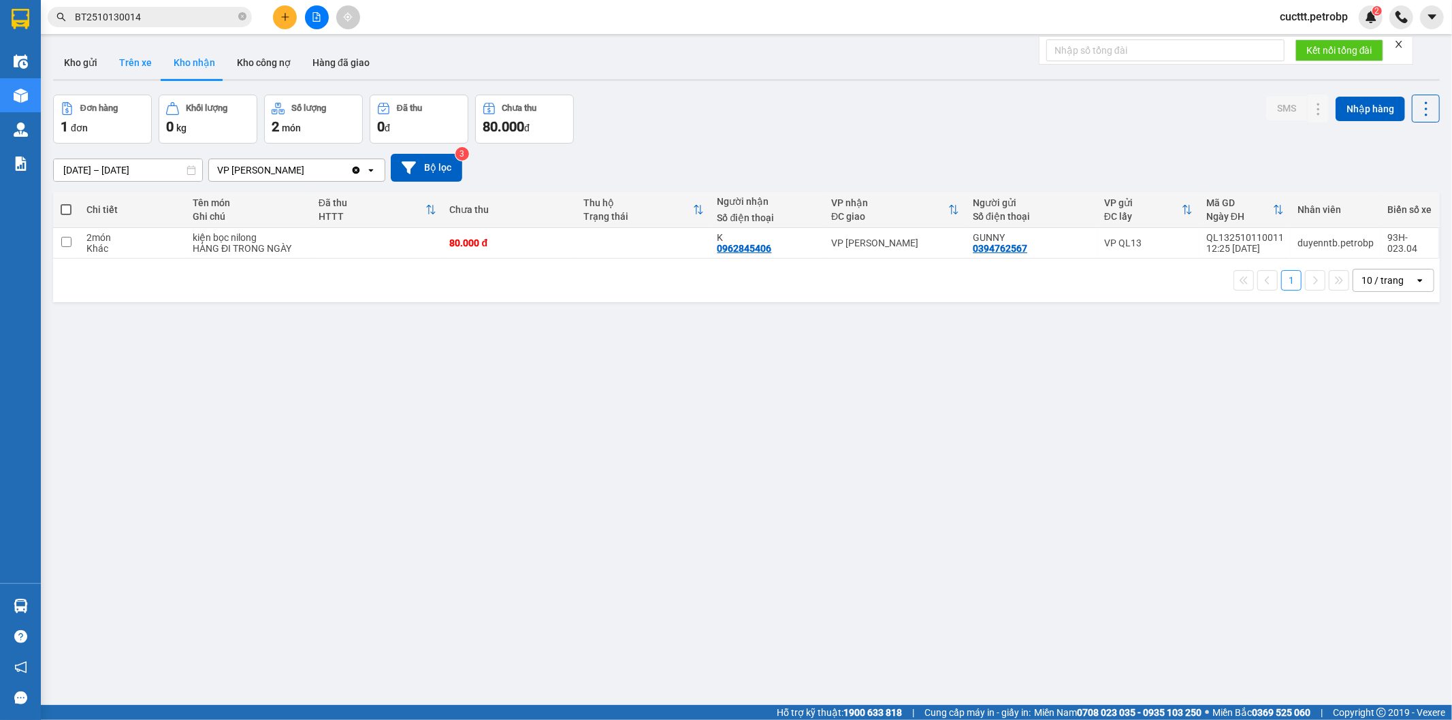
type input "13/10/2025 – 13/10/2025"
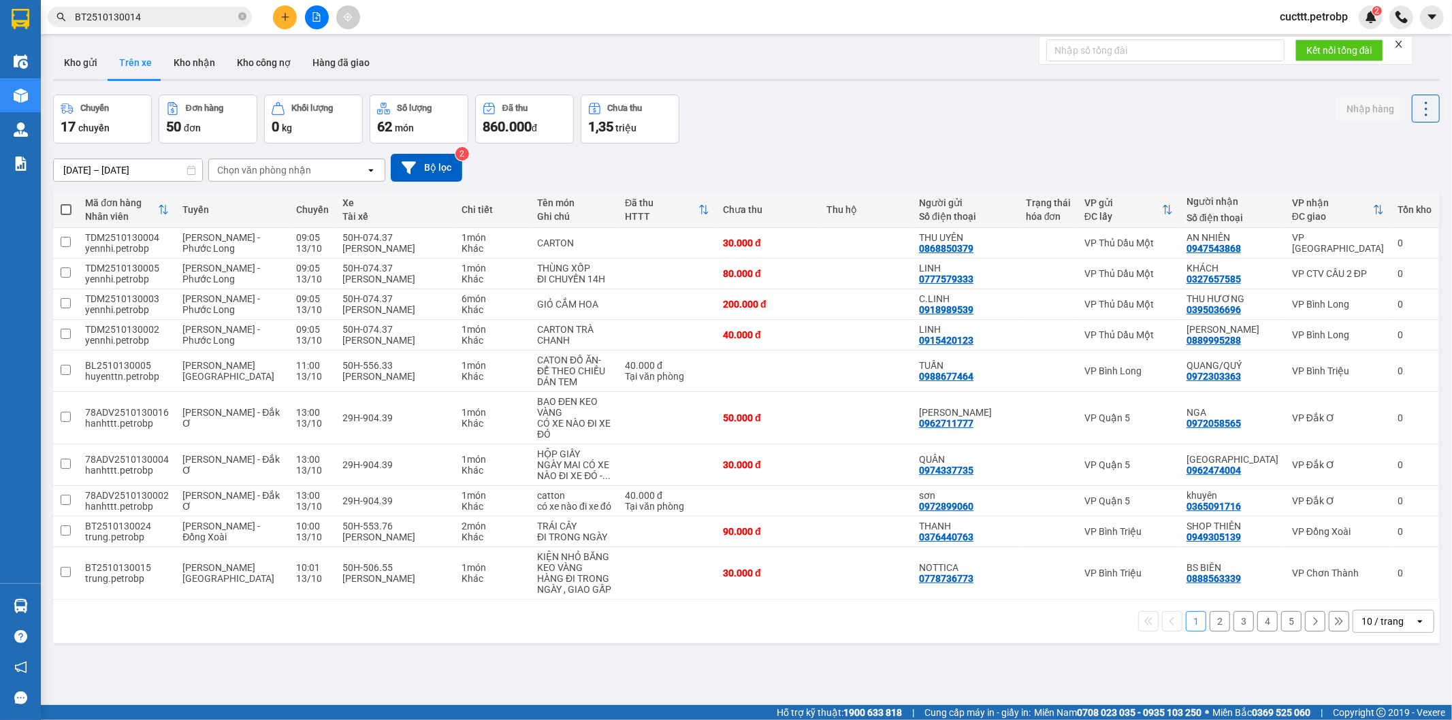
click at [1210, 618] on button "2" at bounding box center [1220, 621] width 20 height 20
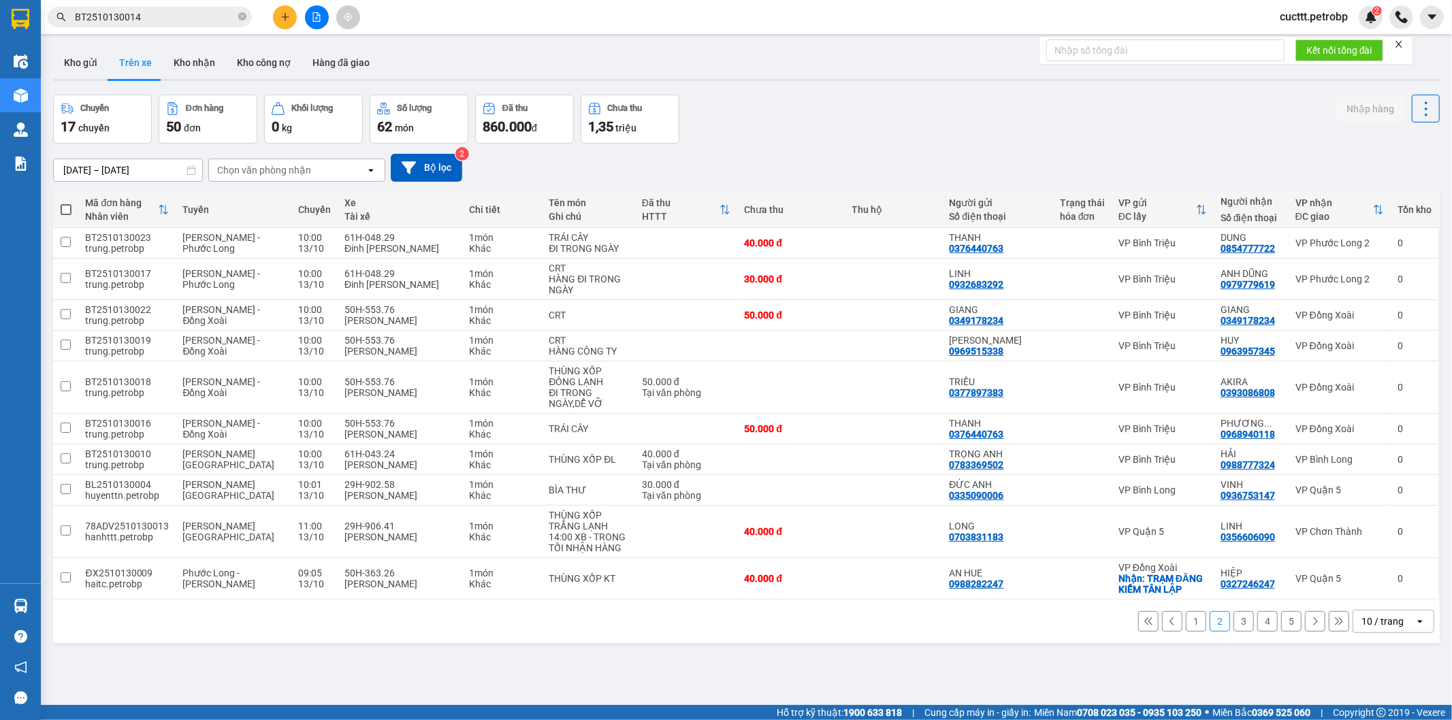
click at [1187, 616] on button "1" at bounding box center [1196, 621] width 20 height 20
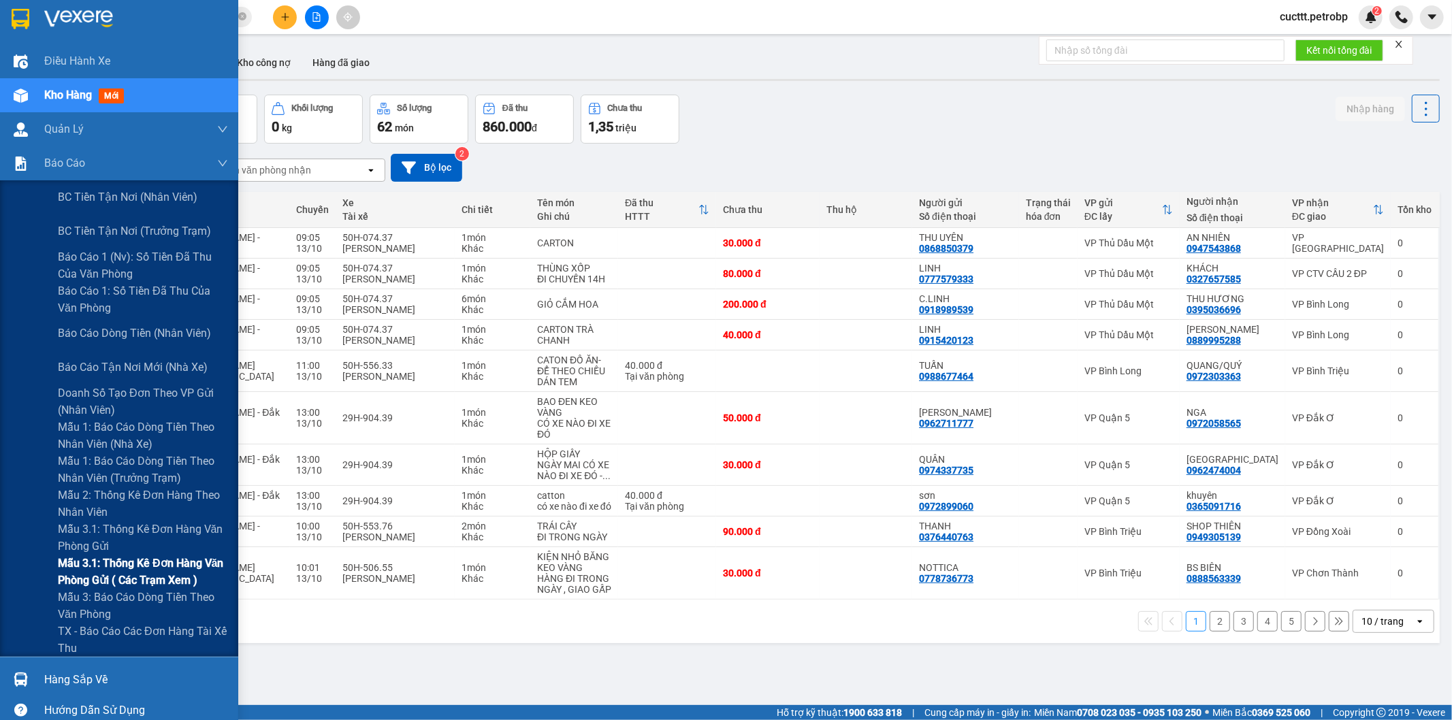
drag, startPoint x: 121, startPoint y: 565, endPoint x: 213, endPoint y: 447, distance: 149.9
click at [123, 566] on span "Mẫu 3.1: Thống kê đơn hàng văn phòng gửi ( các trạm xem )" at bounding box center [143, 572] width 170 height 34
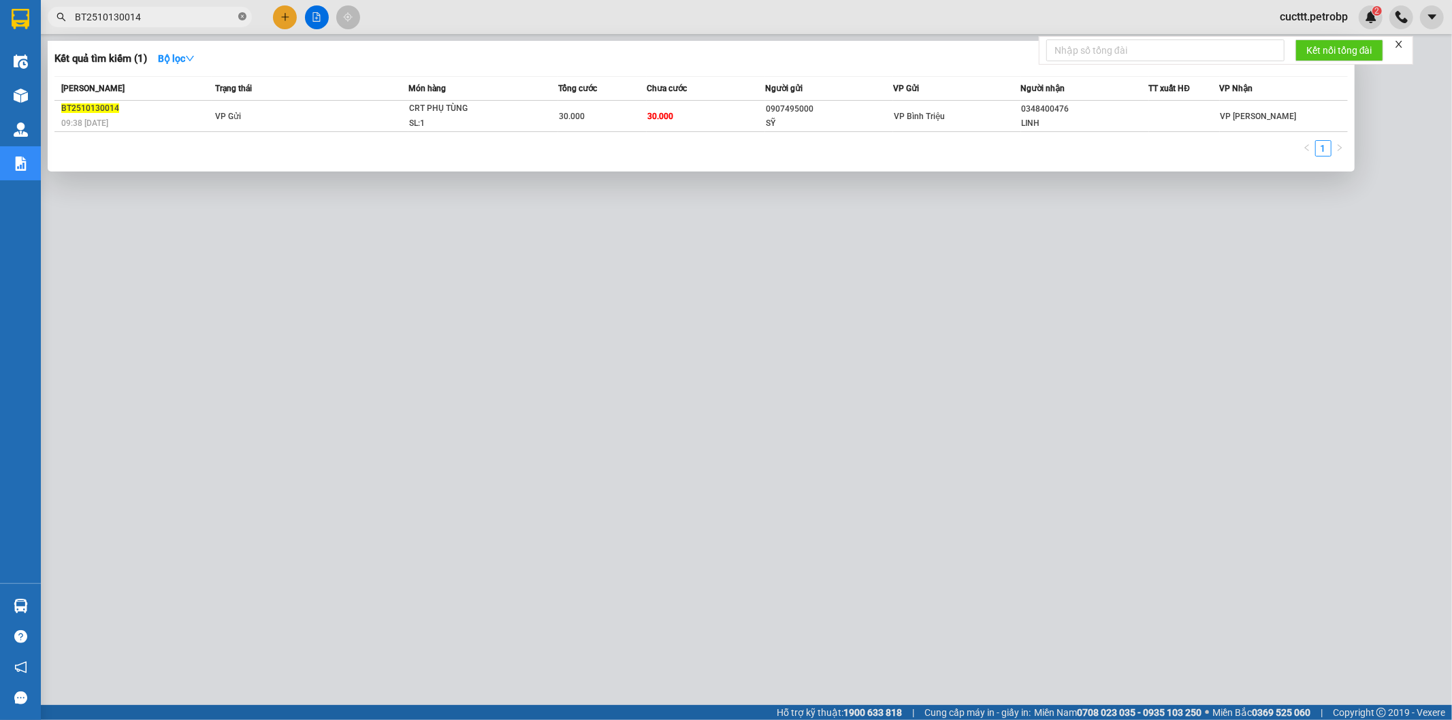
click at [240, 19] on icon "close-circle" at bounding box center [242, 16] width 8 height 8
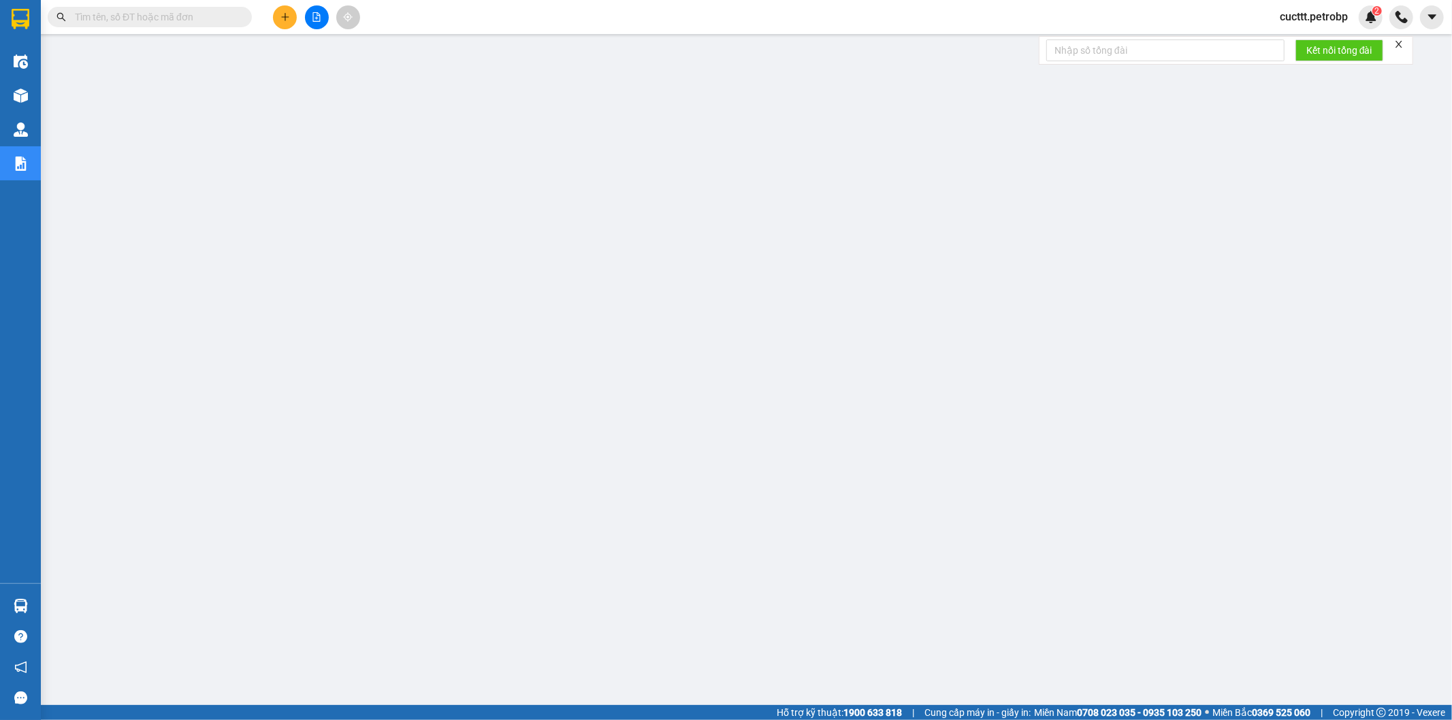
click at [187, 19] on input "text" at bounding box center [155, 17] width 161 height 15
paste input "ĐX2510130010"
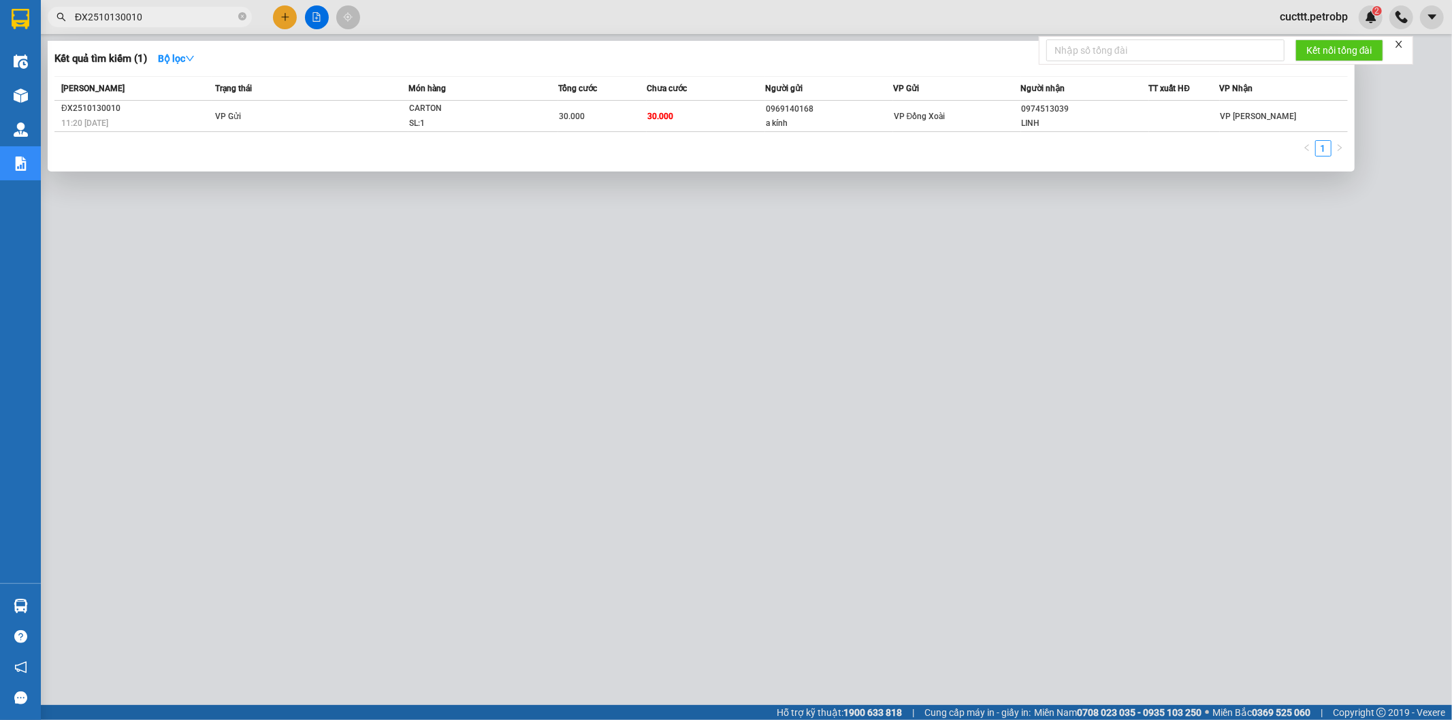
type input "ĐX2510130010"
click at [665, 322] on div at bounding box center [726, 360] width 1452 height 720
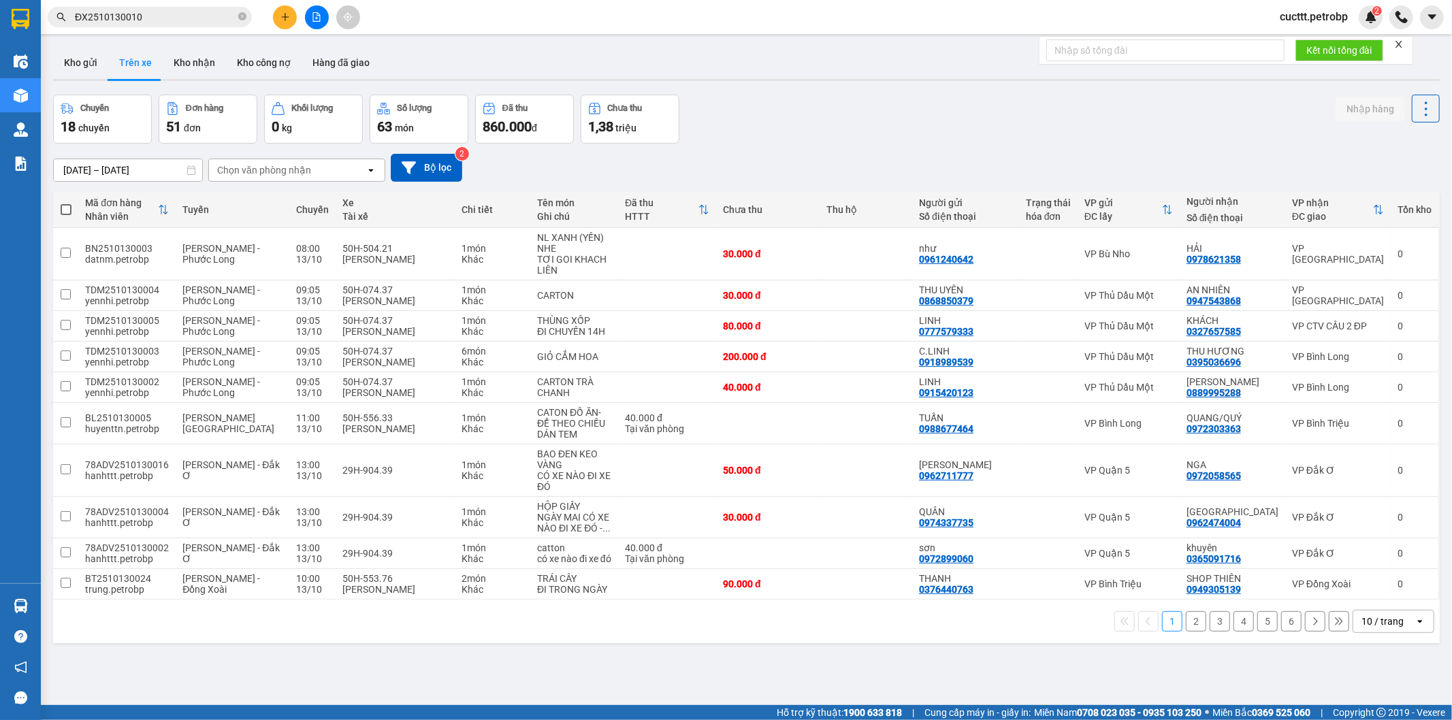
click at [1167, 159] on div "13/10/2025 – 13/10/2025 Press the down arrow key to interact with the calendar …" at bounding box center [746, 168] width 1387 height 28
click at [187, 56] on button "Kho nhận" at bounding box center [194, 62] width 63 height 33
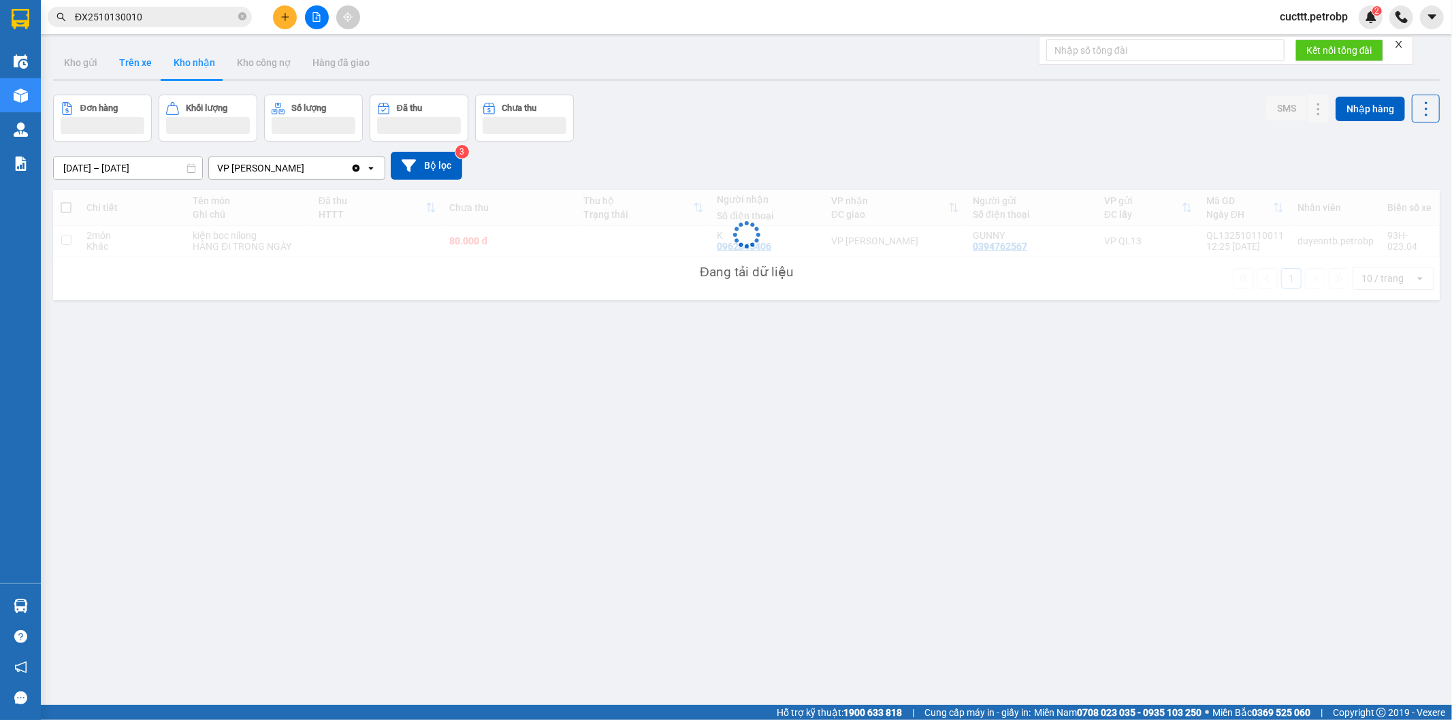
click at [141, 65] on button "Trên xe" at bounding box center [135, 62] width 54 height 33
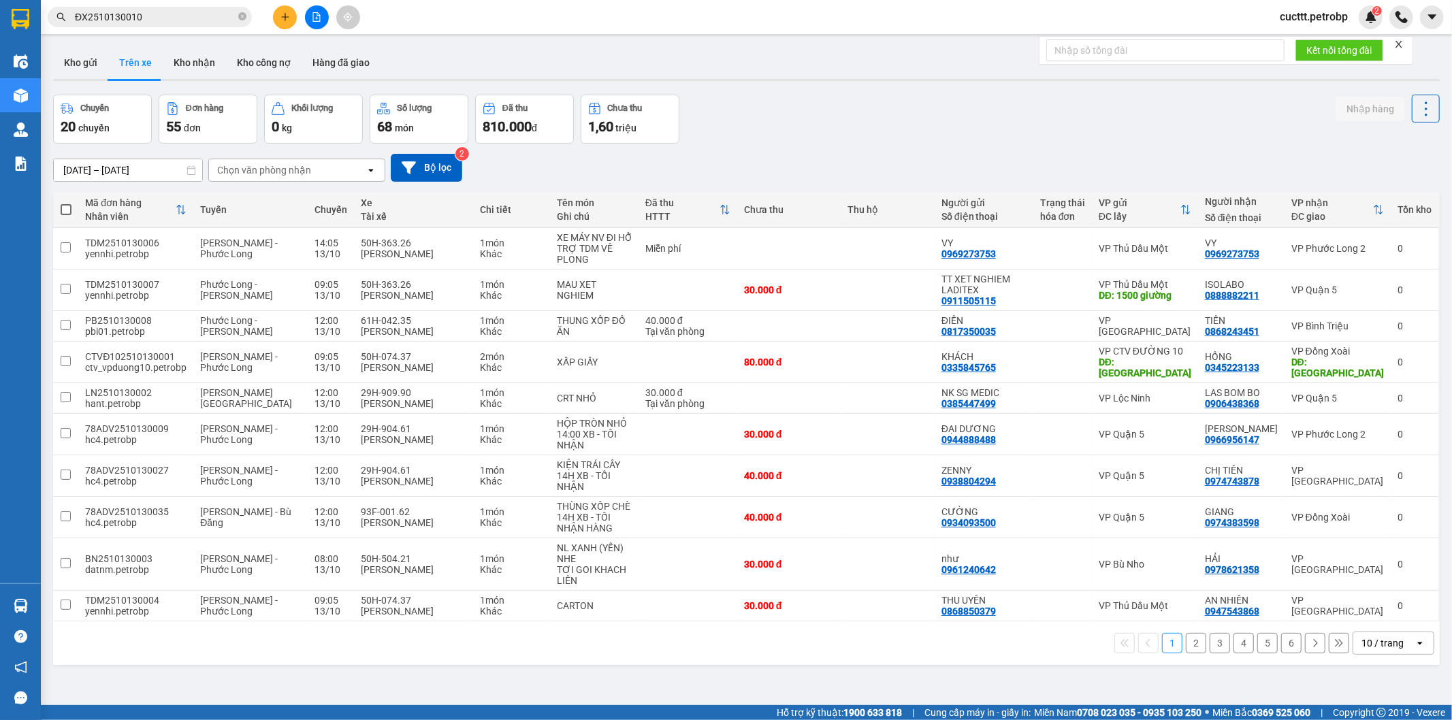
click at [275, 170] on div "Chọn văn phòng nhận" at bounding box center [264, 170] width 94 height 14
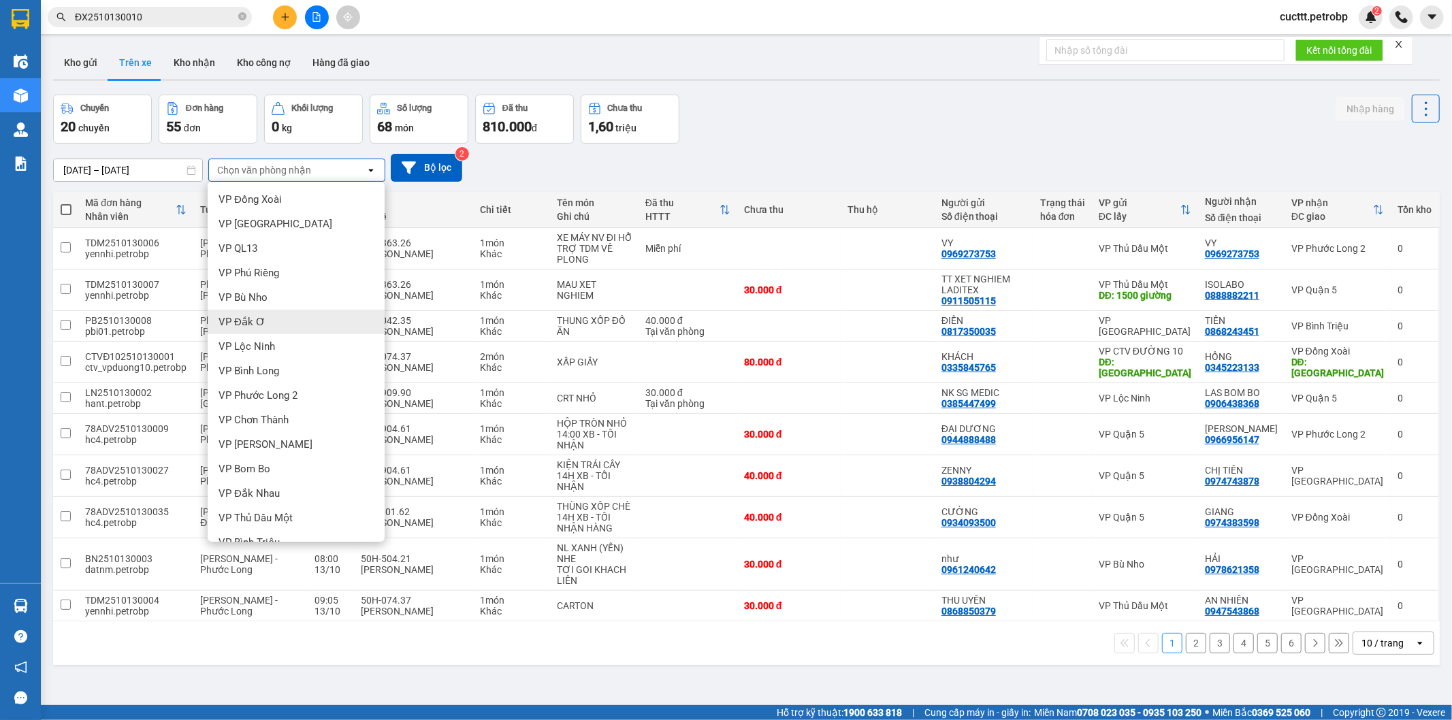
scroll to position [213, 0]
click at [281, 418] on div "VP [PERSON_NAME]" at bounding box center [296, 427] width 177 height 25
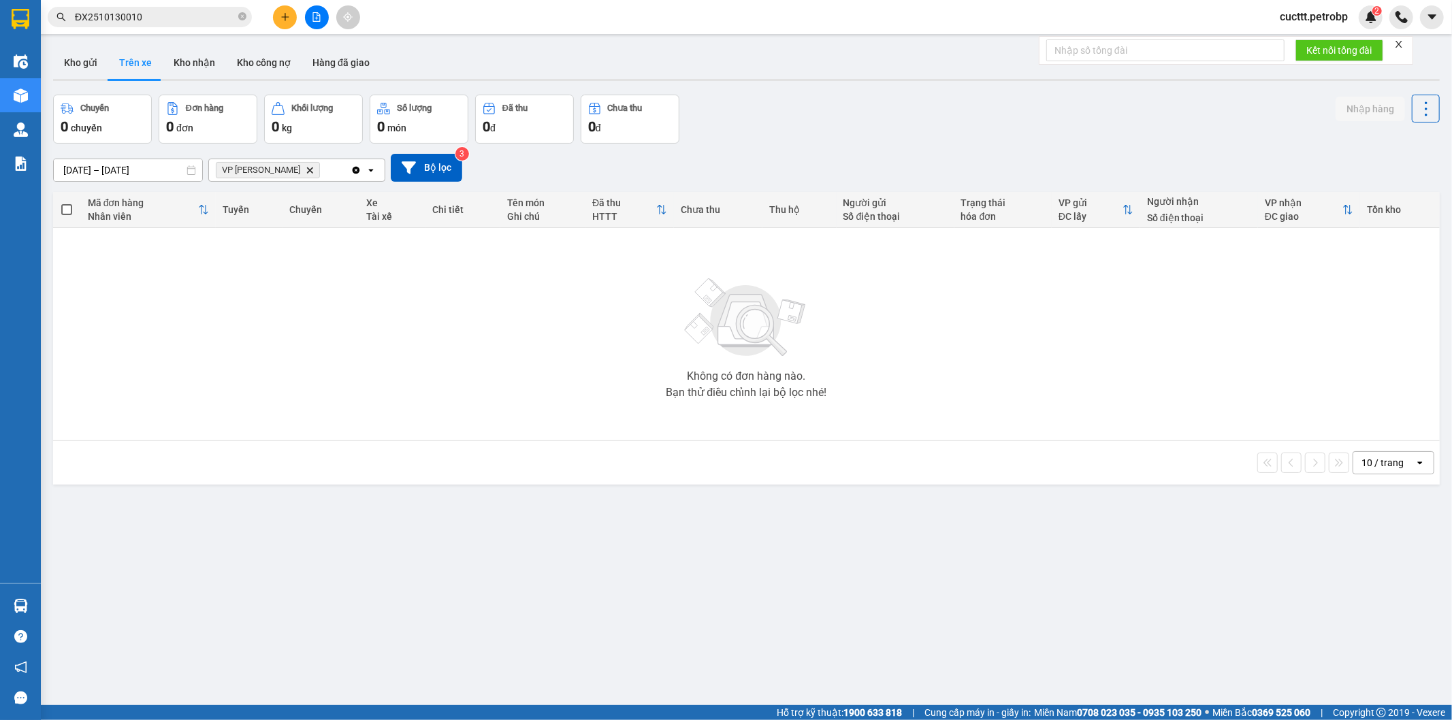
click at [133, 167] on input "13/10/2025 – 13/10/2025" at bounding box center [128, 170] width 148 height 22
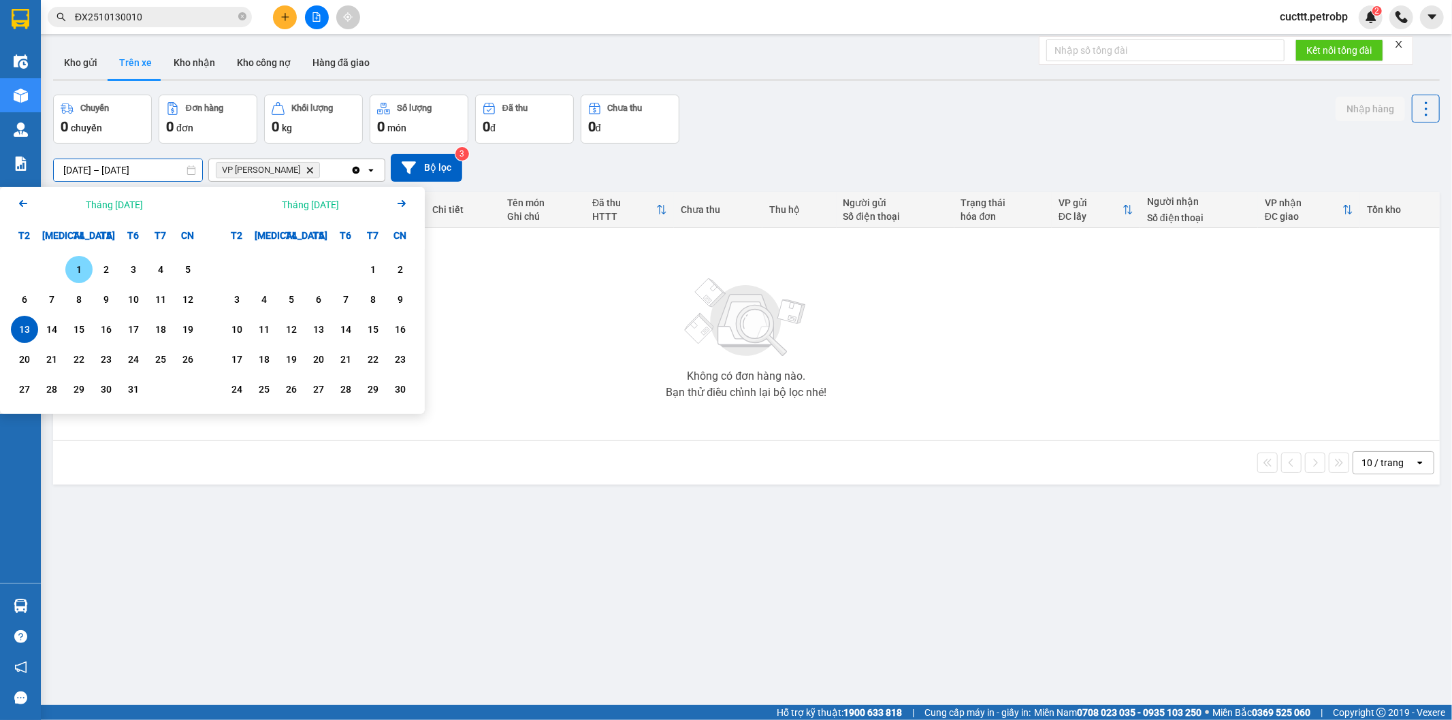
drag, startPoint x: 82, startPoint y: 267, endPoint x: 52, endPoint y: 291, distance: 38.2
click at [79, 268] on div "1" at bounding box center [78, 269] width 19 height 16
click at [25, 327] on div "13" at bounding box center [24, 329] width 19 height 16
type input "[DATE] – [DATE]"
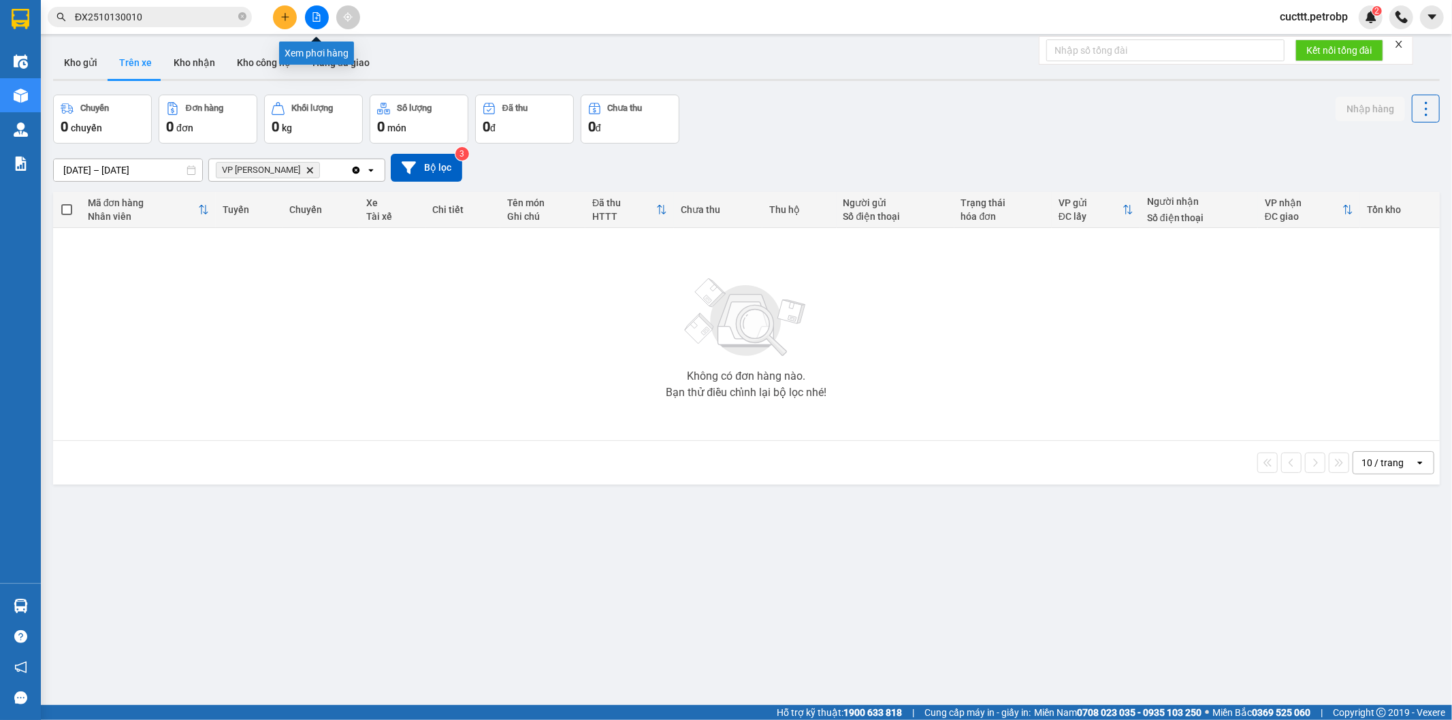
click at [321, 15] on icon "file-add" at bounding box center [317, 17] width 10 height 10
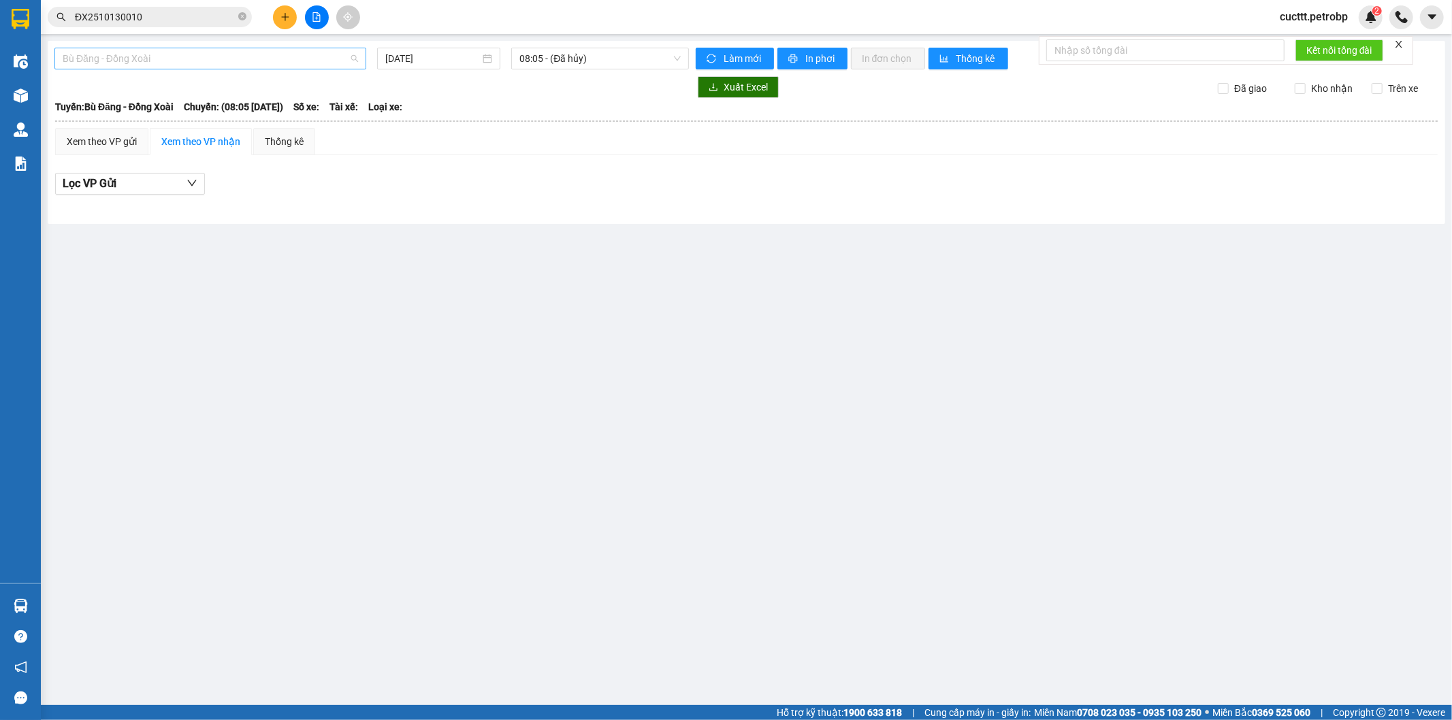
click at [219, 61] on span "Bù Đăng - Đồng Xoài" at bounding box center [210, 58] width 295 height 20
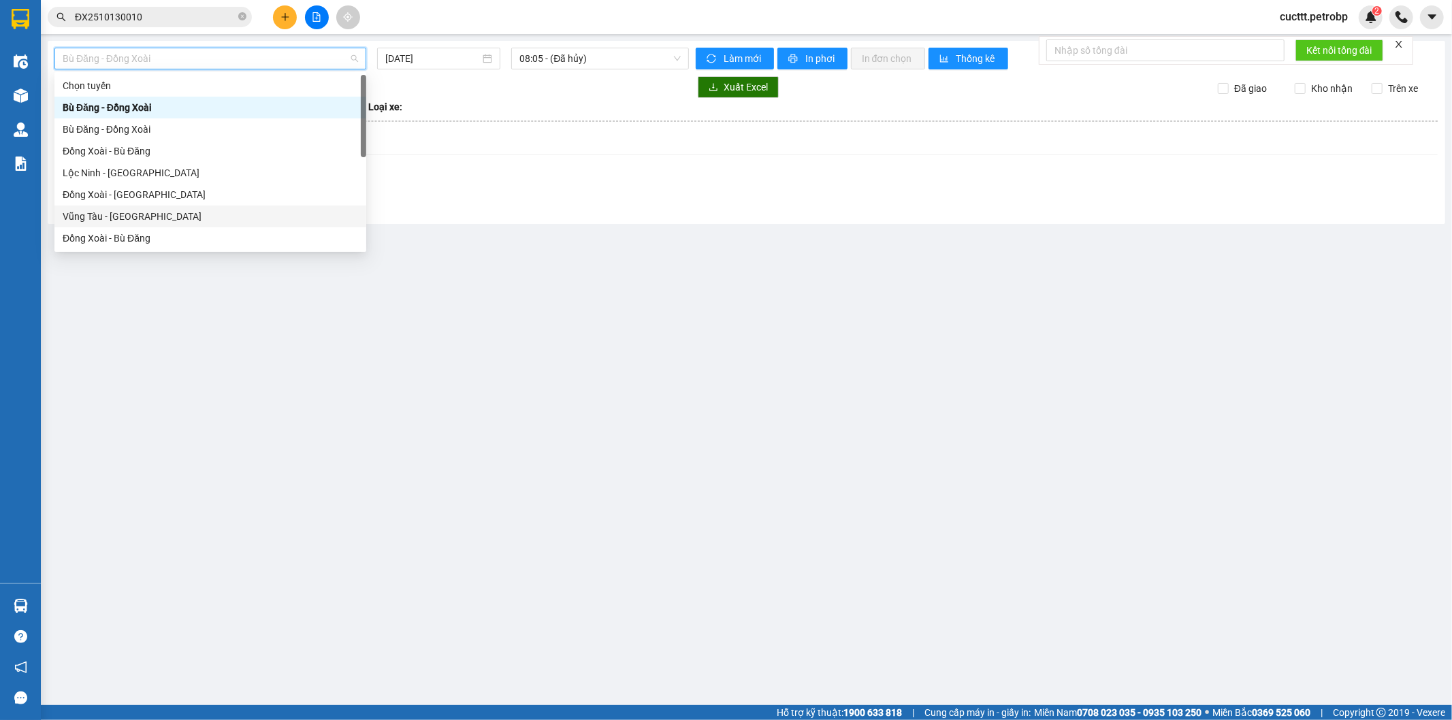
scroll to position [227, 0]
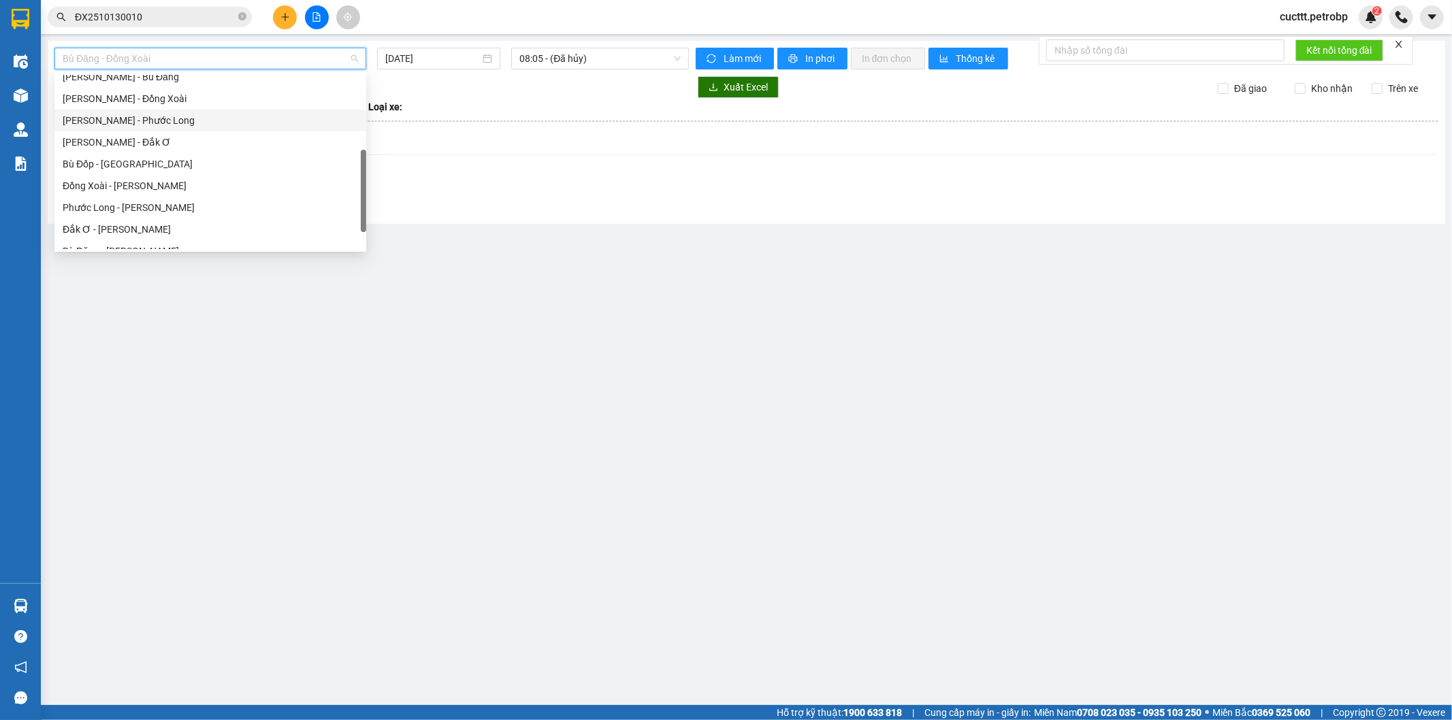
click at [195, 123] on div "Hồ Chí Minh - Phước Long" at bounding box center [210, 120] width 295 height 15
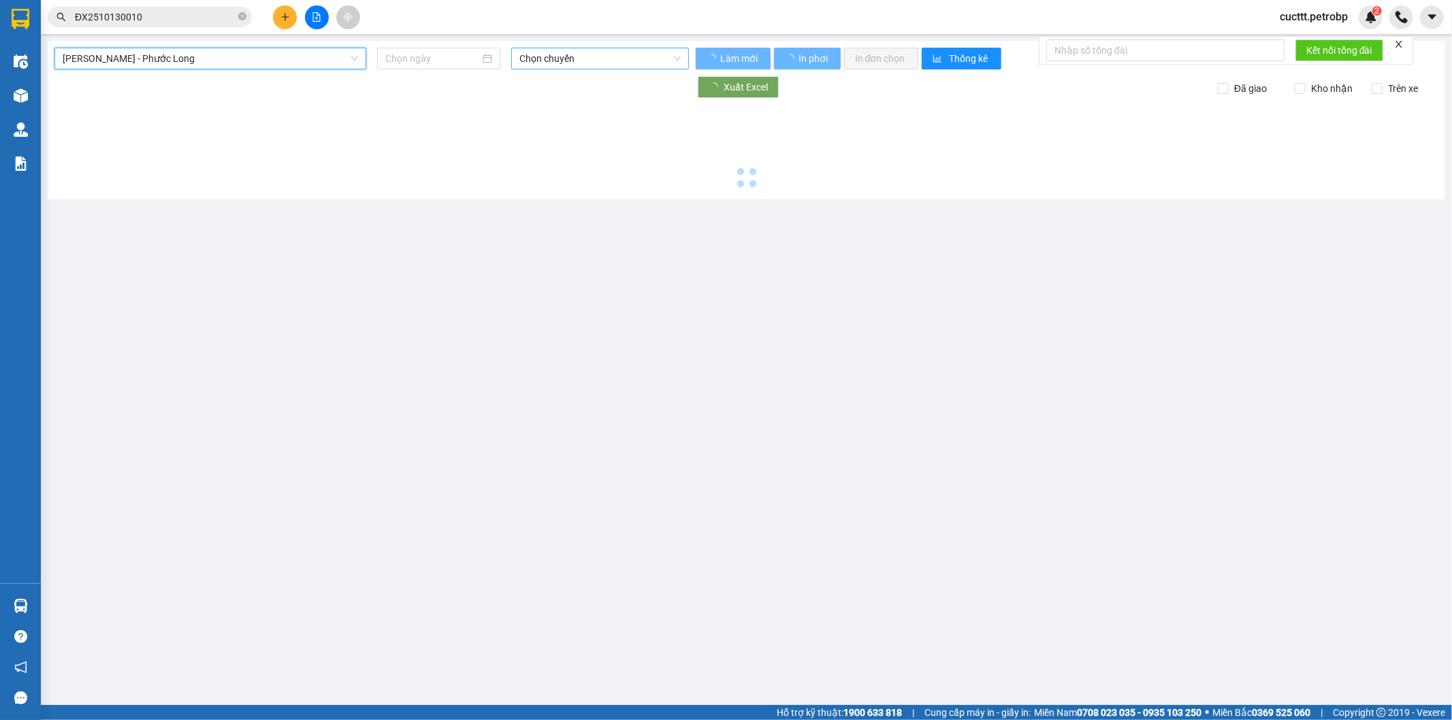
type input "[DATE]"
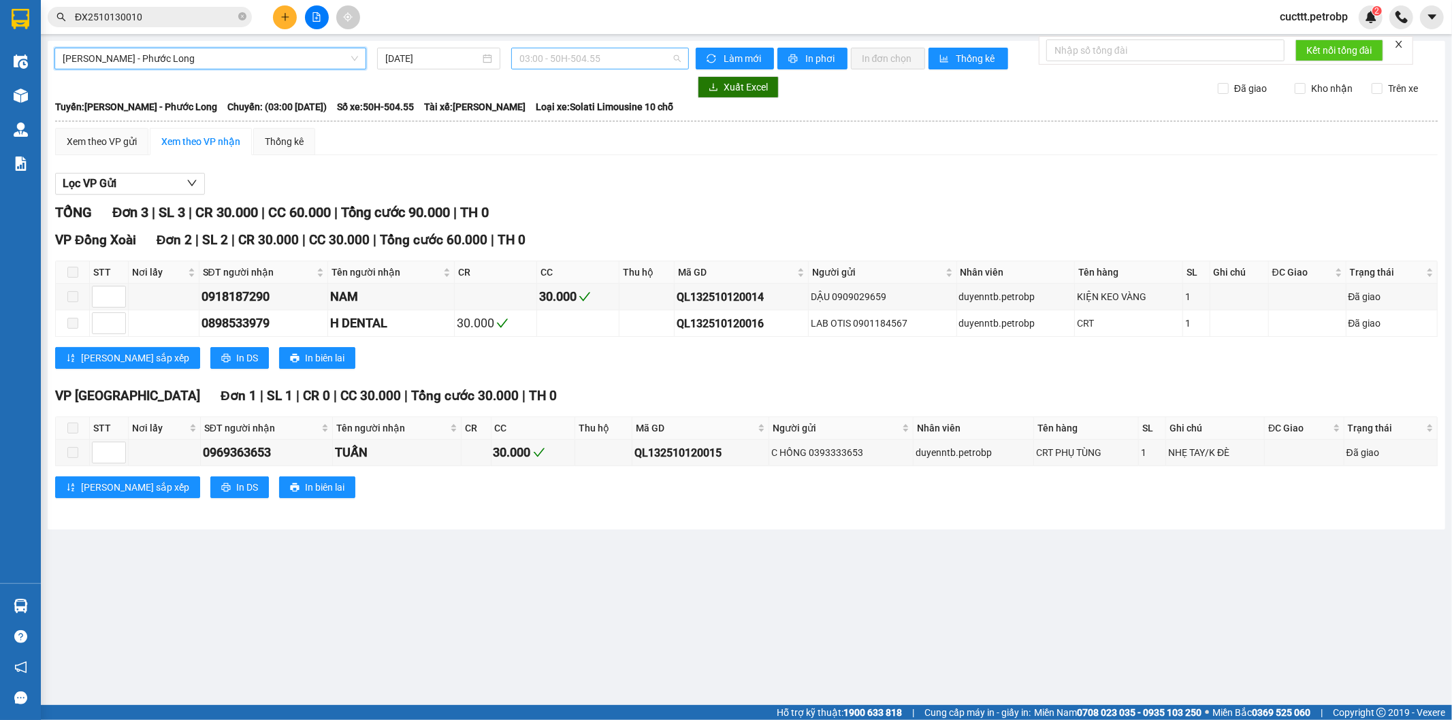
click at [561, 52] on span "03:00 - 50H-504.55" at bounding box center [600, 58] width 161 height 20
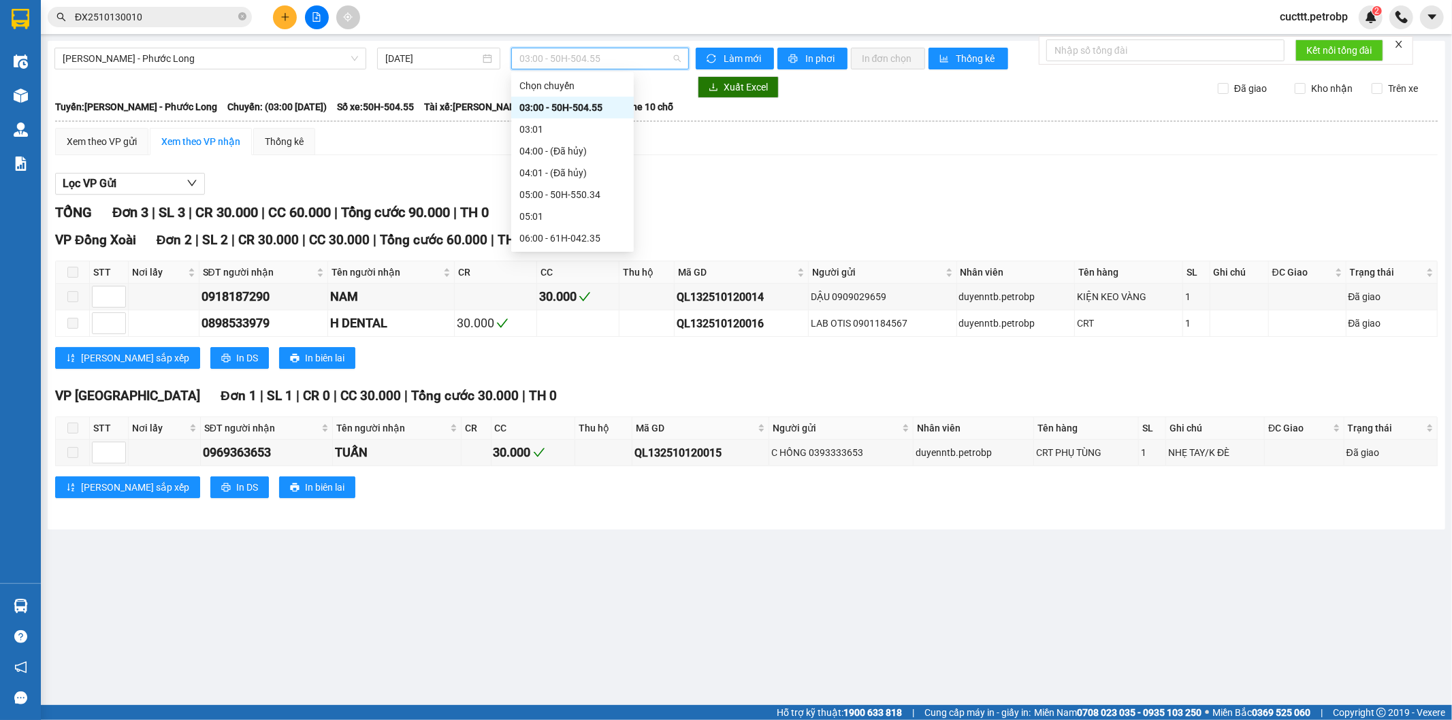
scroll to position [227, 0]
click at [586, 177] on div "09:05 - 50H-074.37" at bounding box center [572, 186] width 123 height 22
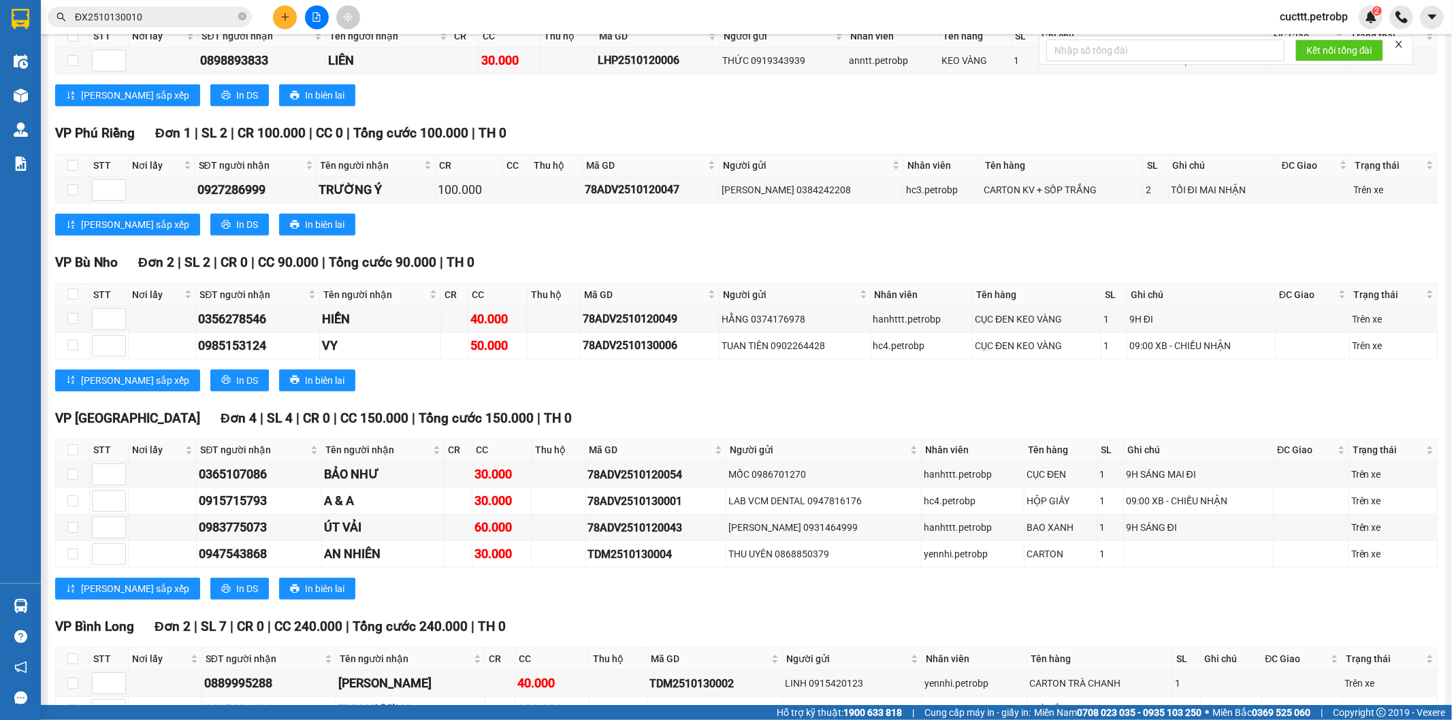
scroll to position [904, 0]
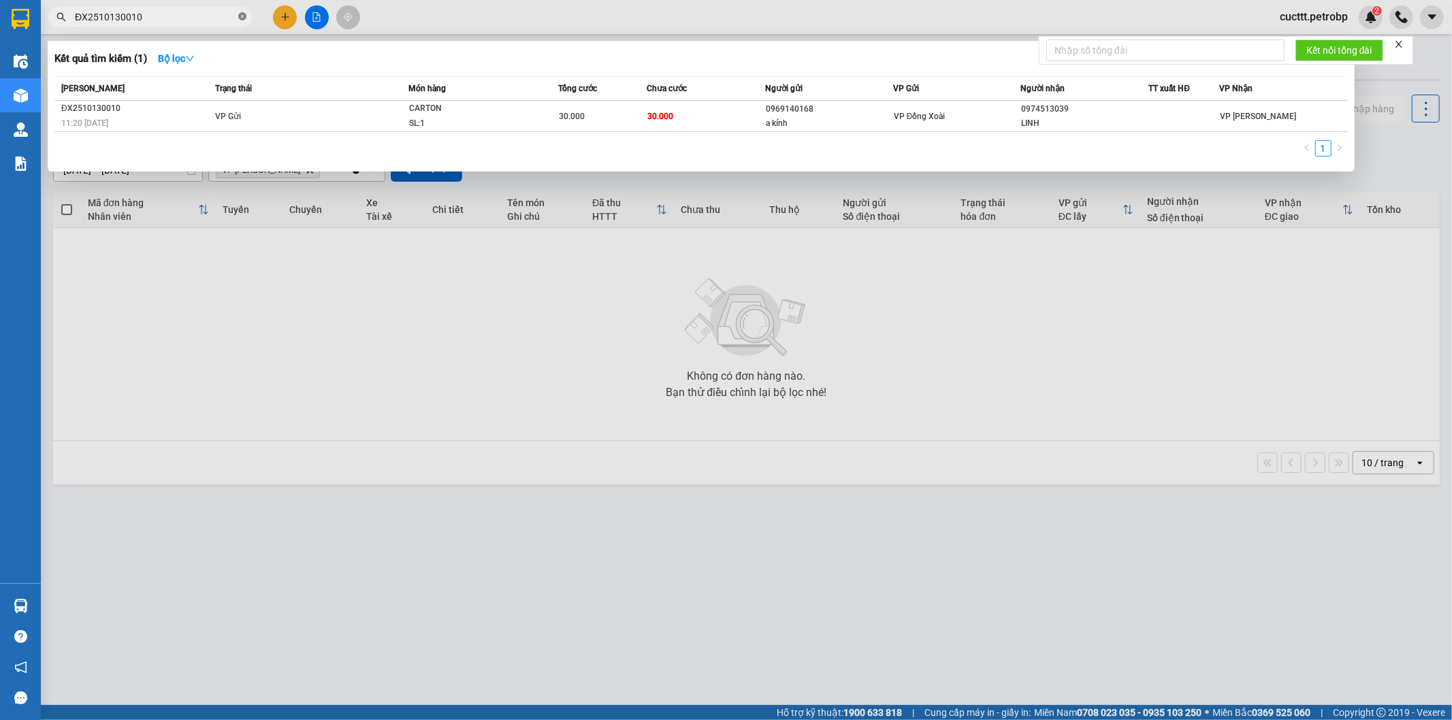
click at [246, 18] on icon "close-circle" at bounding box center [242, 16] width 8 height 8
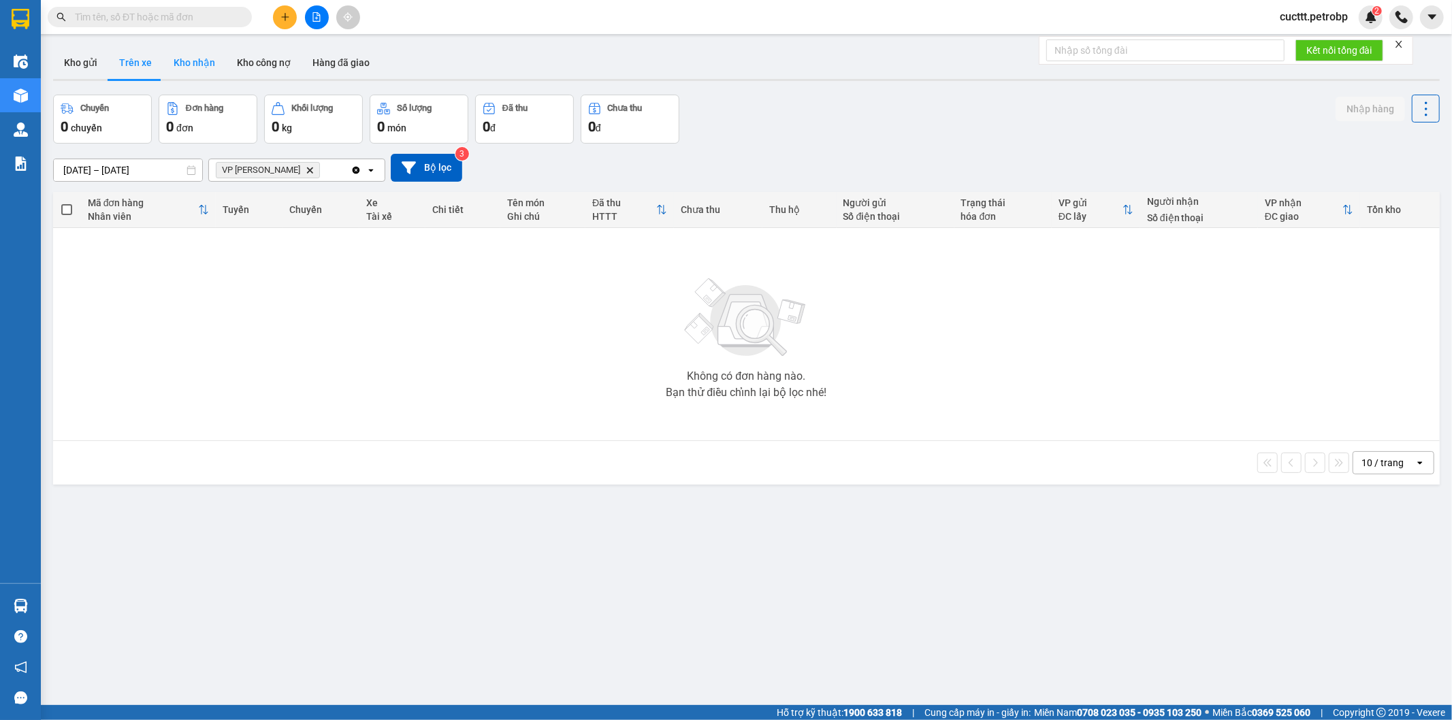
click at [180, 67] on button "Kho nhận" at bounding box center [194, 62] width 63 height 33
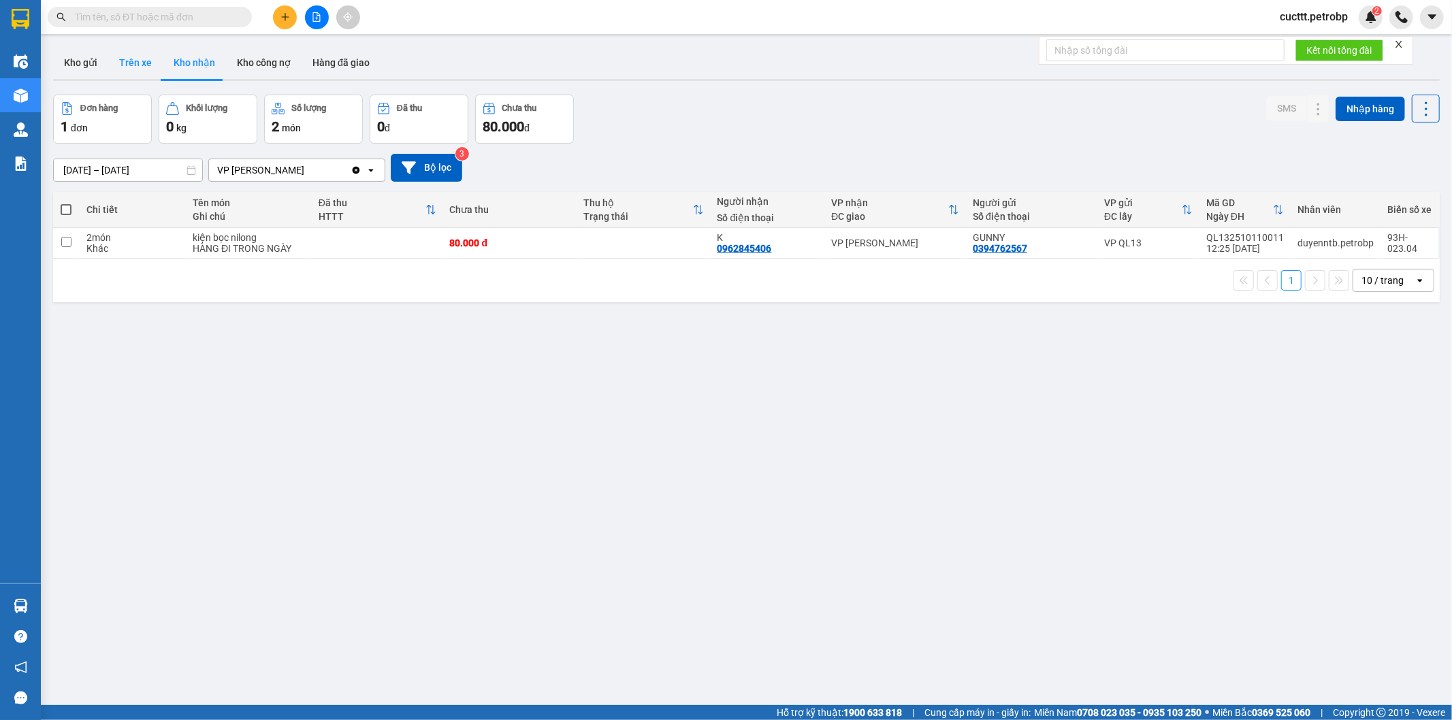
click at [128, 72] on button "Trên xe" at bounding box center [135, 62] width 54 height 33
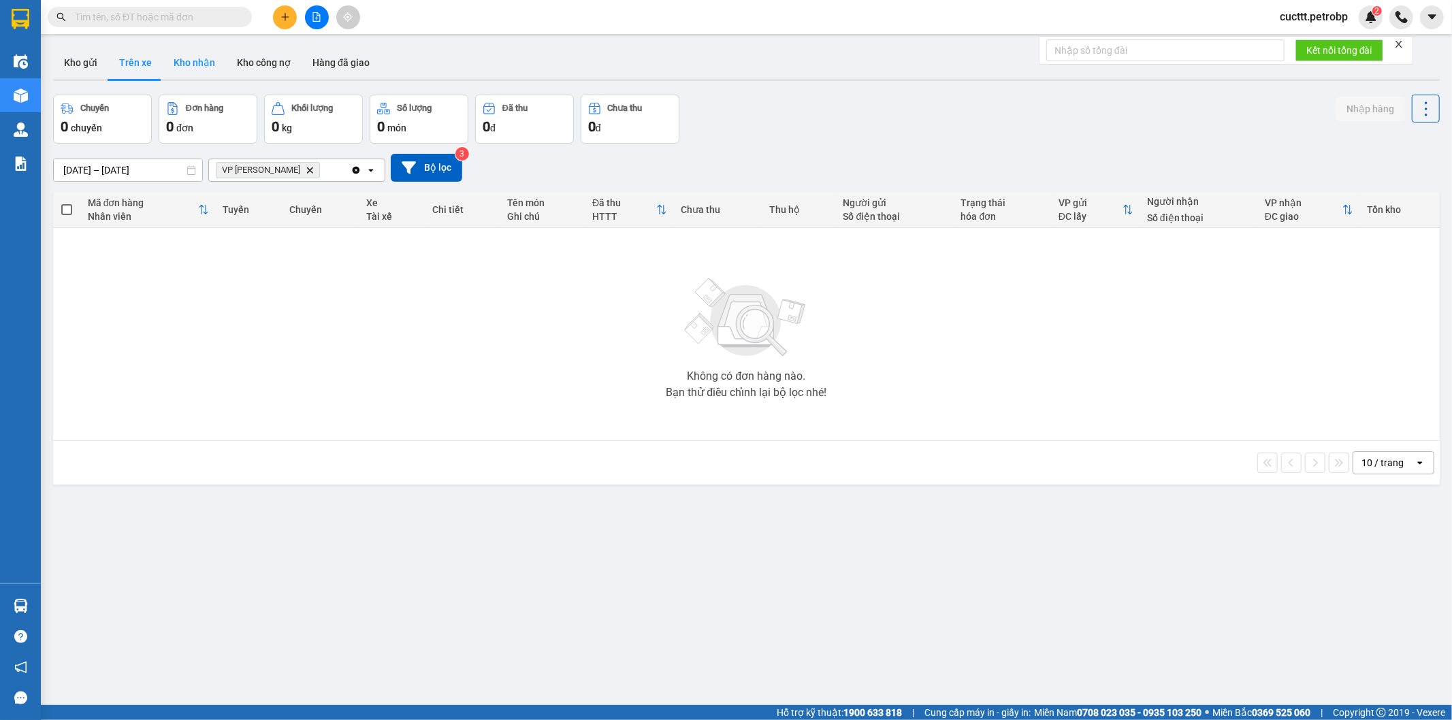
click at [201, 58] on button "Kho nhận" at bounding box center [194, 62] width 63 height 33
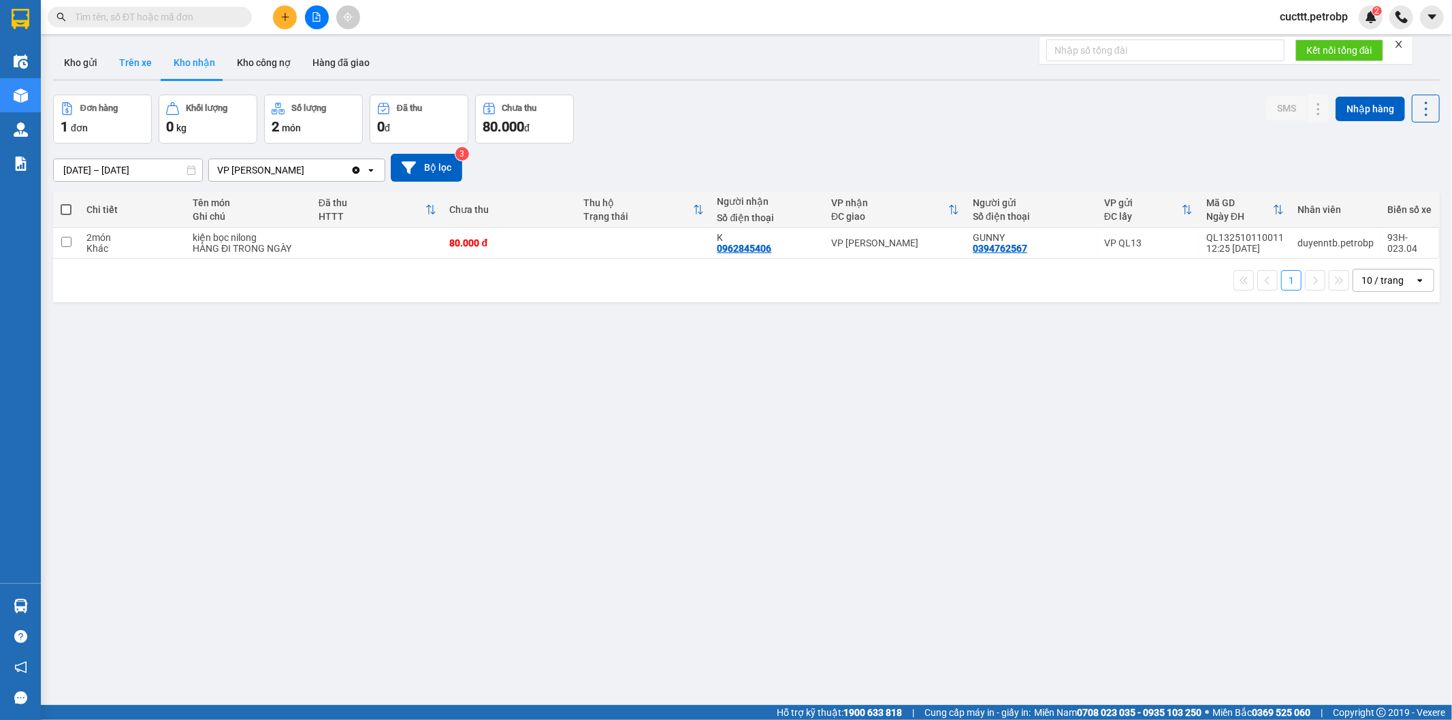
click at [131, 59] on button "Trên xe" at bounding box center [135, 62] width 54 height 33
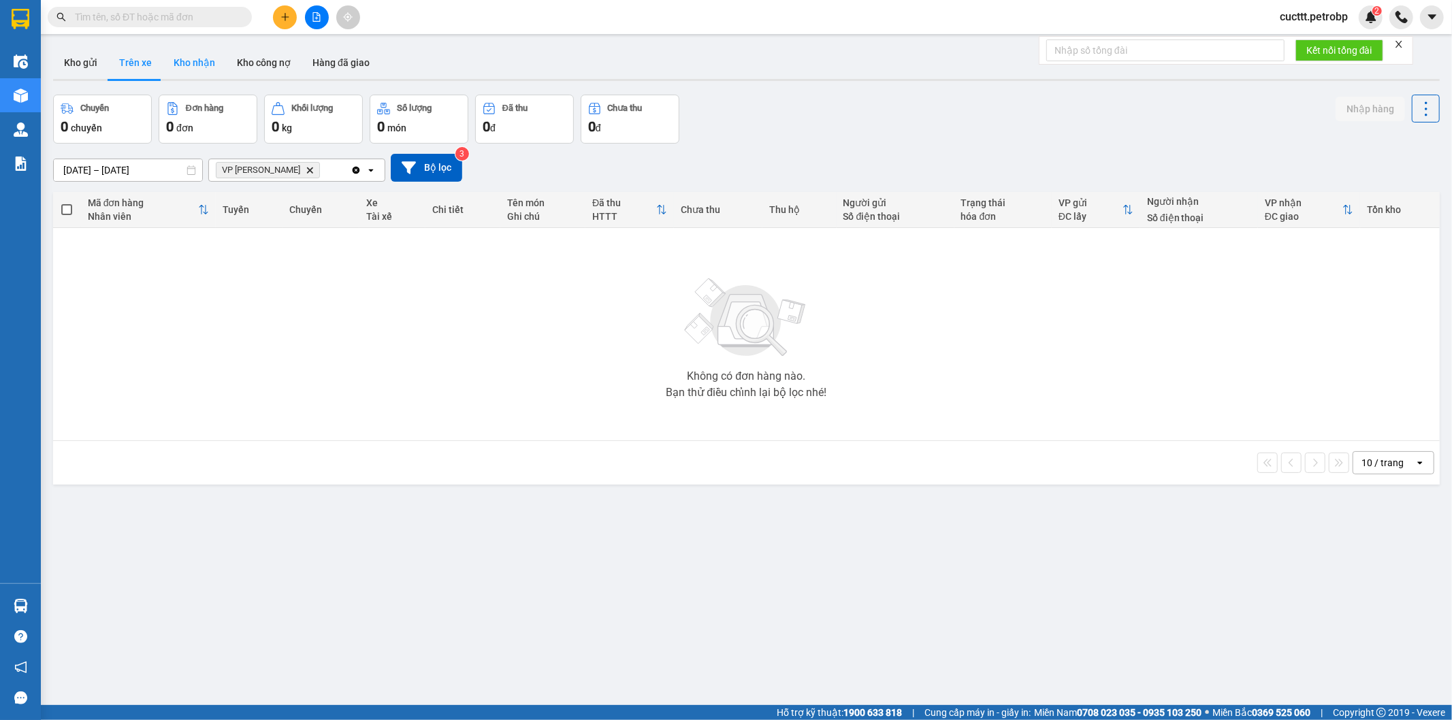
click at [197, 65] on button "Kho nhận" at bounding box center [194, 62] width 63 height 33
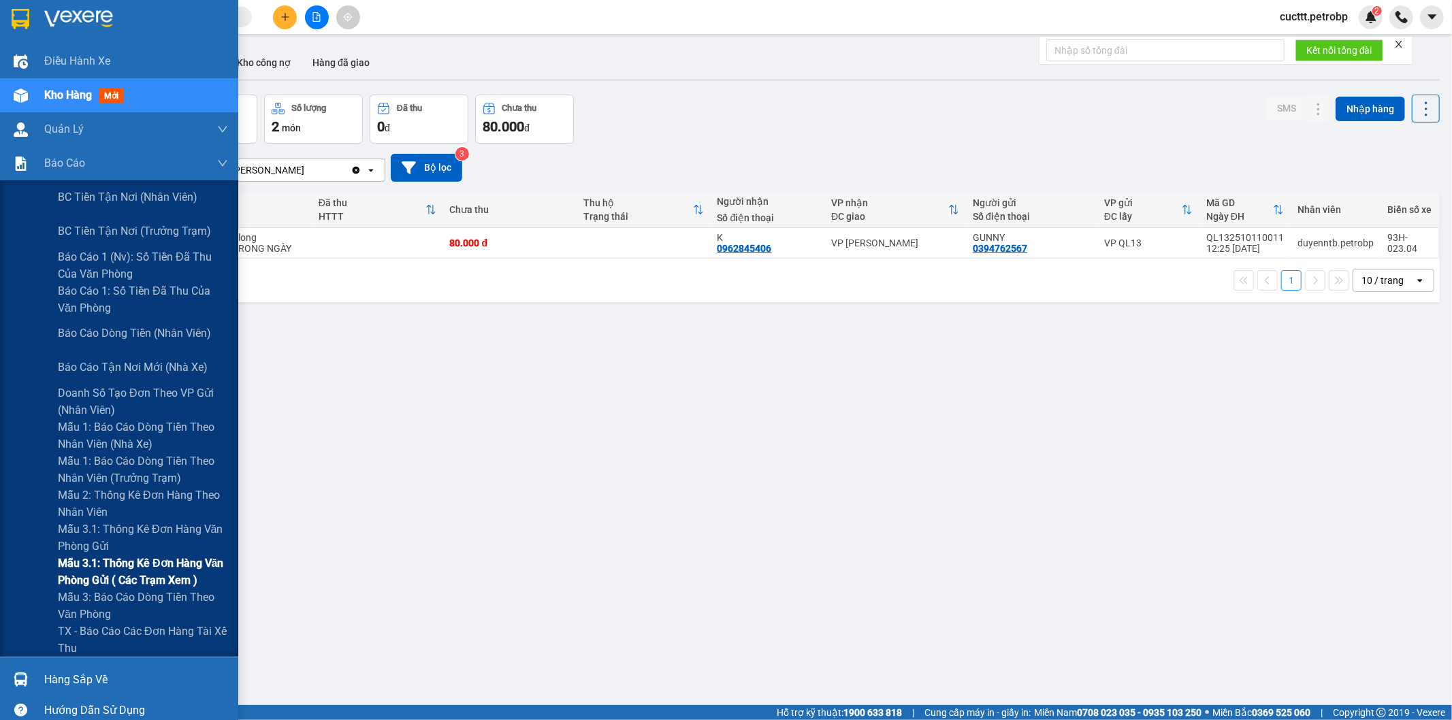
click at [161, 572] on span "Mẫu 3.1: Thống kê đơn hàng văn phòng gửi ( các trạm xem )" at bounding box center [143, 572] width 170 height 34
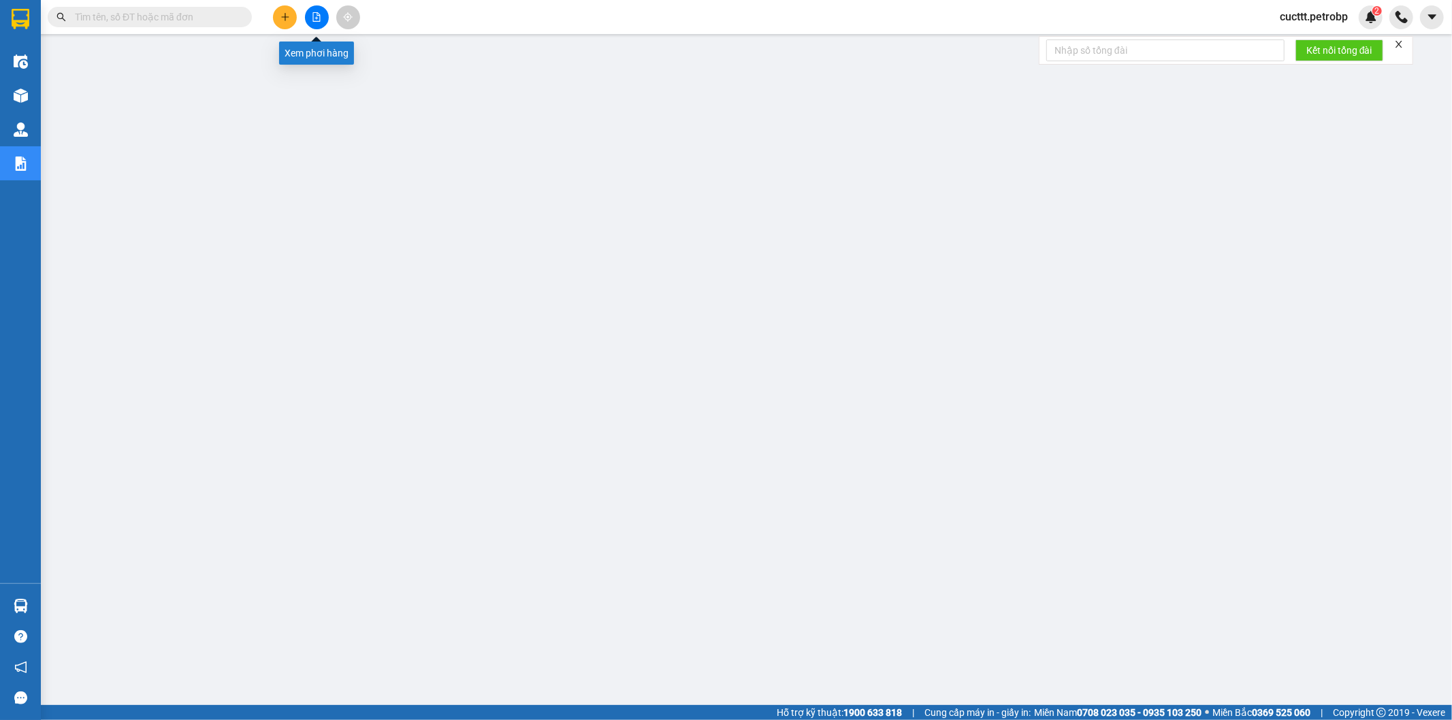
click at [319, 19] on icon "file-add" at bounding box center [317, 17] width 10 height 10
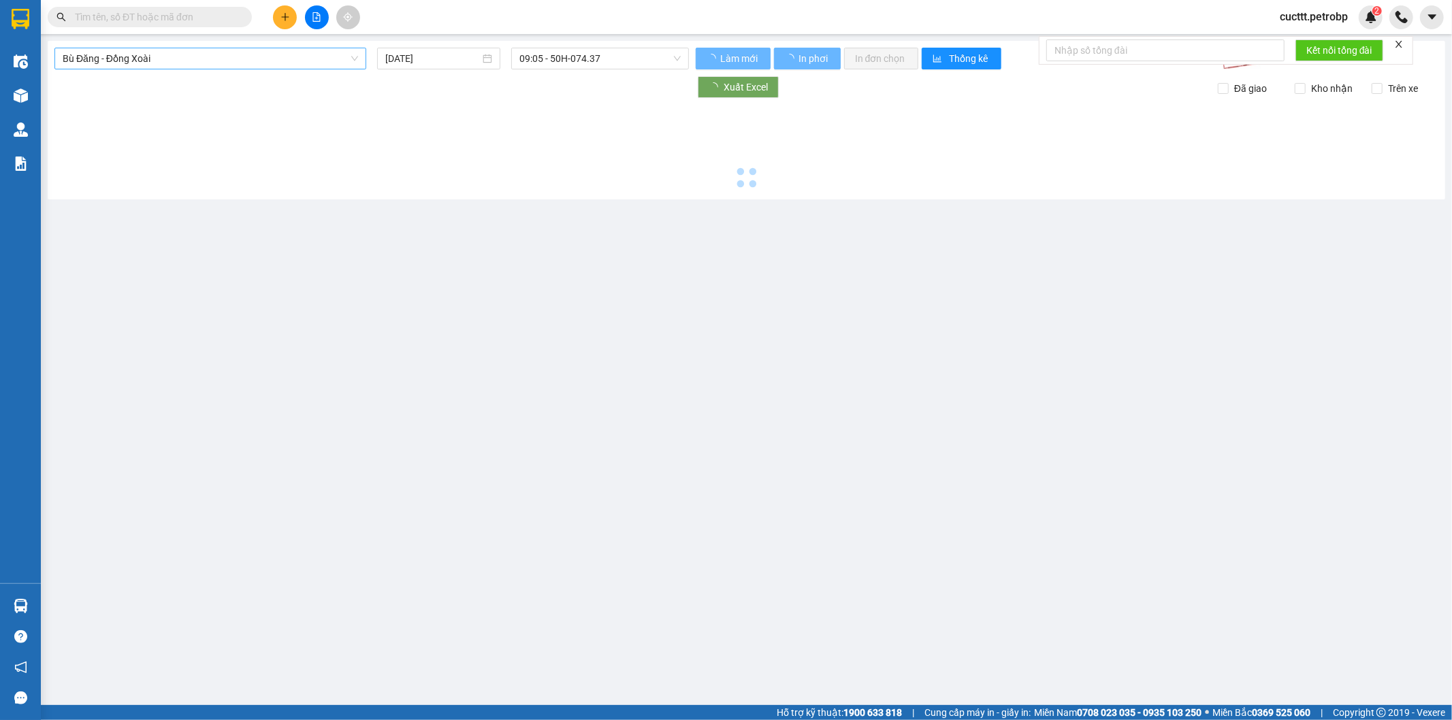
click at [305, 59] on span "Bù Đăng - Đồng Xoài" at bounding box center [210, 58] width 295 height 20
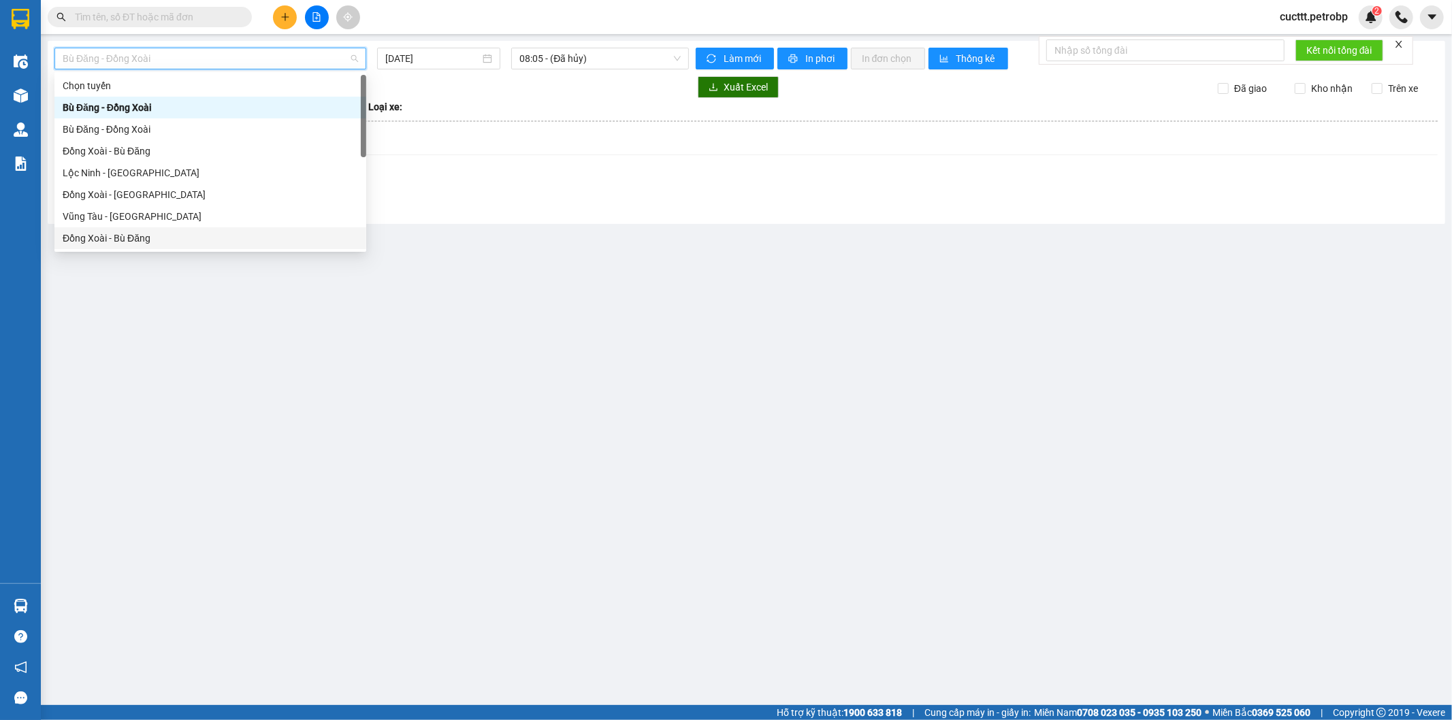
scroll to position [151, 0]
click at [179, 197] on div "Hồ Chí Minh - Phước Long" at bounding box center [210, 196] width 295 height 15
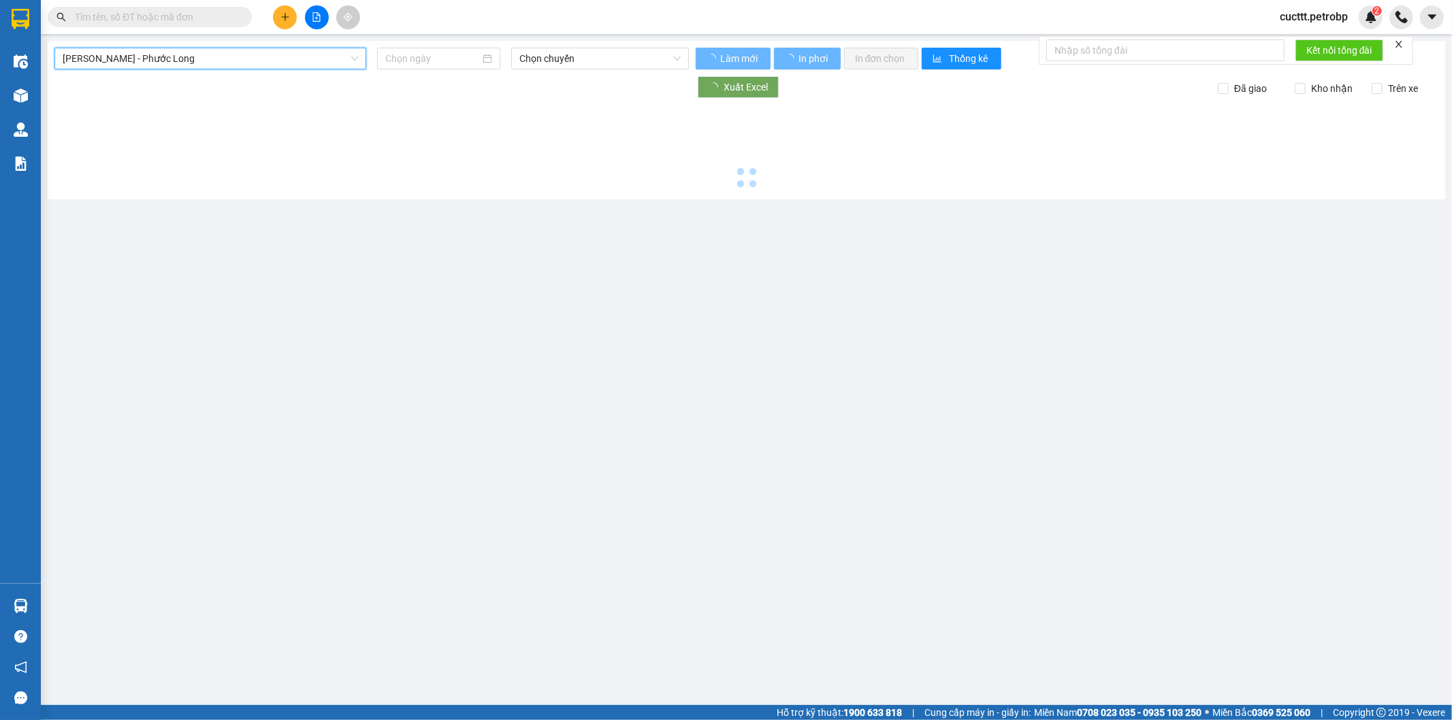
type input "[DATE]"
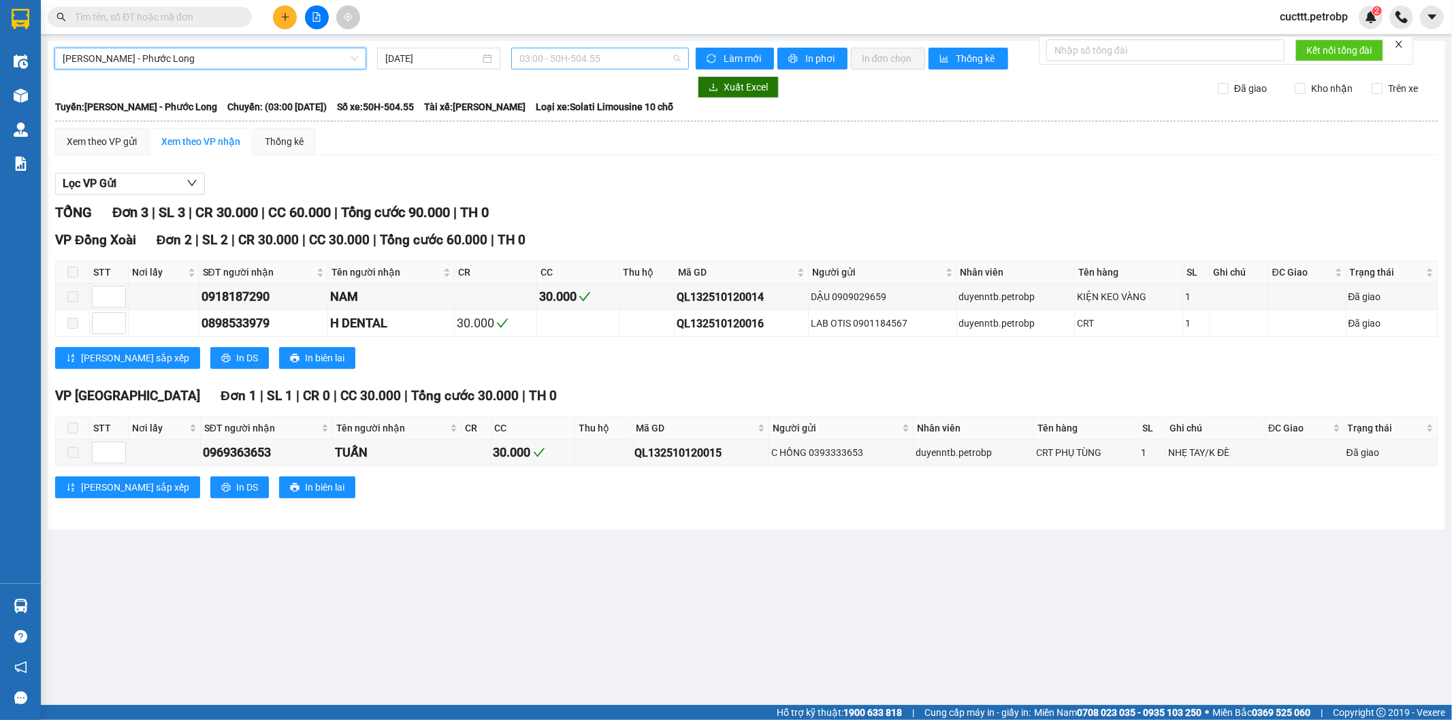
click at [590, 57] on span "03:00 - 50H-504.55" at bounding box center [600, 58] width 161 height 20
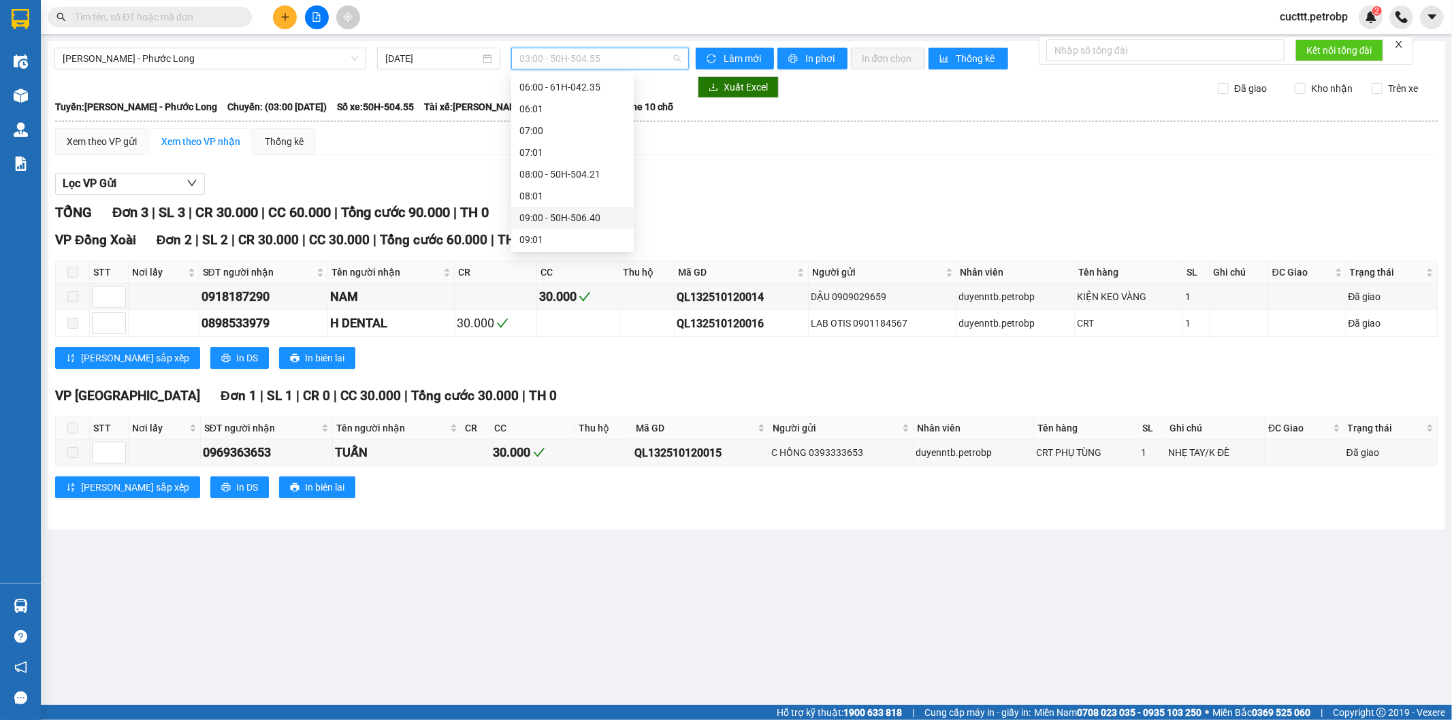
scroll to position [227, 0]
click at [573, 189] on div "09:05 - 50H-074.37" at bounding box center [573, 185] width 106 height 15
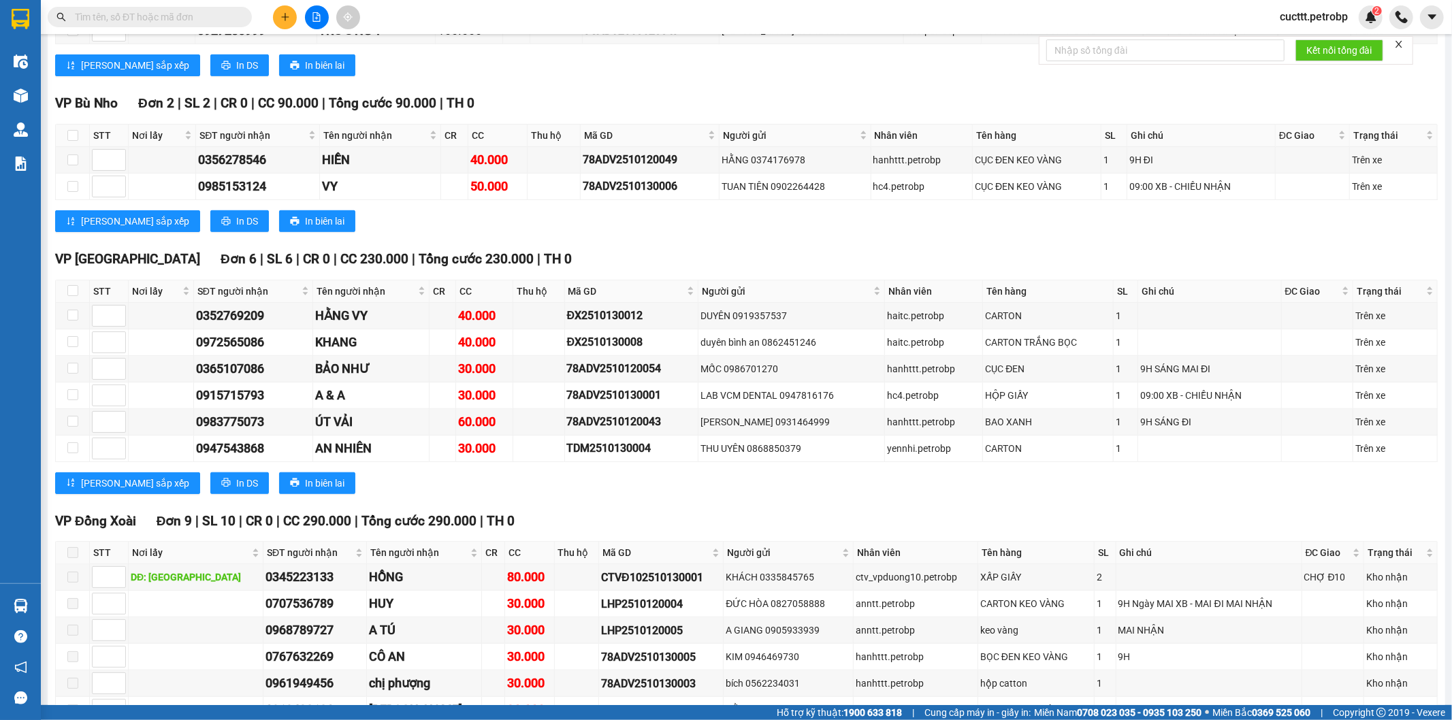
scroll to position [529, 0]
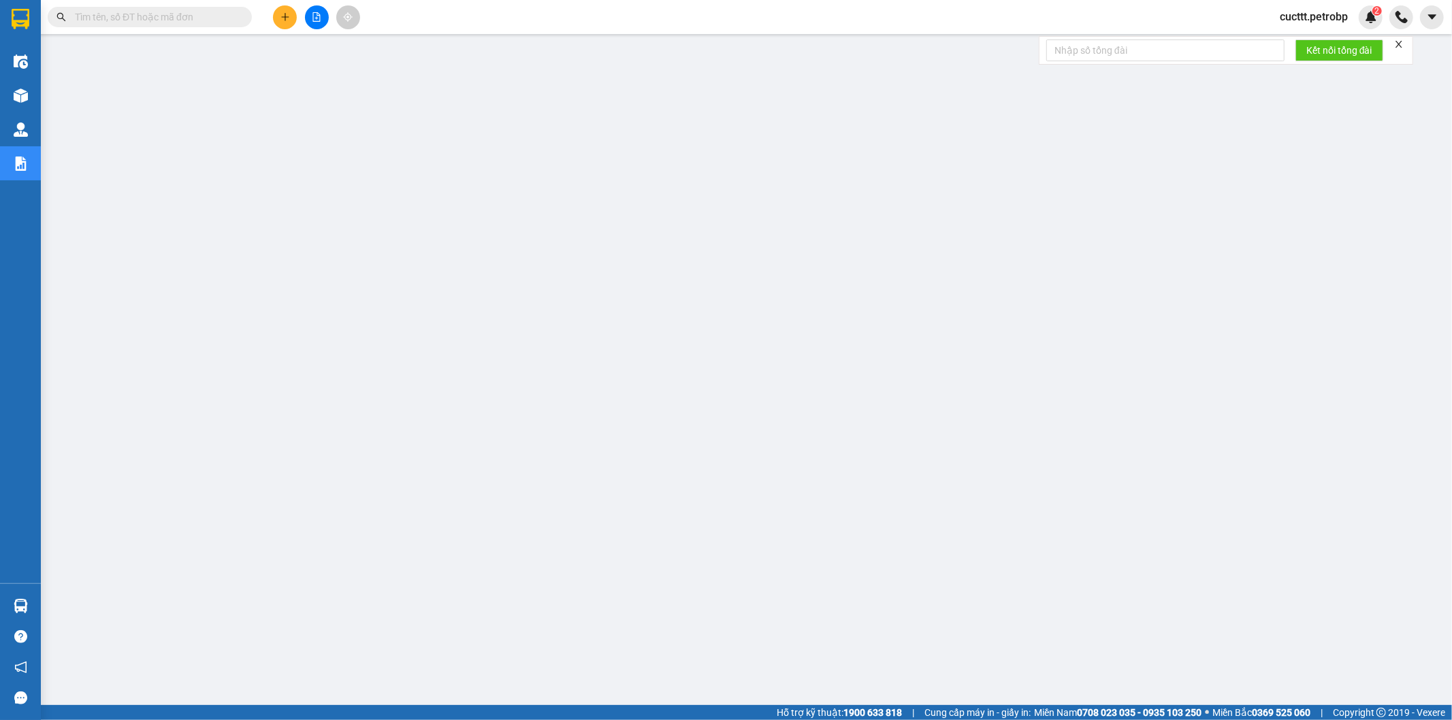
click at [1310, 16] on span "cucttt.petrobp" at bounding box center [1314, 16] width 90 height 17
click at [1301, 45] on span "Đăng xuất" at bounding box center [1319, 42] width 63 height 15
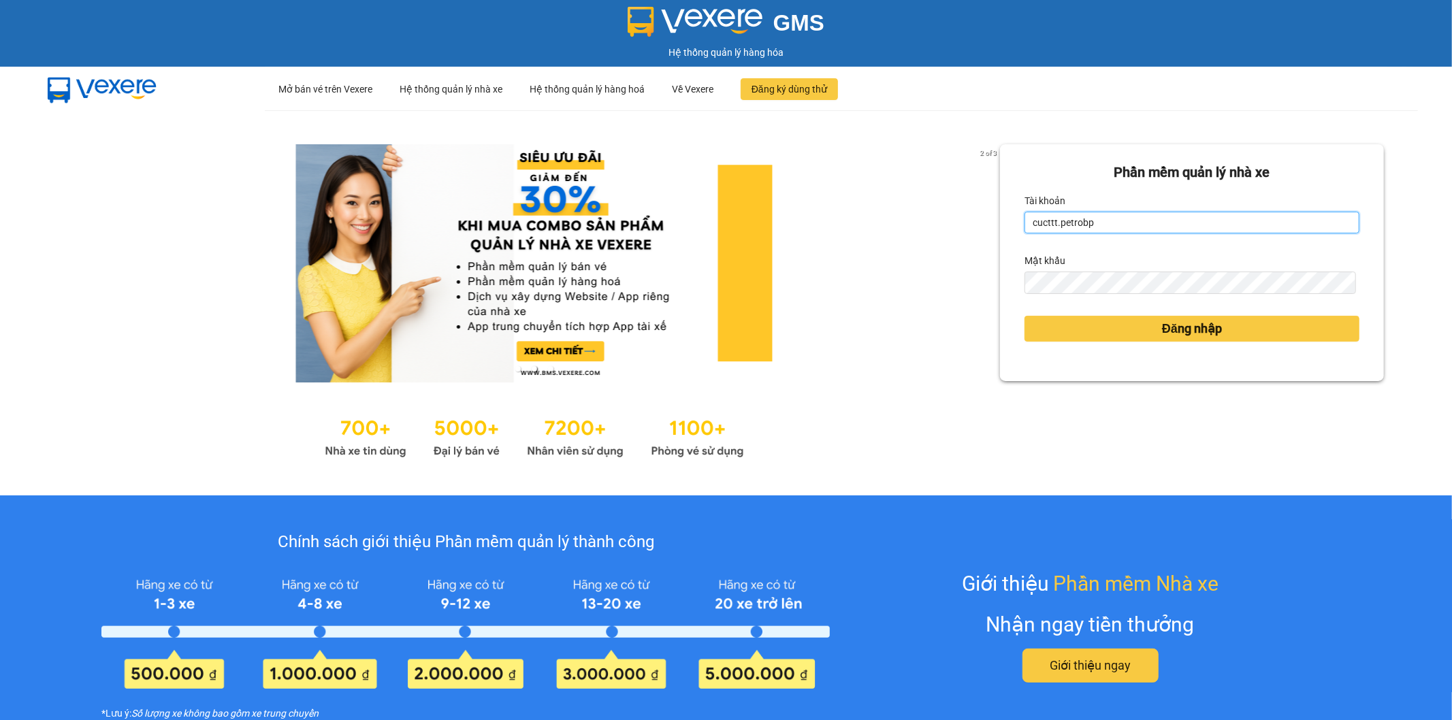
click at [1149, 222] on input "cucttt.petrobp" at bounding box center [1192, 223] width 335 height 22
type input "nhuttn.petrobp"
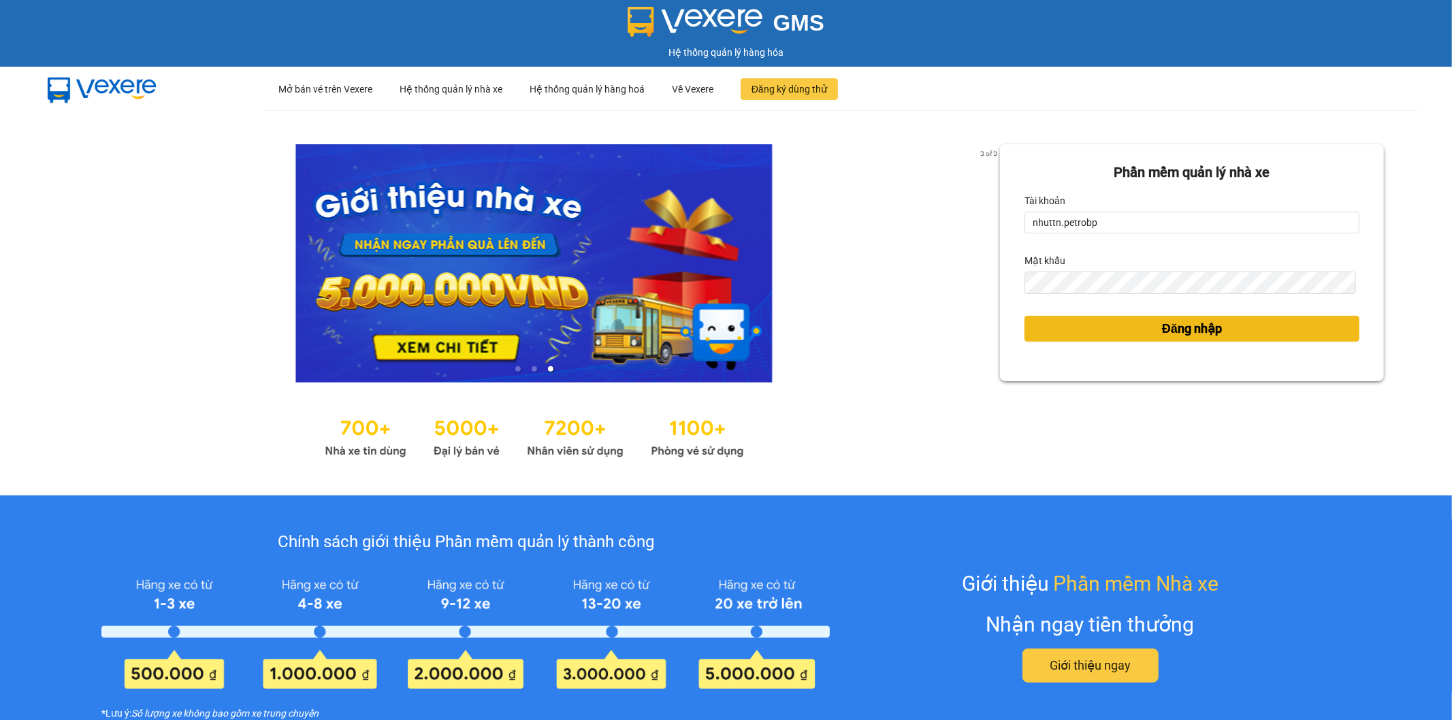
click at [1143, 327] on button "Đăng nhập" at bounding box center [1192, 329] width 335 height 26
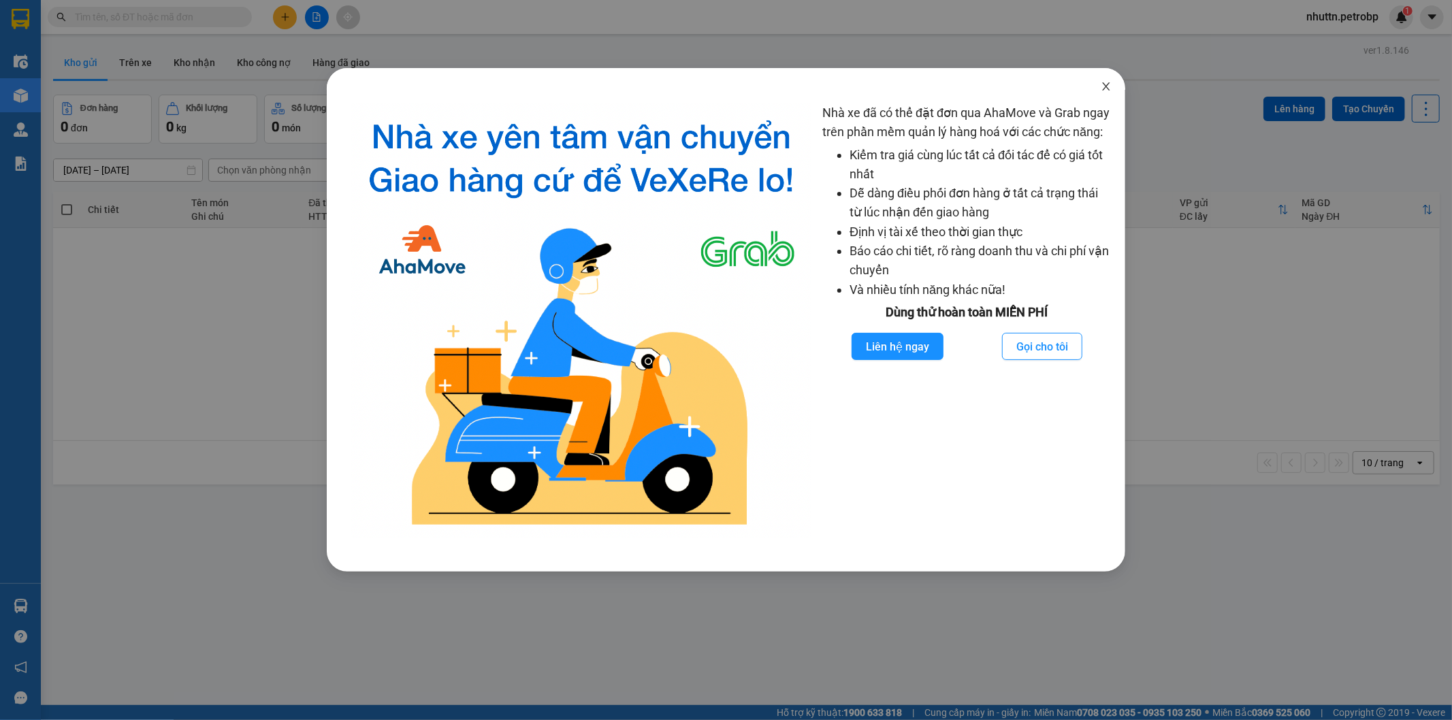
click at [1103, 89] on icon "close" at bounding box center [1106, 86] width 11 height 11
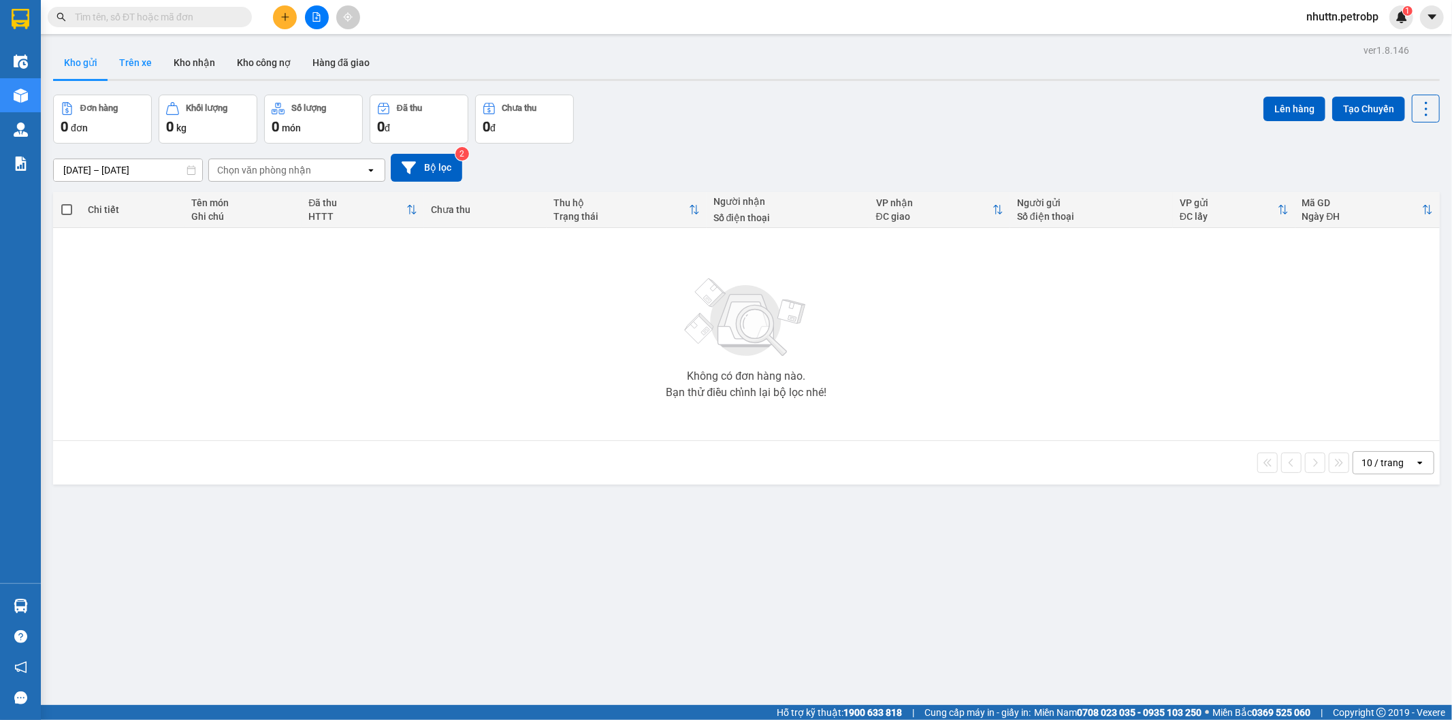
click at [141, 59] on button "Trên xe" at bounding box center [135, 62] width 54 height 33
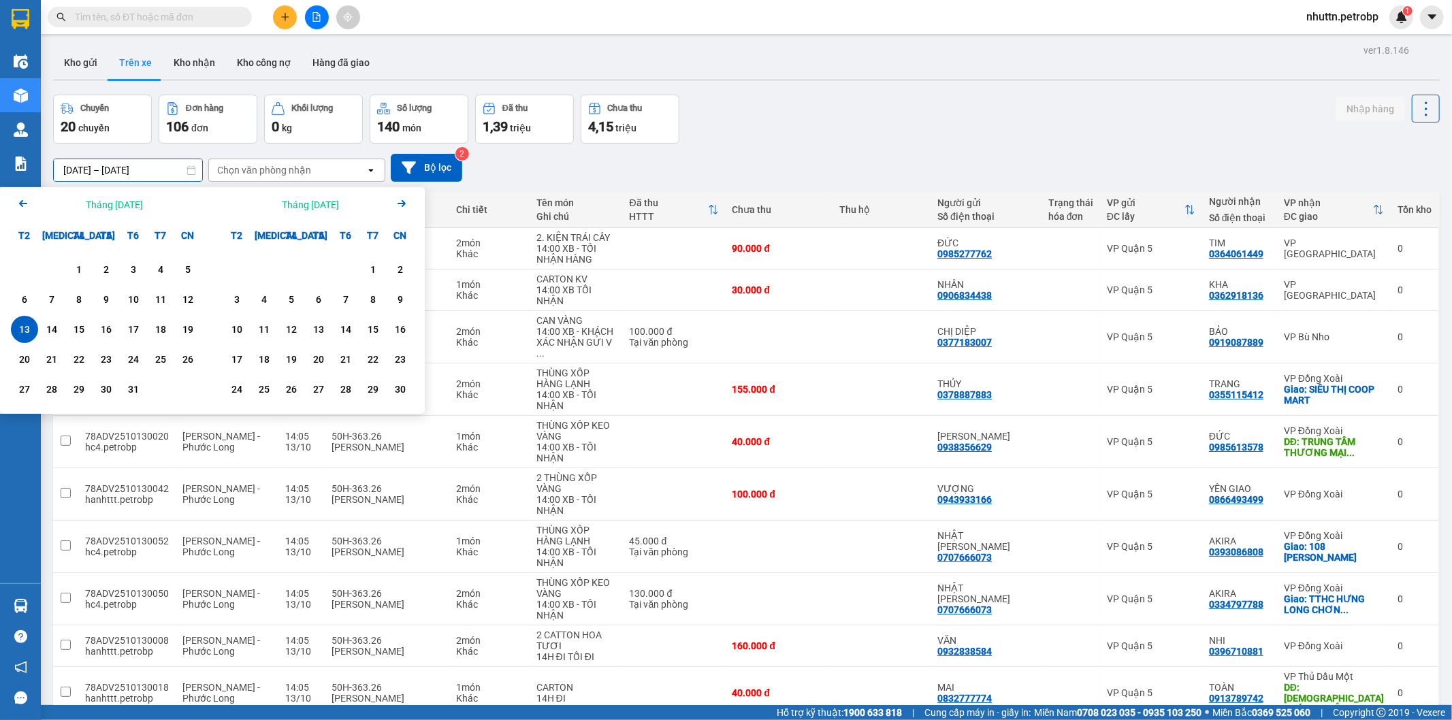
click at [131, 176] on input "13/10/2025 – 13/10/2025" at bounding box center [128, 170] width 148 height 22
click at [76, 274] on div "1" at bounding box center [78, 269] width 19 height 16
click at [31, 330] on div "13" at bounding box center [24, 329] width 19 height 16
type input "[DATE] – [DATE]"
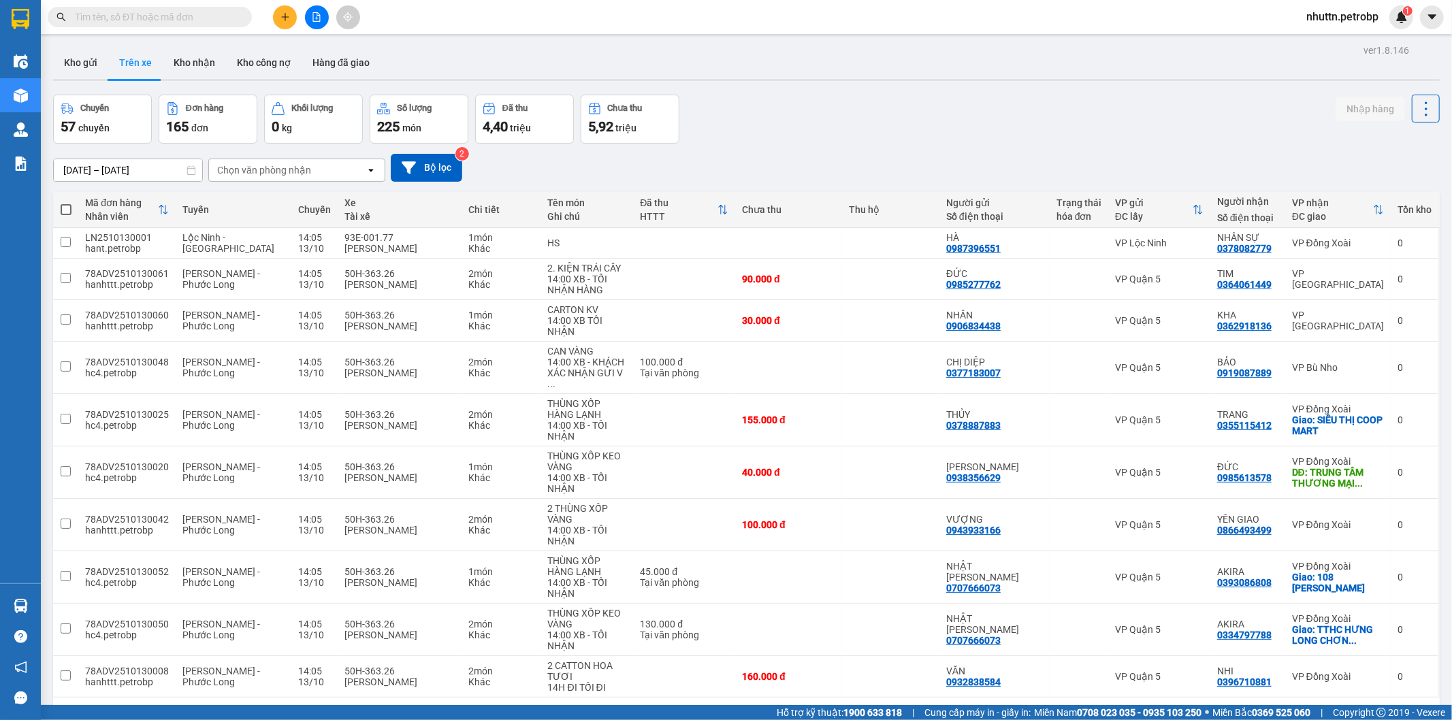
click at [302, 169] on div "Chọn văn phòng nhận" at bounding box center [264, 170] width 94 height 14
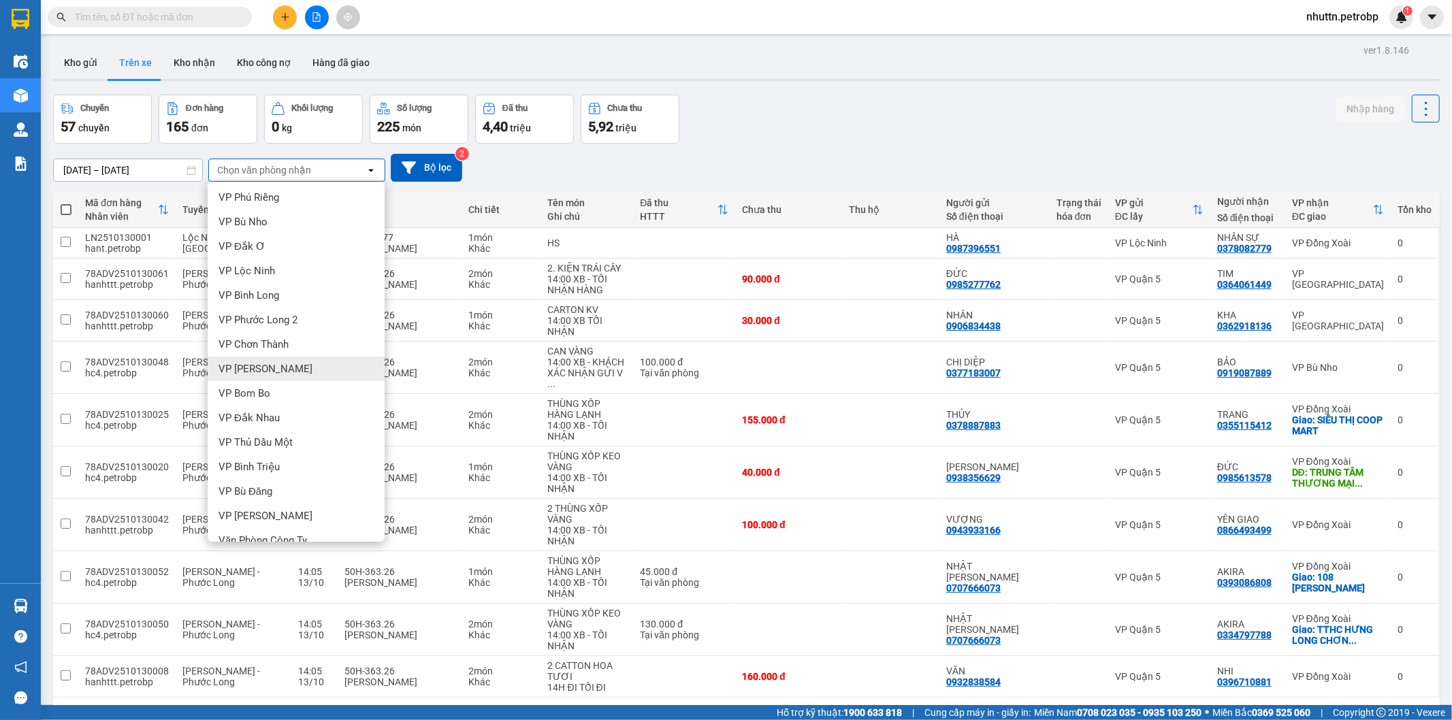
scroll to position [213, 0]
click at [263, 424] on span "VP [PERSON_NAME]" at bounding box center [266, 428] width 94 height 14
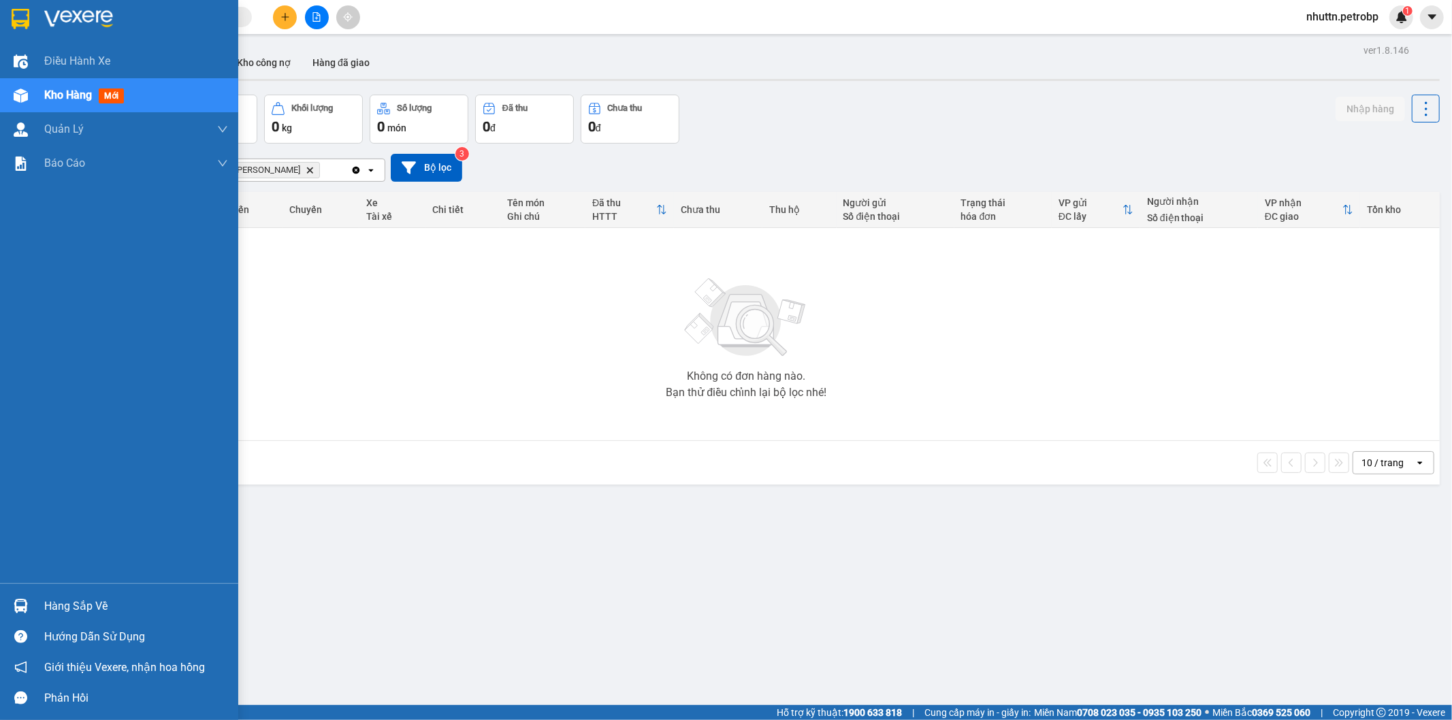
click at [63, 609] on div "Hàng sắp về" at bounding box center [136, 606] width 184 height 20
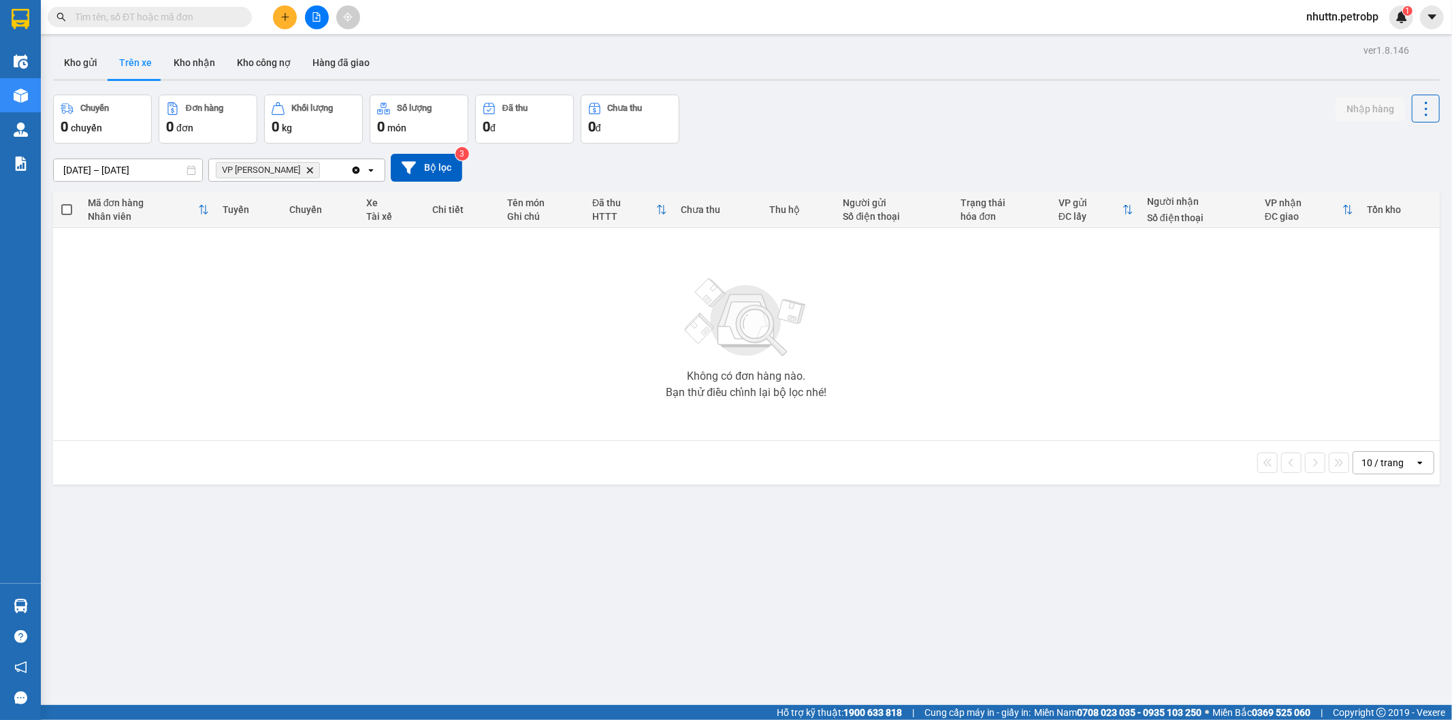
click at [836, 572] on section "Kết quả tìm kiếm ( 0 ) Bộ lọc No Data nhuttn.petrobp 1 Điều hành xe Kho hàng mớ…" at bounding box center [726, 360] width 1452 height 720
click at [520, 571] on div "ver 1.8.146 Kho gửi Trên xe Kho nhận Kho công nợ Hàng đã giao Chuyến 0 chuyến Đ…" at bounding box center [747, 401] width 1398 height 720
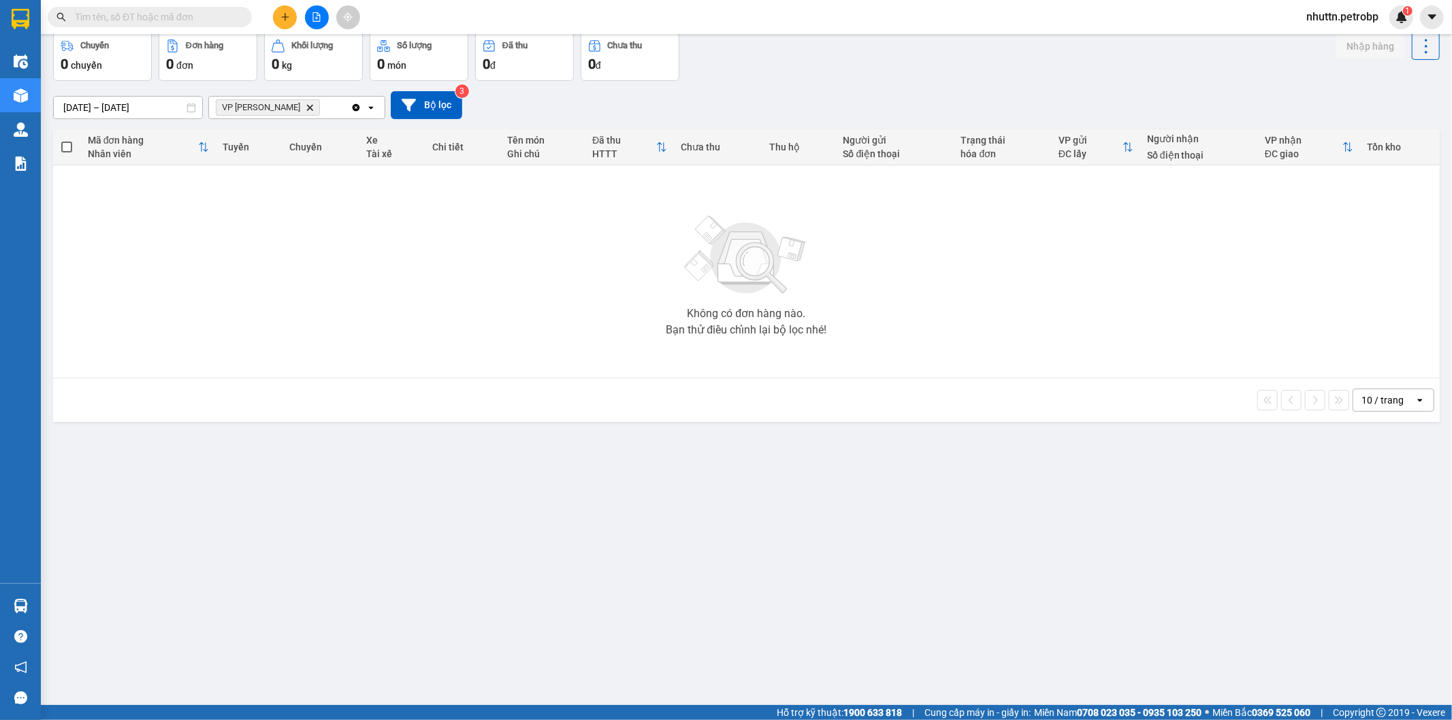
scroll to position [63, 0]
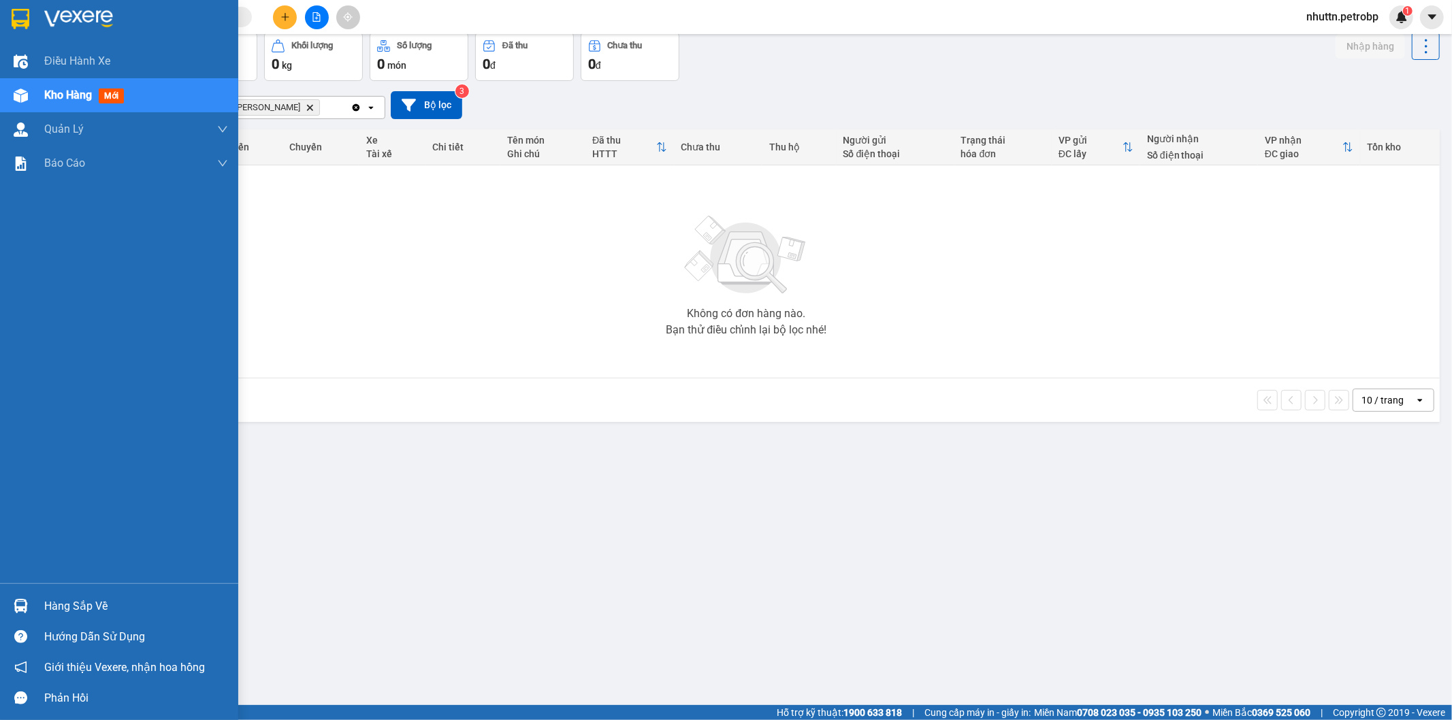
click at [69, 604] on div "Hàng sắp về" at bounding box center [136, 606] width 184 height 20
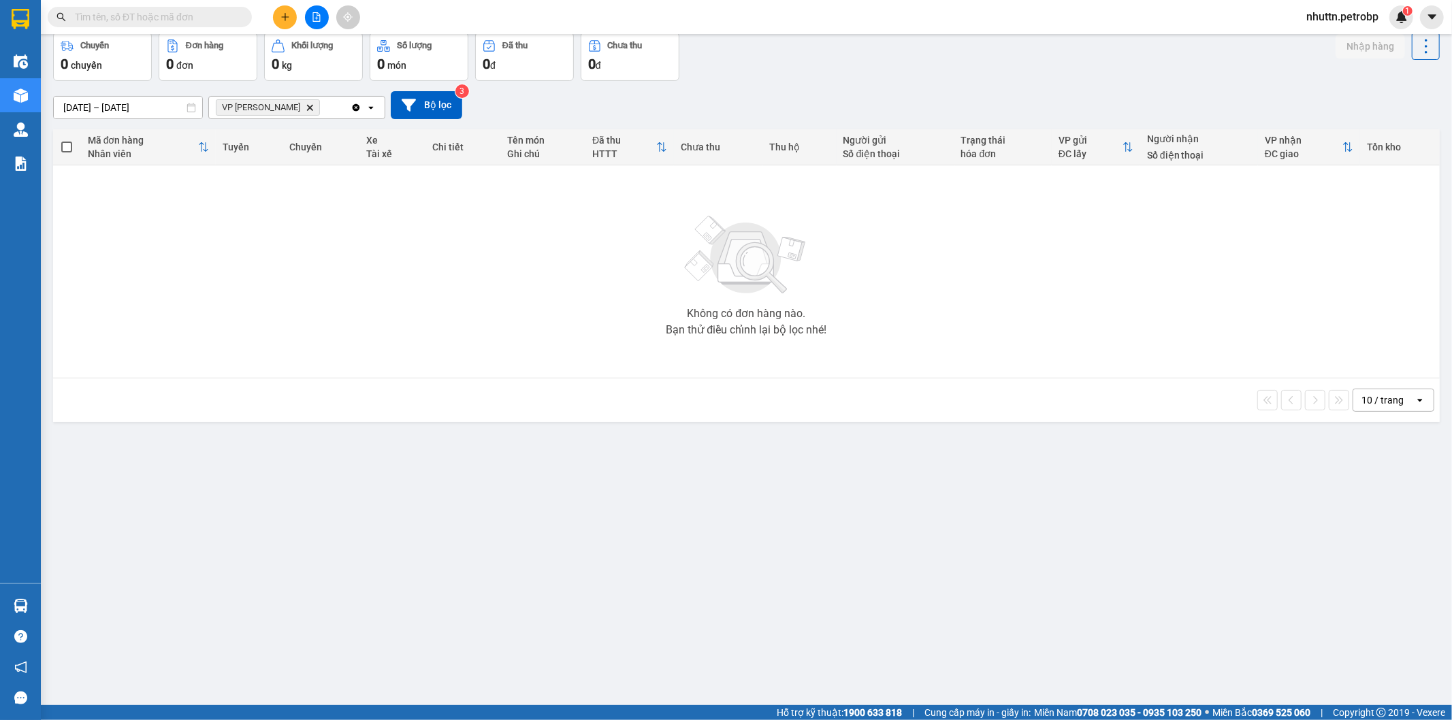
click at [568, 497] on section "Kết quả tìm kiếm ( 0 ) Bộ lọc No Data nhuttn.petrobp 1 Điều hành xe Kho hàng mớ…" at bounding box center [726, 360] width 1452 height 720
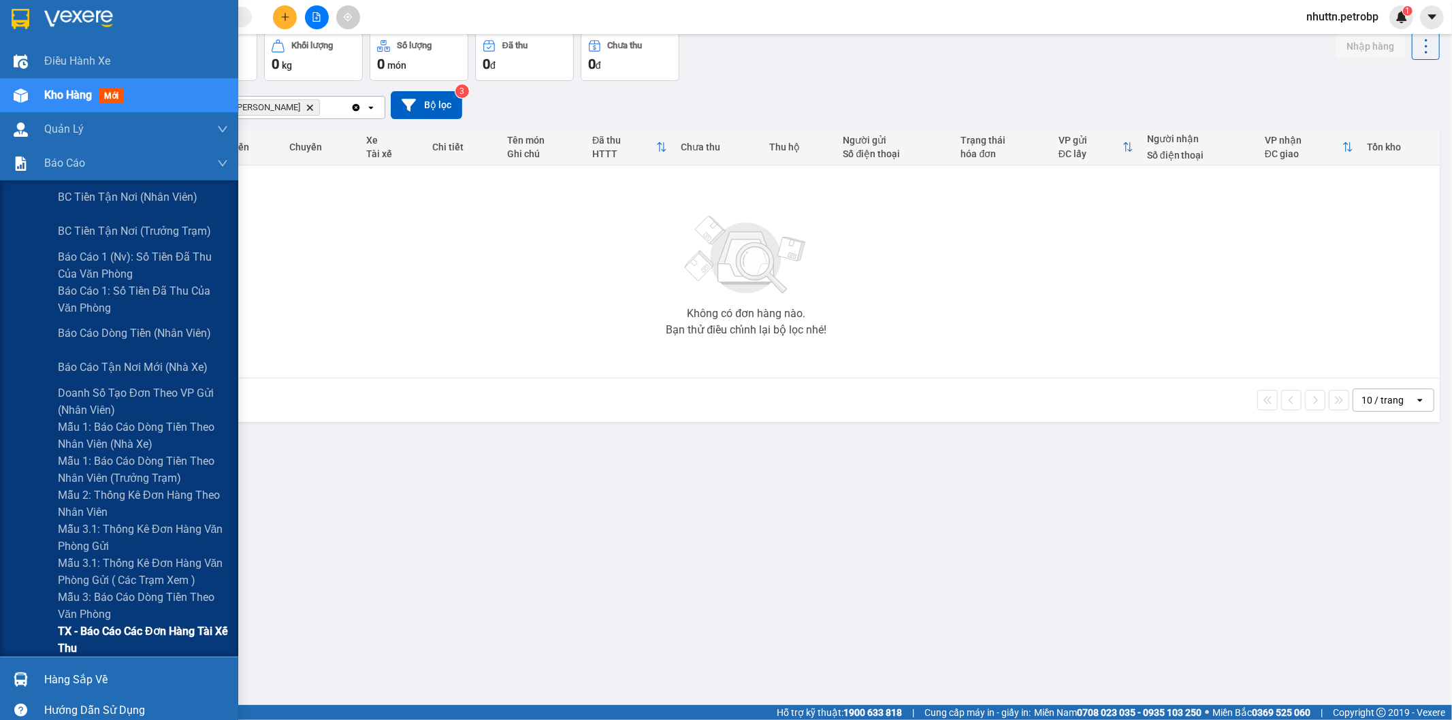
scroll to position [73, 0]
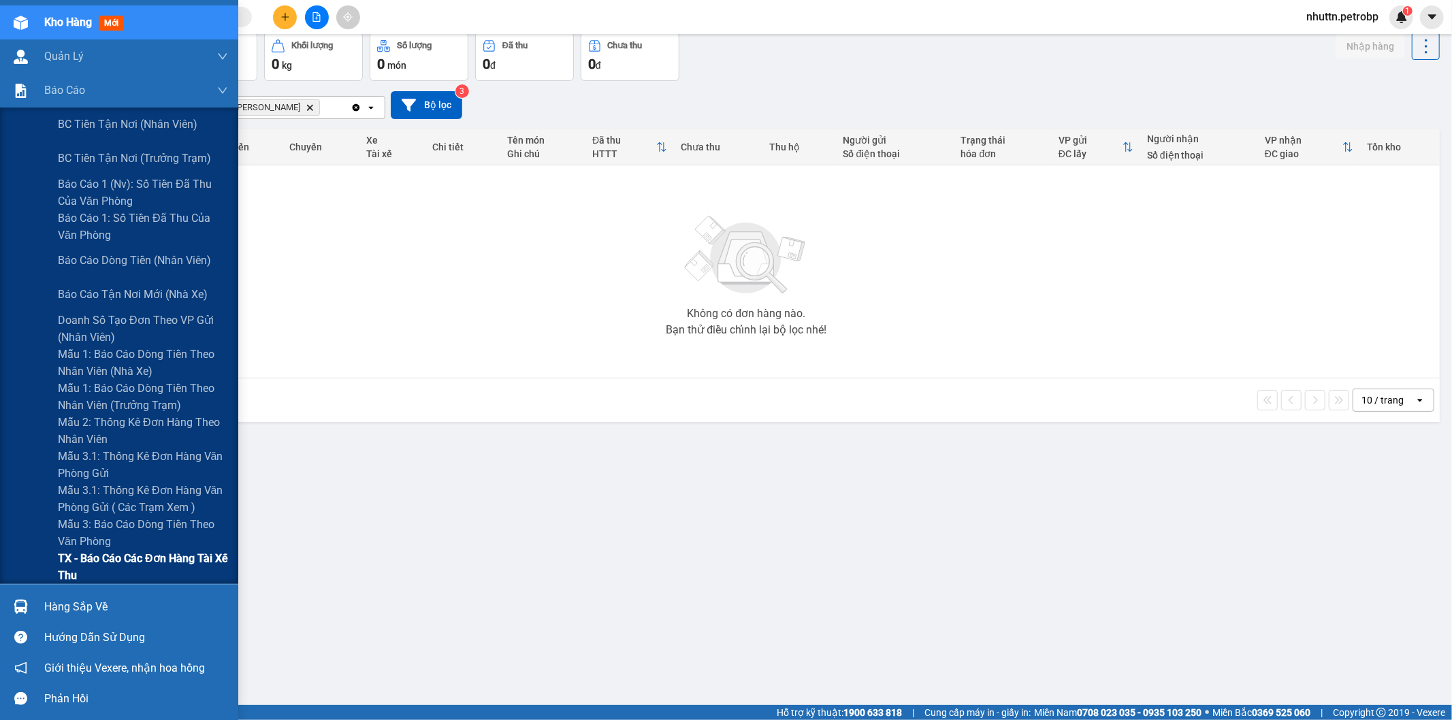
click at [150, 567] on div "BC tiền tận nơi (nhân viên) BC tiền tận nơi (trưởng trạm) Báo cáo 1 (nv): Số ti…" at bounding box center [119, 346] width 238 height 477
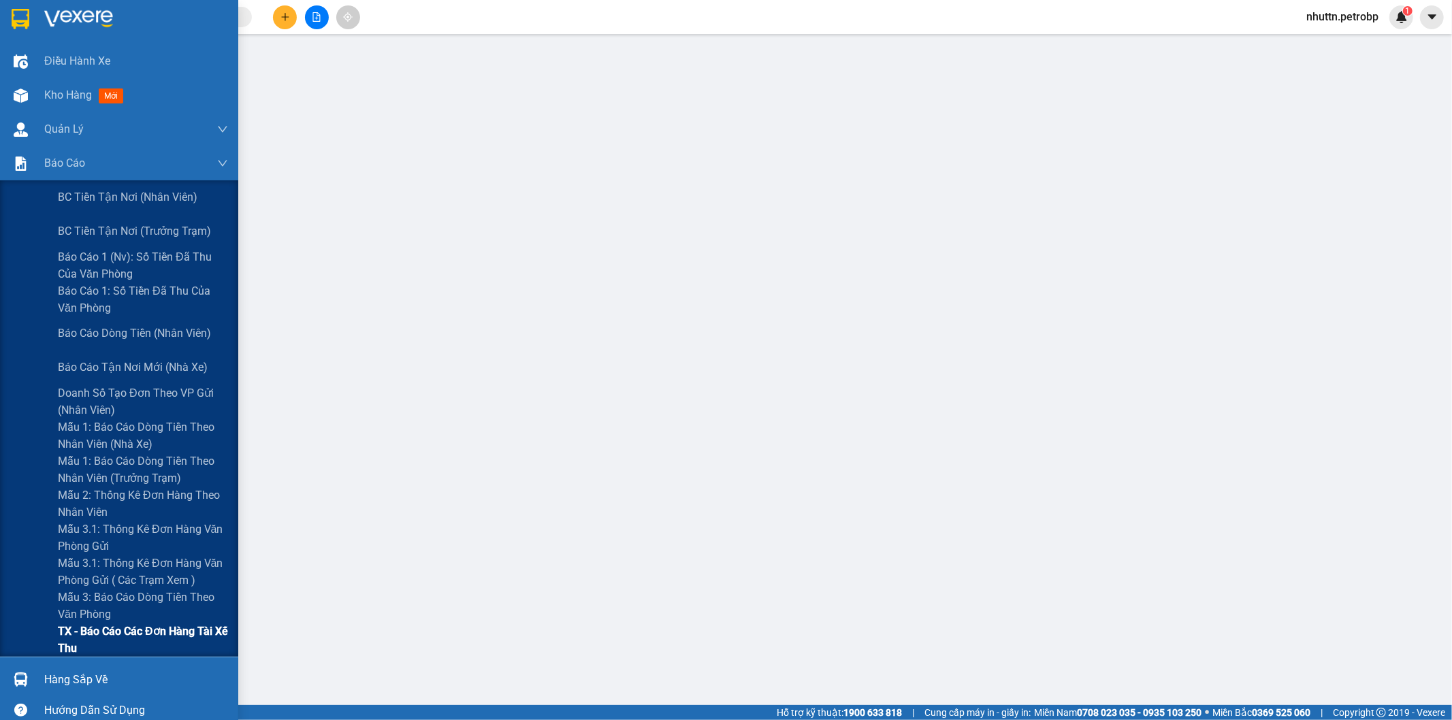
scroll to position [73, 0]
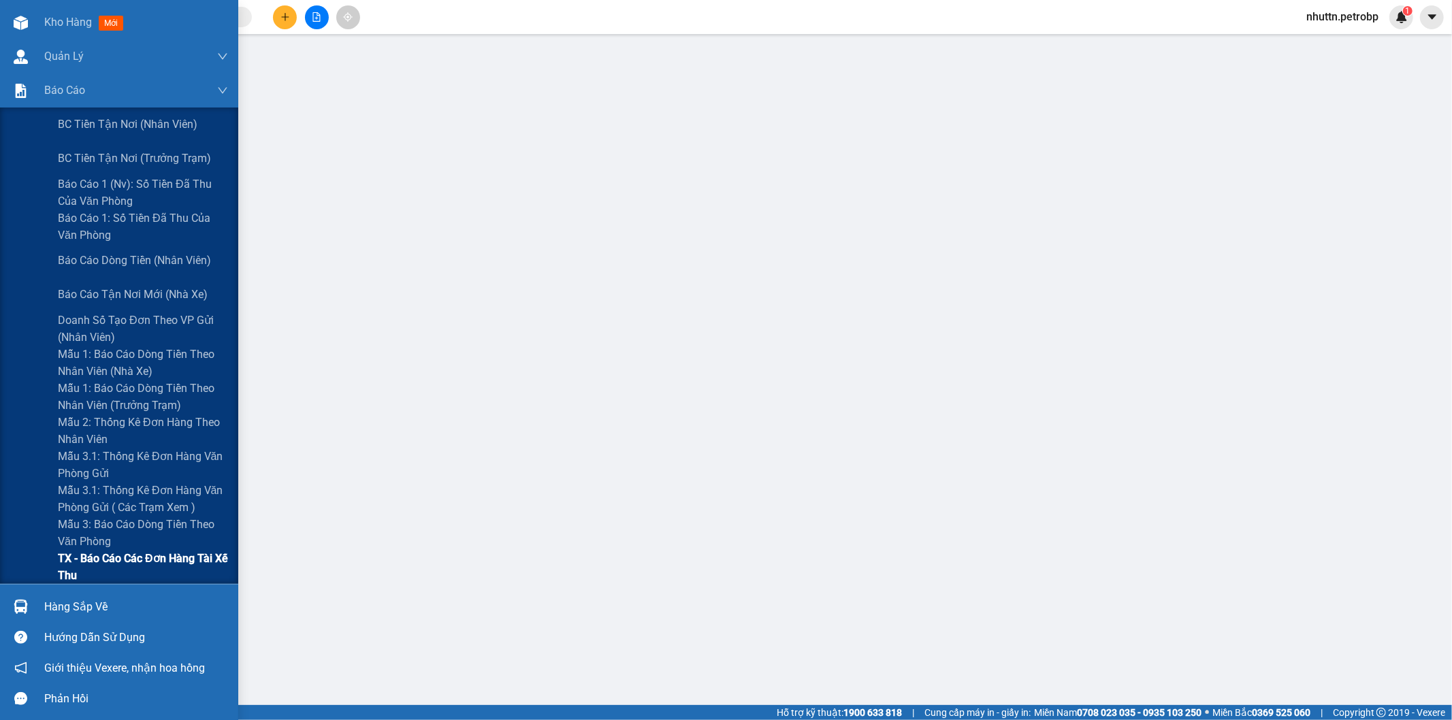
click at [134, 569] on div "BC tiền tận nơi (nhân viên) BC tiền tận nơi (trưởng trạm) Báo cáo 1 (nv): Số ti…" at bounding box center [119, 346] width 238 height 477
click at [160, 565] on div "BC tiền tận nơi (nhân viên) BC tiền tận nơi (trưởng trạm) Báo cáo 1 (nv): Số ti…" at bounding box center [119, 346] width 238 height 477
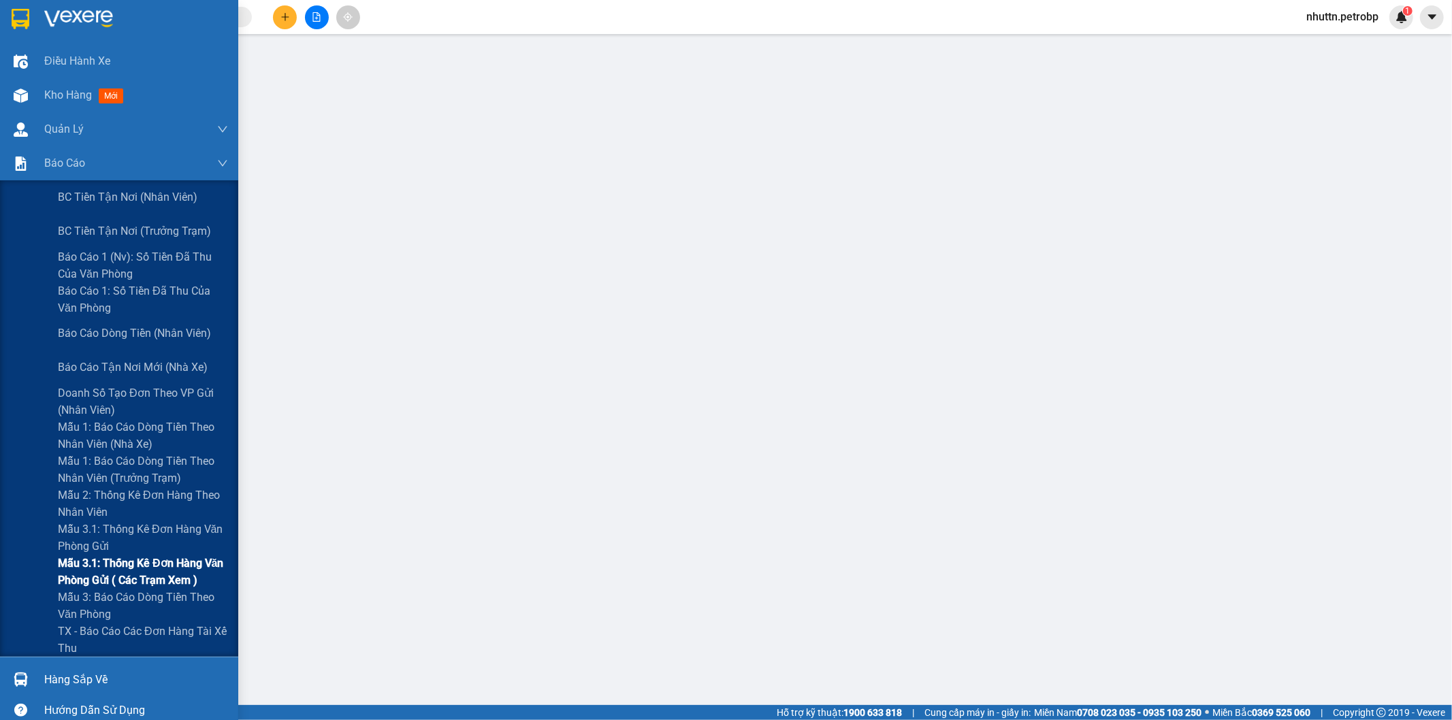
click at [126, 561] on span "Mẫu 3.1: Thống kê đơn hàng văn phòng gửi ( các trạm xem )" at bounding box center [143, 572] width 170 height 34
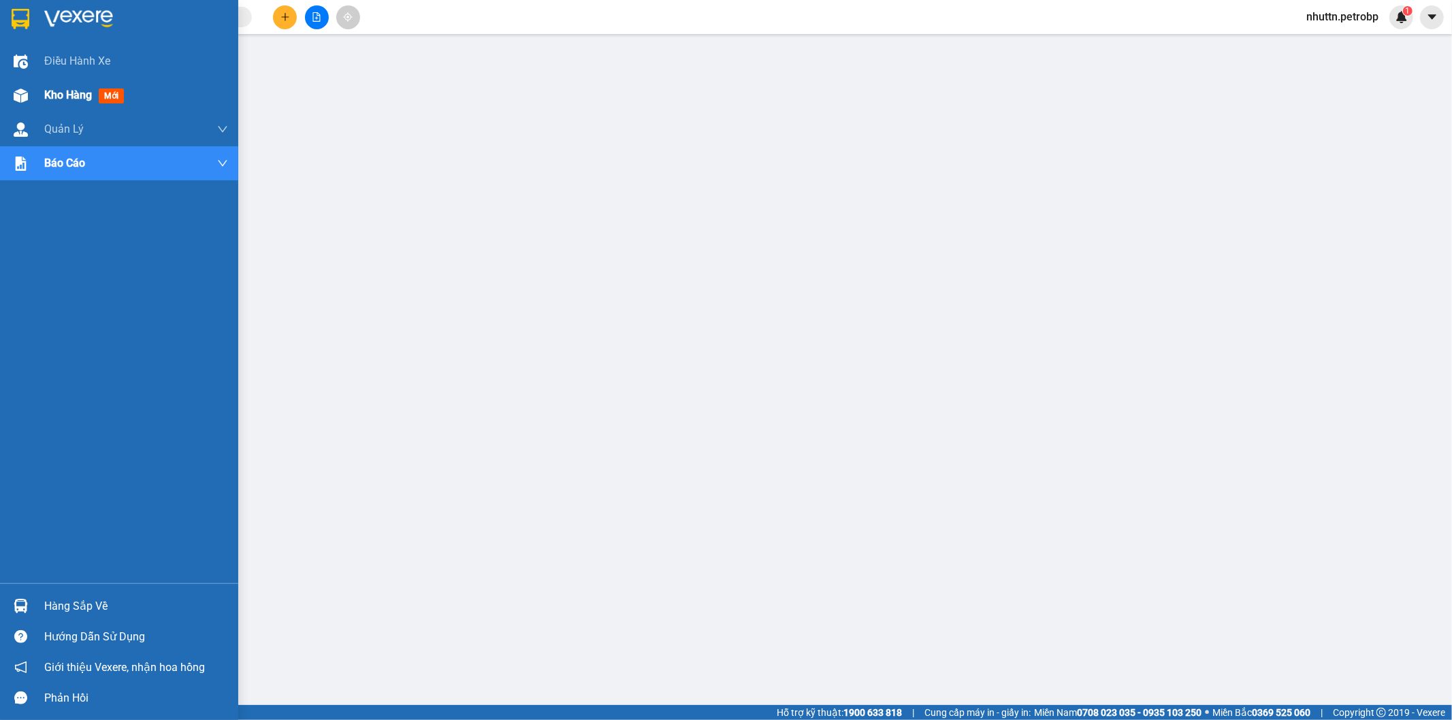
click at [61, 96] on span "Kho hàng" at bounding box center [68, 95] width 48 height 13
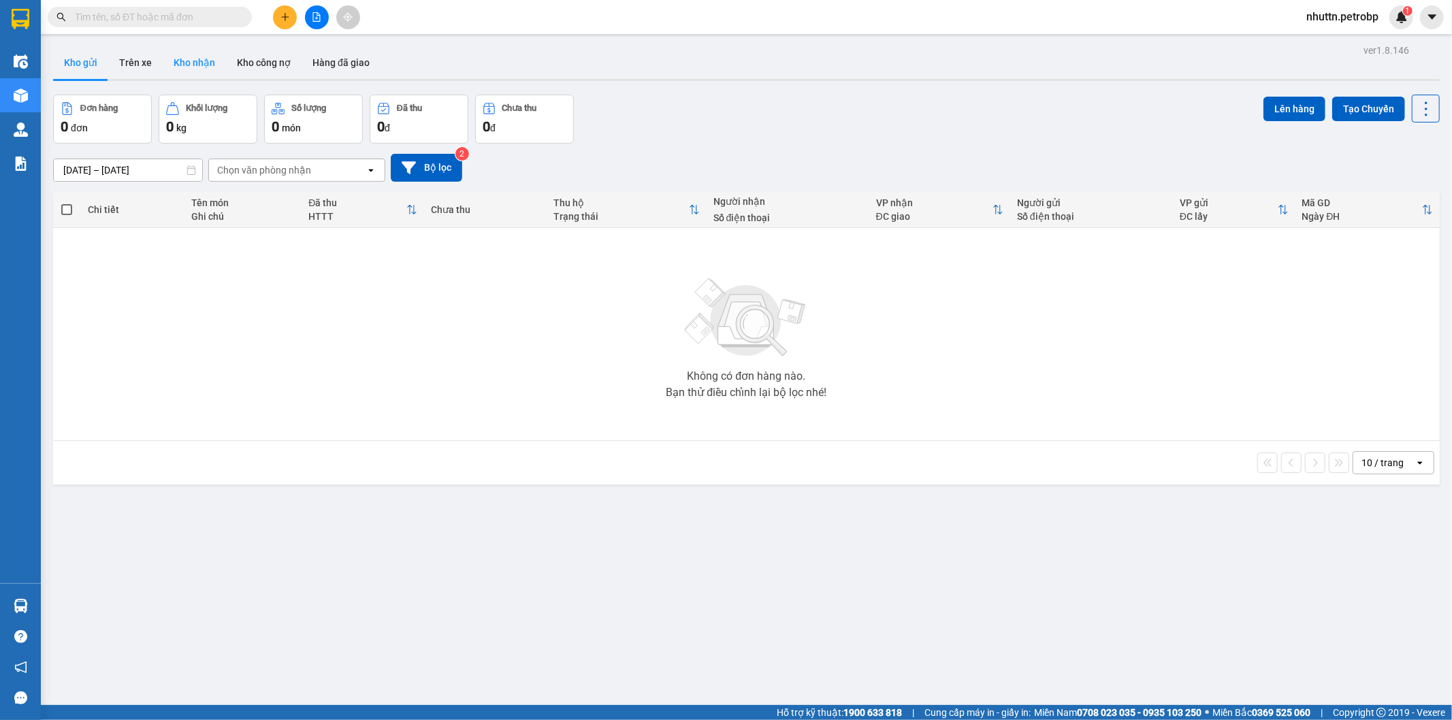
click at [185, 65] on button "Kho nhận" at bounding box center [194, 62] width 63 height 33
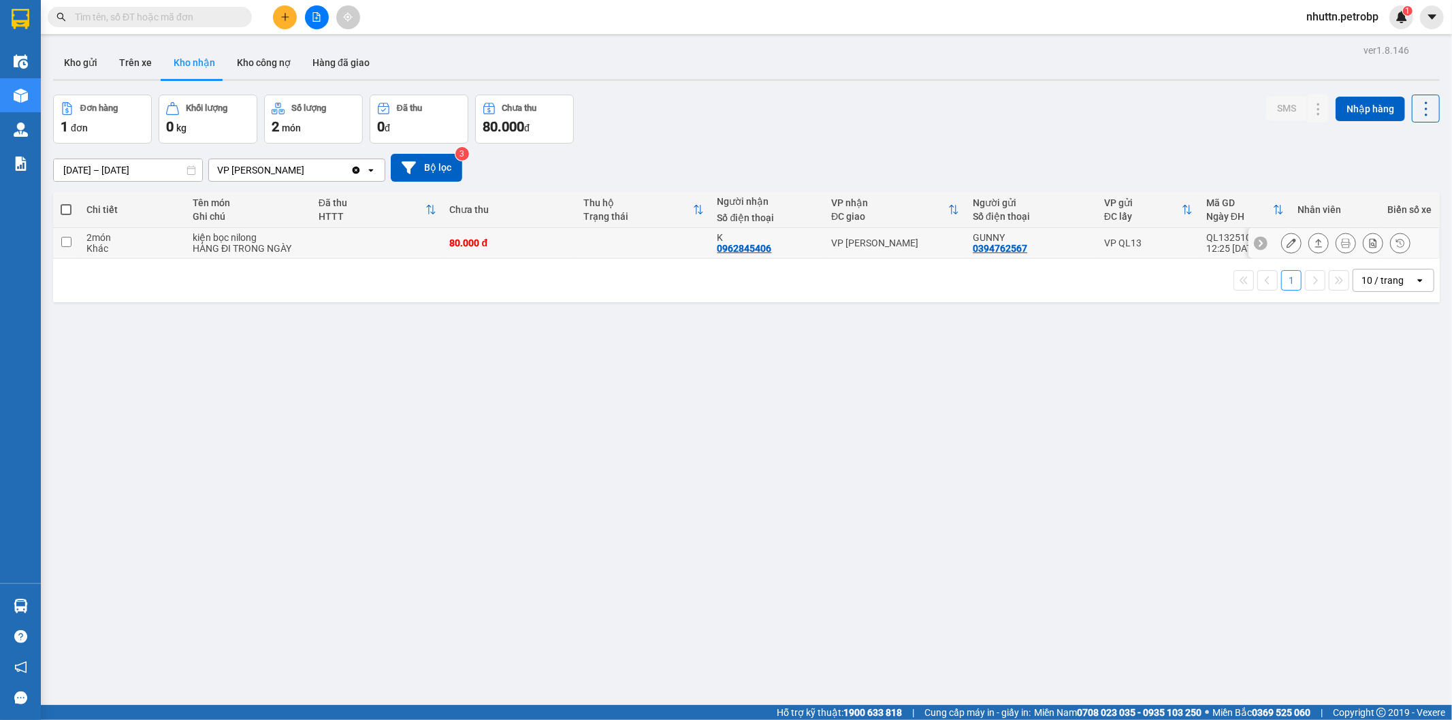
click at [63, 243] on input "checkbox" at bounding box center [66, 242] width 10 height 10
checkbox input "true"
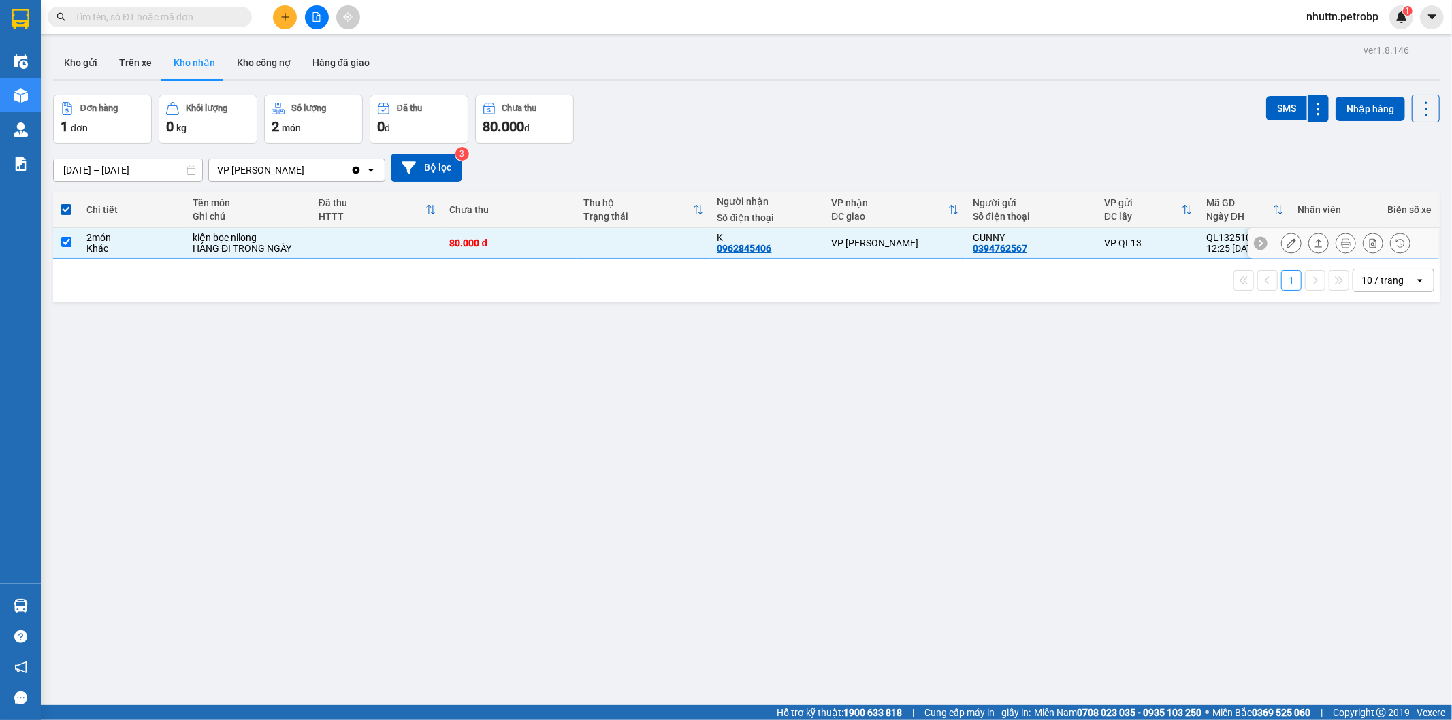
click at [1287, 246] on icon at bounding box center [1292, 243] width 10 height 10
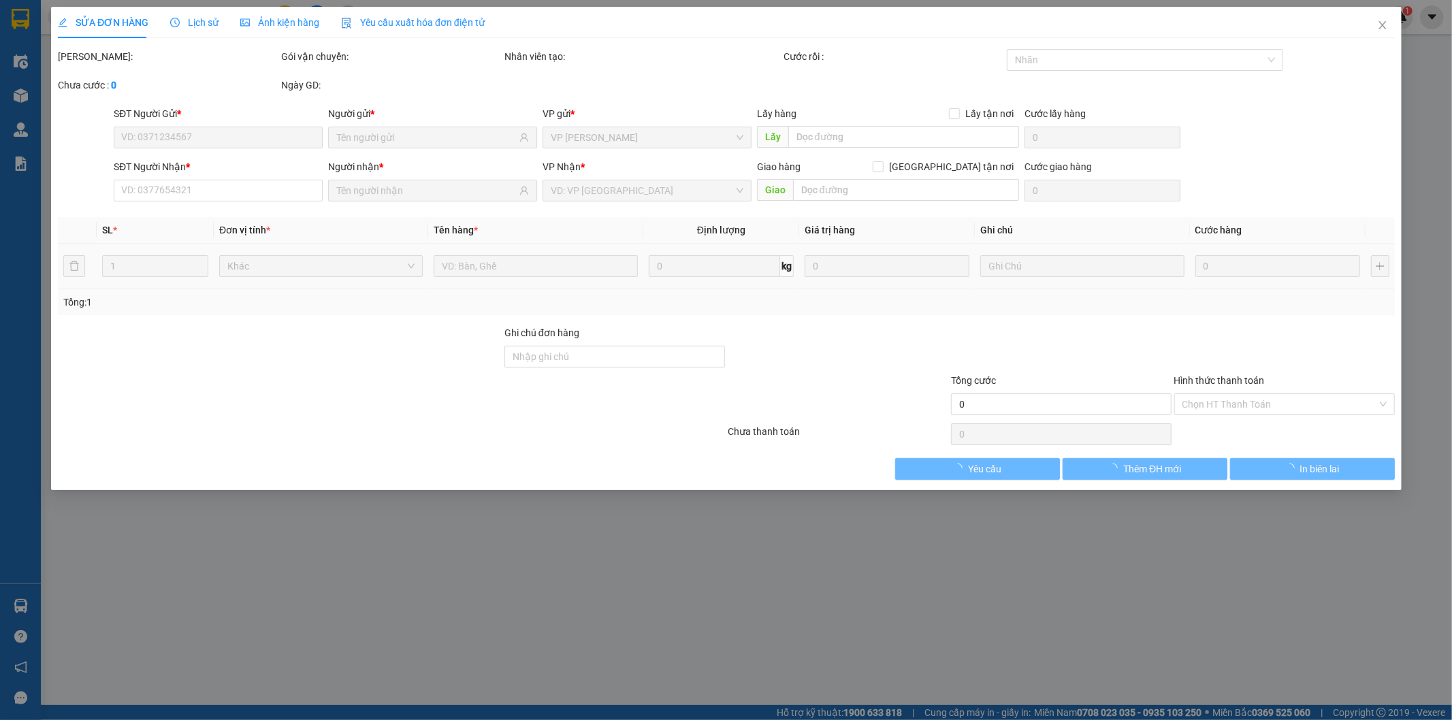
type input "0394762567"
type input "GUNNY"
type input "0962845406"
type input "K"
type input "80.000"
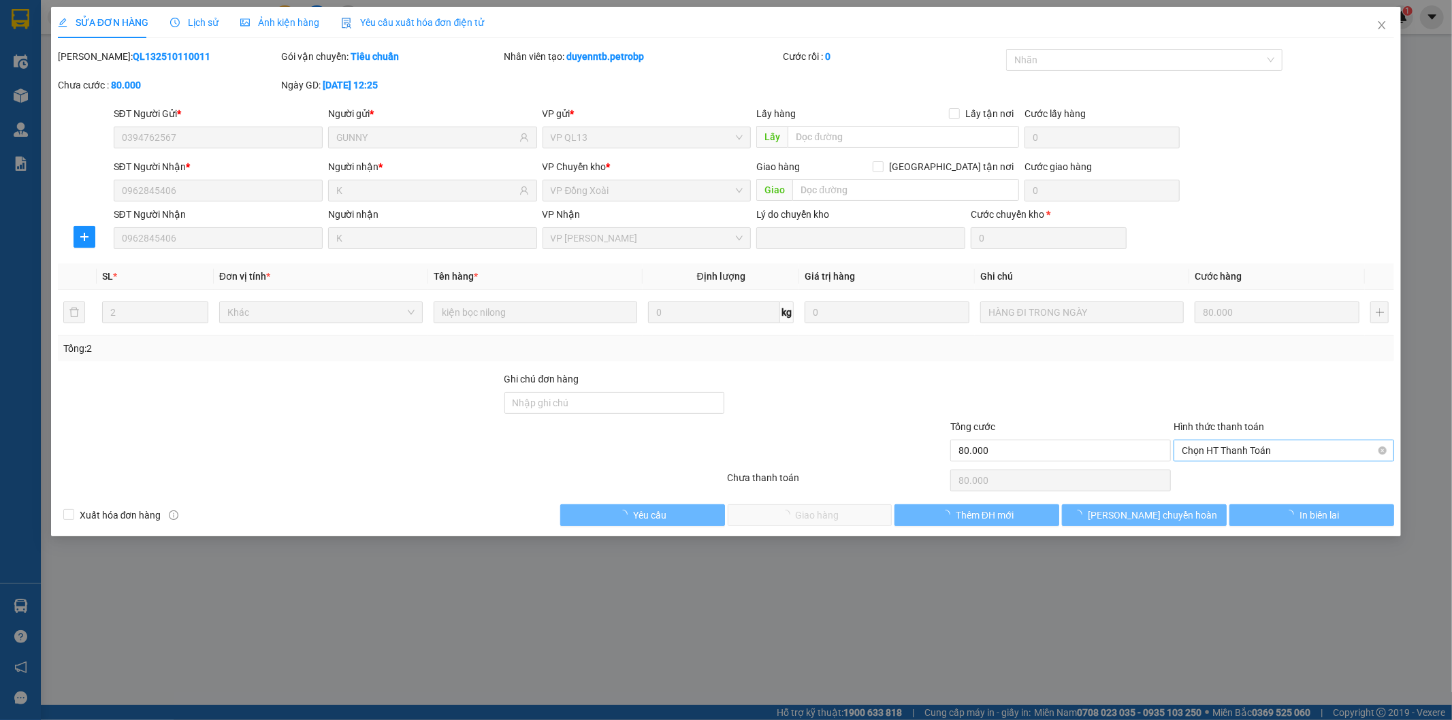
click at [1221, 450] on span "Chọn HT Thanh Toán" at bounding box center [1284, 451] width 204 height 20
click at [1211, 481] on div "Tại văn phòng" at bounding box center [1285, 477] width 204 height 15
type input "0"
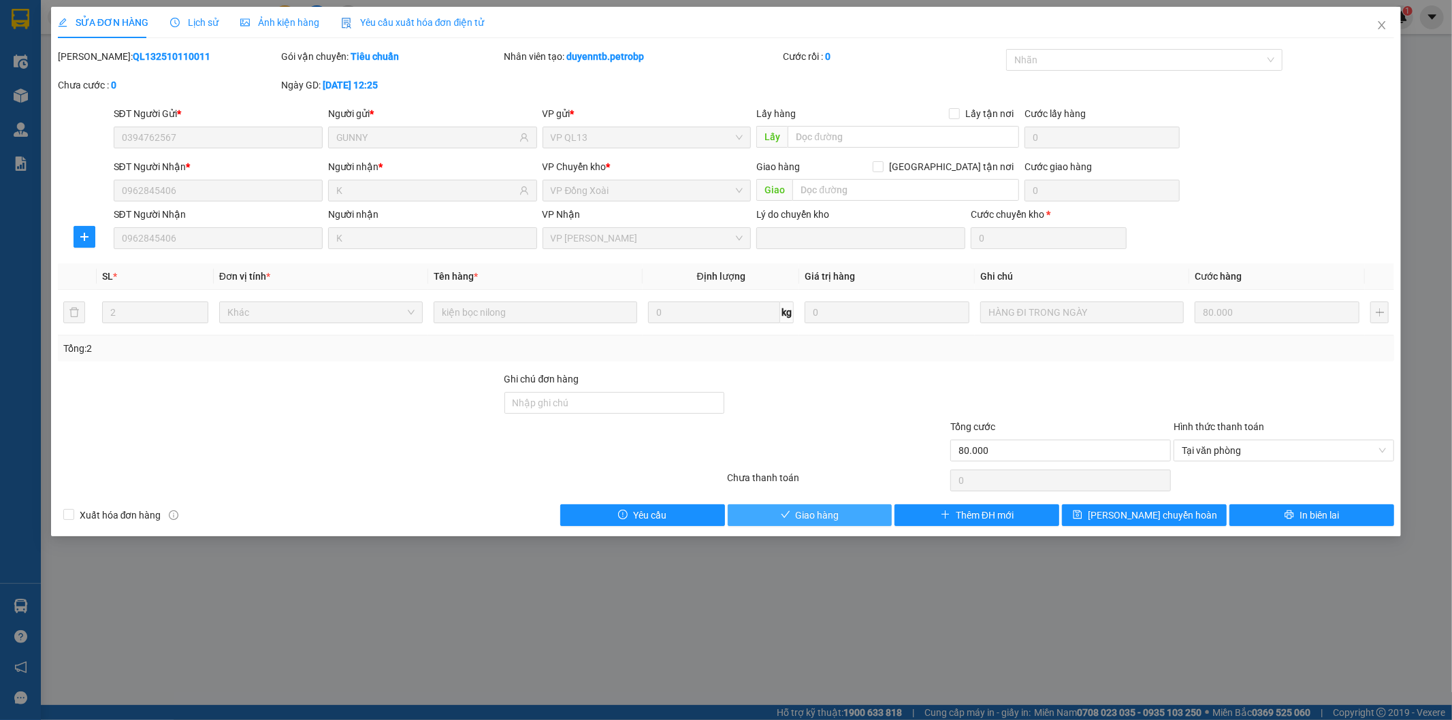
click at [814, 522] on span "Giao hàng" at bounding box center [818, 515] width 44 height 15
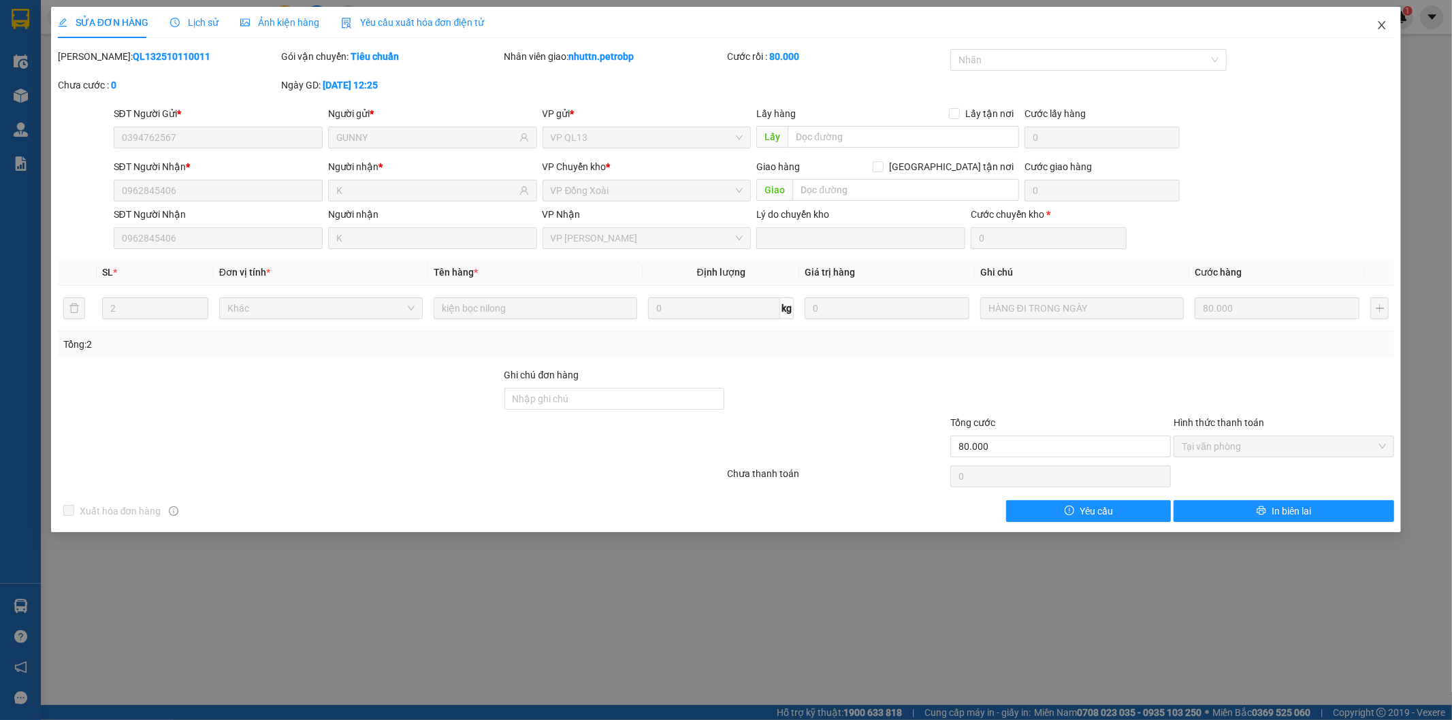
click at [1381, 24] on icon "close" at bounding box center [1382, 25] width 7 height 8
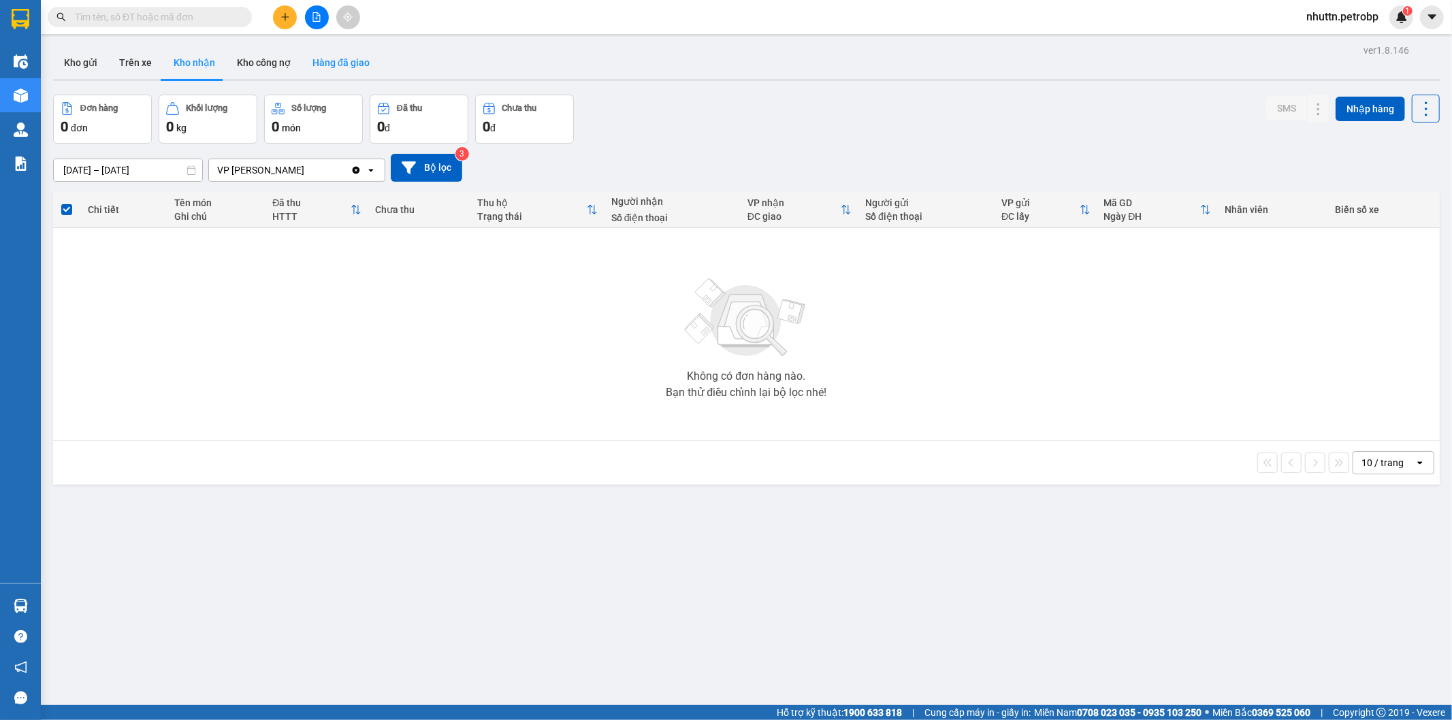
click at [313, 59] on button "Hàng đã giao" at bounding box center [341, 62] width 79 height 33
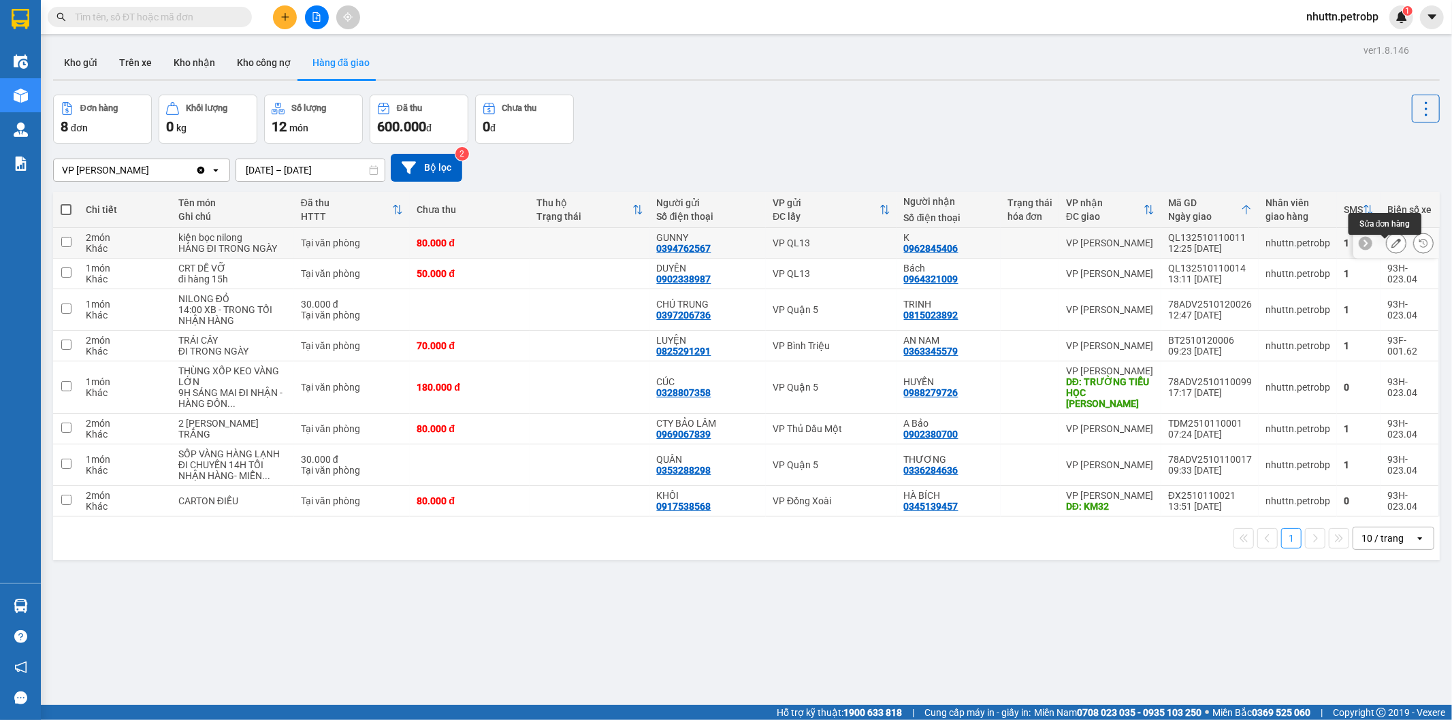
click at [1392, 248] on icon at bounding box center [1397, 243] width 10 height 10
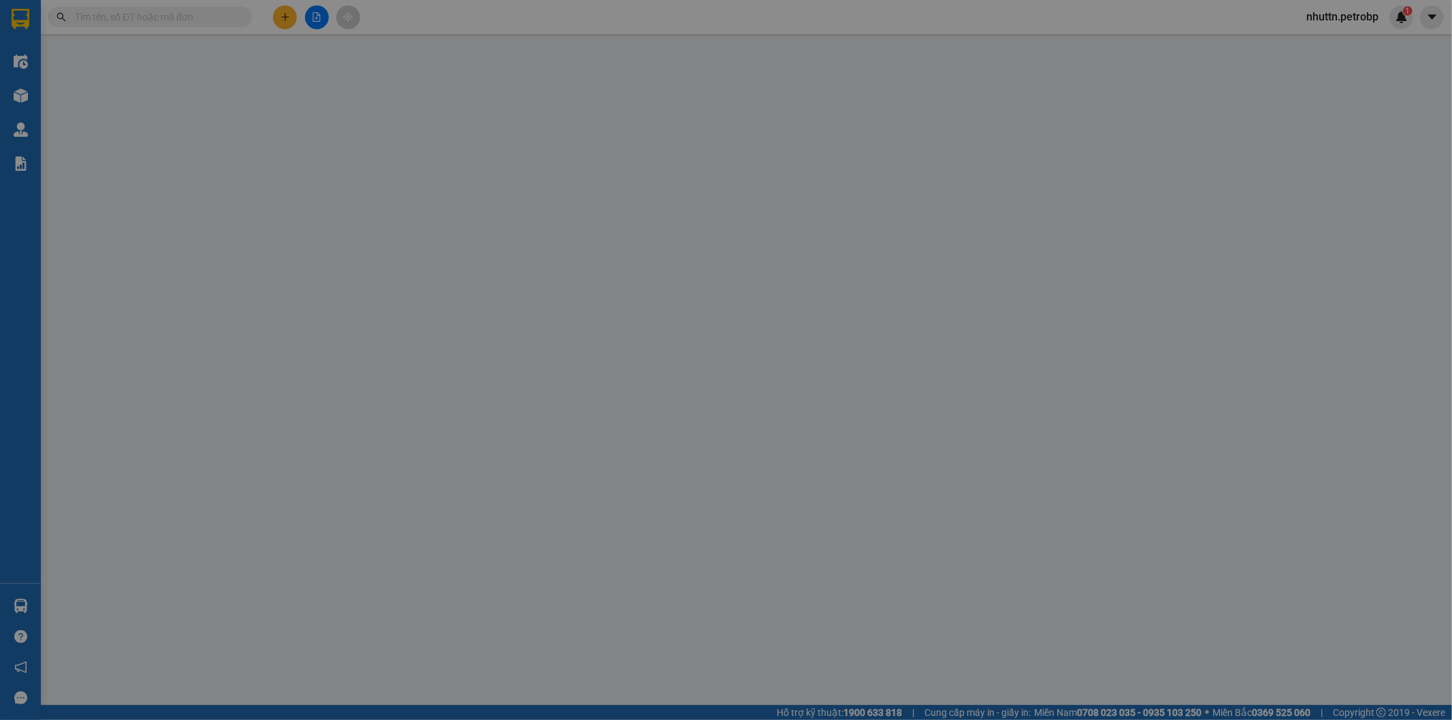
type input "0394762567"
type input "GUNNY"
type input "0962845406"
type input "K"
type input "80.000"
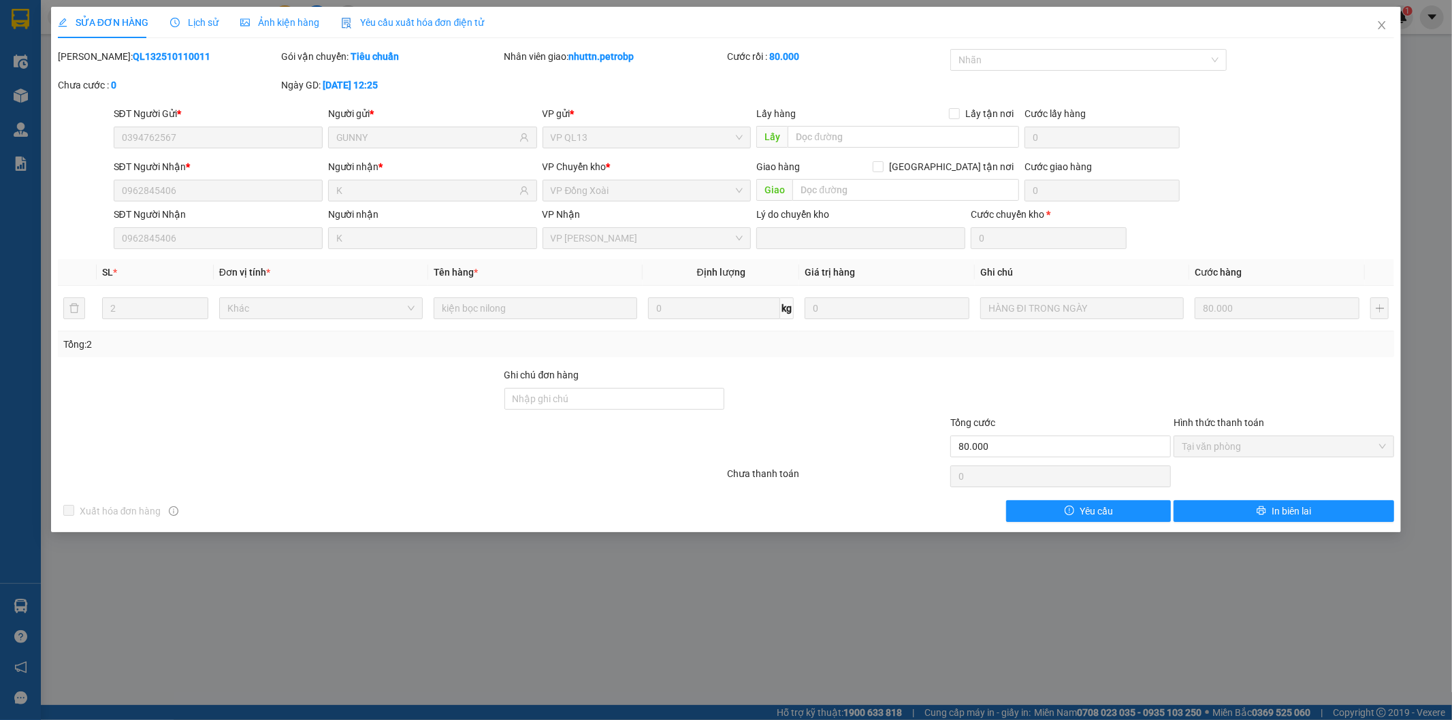
drag, startPoint x: 89, startPoint y: 54, endPoint x: 187, endPoint y: 59, distance: 98.2
click at [187, 59] on div "[PERSON_NAME]: QL132510110011" at bounding box center [168, 56] width 221 height 15
click at [1380, 22] on icon "close" at bounding box center [1382, 25] width 11 height 11
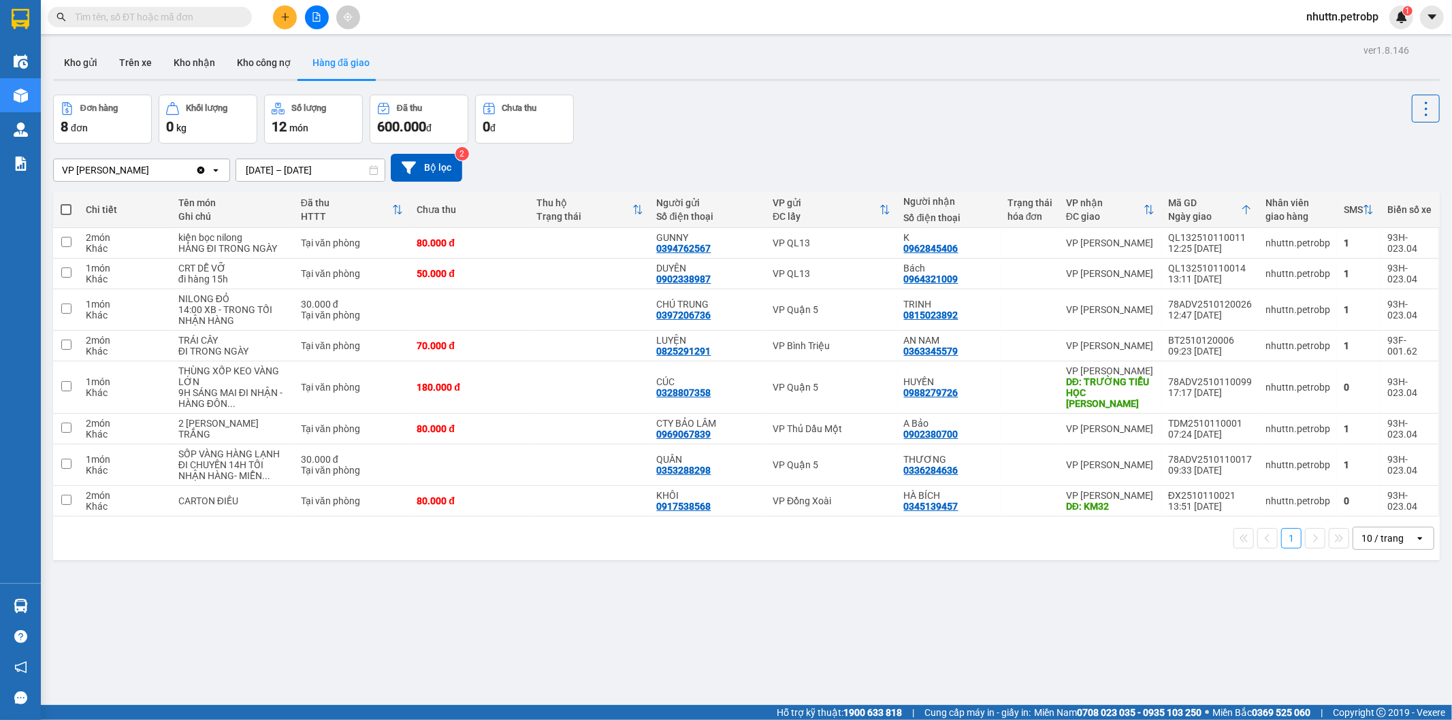
click at [144, 12] on input "text" at bounding box center [155, 17] width 161 height 15
paste input "LHP2510110023"
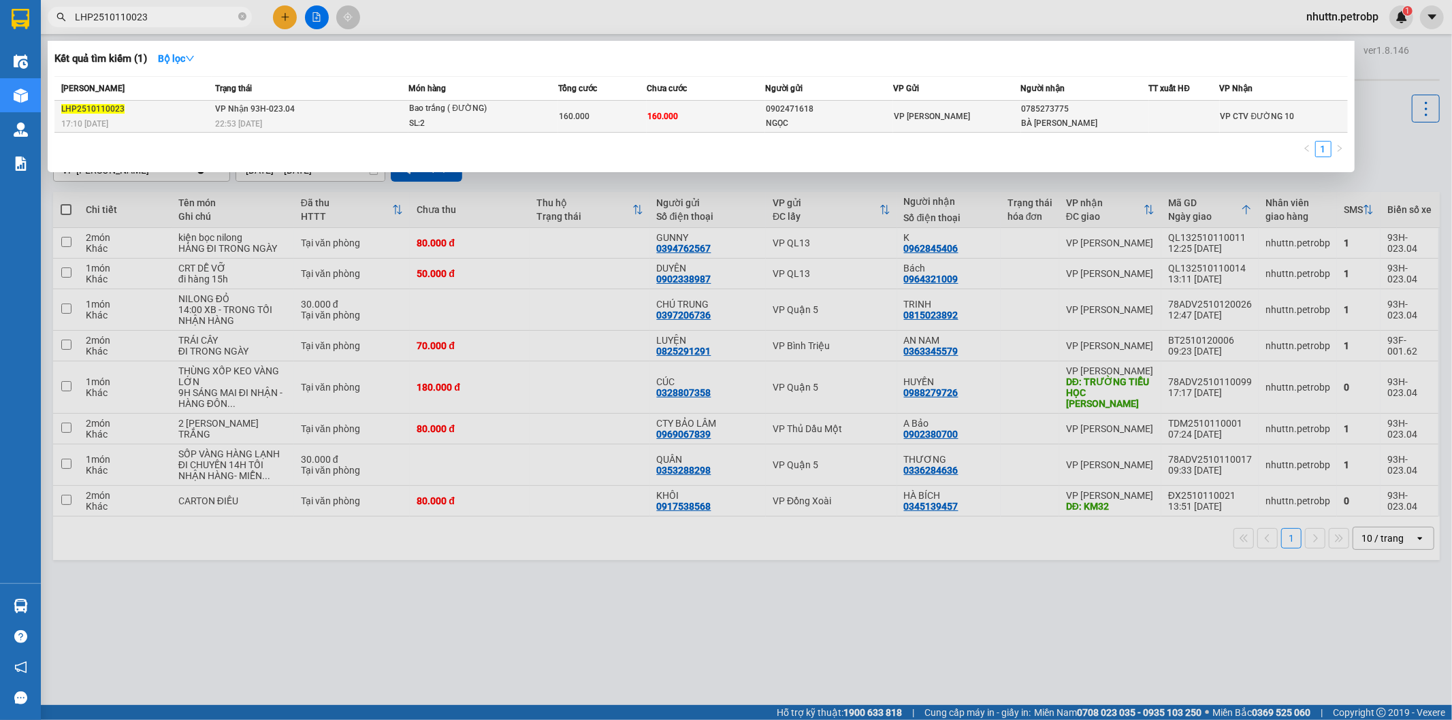
type input "LHP2510110023"
click at [1123, 117] on div "BÀ [PERSON_NAME]" at bounding box center [1085, 123] width 127 height 14
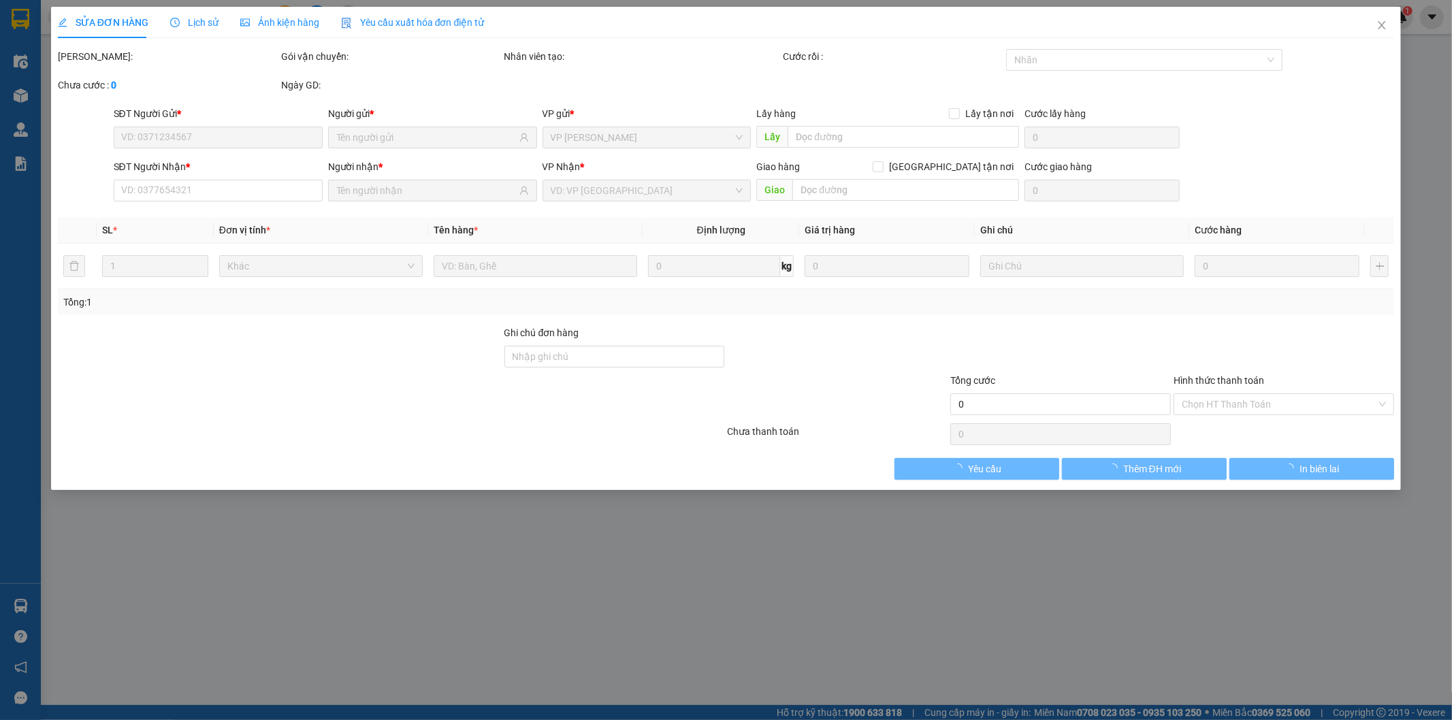
type input "0902471618"
type input "NGỌC"
type input "0785273775"
type input "BÀ [PERSON_NAME]"
type input "160.000"
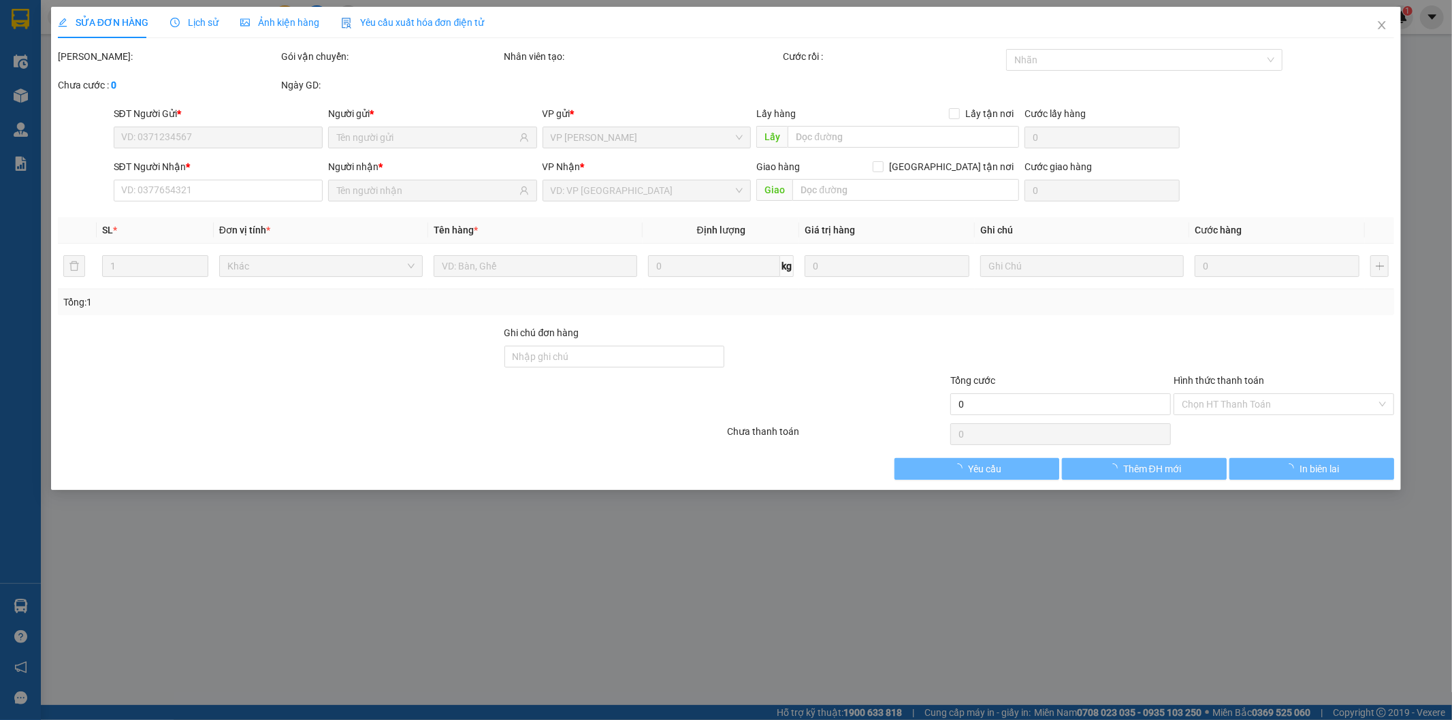
type input "160.000"
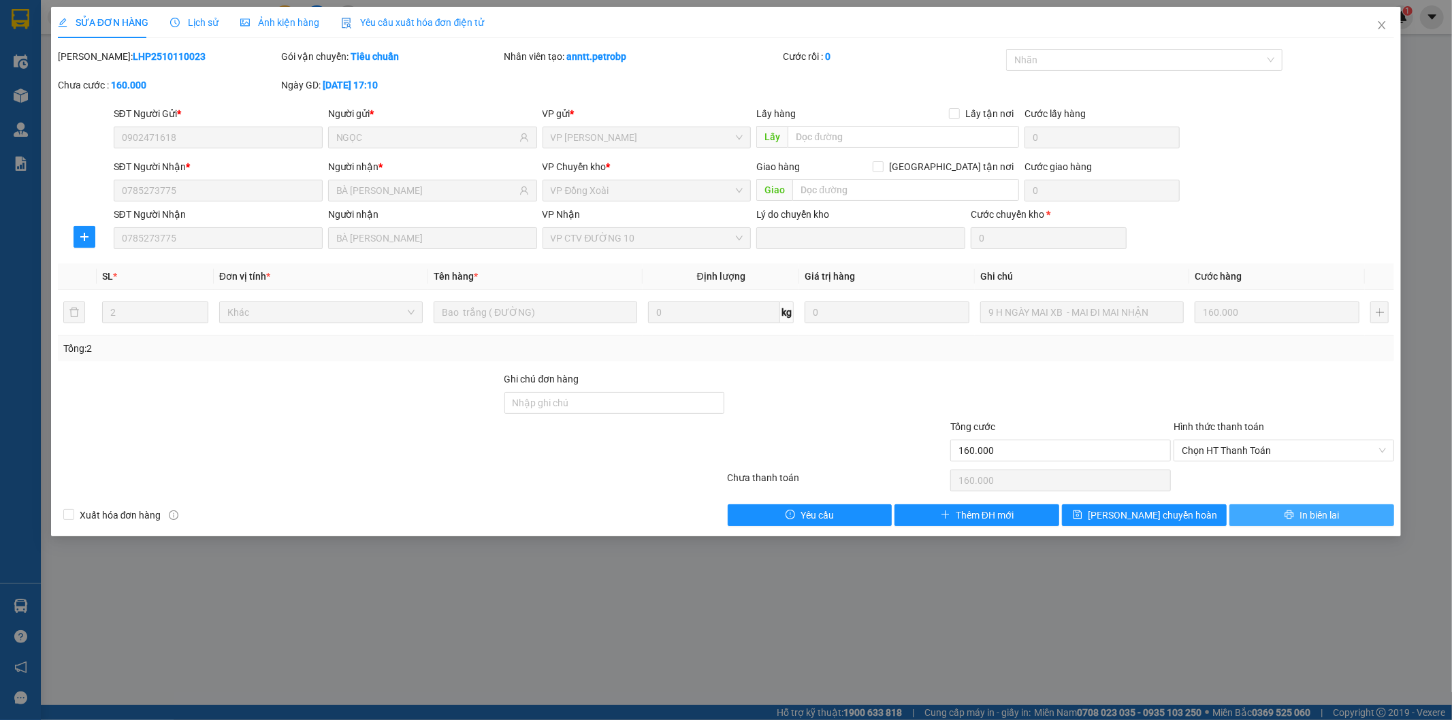
click at [1294, 514] on button "In biên lai" at bounding box center [1312, 516] width 165 height 22
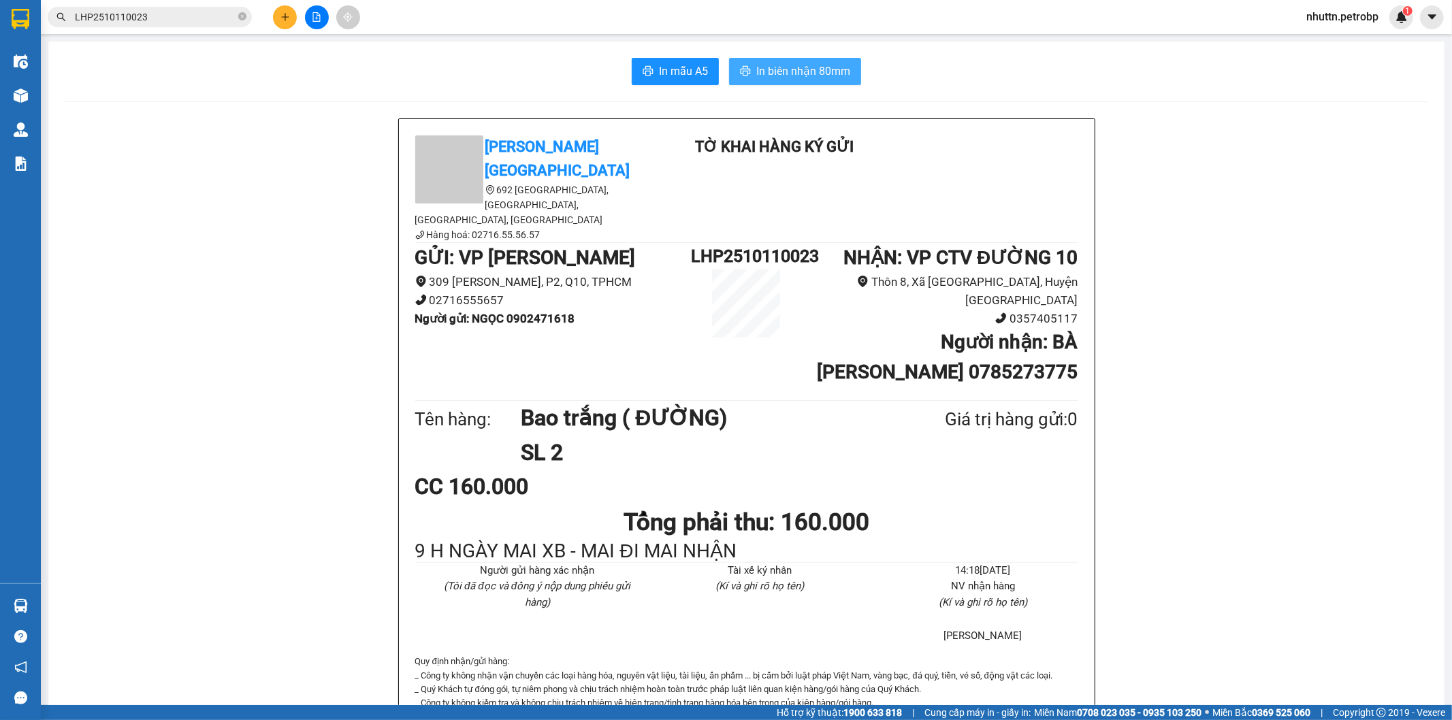
click at [786, 76] on span "In biên nhận 80mm" at bounding box center [803, 71] width 94 height 17
click at [242, 18] on icon "close-circle" at bounding box center [242, 16] width 8 height 8
click at [177, 14] on input "text" at bounding box center [155, 17] width 161 height 15
paste input "78ADV2510110039"
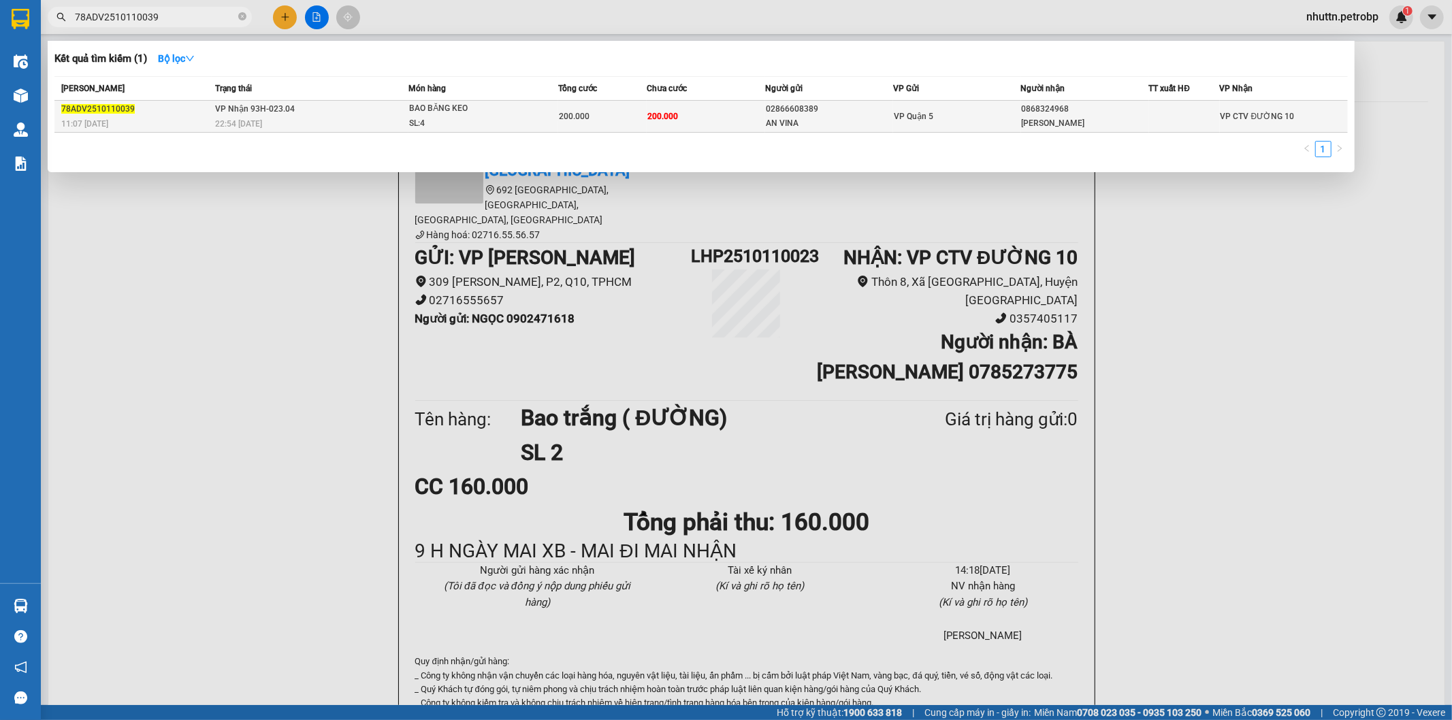
type input "78ADV2510110039"
click at [165, 107] on div "78ADV2510110039" at bounding box center [136, 109] width 150 height 14
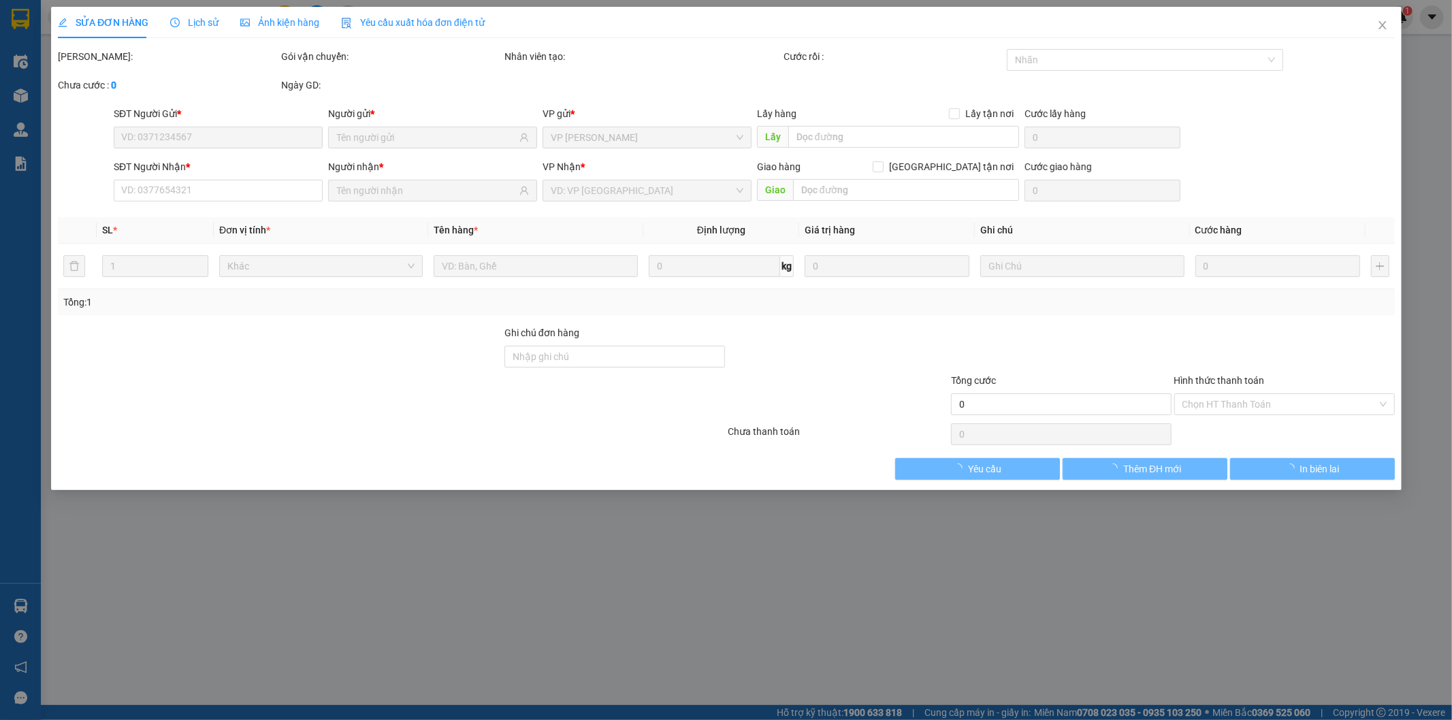
type input "02866608389"
type input "AN VINA"
type input "0868324968"
type input "TƯỜNG VÂN"
type input "200.000"
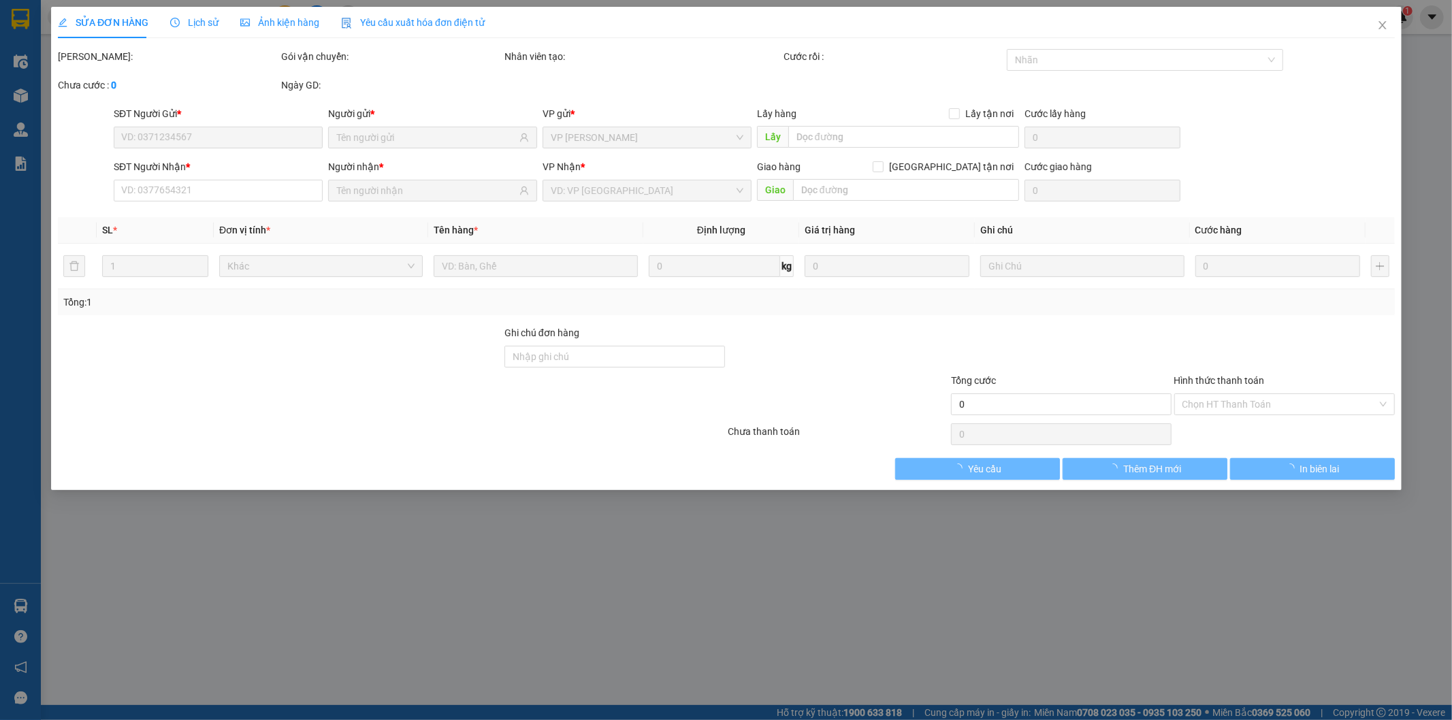
type input "200.000"
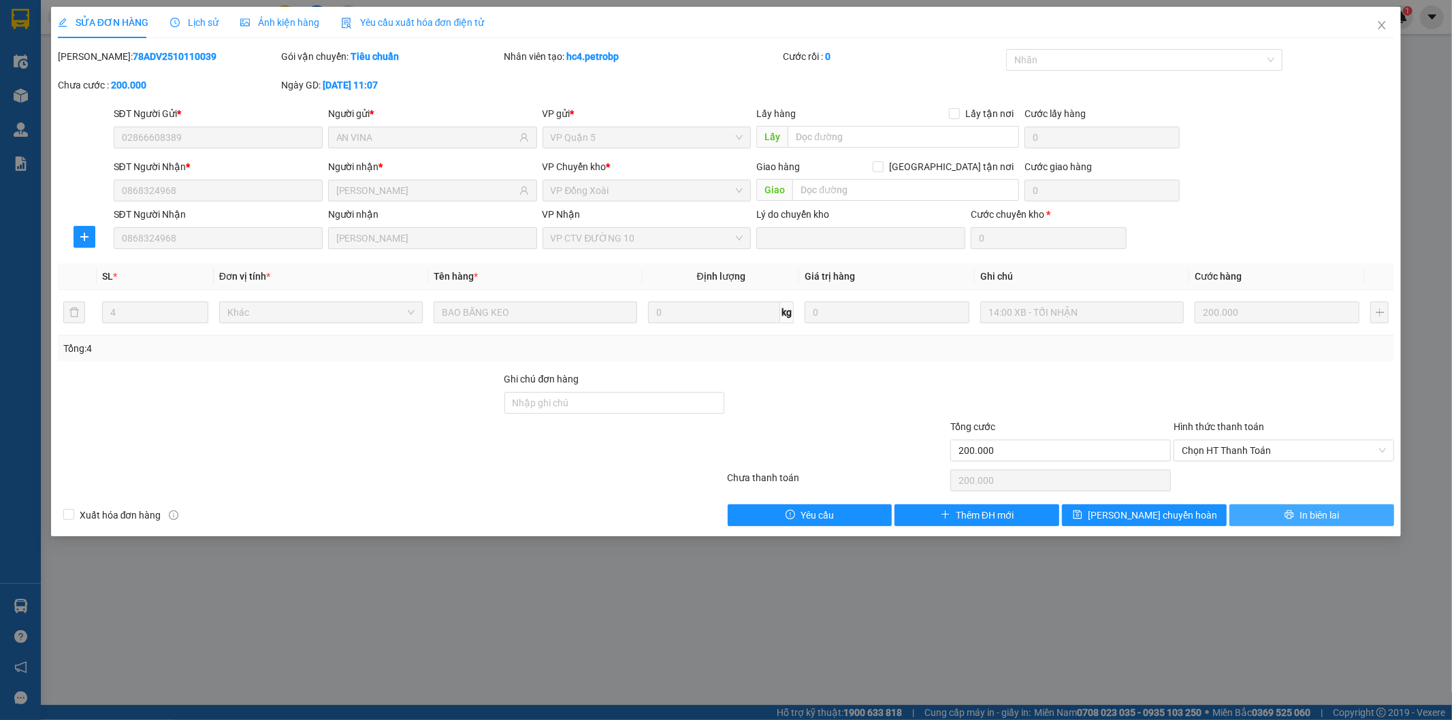
click at [1309, 518] on span "In biên lai" at bounding box center [1319, 515] width 39 height 15
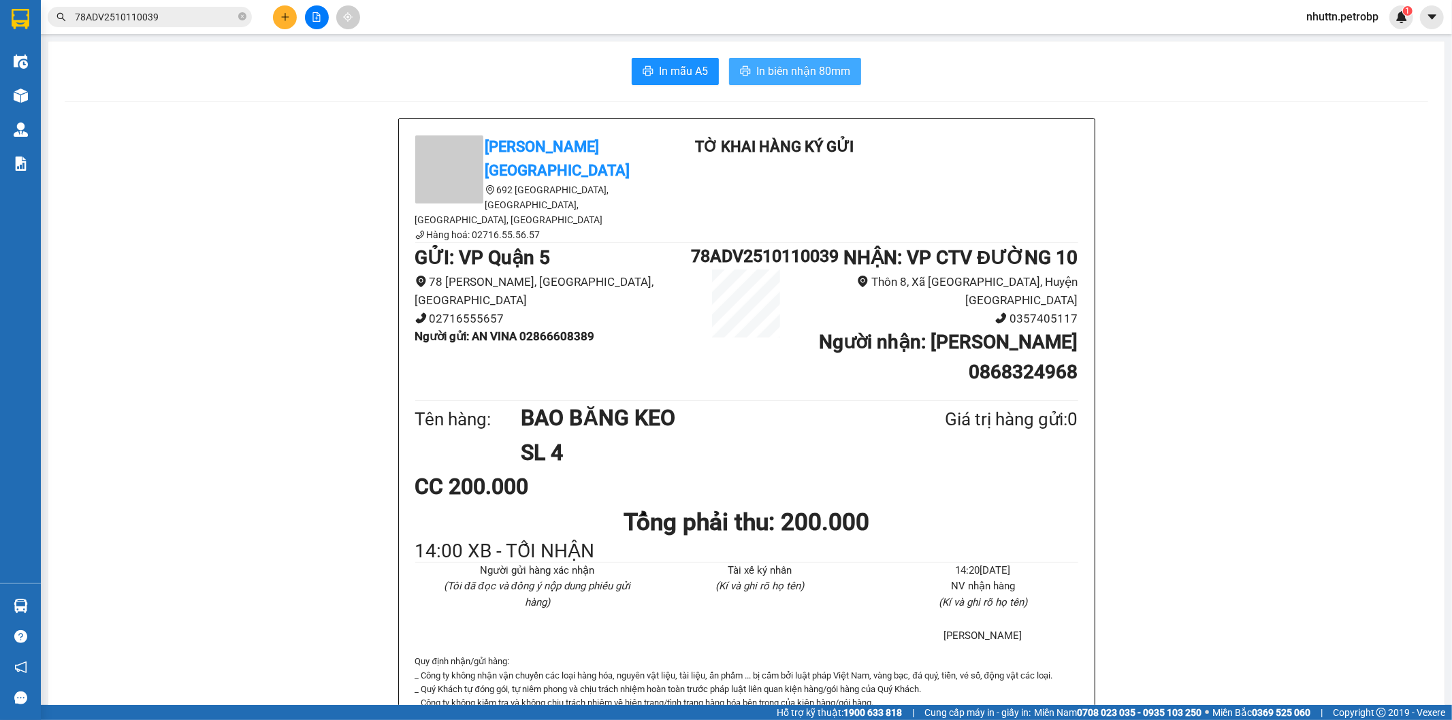
click at [784, 65] on span "In biên nhận 80mm" at bounding box center [803, 71] width 94 height 17
click at [787, 76] on span "In biên nhận 80mm" at bounding box center [803, 71] width 94 height 17
click at [240, 14] on icon "close-circle" at bounding box center [242, 16] width 8 height 8
click at [182, 15] on input "text" at bounding box center [155, 17] width 161 height 15
paste input "BT2510070026"
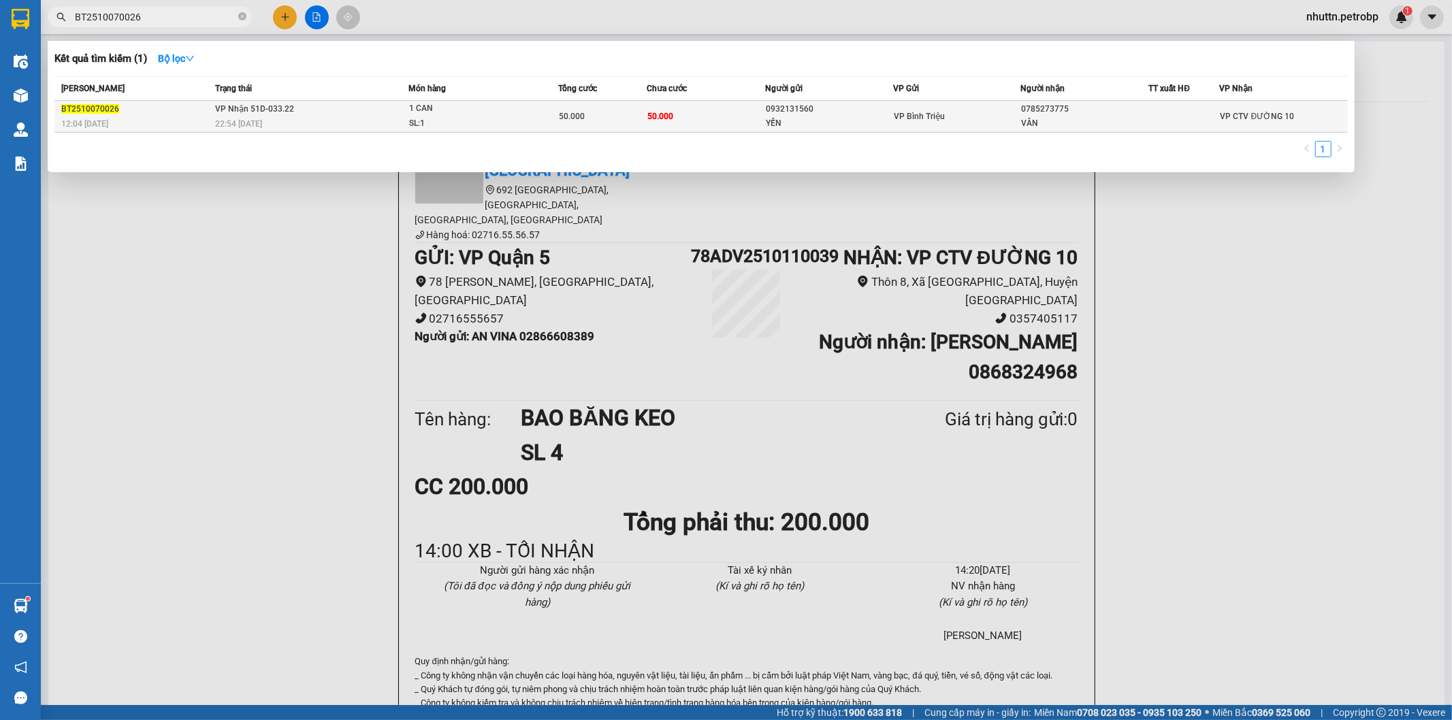
type input "BT2510070026"
click at [720, 114] on td "50.000" at bounding box center [706, 117] width 118 height 32
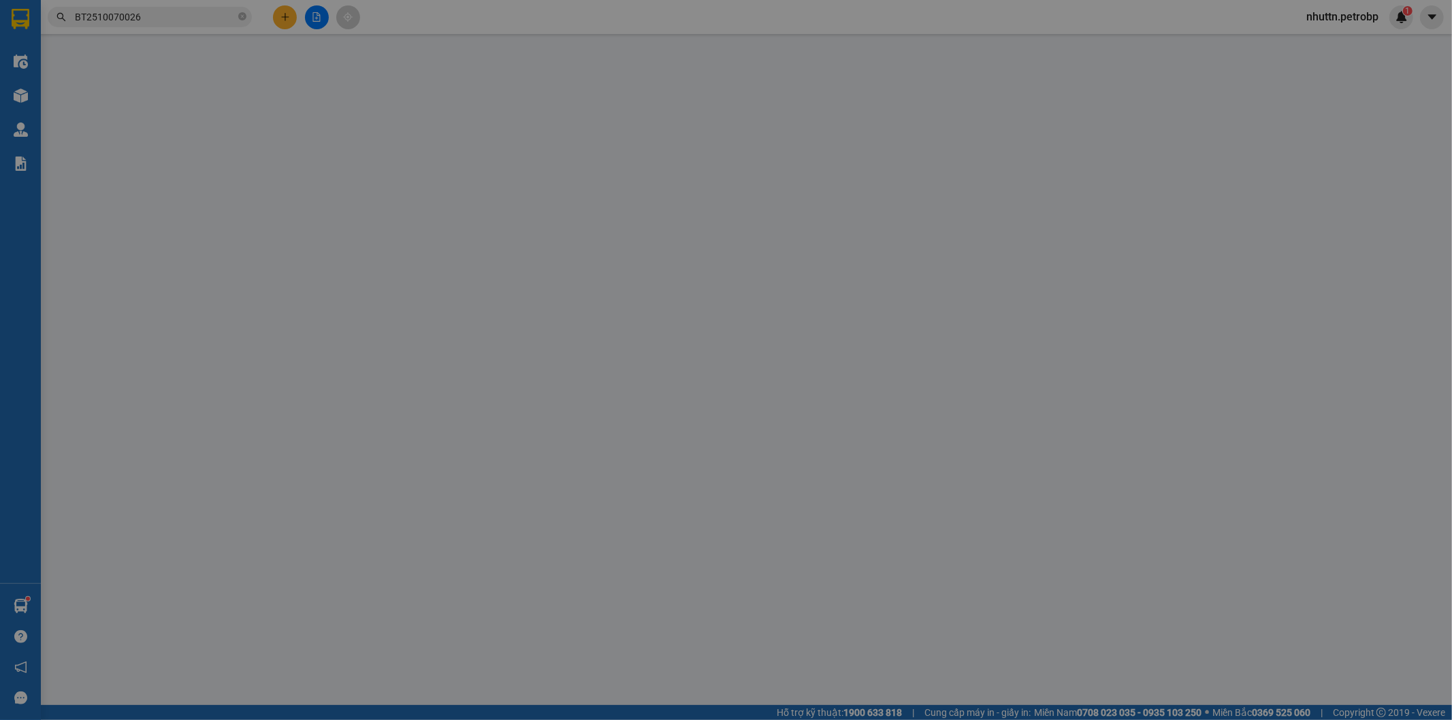
type input "0932131560"
type input "YẾN"
type input "0785273775"
type input "VÂN"
type input "50.000"
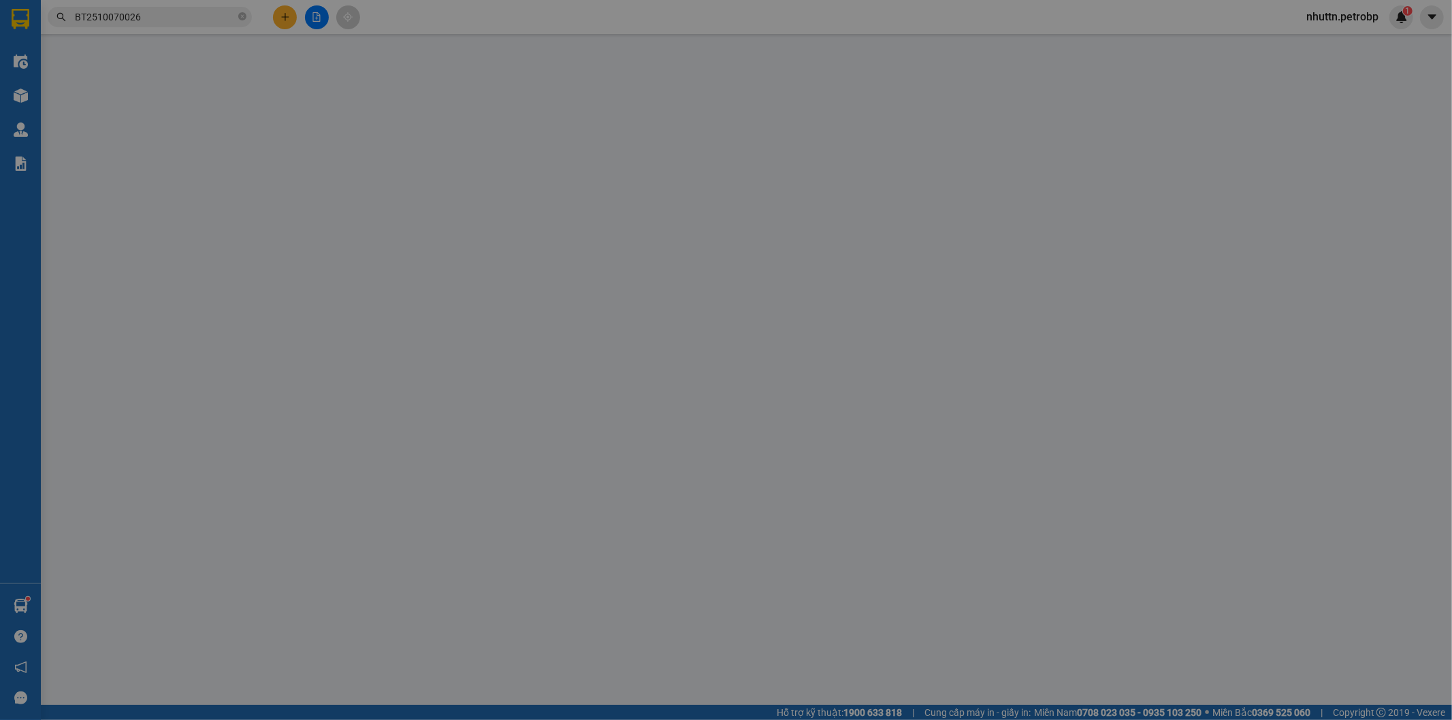
type input "50.000"
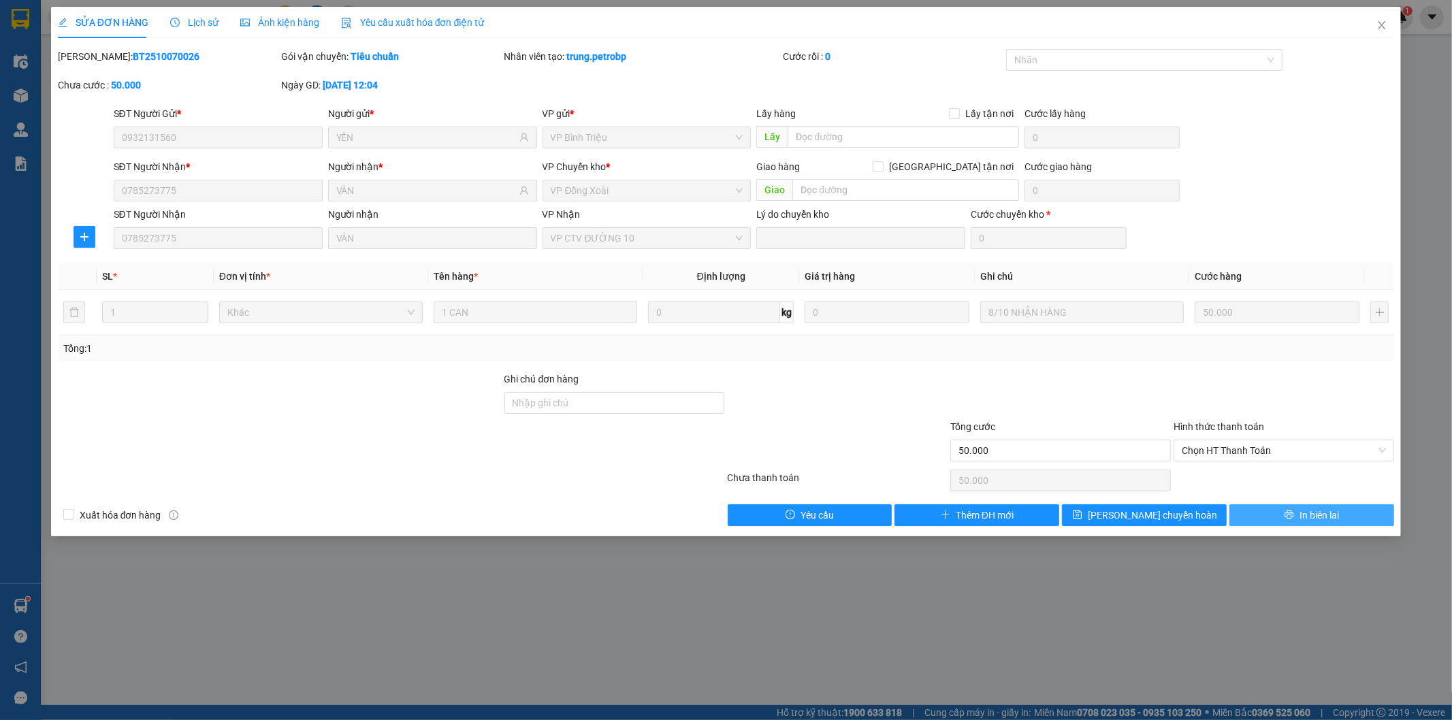
click at [1308, 516] on span "In biên lai" at bounding box center [1319, 515] width 39 height 15
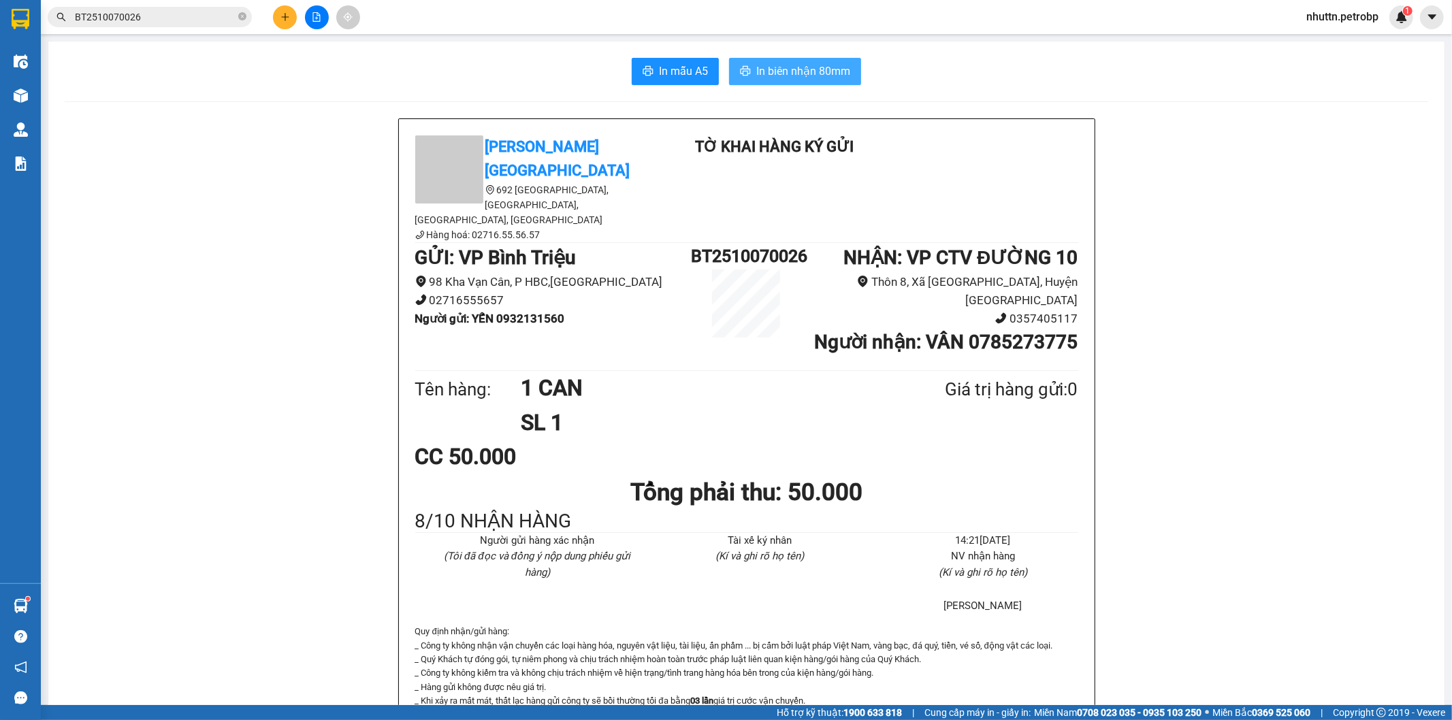
click at [783, 76] on span "In biên nhận 80mm" at bounding box center [803, 71] width 94 height 17
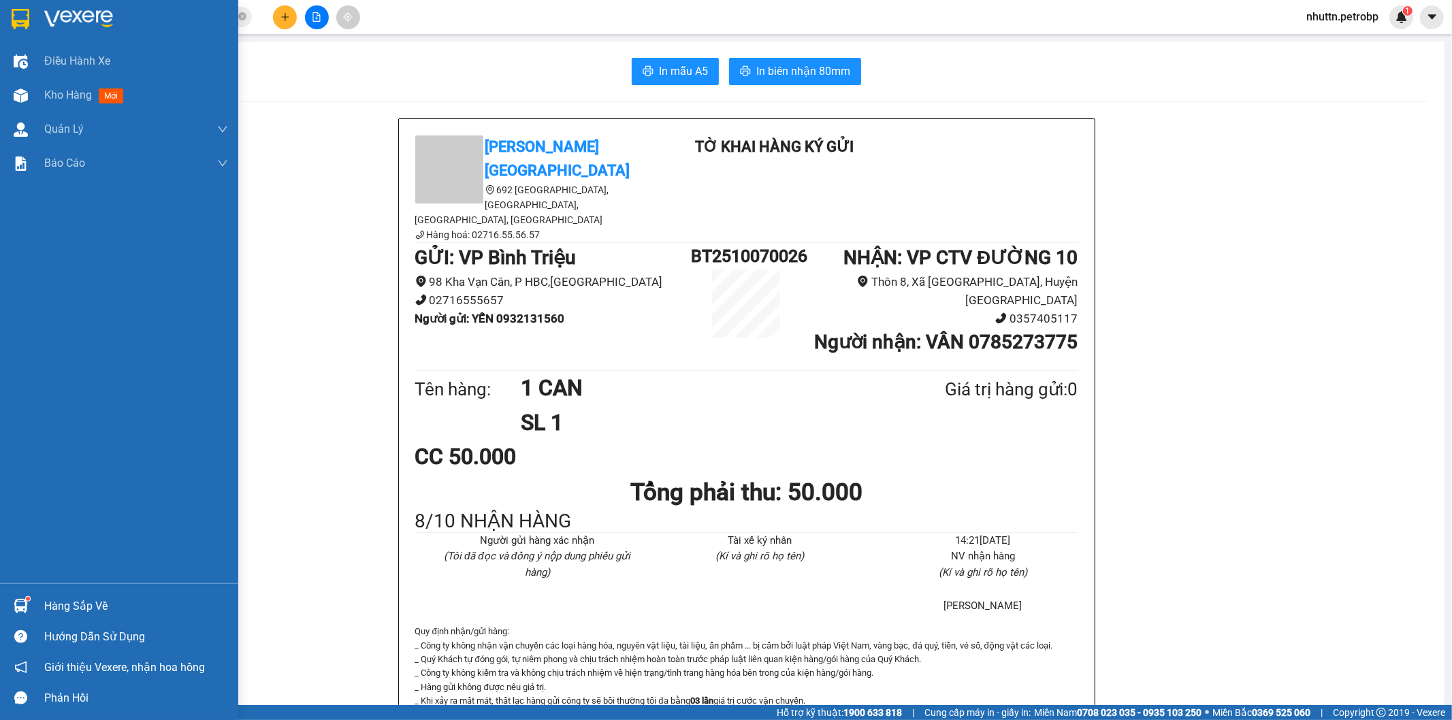
click at [20, 613] on img at bounding box center [21, 606] width 14 height 14
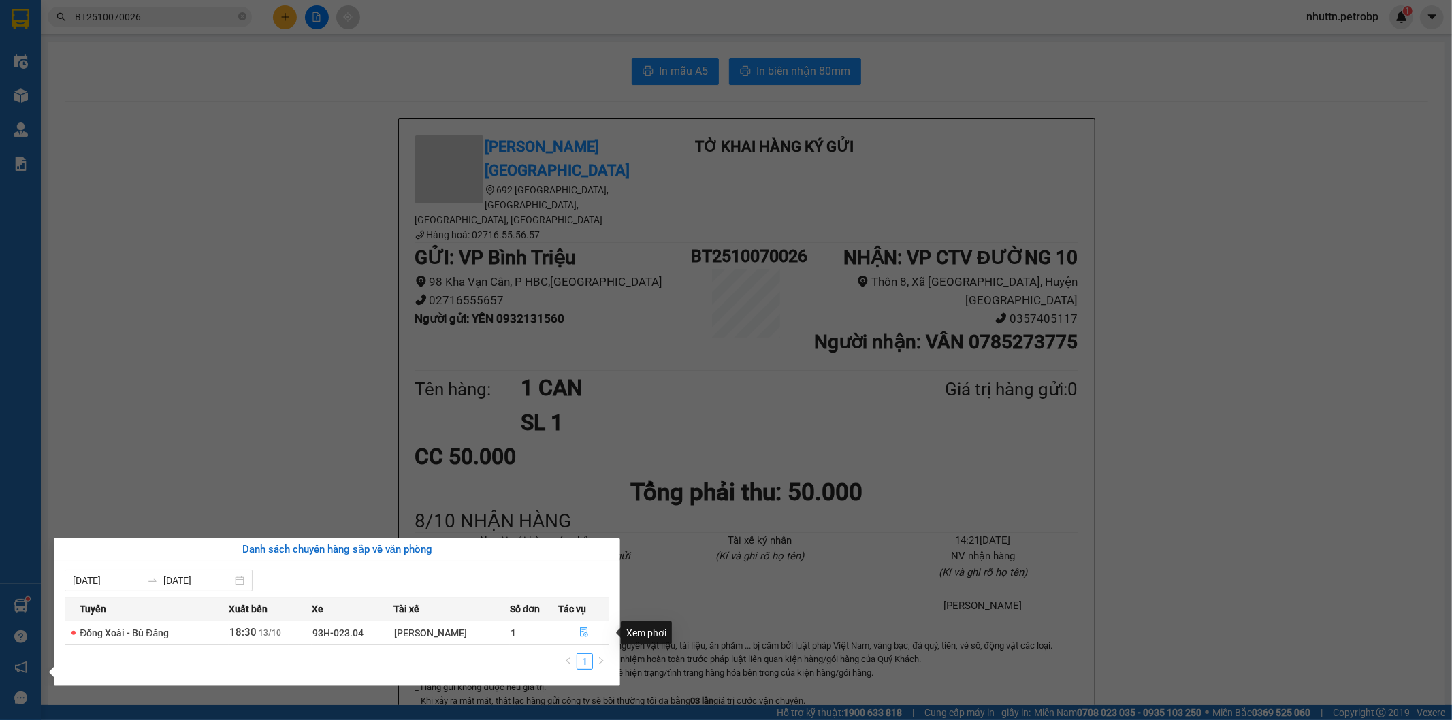
click at [581, 632] on icon "file-done" at bounding box center [584, 633] width 8 height 10
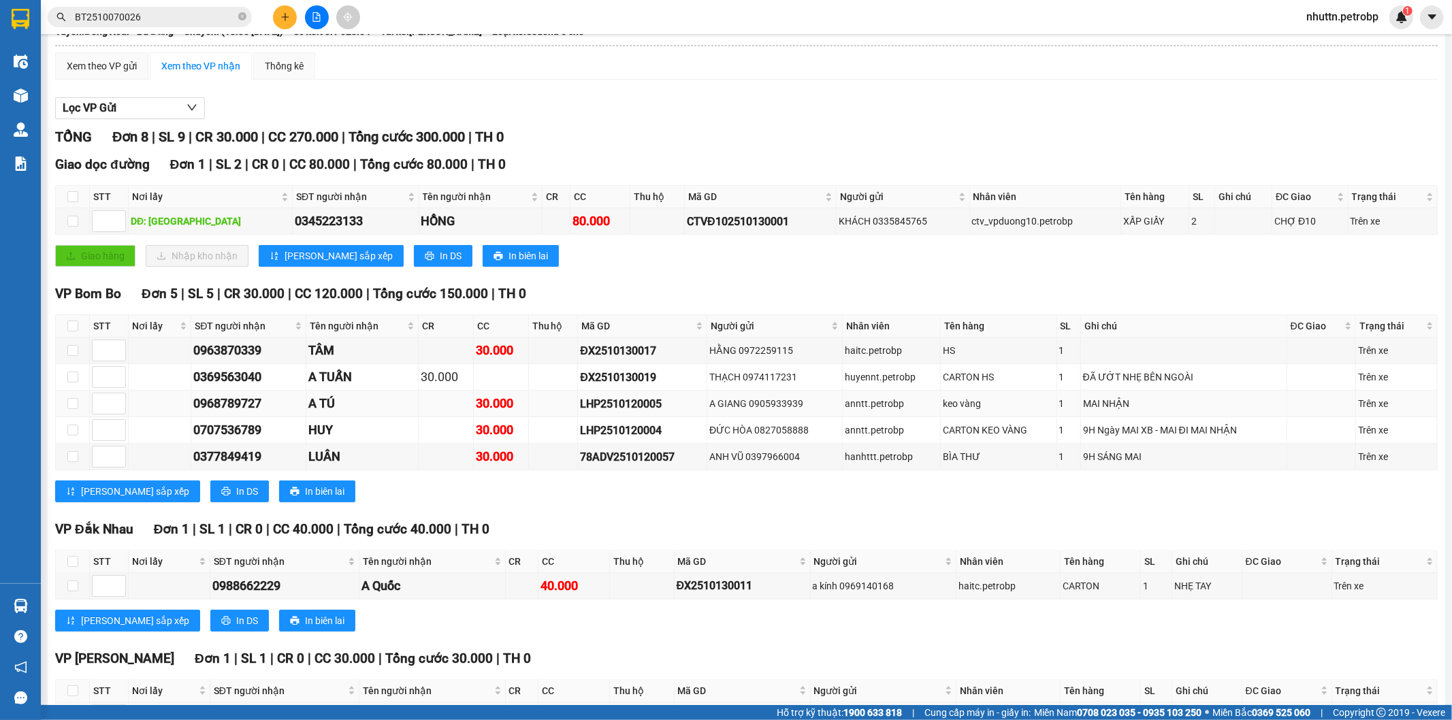
scroll to position [151, 0]
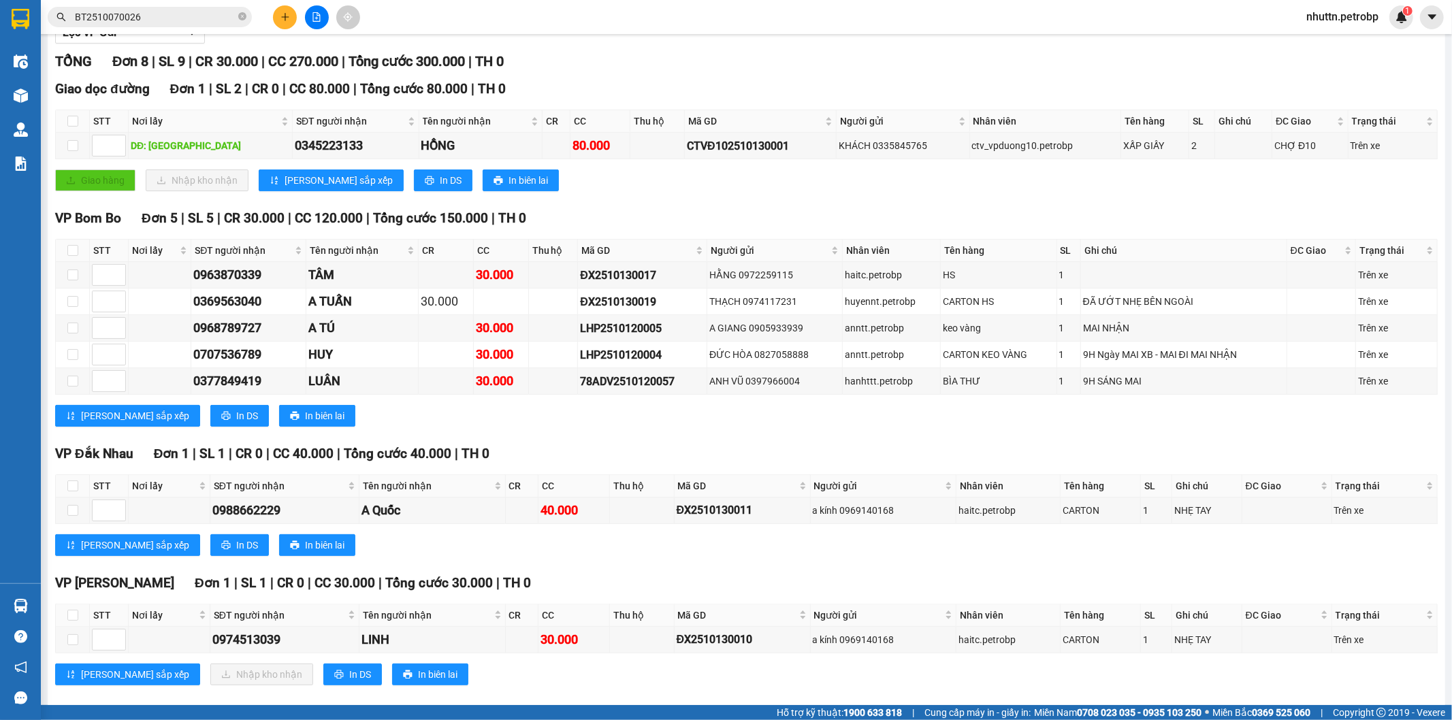
click at [811, 16] on div "Kết quả tìm kiếm ( 1 ) Bộ lọc Mã ĐH Trạng thái Món hàng Tổng cước Chưa cước Ngư…" at bounding box center [726, 17] width 1452 height 34
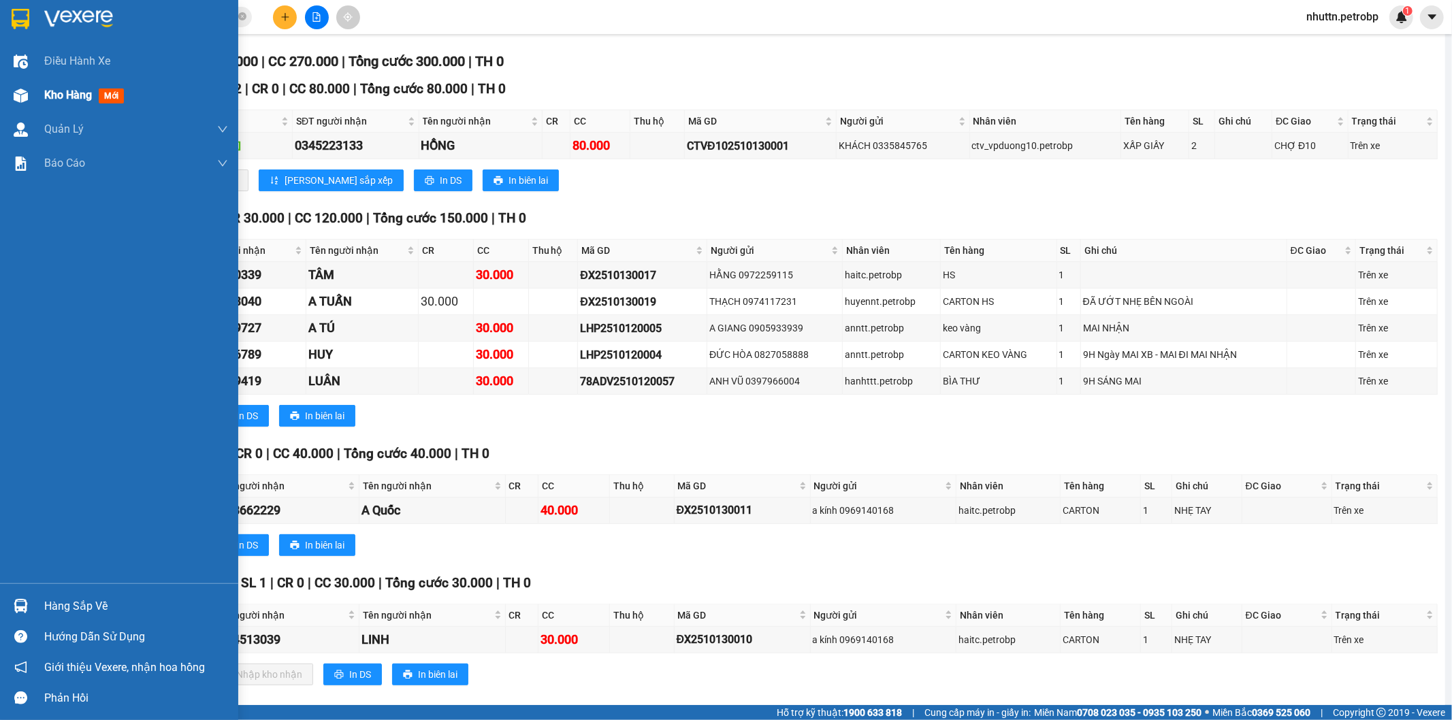
click at [53, 98] on span "Kho hàng" at bounding box center [68, 95] width 48 height 13
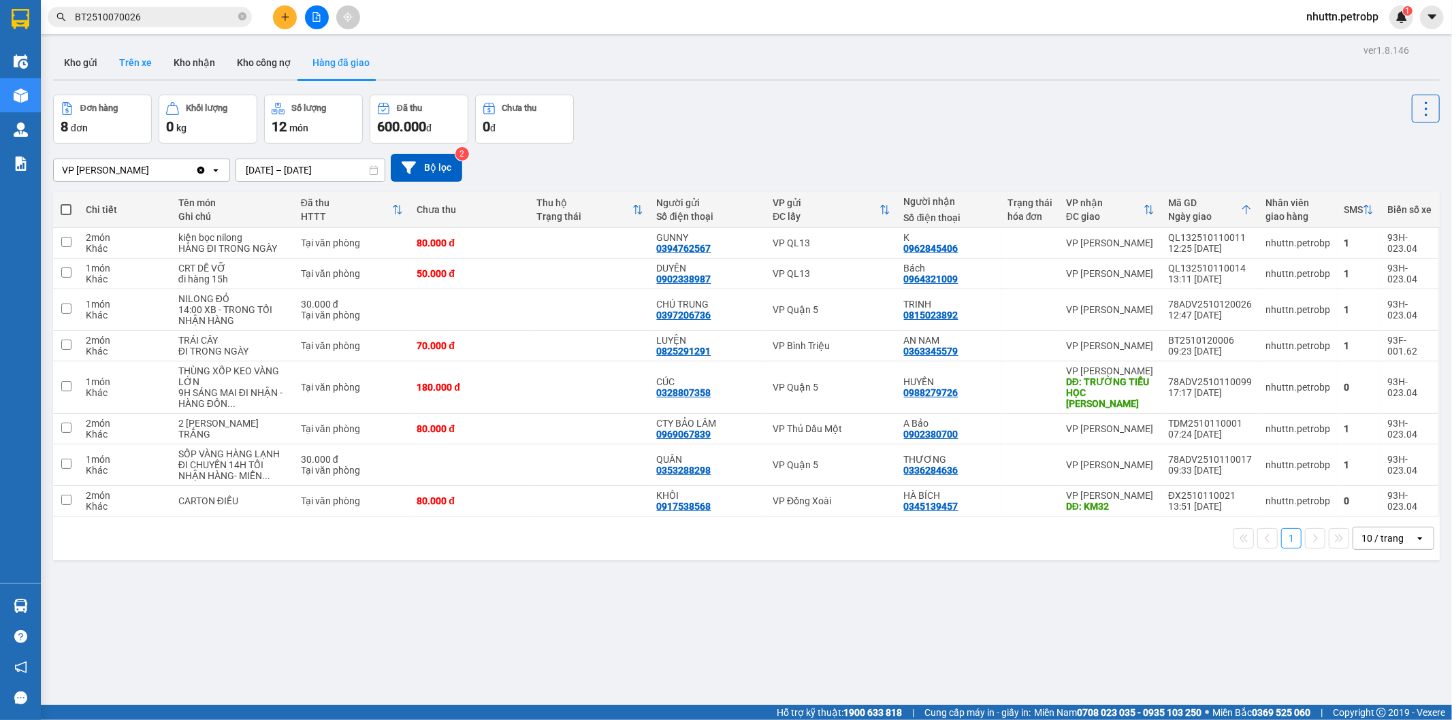
click at [148, 63] on button "Trên xe" at bounding box center [135, 62] width 54 height 33
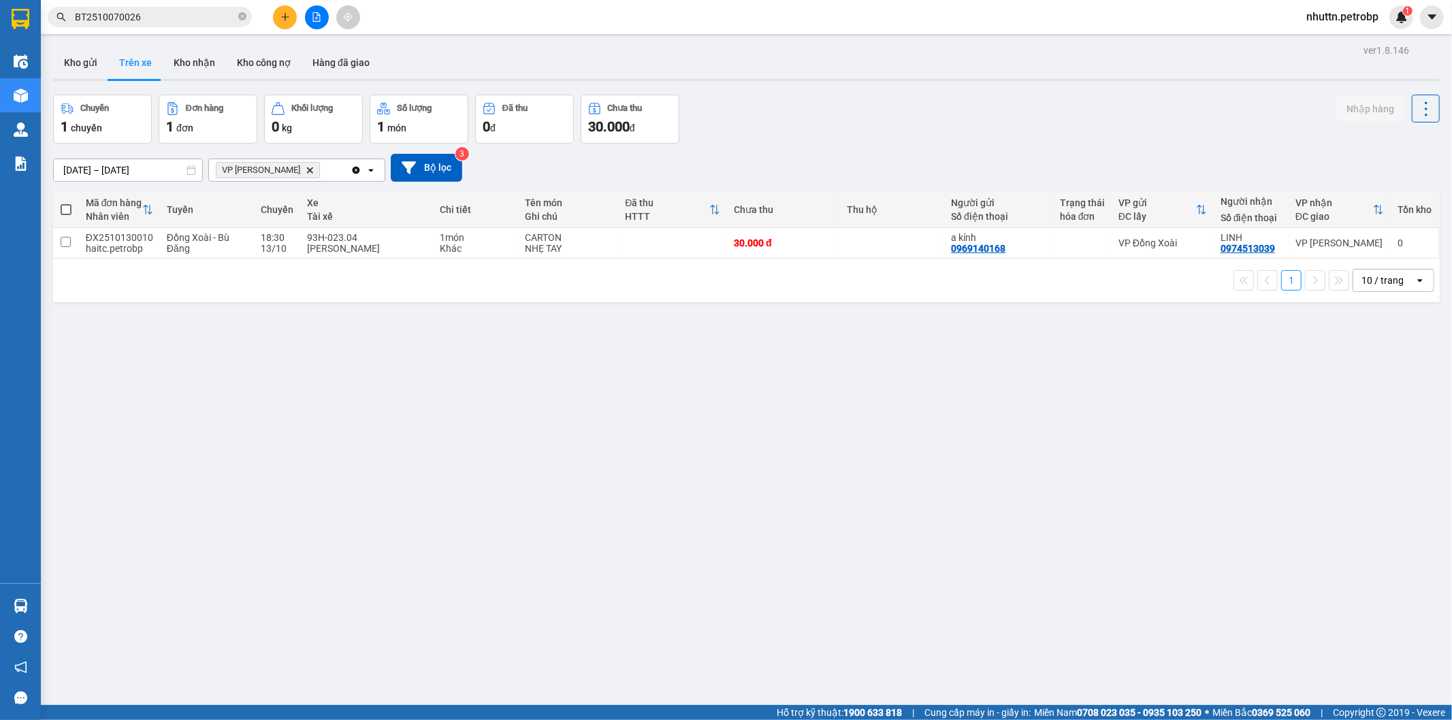
click at [708, 411] on div "ver 1.8.146 Kho gửi Trên xe Kho nhận Kho công nợ Hàng đã giao Chuyến 1 chuyến Đ…" at bounding box center [747, 401] width 1398 height 720
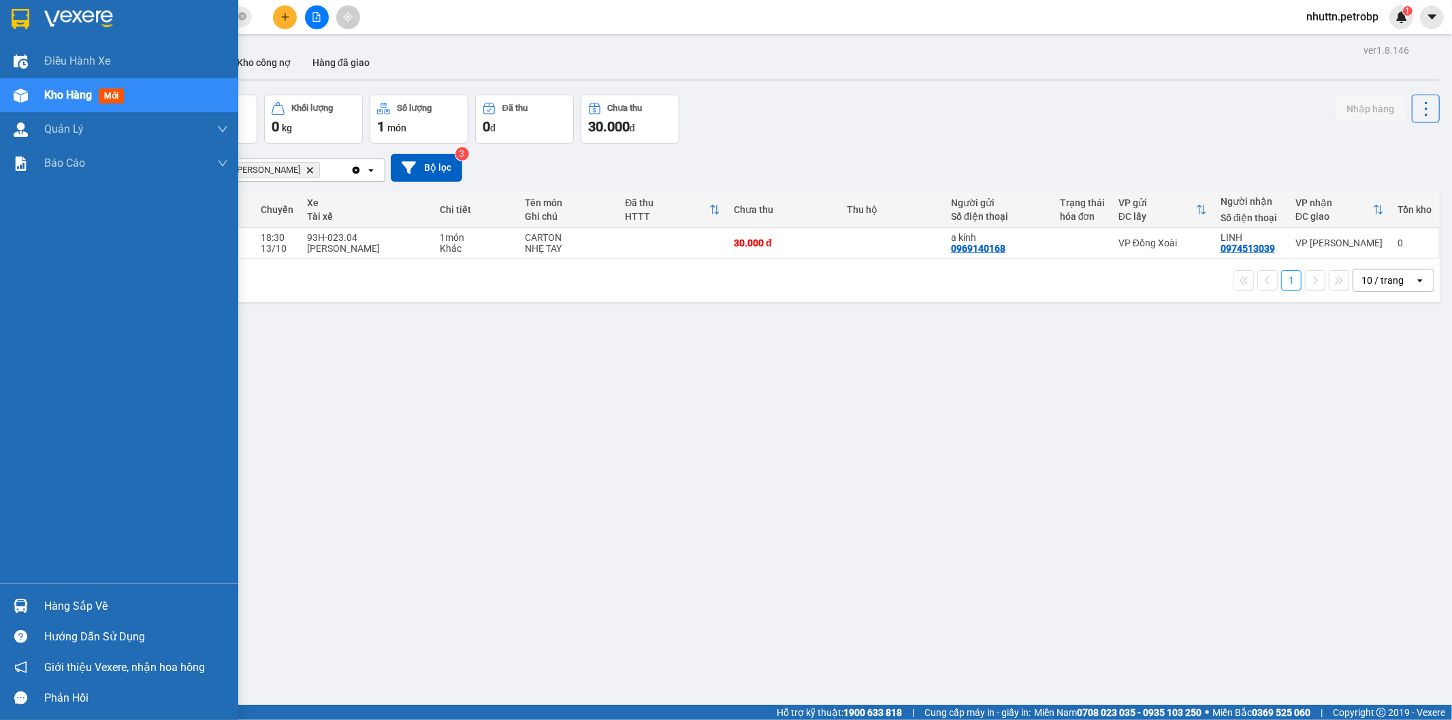
click at [64, 609] on div "Hàng sắp về" at bounding box center [136, 606] width 184 height 20
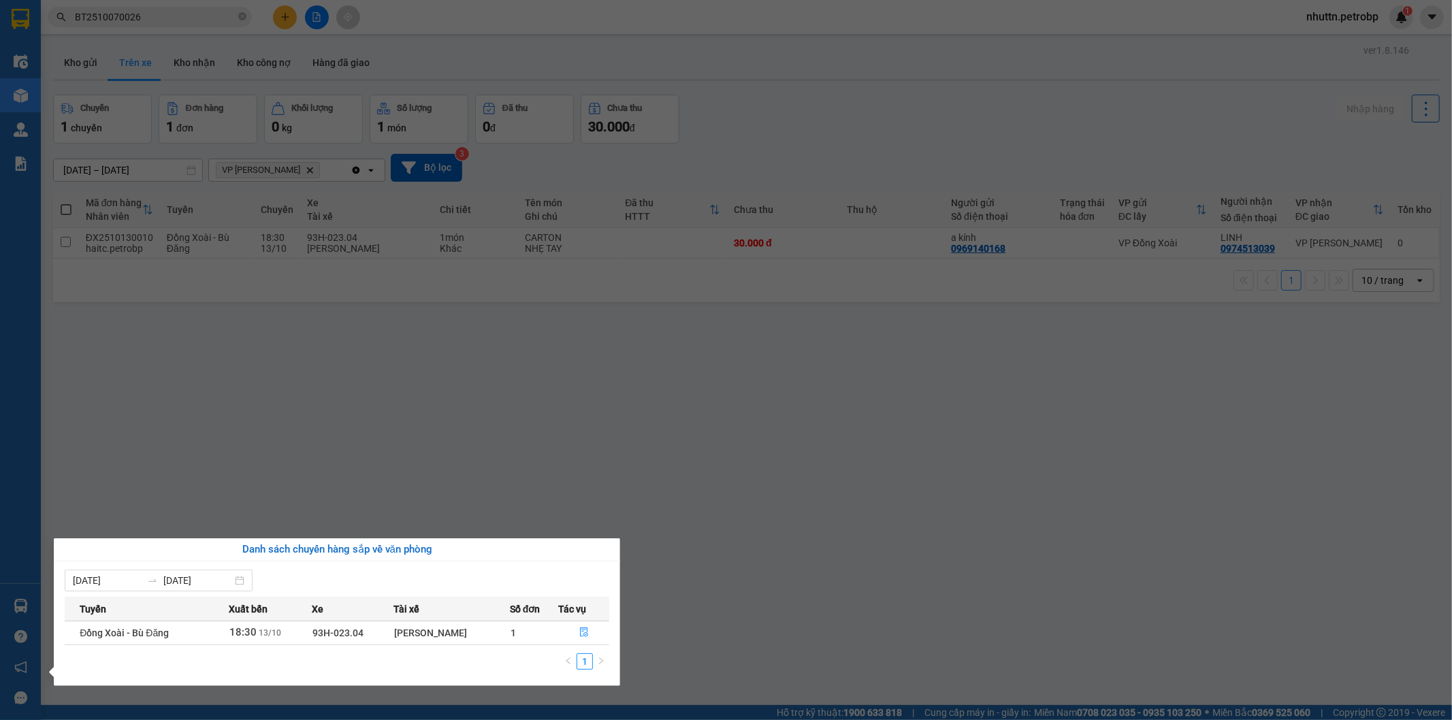
click at [693, 562] on section "Kết quả tìm kiếm ( 1 ) Bộ lọc Mã ĐH Trạng thái Món hàng Tổng cước Chưa cước Ngư…" at bounding box center [726, 360] width 1452 height 720
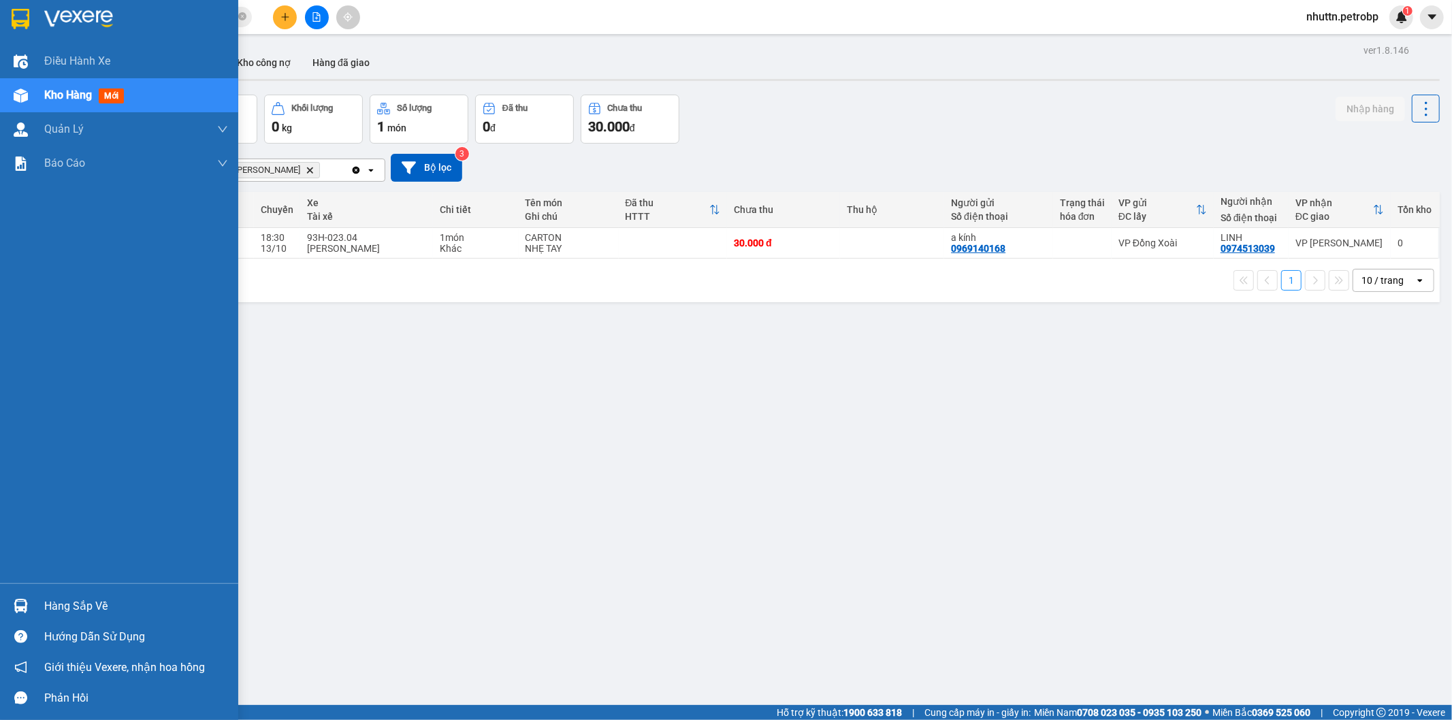
click at [82, 606] on div "Hàng sắp về" at bounding box center [136, 606] width 184 height 20
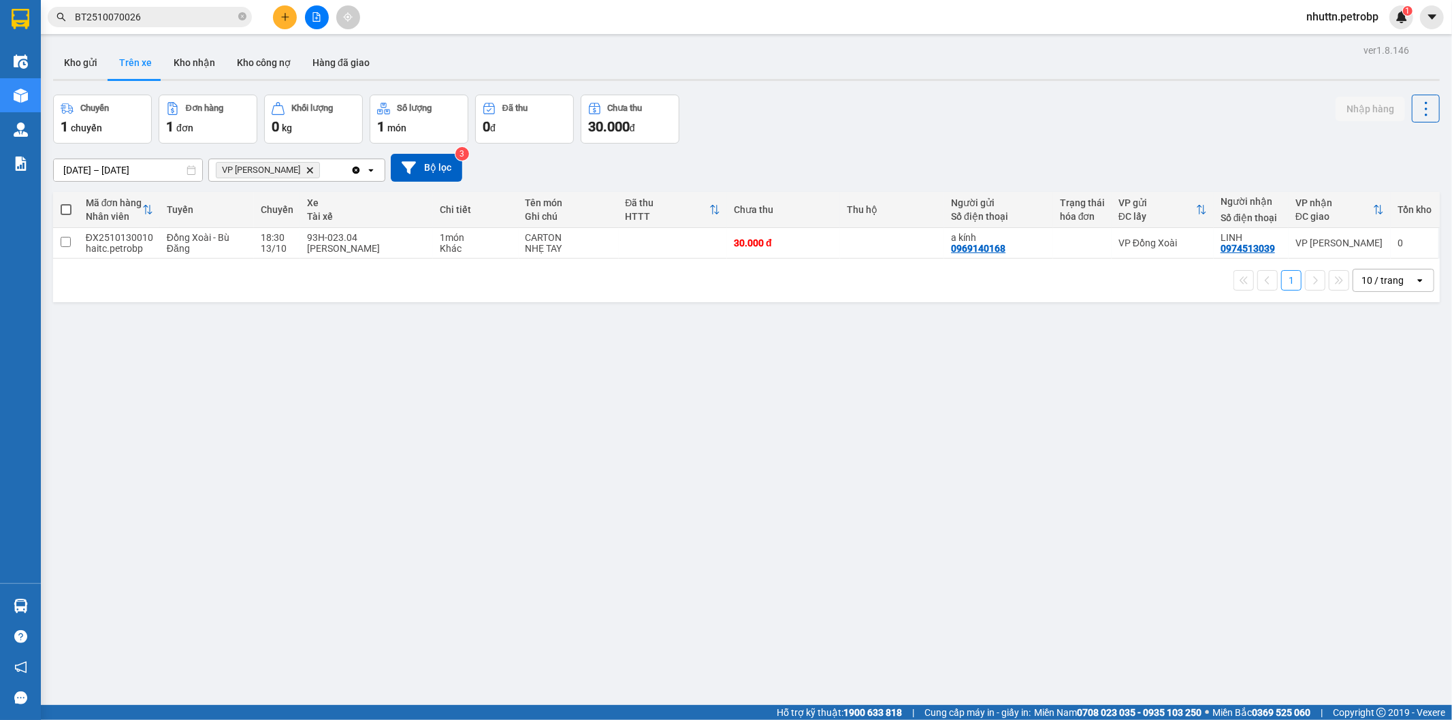
click at [407, 443] on section "Kết quả tìm kiếm ( 1 ) Bộ lọc Mã ĐH Trạng thái Món hàng Tổng cước Chưa cước Ngư…" at bounding box center [726, 360] width 1452 height 720
click at [62, 242] on input "checkbox" at bounding box center [66, 242] width 10 height 10
checkbox input "true"
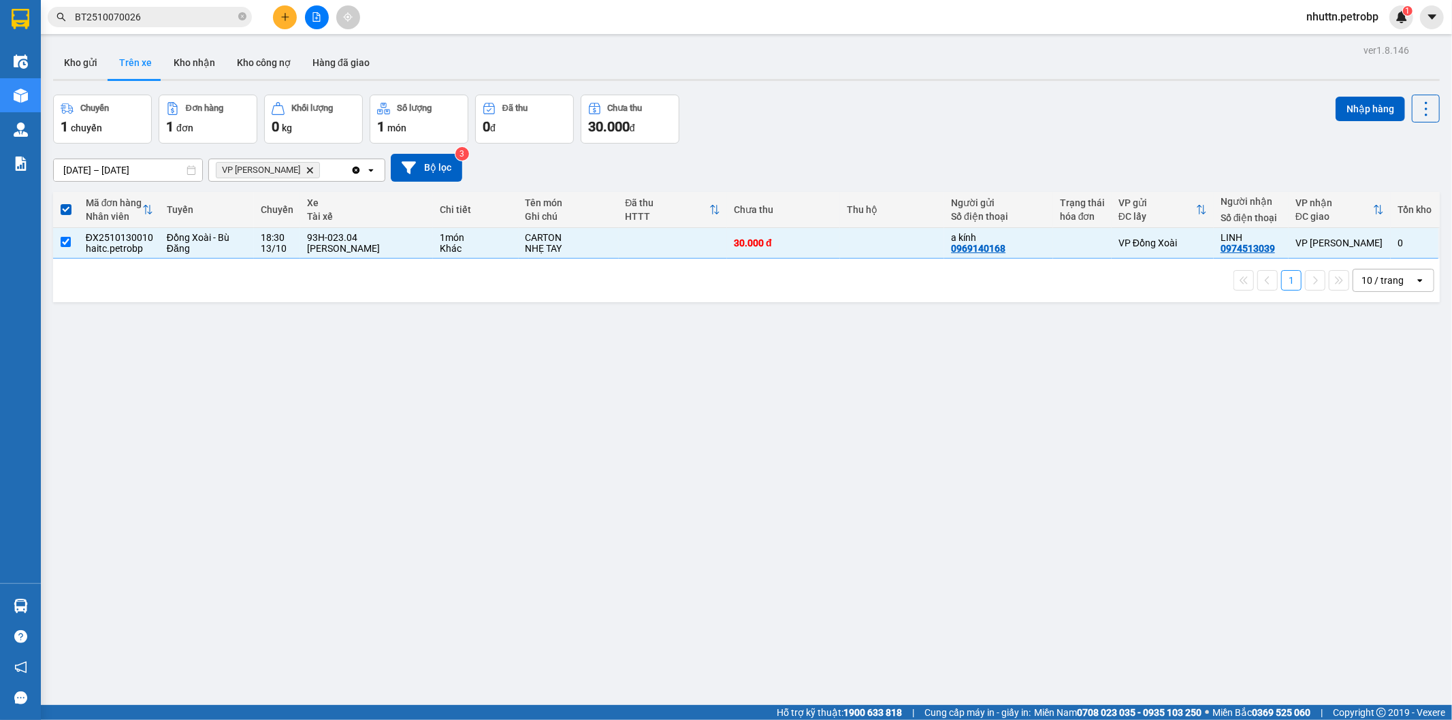
click at [1365, 458] on div "ver 1.8.146 Kho gửi Trên xe Kho nhận Kho công nợ Hàng đã giao Chuyến 1 chuyến Đ…" at bounding box center [747, 401] width 1398 height 720
click at [1391, 246] on button at bounding box center [1396, 243] width 19 height 24
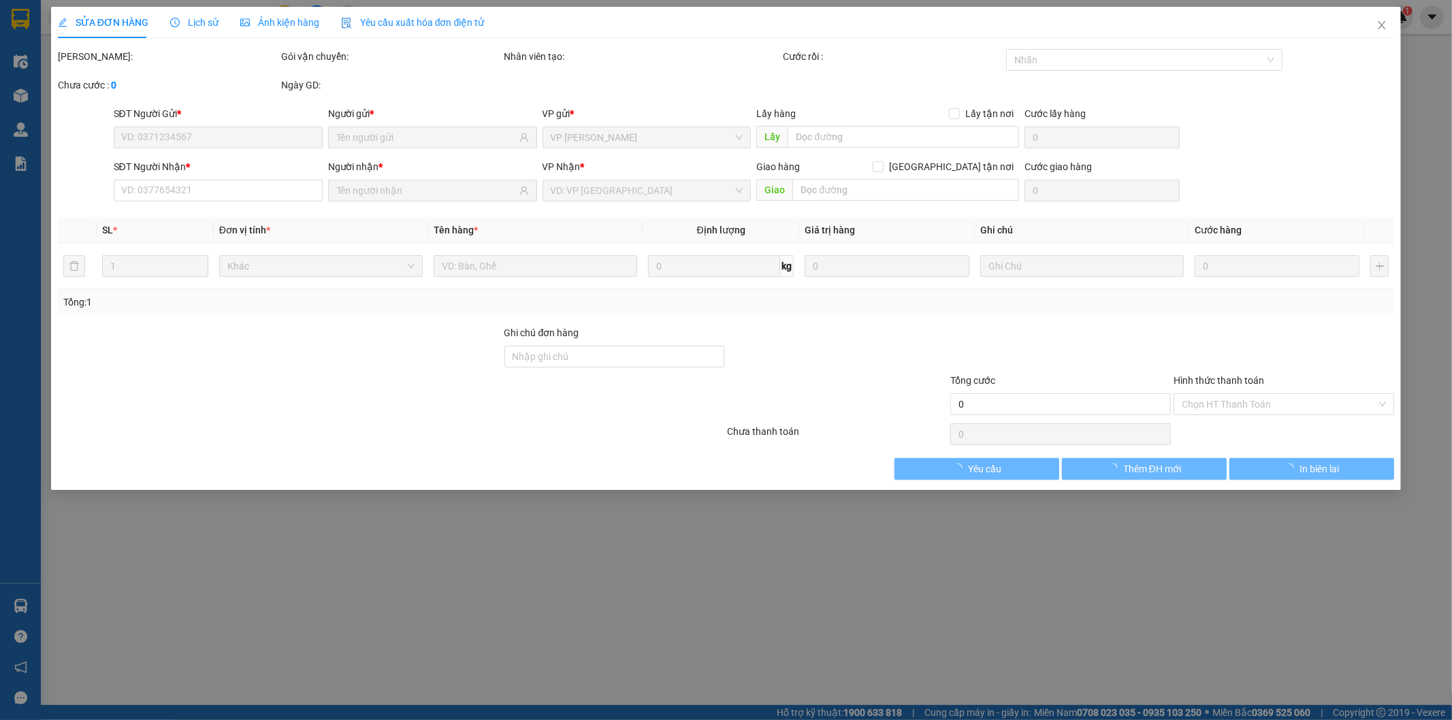
type input "0969140168"
type input "a kính"
type input "0974513039"
type input "LINH"
type input "30.000"
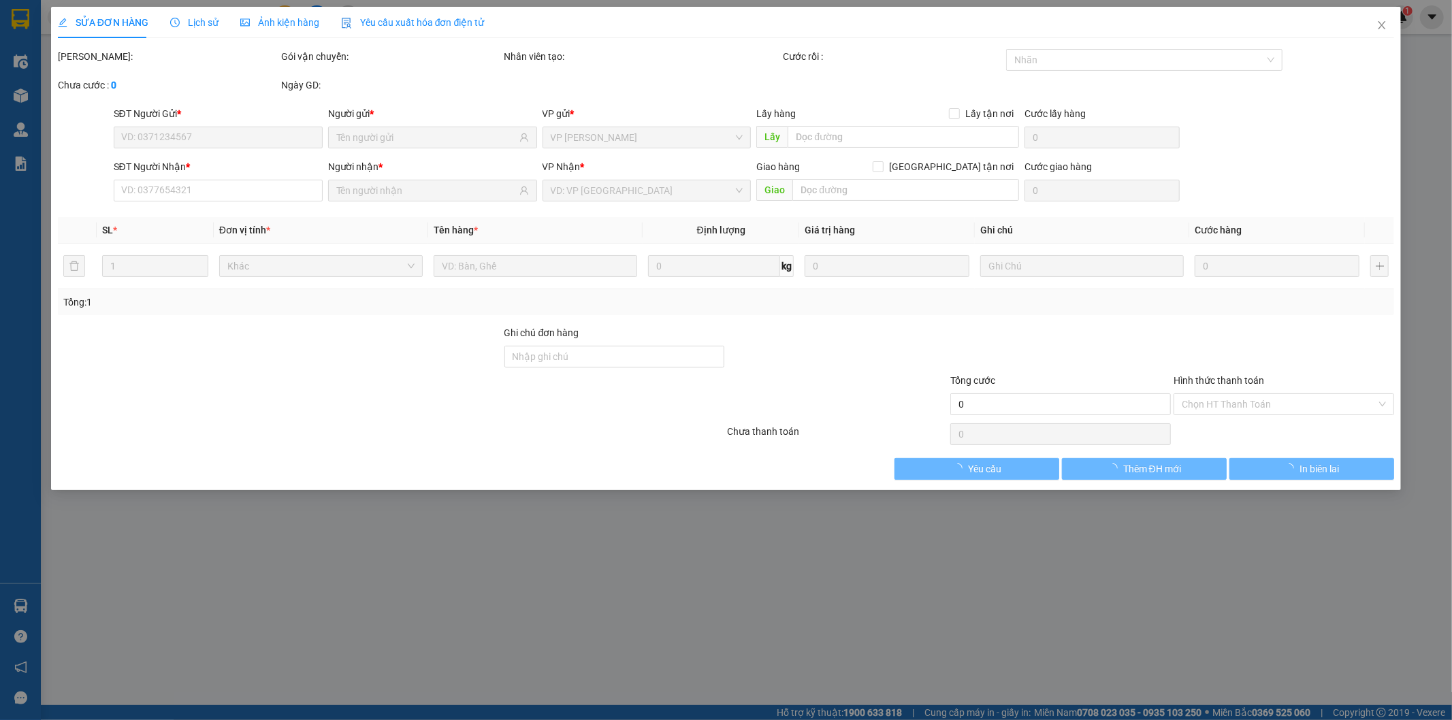
type input "30.000"
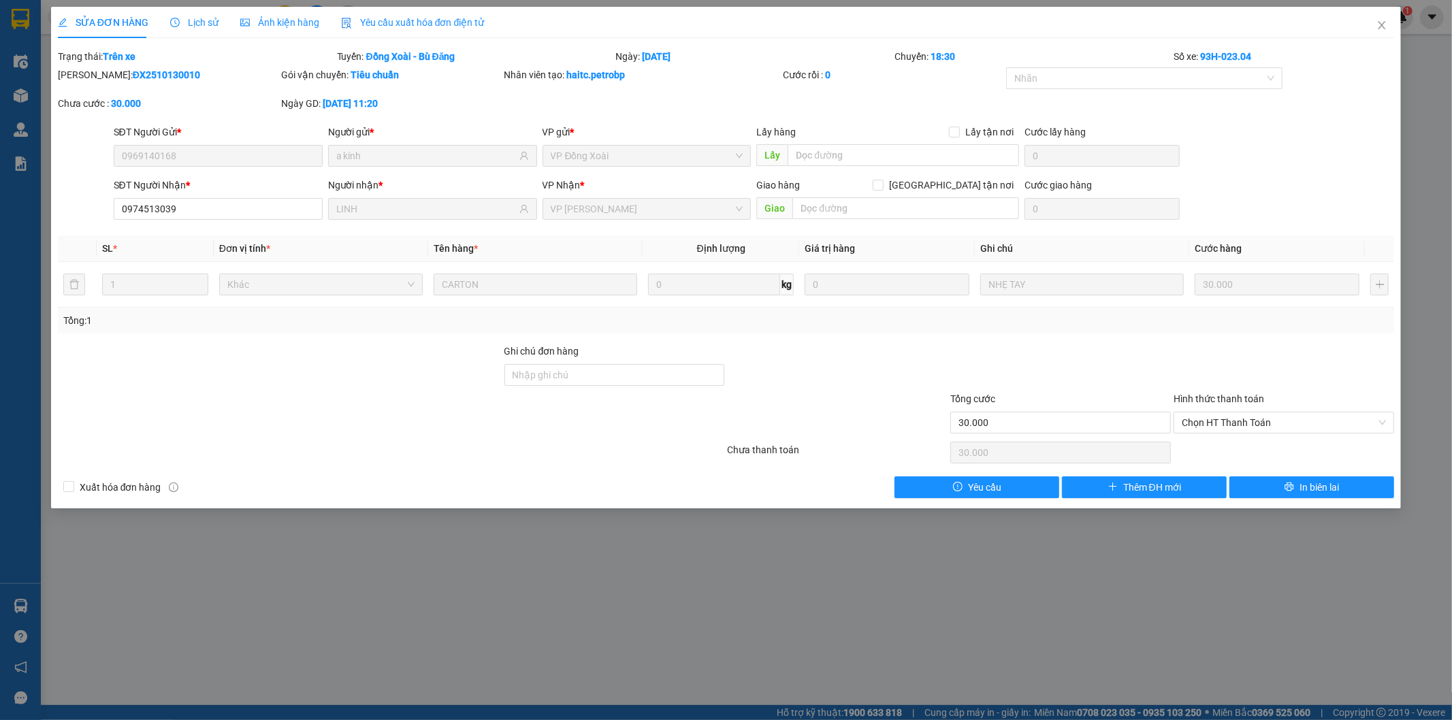
click at [199, 23] on span "Lịch sử" at bounding box center [194, 22] width 48 height 11
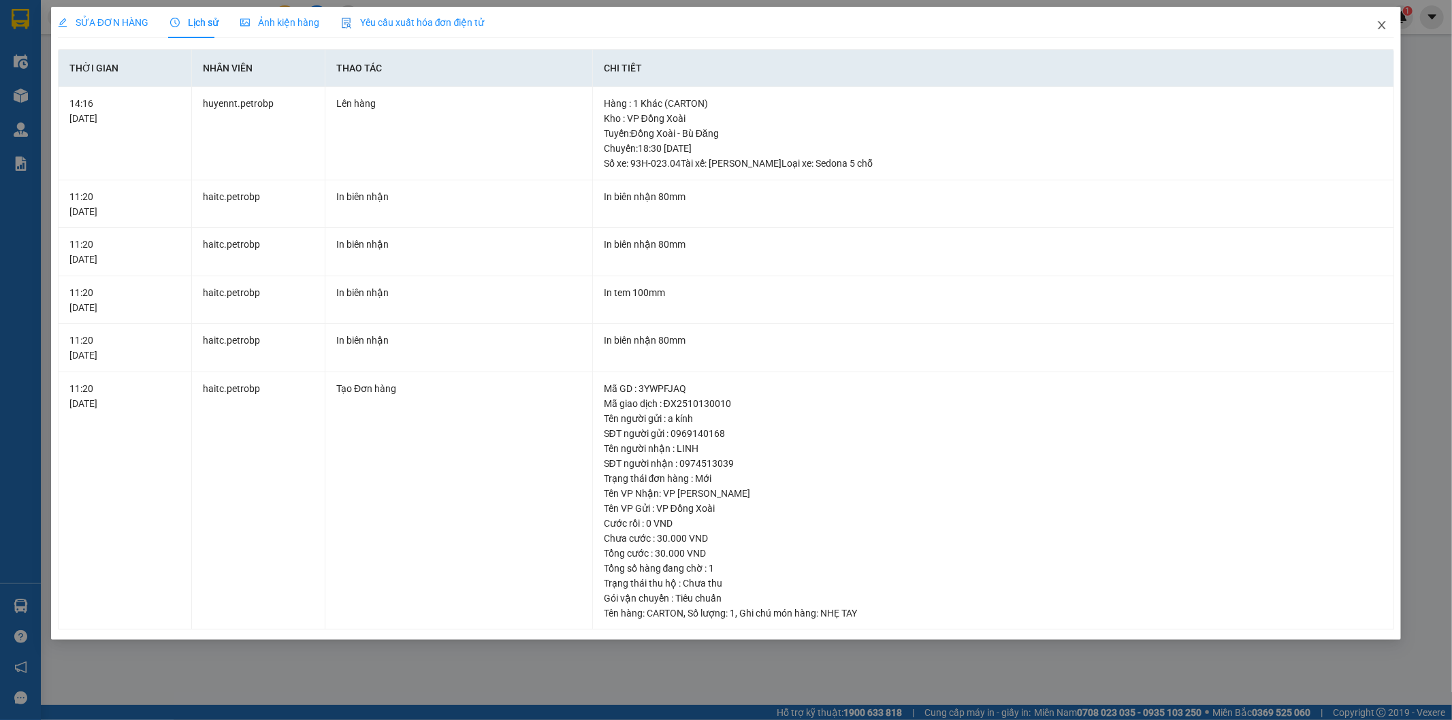
click at [1386, 24] on icon "close" at bounding box center [1382, 25] width 11 height 11
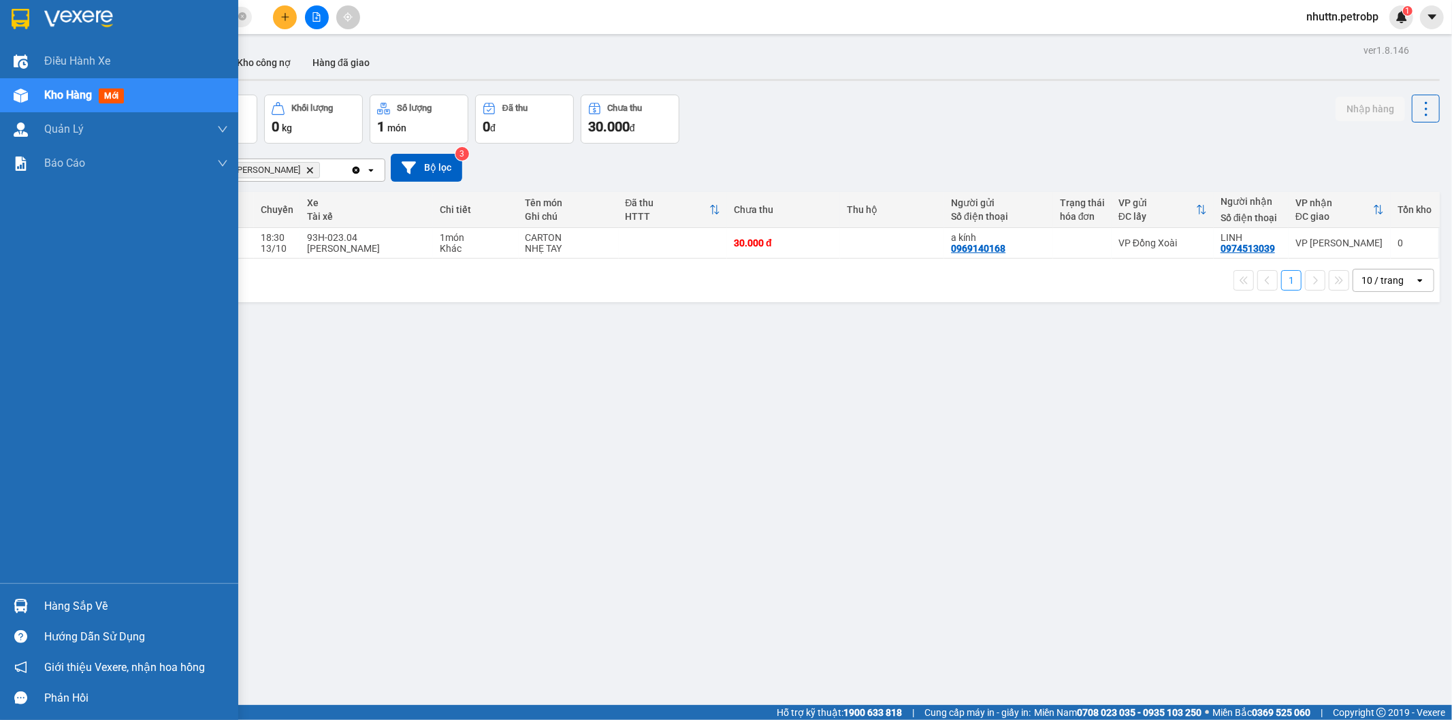
click at [66, 607] on div "Hàng sắp về" at bounding box center [136, 606] width 184 height 20
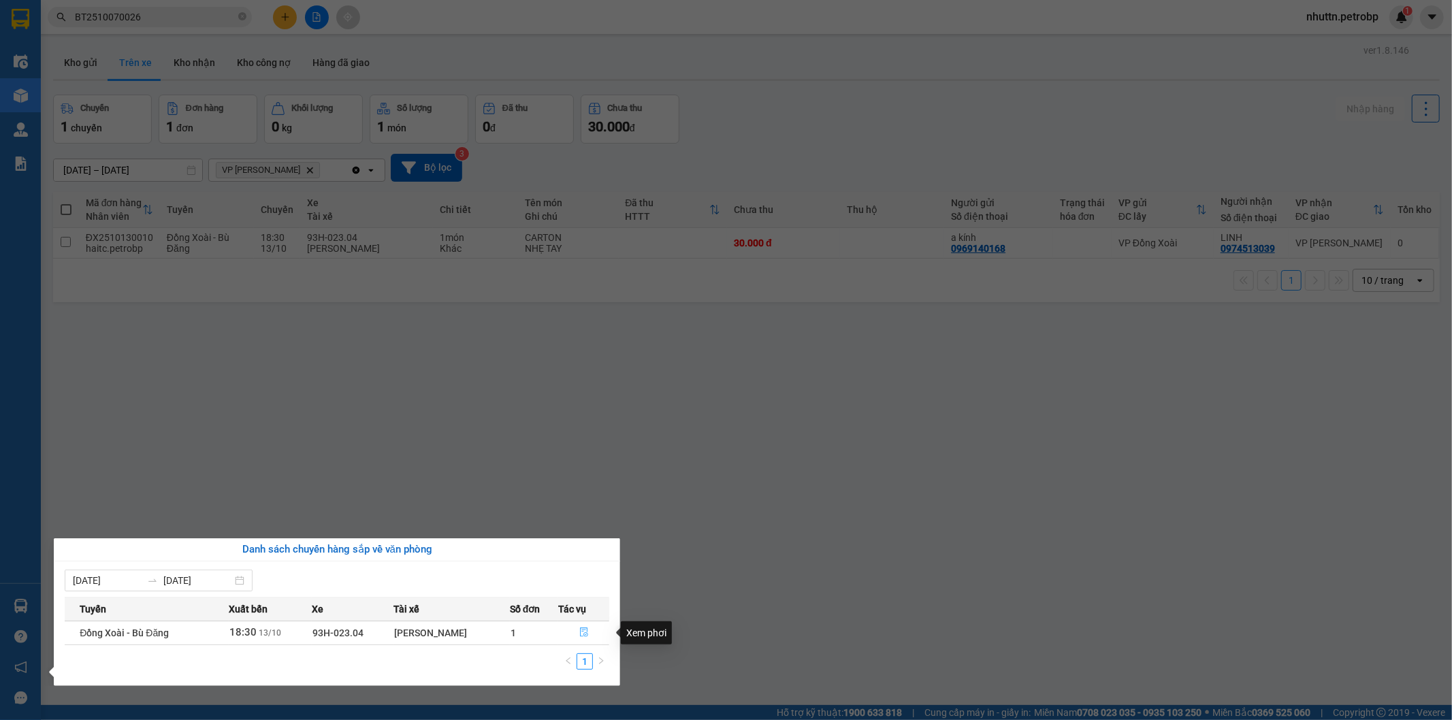
click at [589, 631] on icon "file-done" at bounding box center [584, 633] width 10 height 10
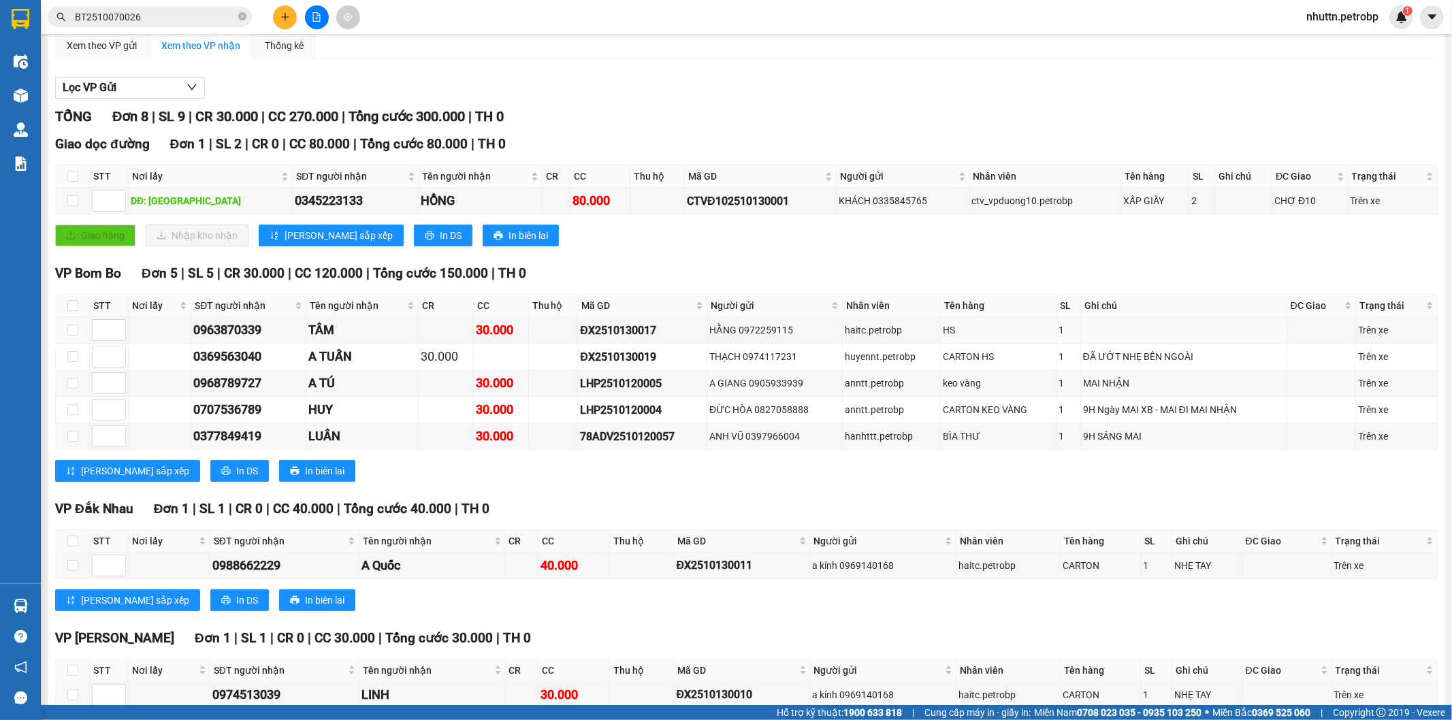
scroll to position [172, 0]
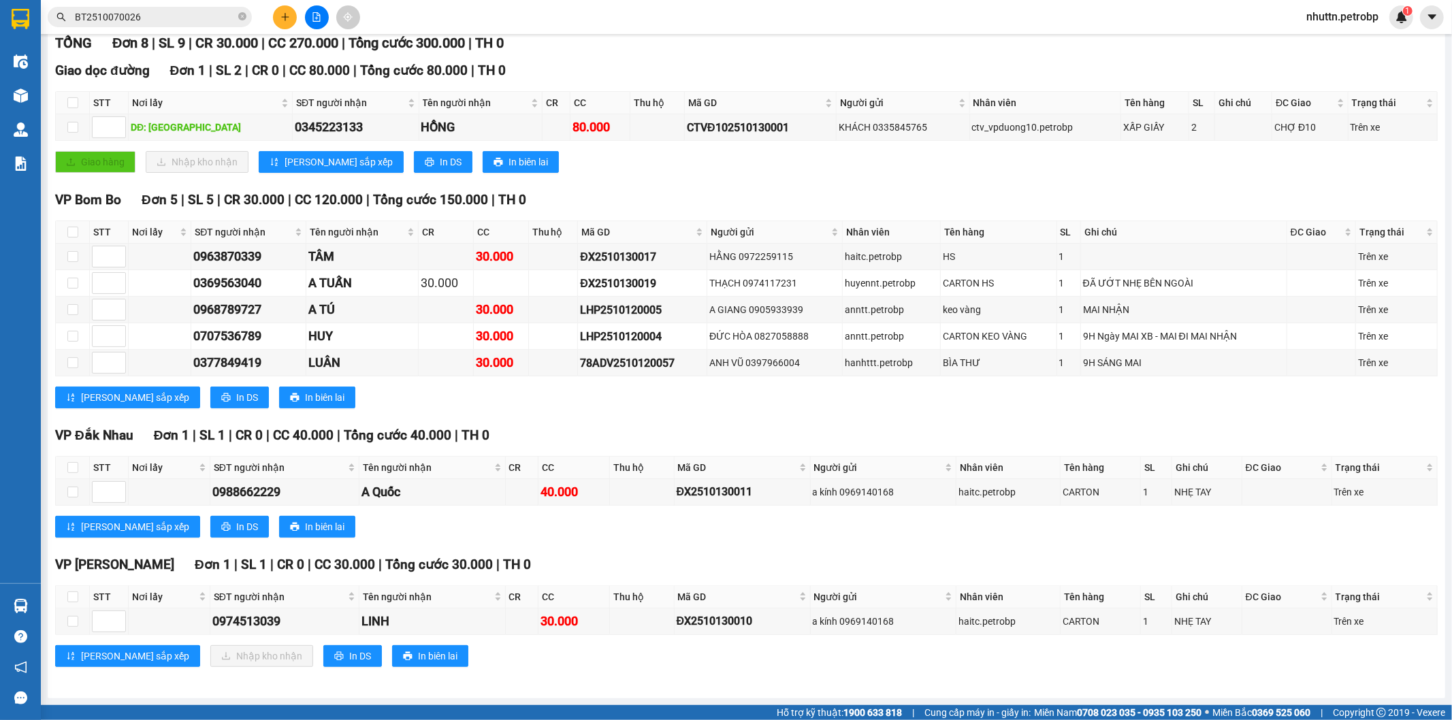
click at [760, 658] on div "Lưu sắp xếp Nhập kho nhận In DS In biên lai" at bounding box center [746, 656] width 1383 height 22
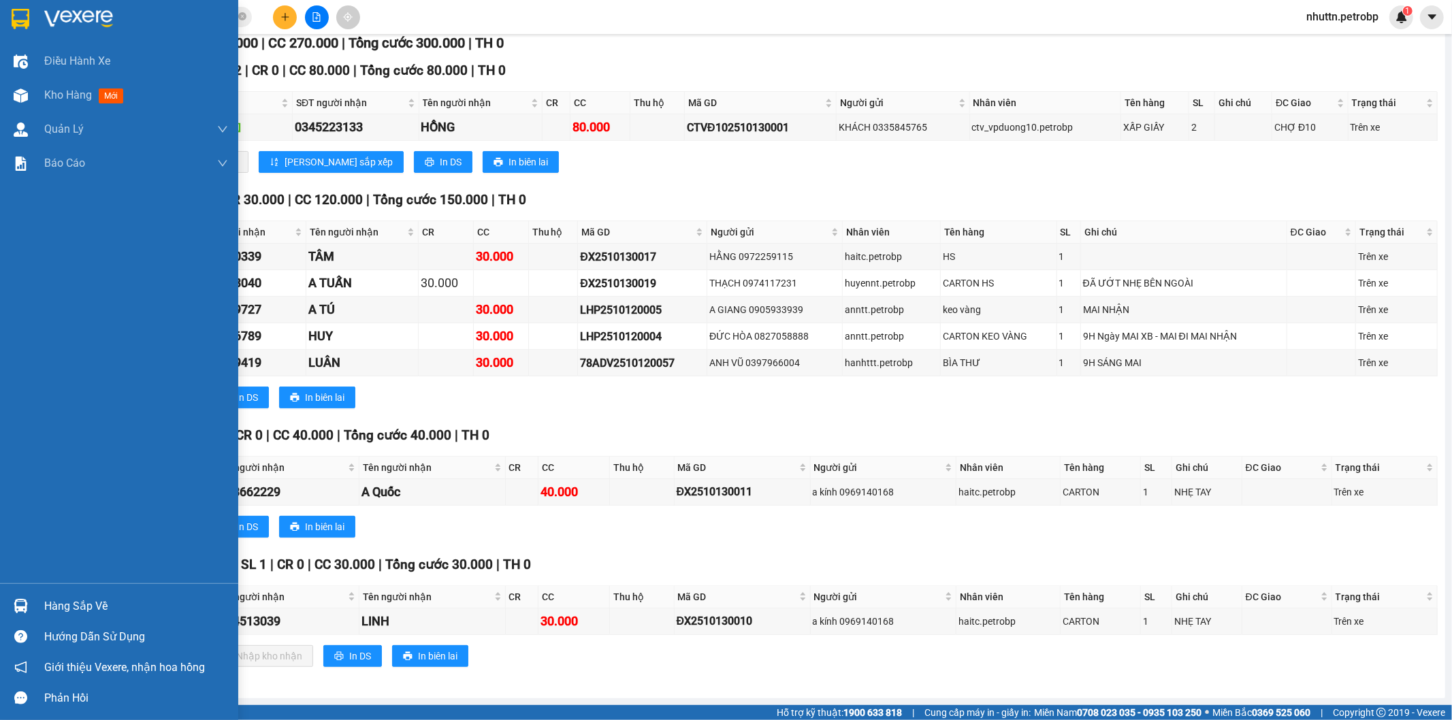
click at [89, 611] on div "Hàng sắp về" at bounding box center [136, 606] width 184 height 20
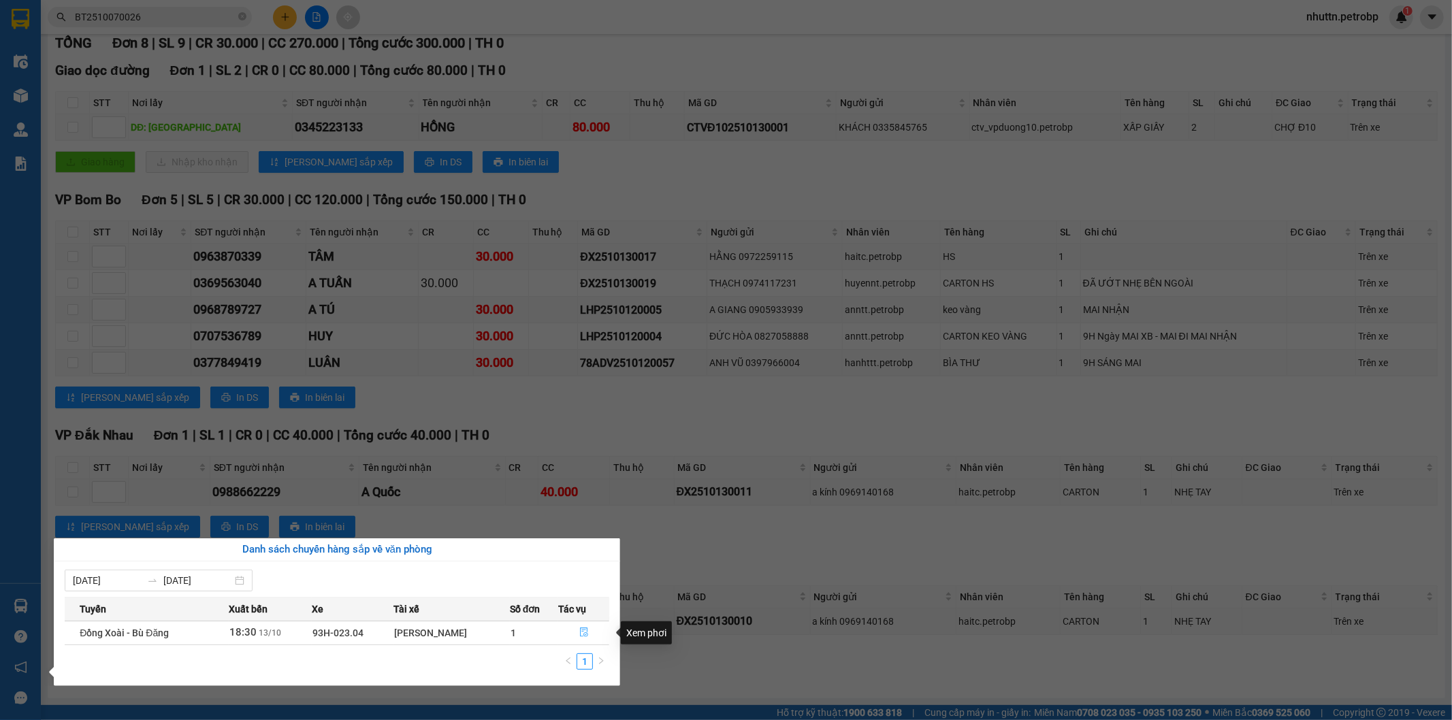
click at [586, 630] on icon "file-done" at bounding box center [584, 633] width 8 height 10
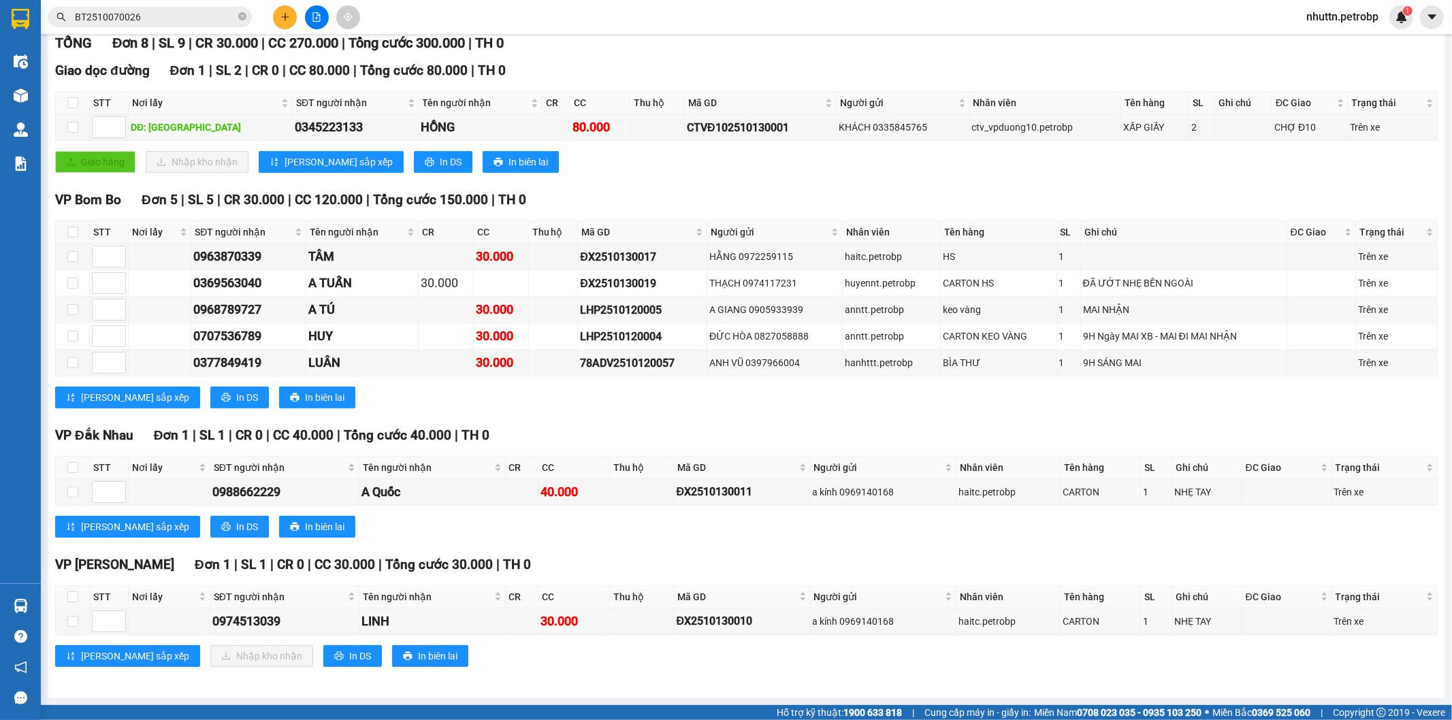
scroll to position [0, 0]
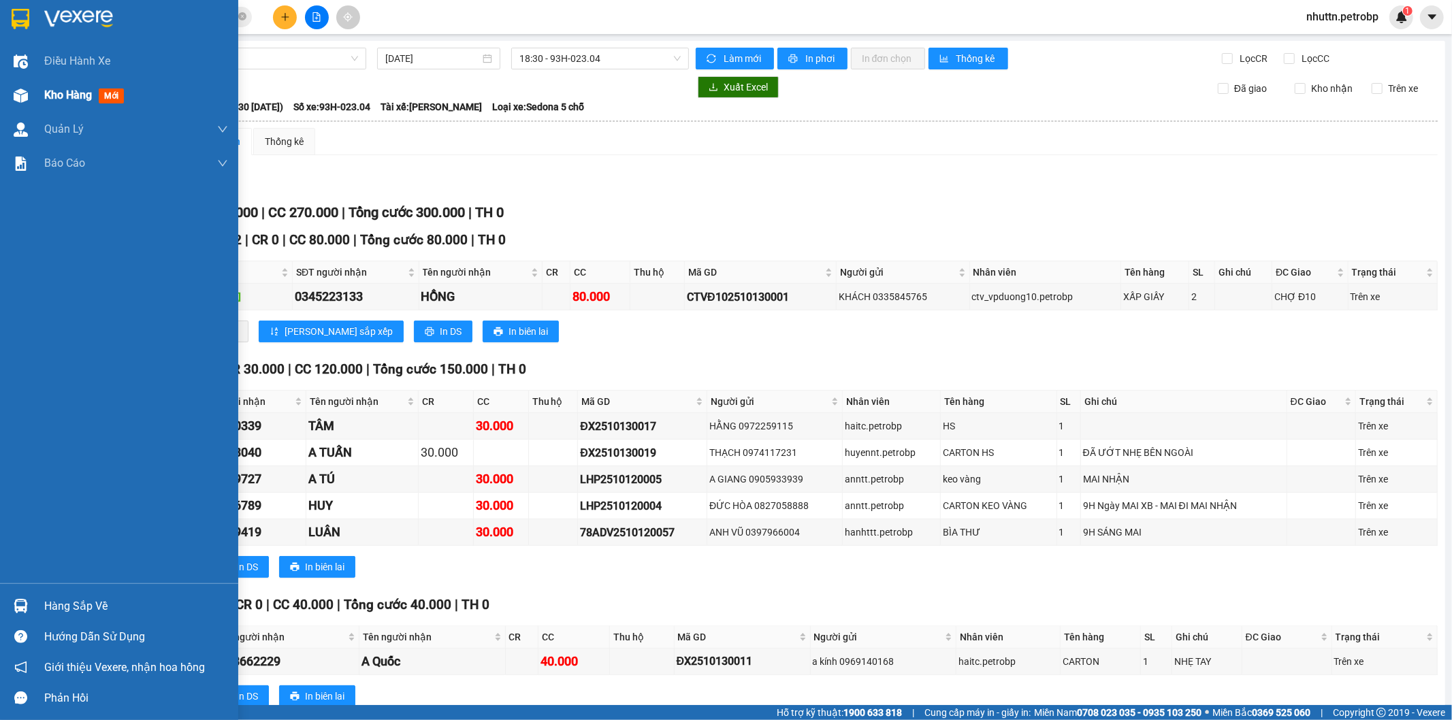
click at [49, 97] on span "Kho hàng" at bounding box center [68, 95] width 48 height 13
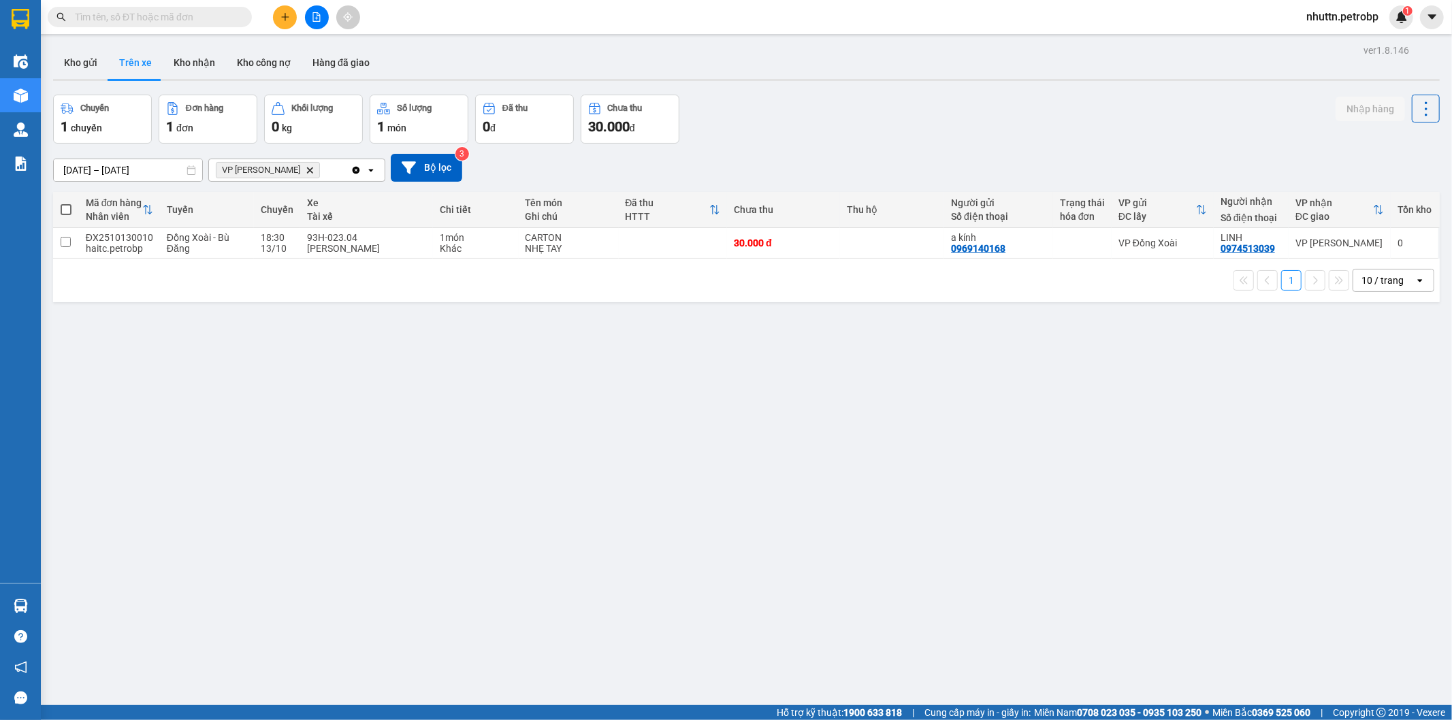
scroll to position [63, 0]
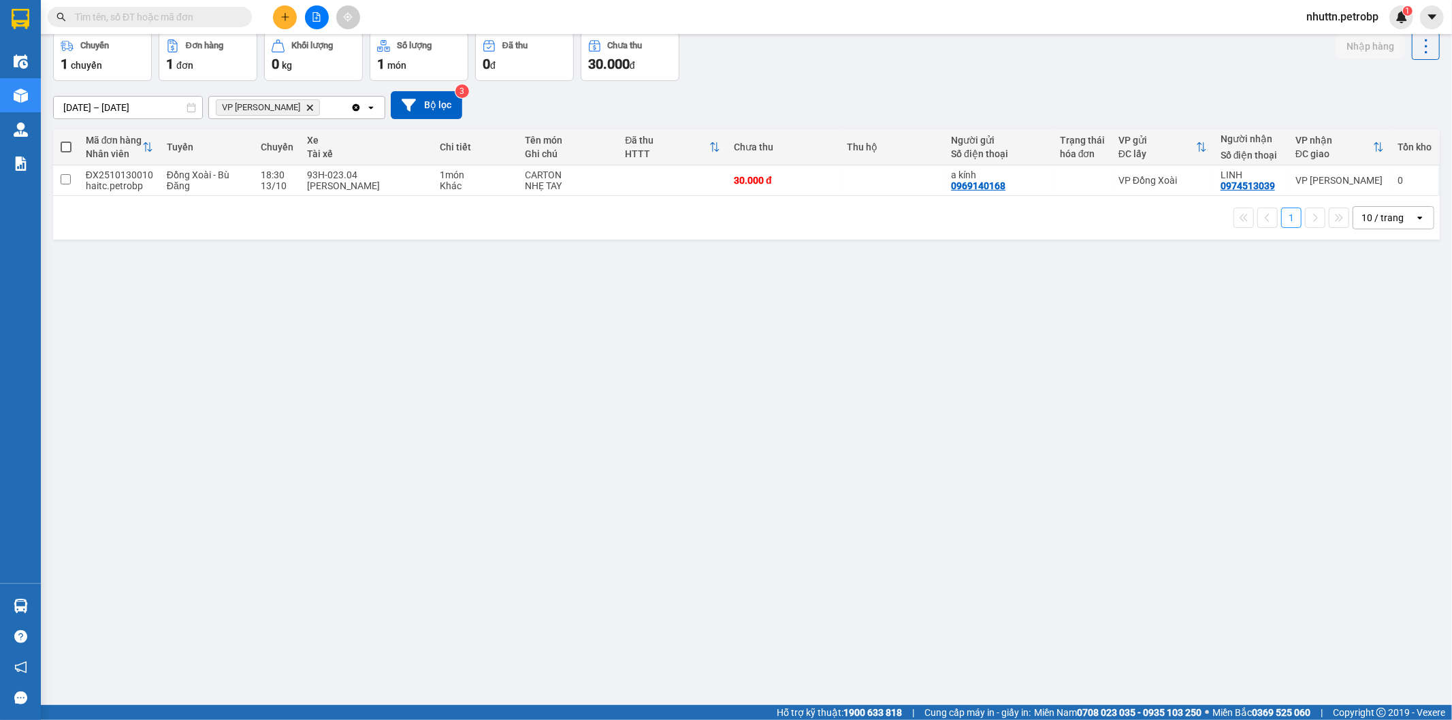
click at [1183, 449] on div "ver 1.8.146 Kho gửi Trên xe Kho nhận Kho công nợ Hàng đã giao Chuyến 1 chuyến Đ…" at bounding box center [747, 338] width 1398 height 720
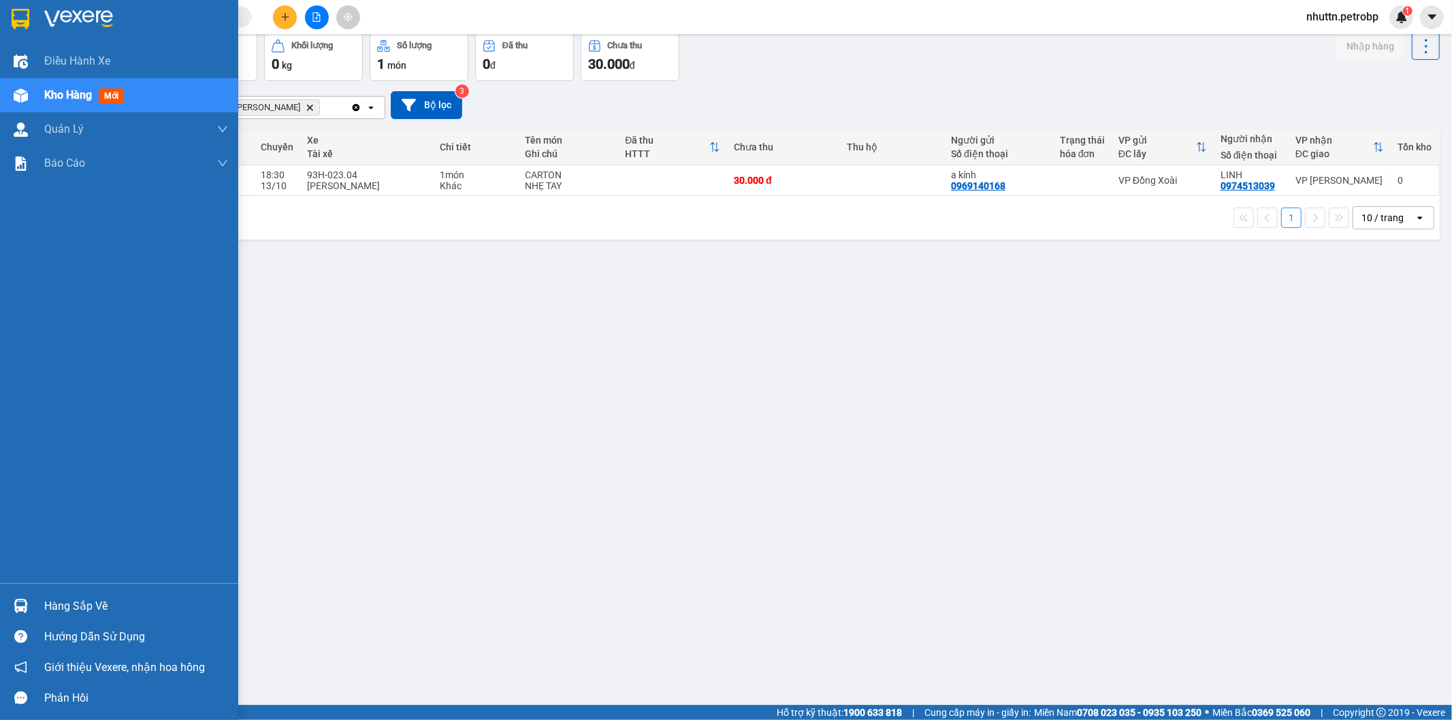
click at [32, 609] on div "Hàng sắp về" at bounding box center [119, 606] width 238 height 31
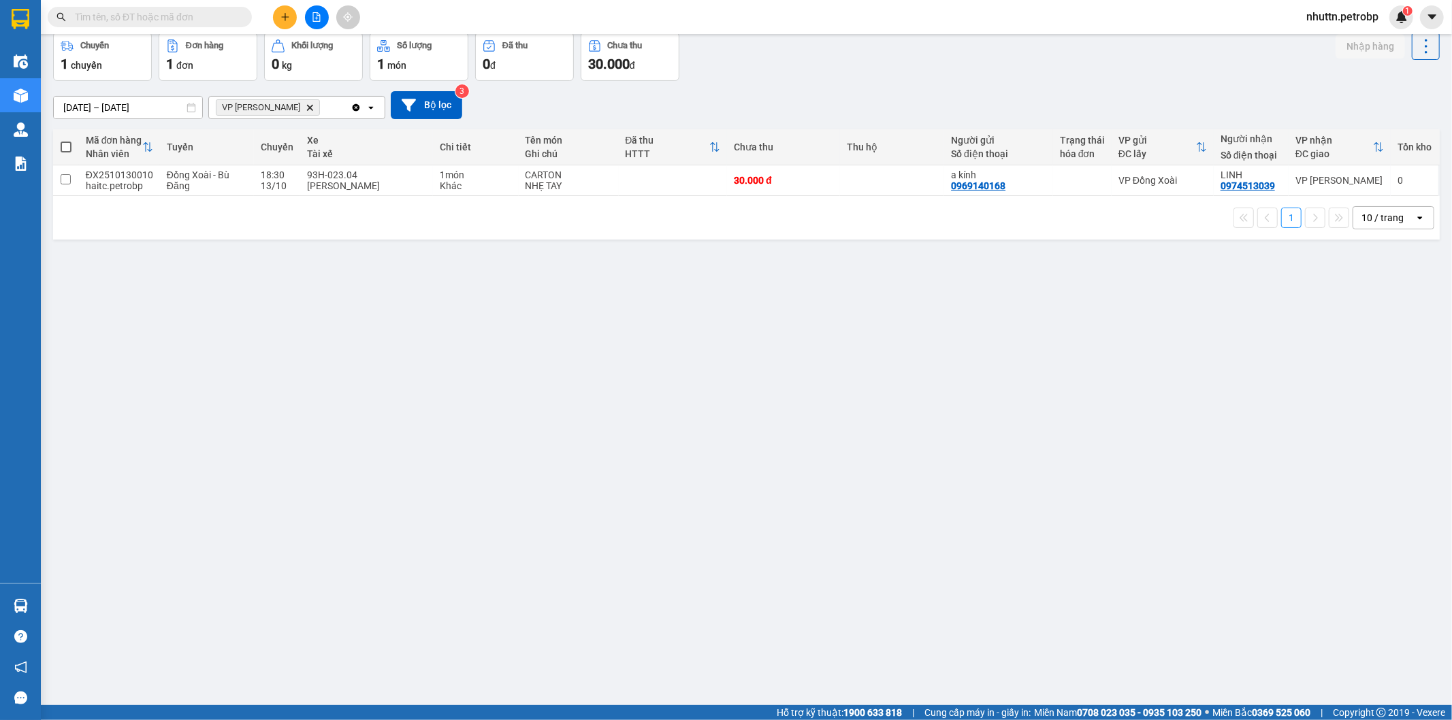
click at [690, 534] on section "Kết quả tìm kiếm ( 0 ) Bộ lọc No Data nhuttn.petrobp 1 Điều hành xe Kho hàng mớ…" at bounding box center [726, 360] width 1452 height 720
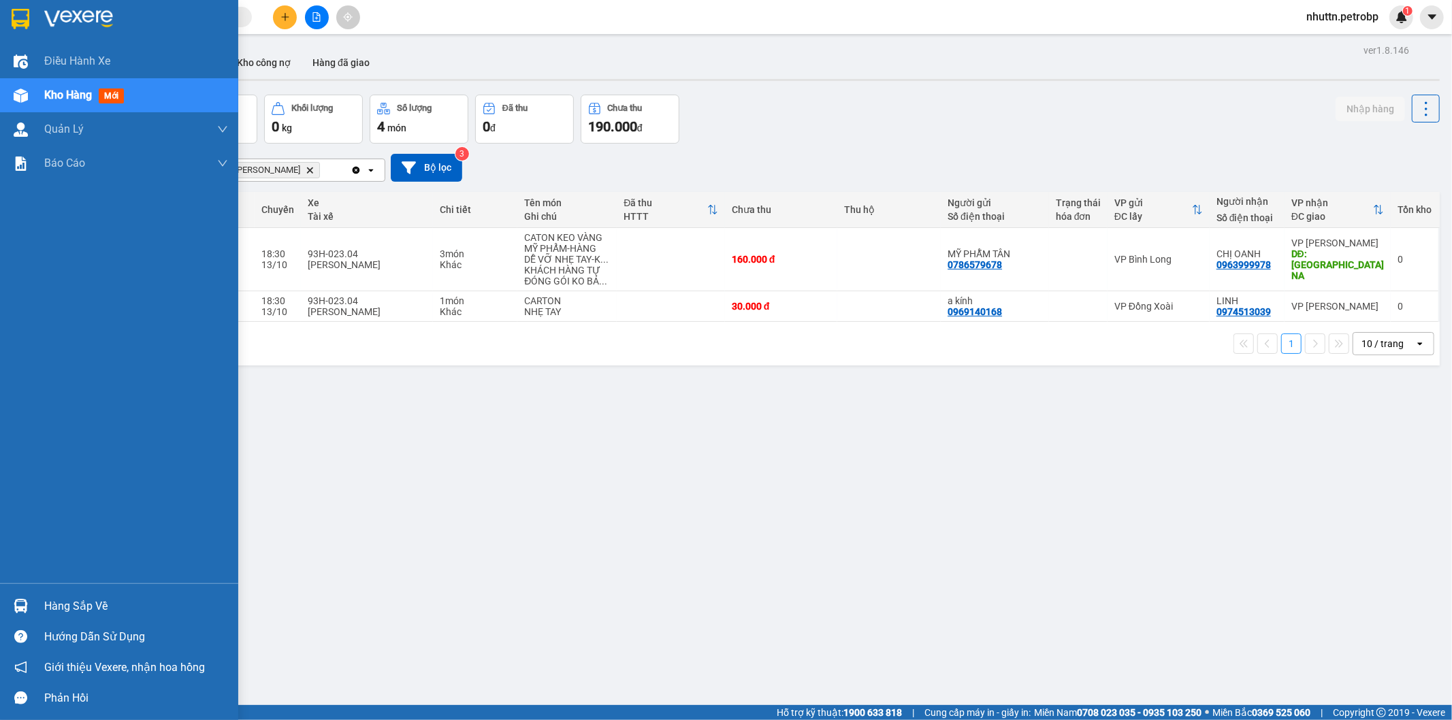
click at [62, 603] on div "Hàng sắp về" at bounding box center [136, 606] width 184 height 20
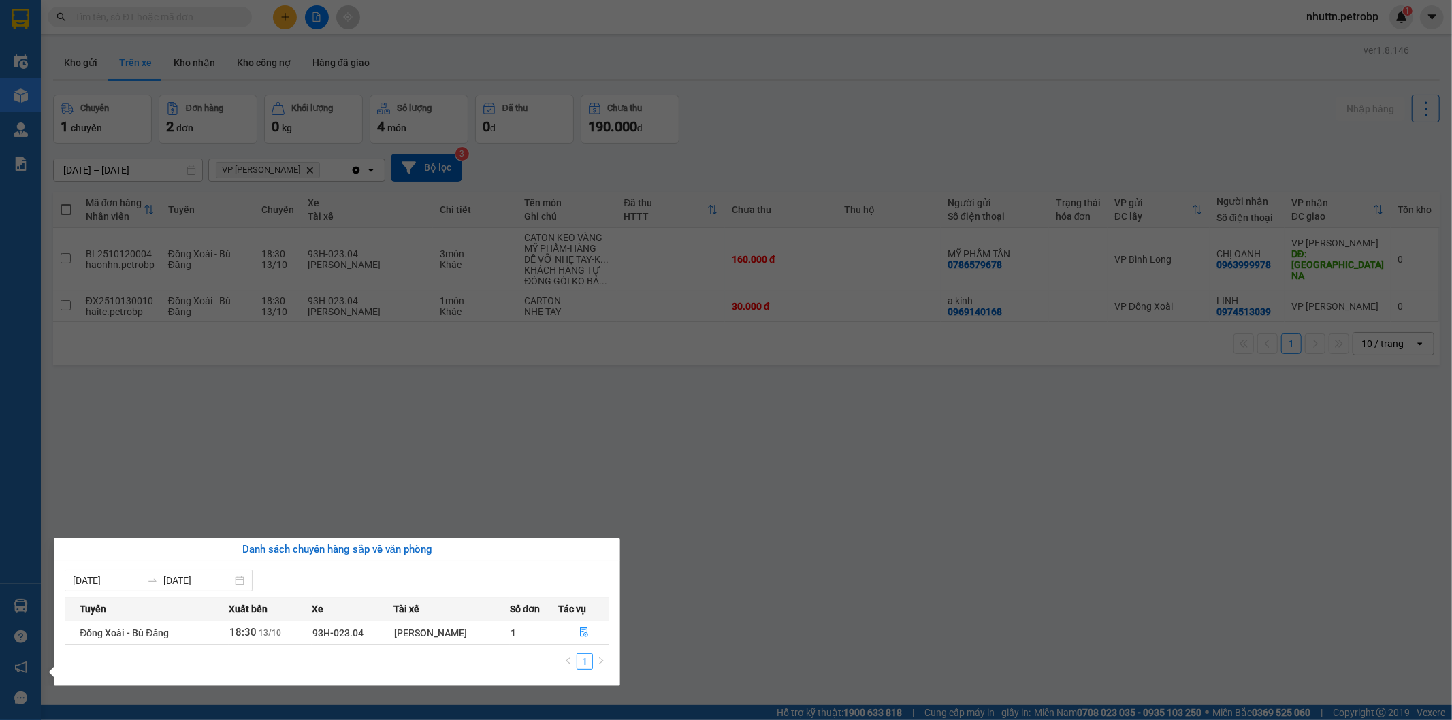
click at [782, 494] on section "Kết quả tìm kiếm ( 0 ) Bộ lọc No Data nhuttn.petrobp 1 Điều hành xe Kho hàng mớ…" at bounding box center [726, 360] width 1452 height 720
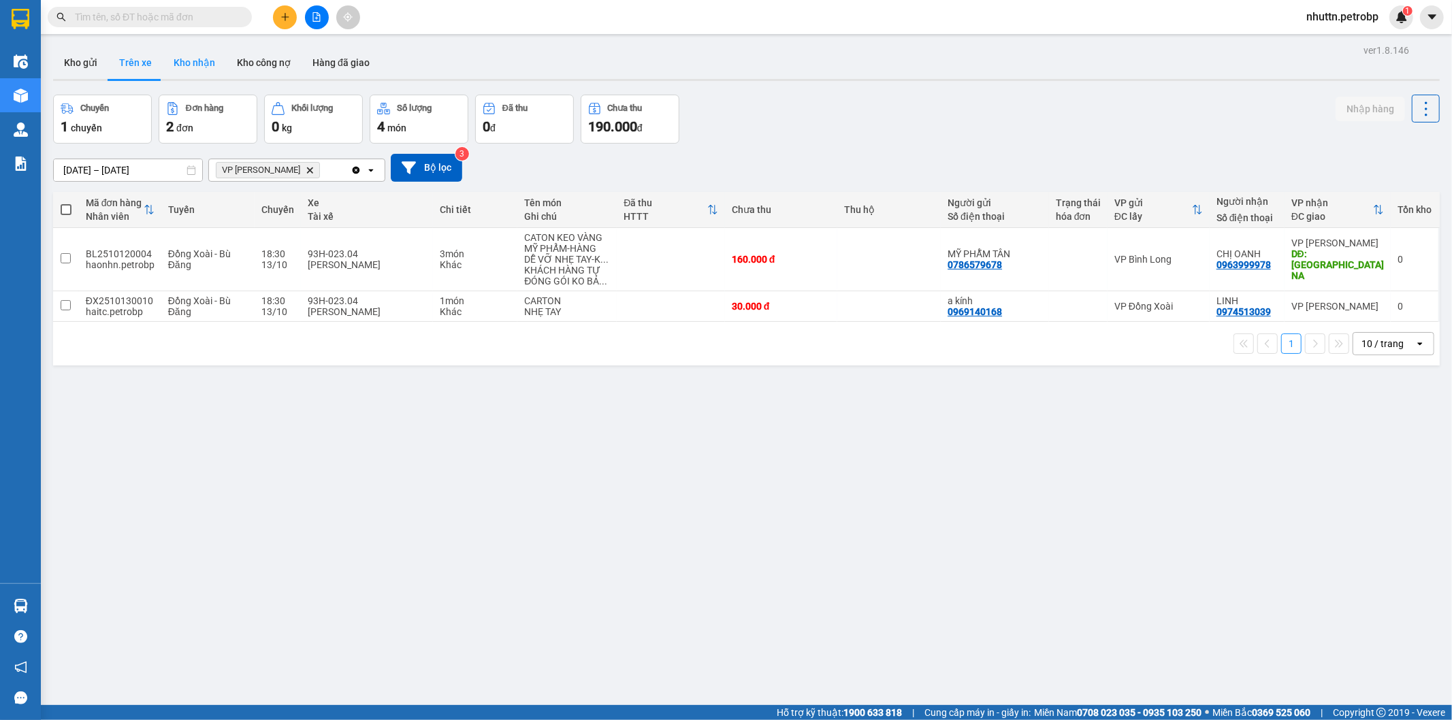
click at [187, 66] on button "Kho nhận" at bounding box center [194, 62] width 63 height 33
type input "11/10/2025 – 13/10/2025"
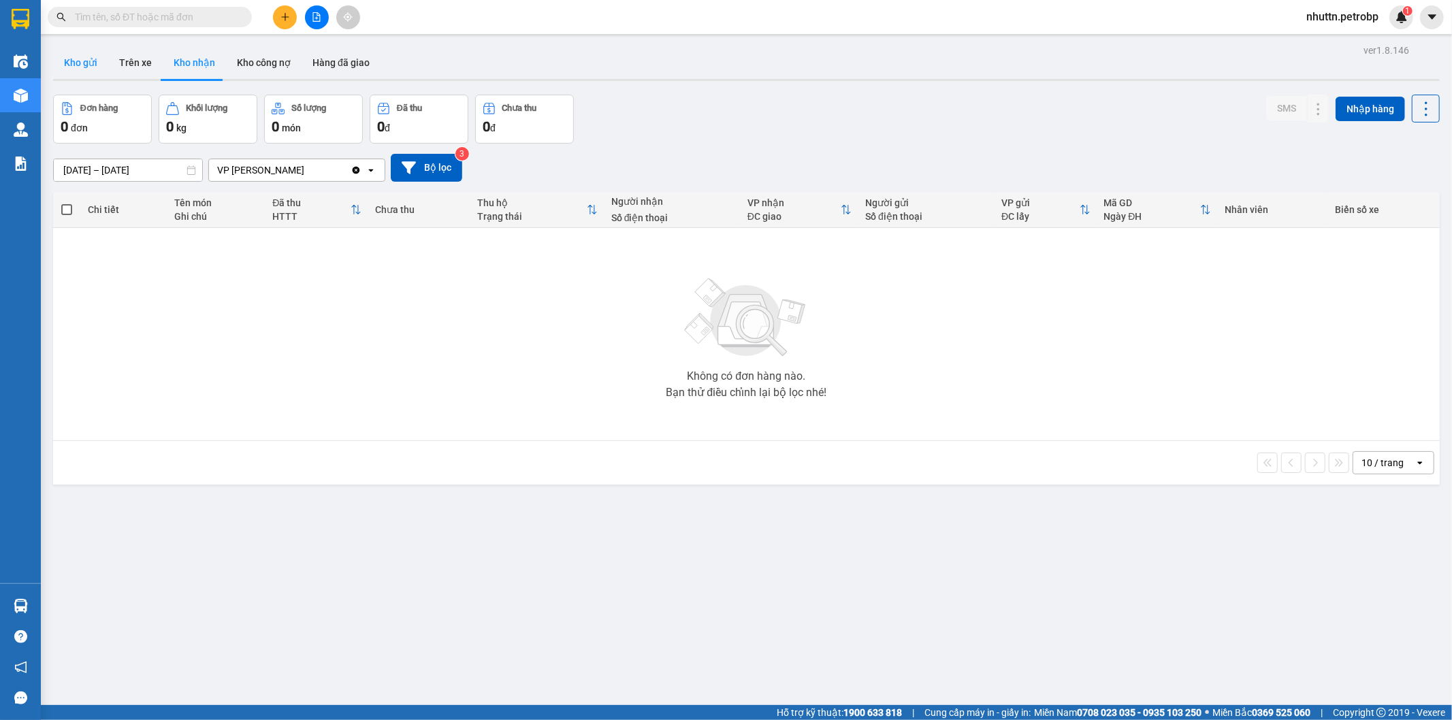
click at [87, 62] on button "Kho gửi" at bounding box center [80, 62] width 55 height 33
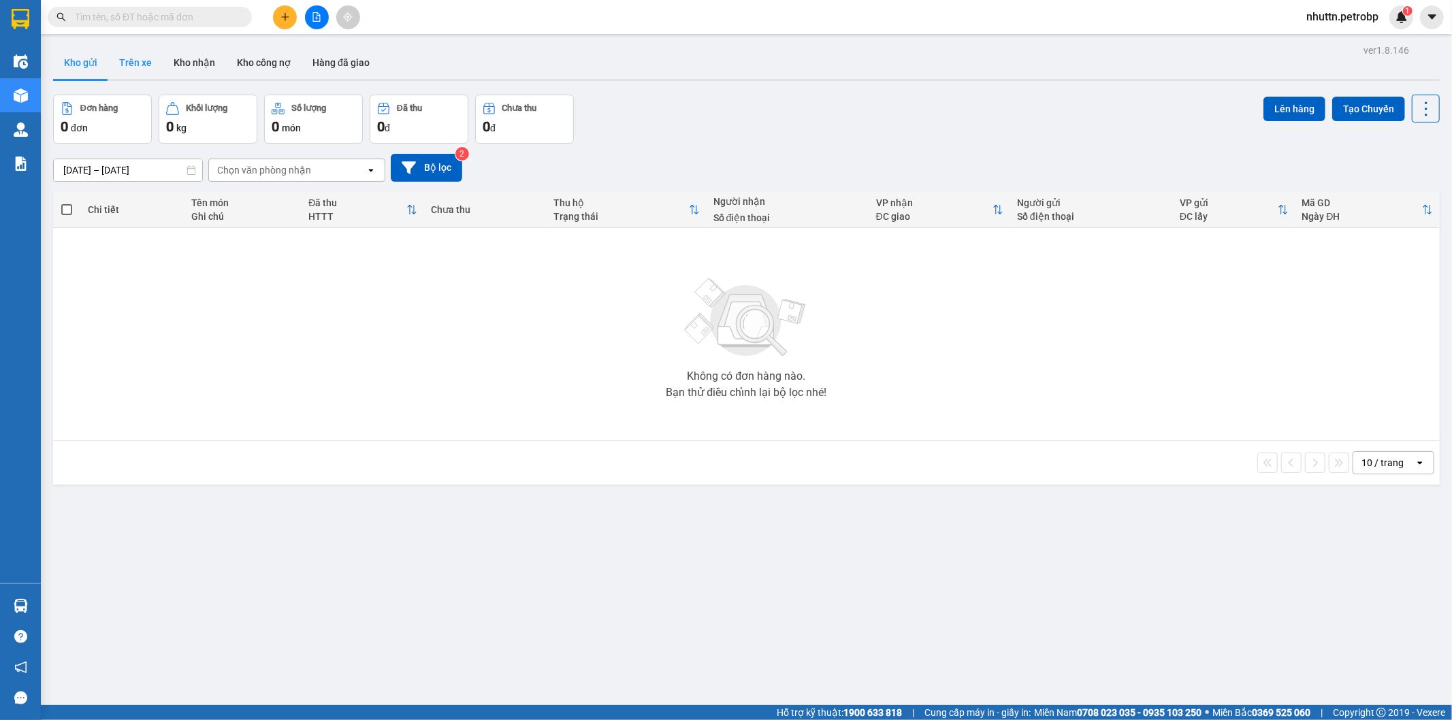
click at [128, 58] on button "Trên xe" at bounding box center [135, 62] width 54 height 33
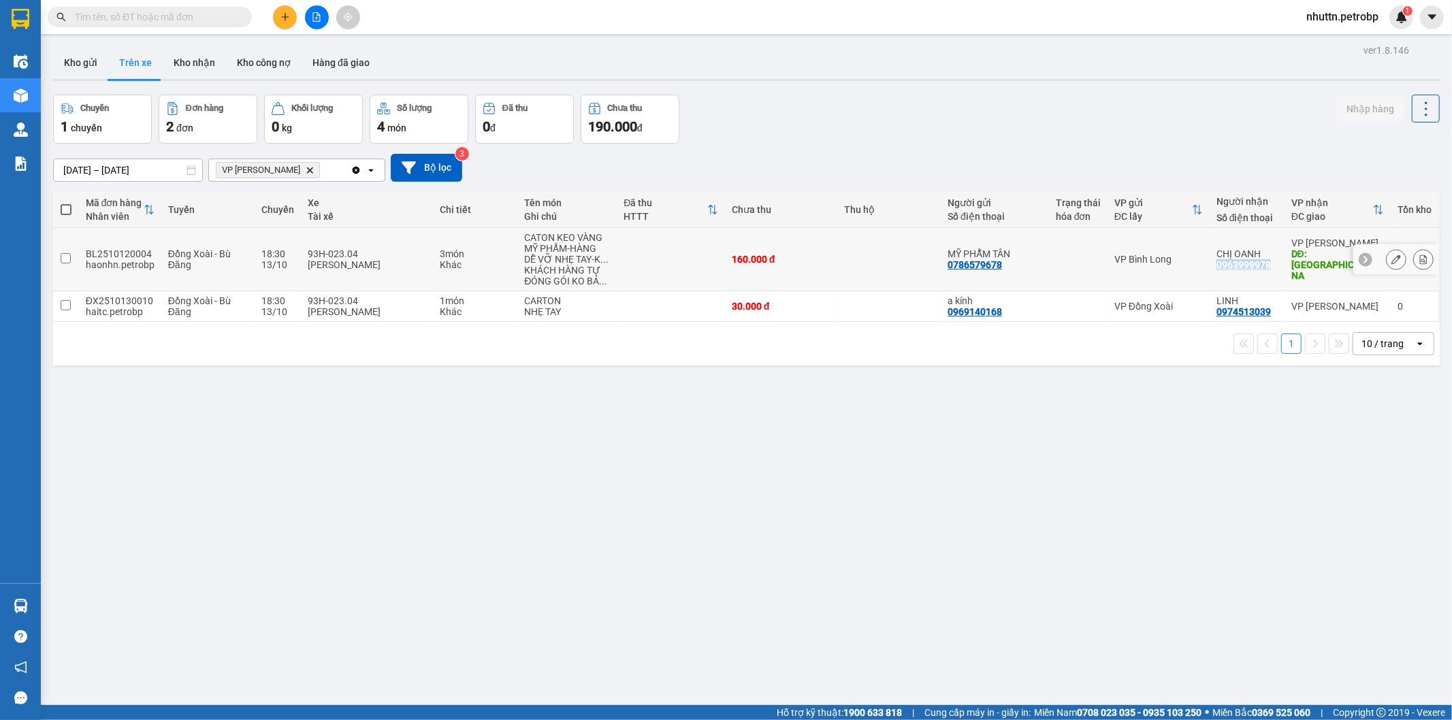
drag, startPoint x: 1207, startPoint y: 266, endPoint x: 1262, endPoint y: 268, distance: 54.5
click at [1262, 268] on td "CHỊ OANH 0963999978" at bounding box center [1247, 259] width 75 height 63
checkbox input "true"
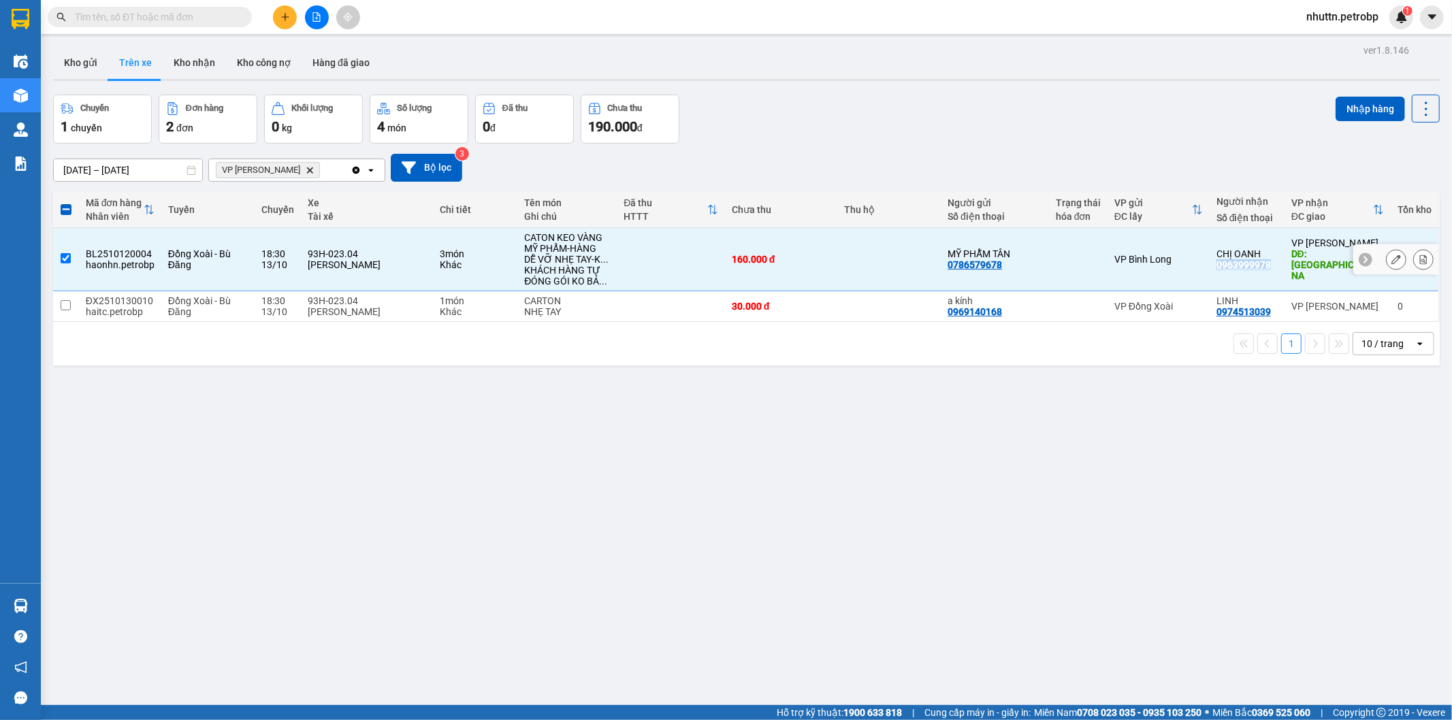
copy div "0963999978"
click at [291, 480] on div "ver 1.8.146 Kho gửi Trên xe Kho nhận Kho công nợ Hàng đã giao Chuyến 1 chuyến Đ…" at bounding box center [747, 401] width 1398 height 720
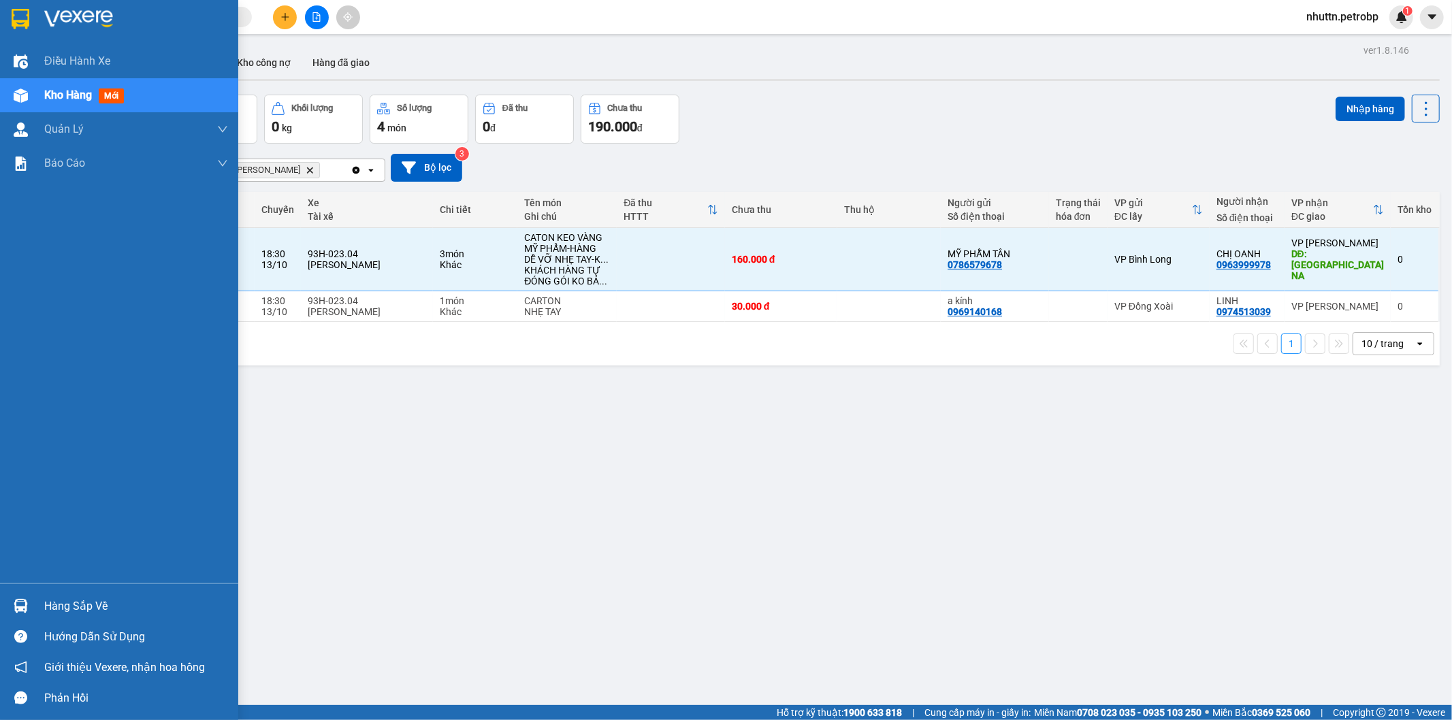
click at [75, 609] on div "Hàng sắp về" at bounding box center [136, 606] width 184 height 20
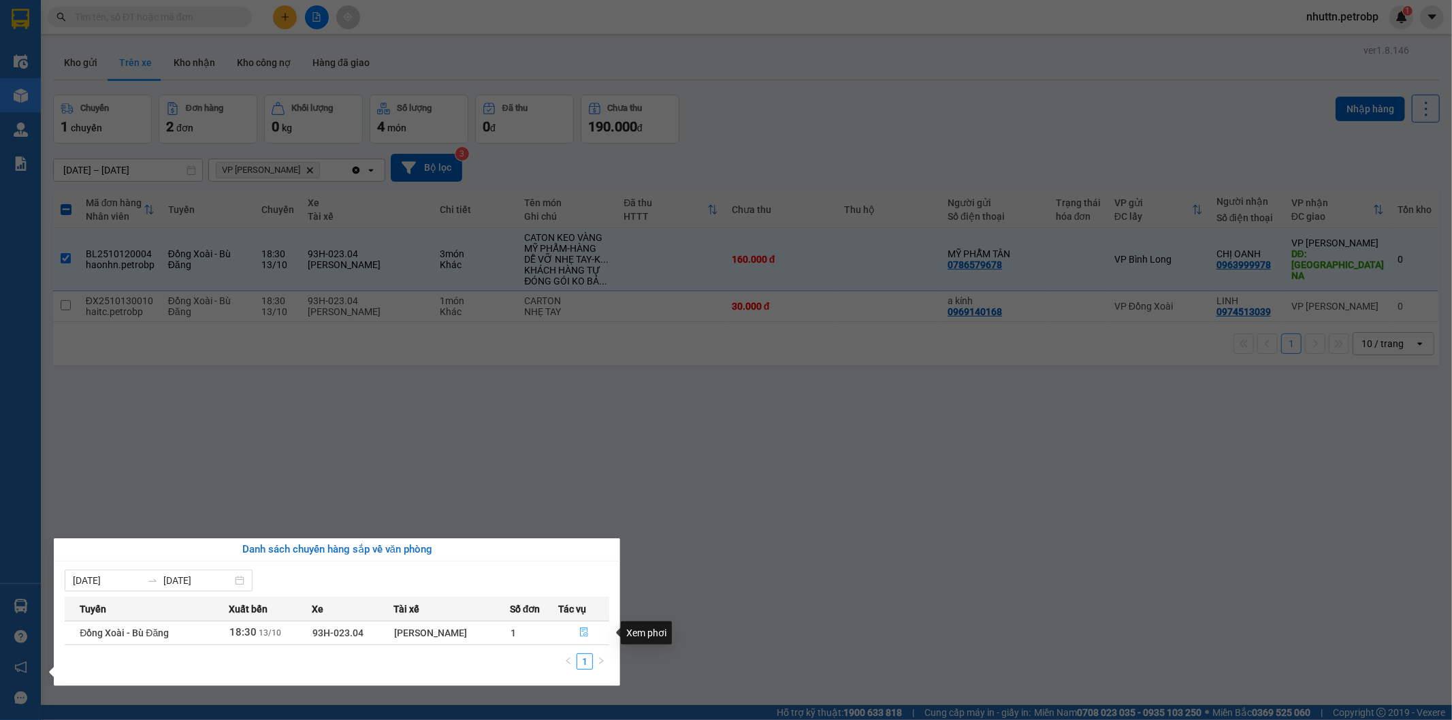
click at [588, 638] on span "file-done" at bounding box center [584, 633] width 10 height 11
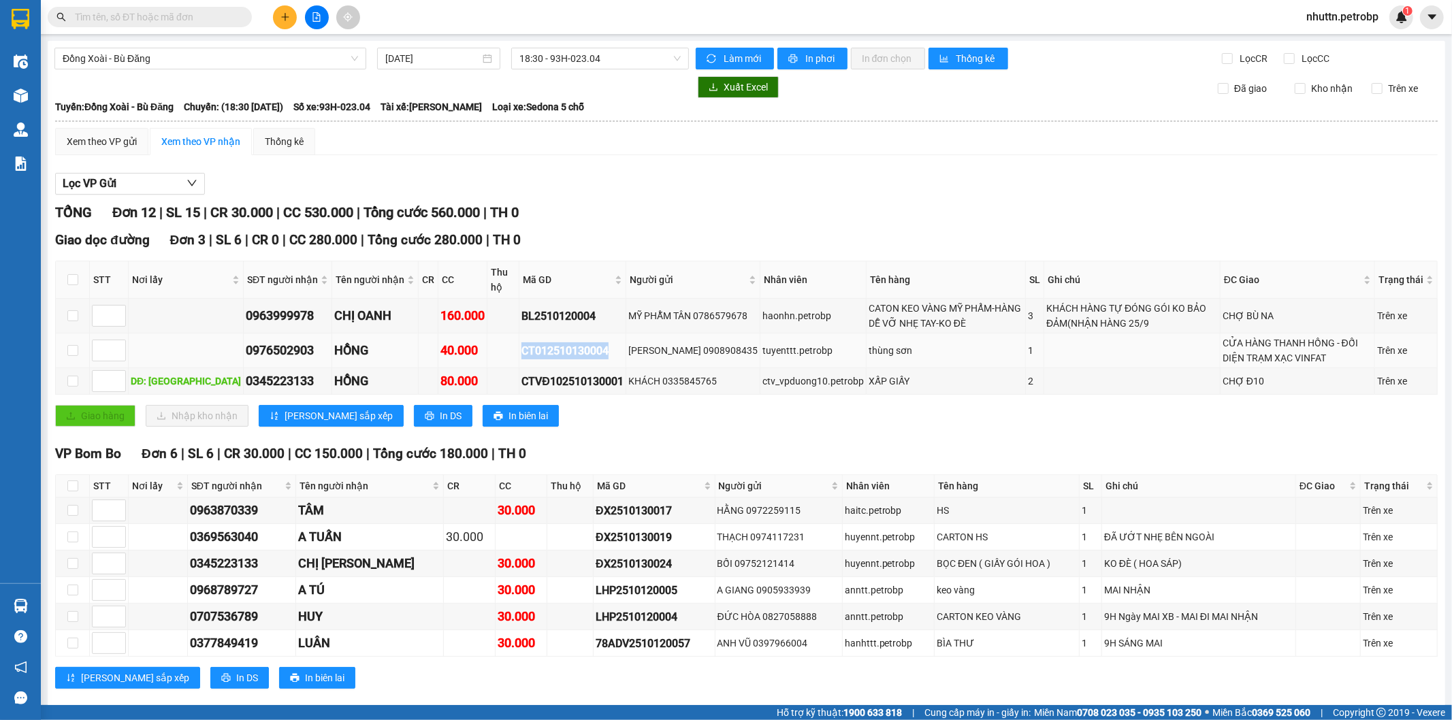
drag, startPoint x: 494, startPoint y: 348, endPoint x: 590, endPoint y: 350, distance: 95.3
click at [590, 350] on div "CT012510130004" at bounding box center [573, 350] width 102 height 17
copy div "CT012510130004"
click at [116, 16] on input "text" at bounding box center [155, 17] width 161 height 15
paste input "CT012510130004"
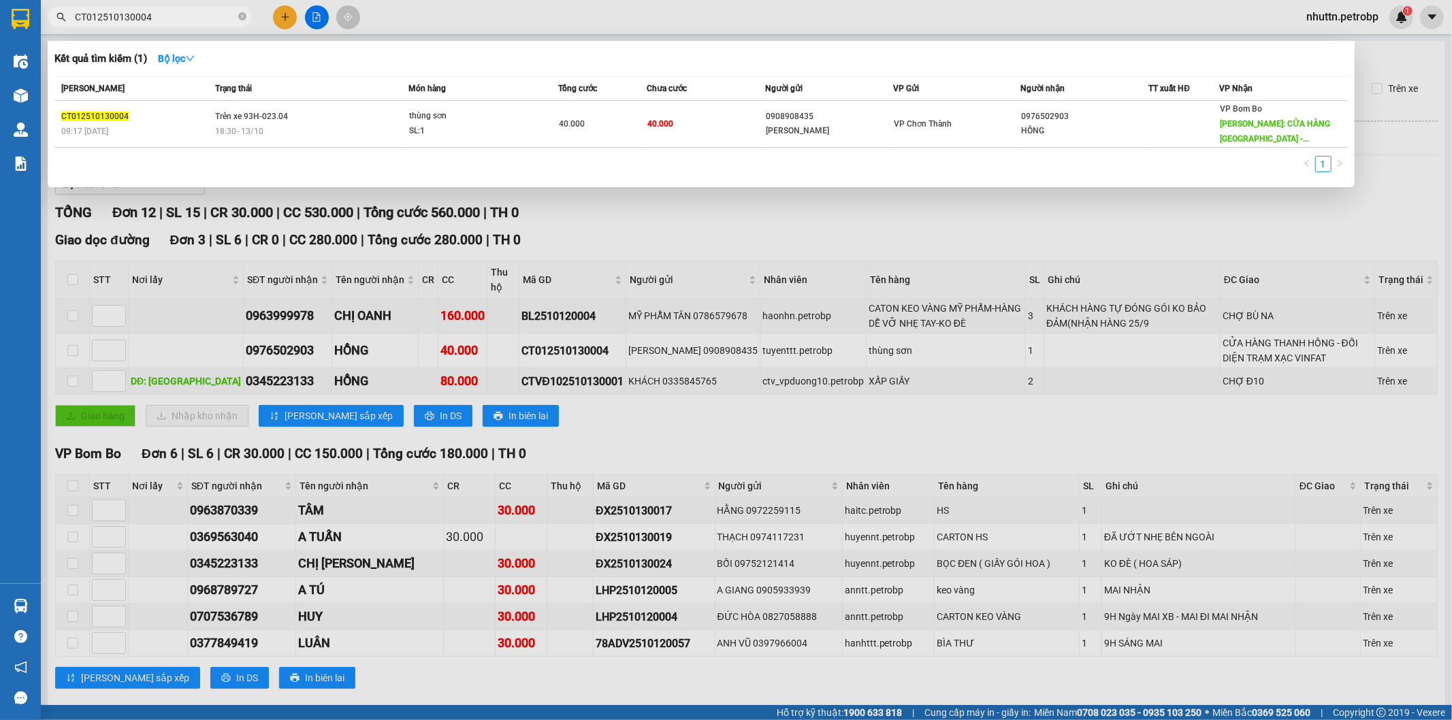
type input "CT012510130004"
click at [1076, 212] on div at bounding box center [726, 360] width 1452 height 720
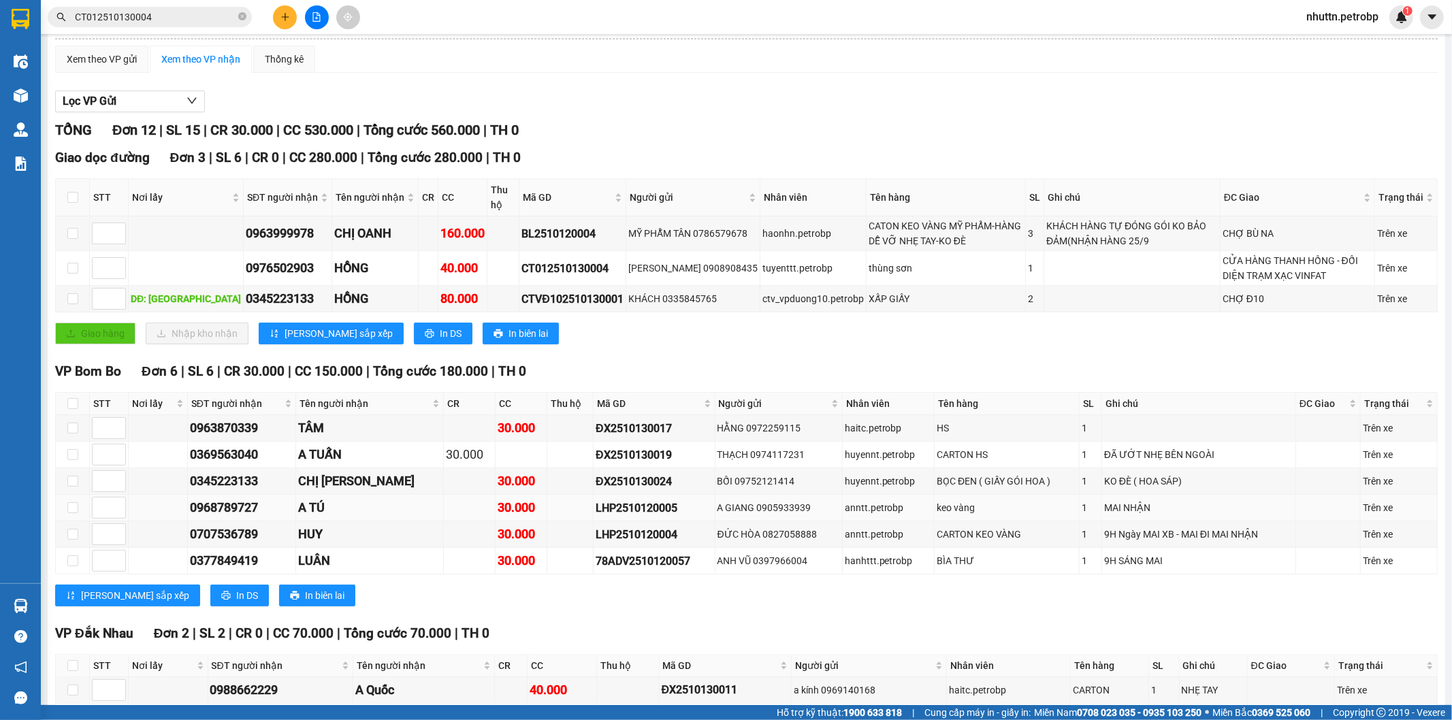
scroll to position [309, 0]
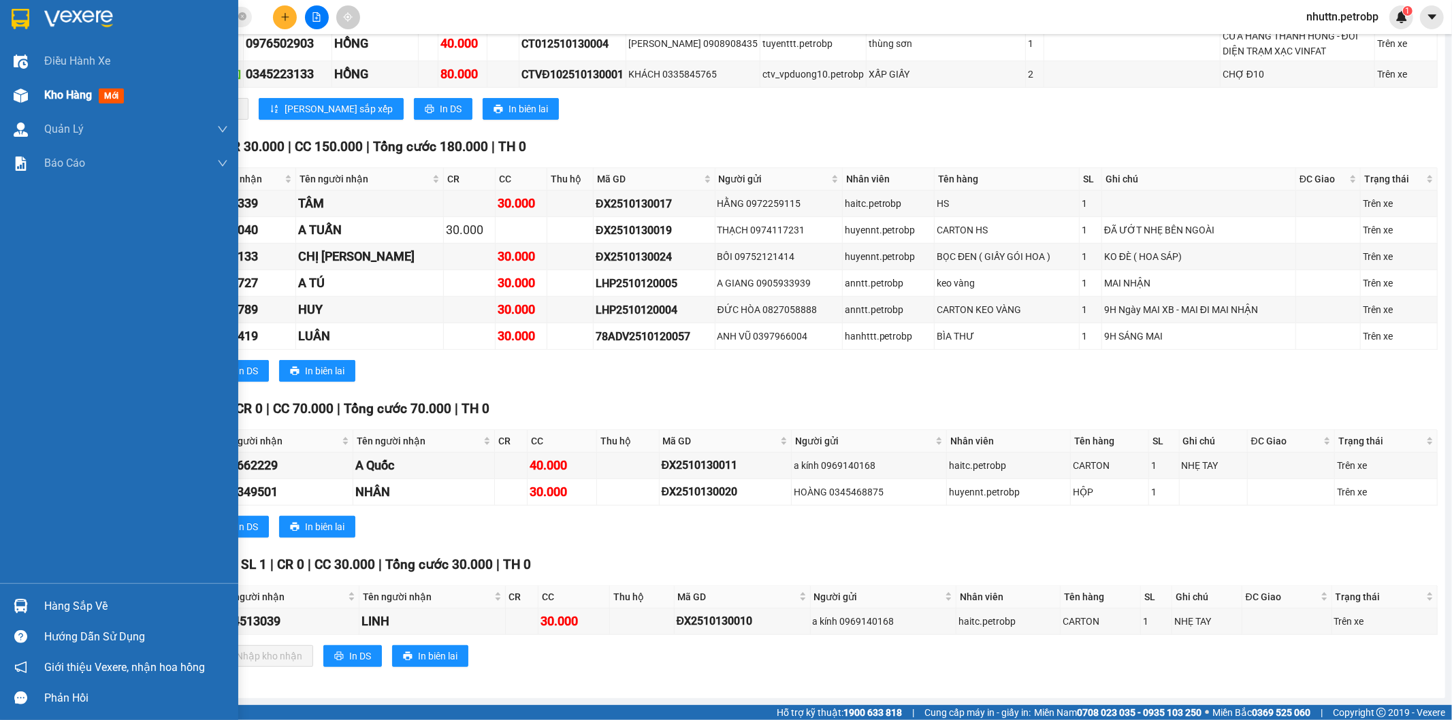
click at [63, 96] on span "Kho hàng" at bounding box center [68, 95] width 48 height 13
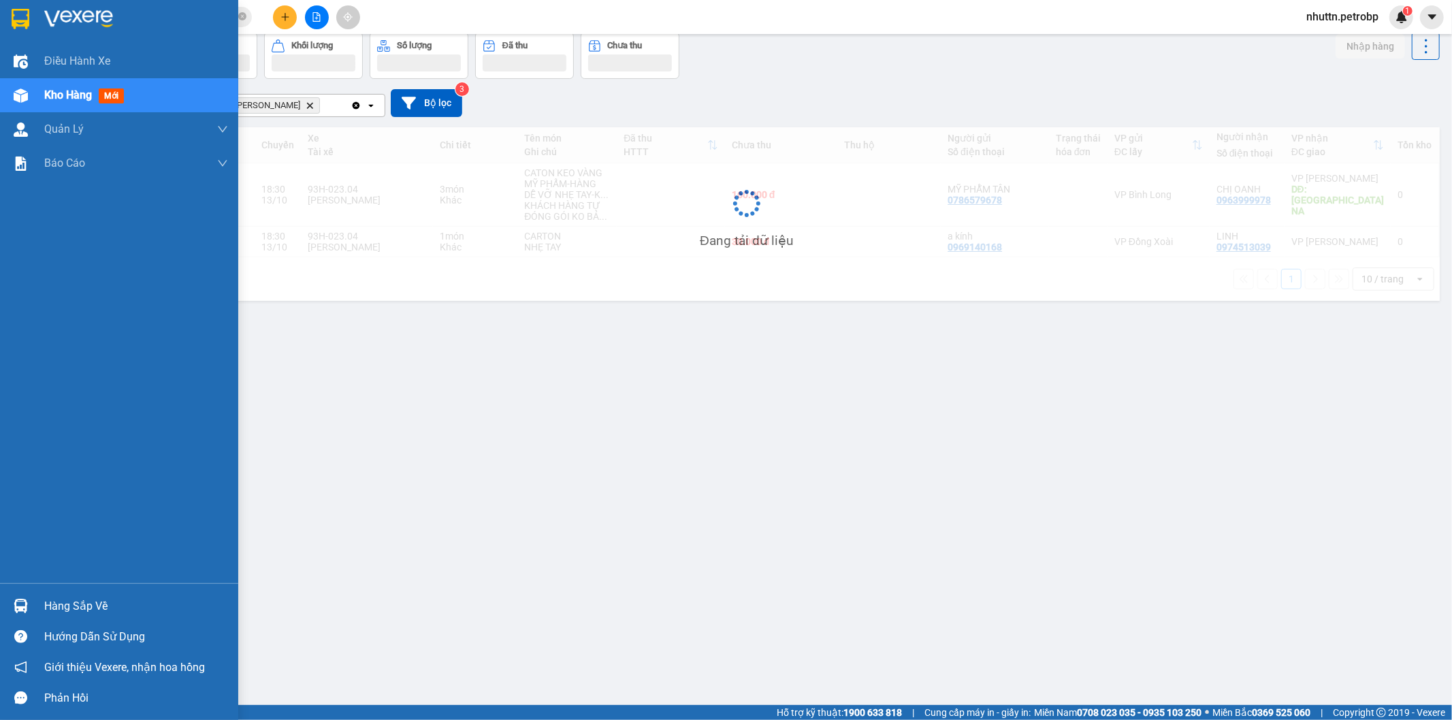
scroll to position [63, 0]
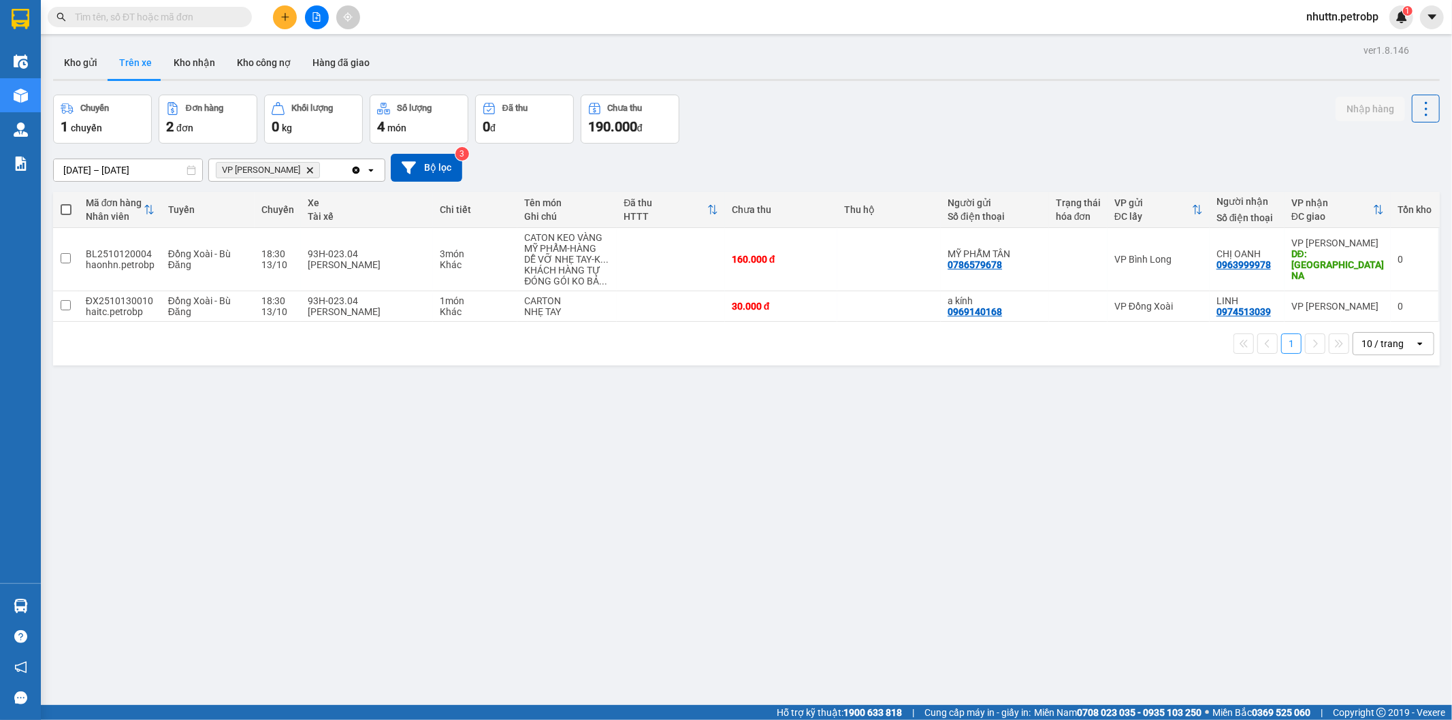
click at [505, 581] on div "ver 1.8.146 Kho gửi Trên xe Kho nhận Kho công nợ Hàng đã giao Chuyến 1 chuyến Đ…" at bounding box center [747, 401] width 1398 height 720
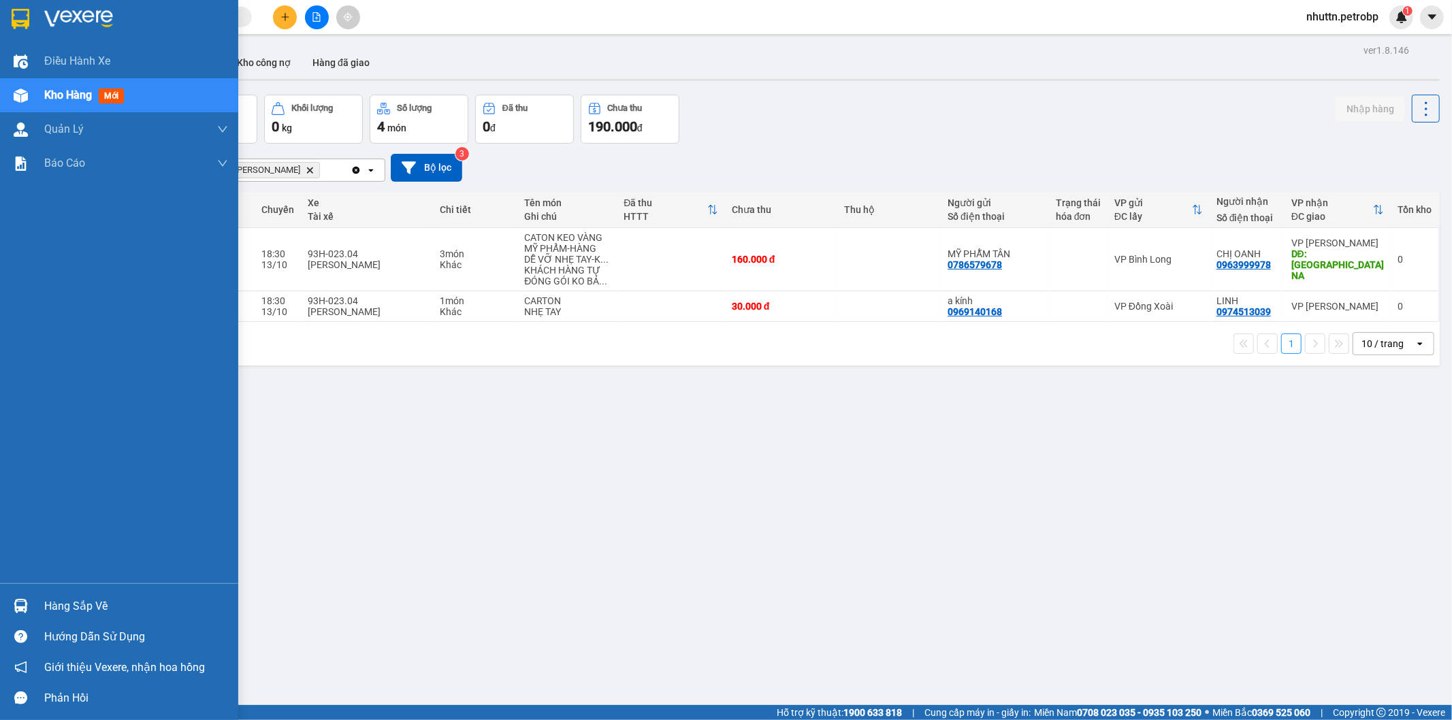
click at [45, 600] on div "Hàng sắp về" at bounding box center [136, 606] width 184 height 20
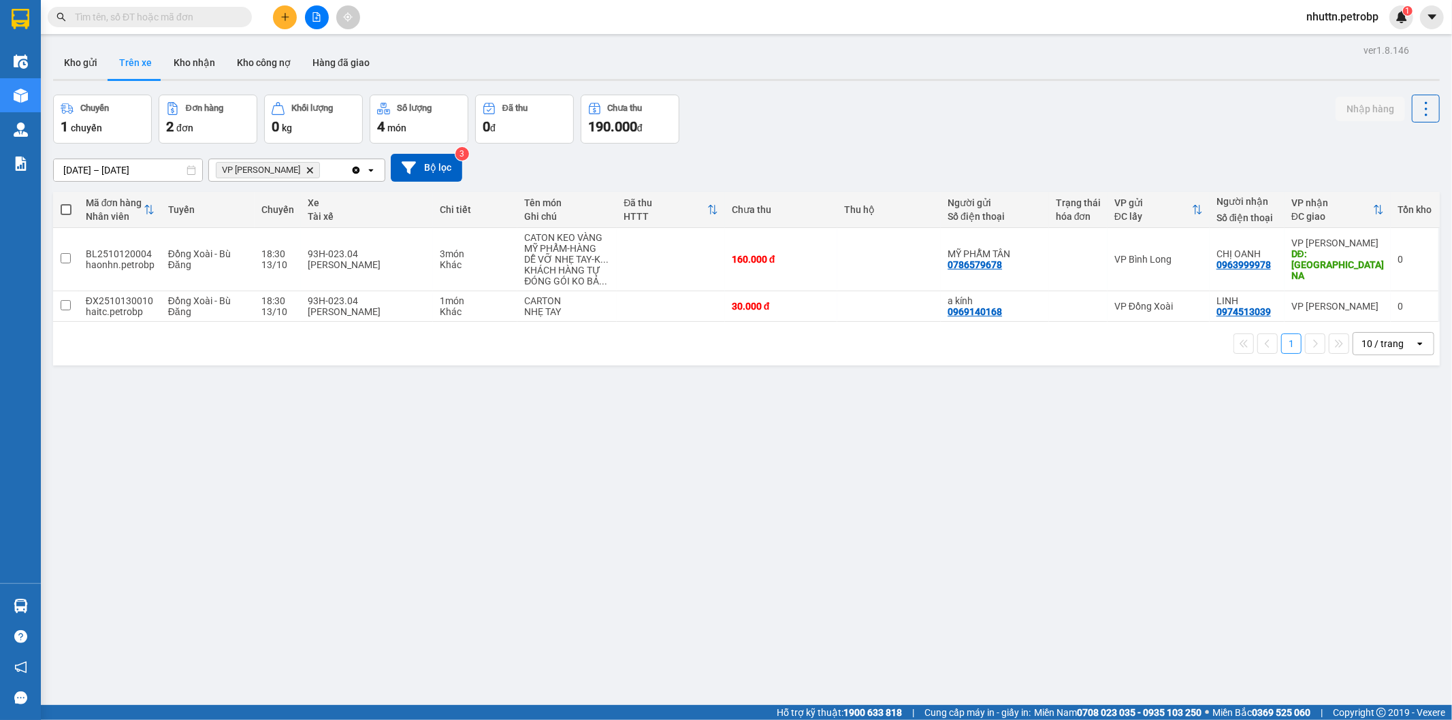
click at [743, 579] on section "Kết quả tìm kiếm ( 0 ) Bộ lọc No Data nhuttn.petrobp 1 Điều hành xe Kho hàng mớ…" at bounding box center [726, 360] width 1452 height 720
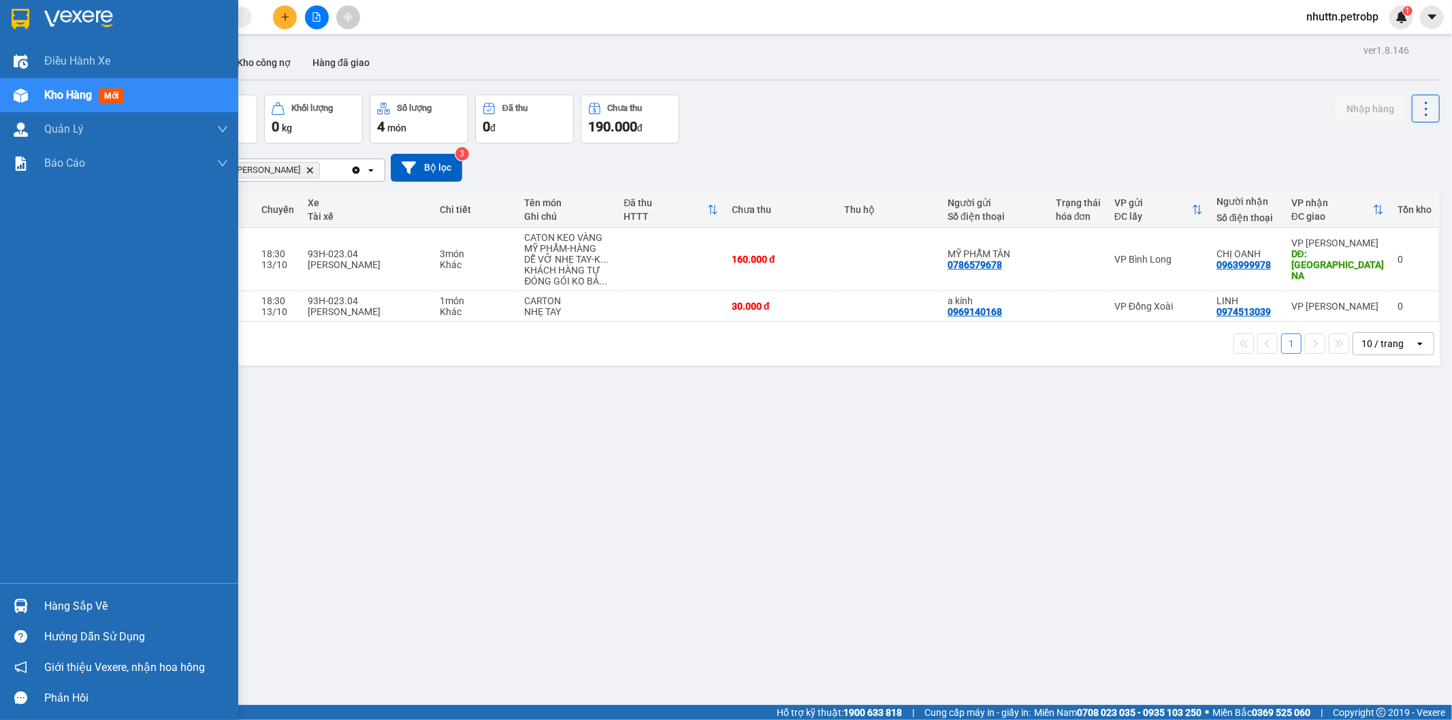
click at [22, 607] on img at bounding box center [21, 606] width 14 height 14
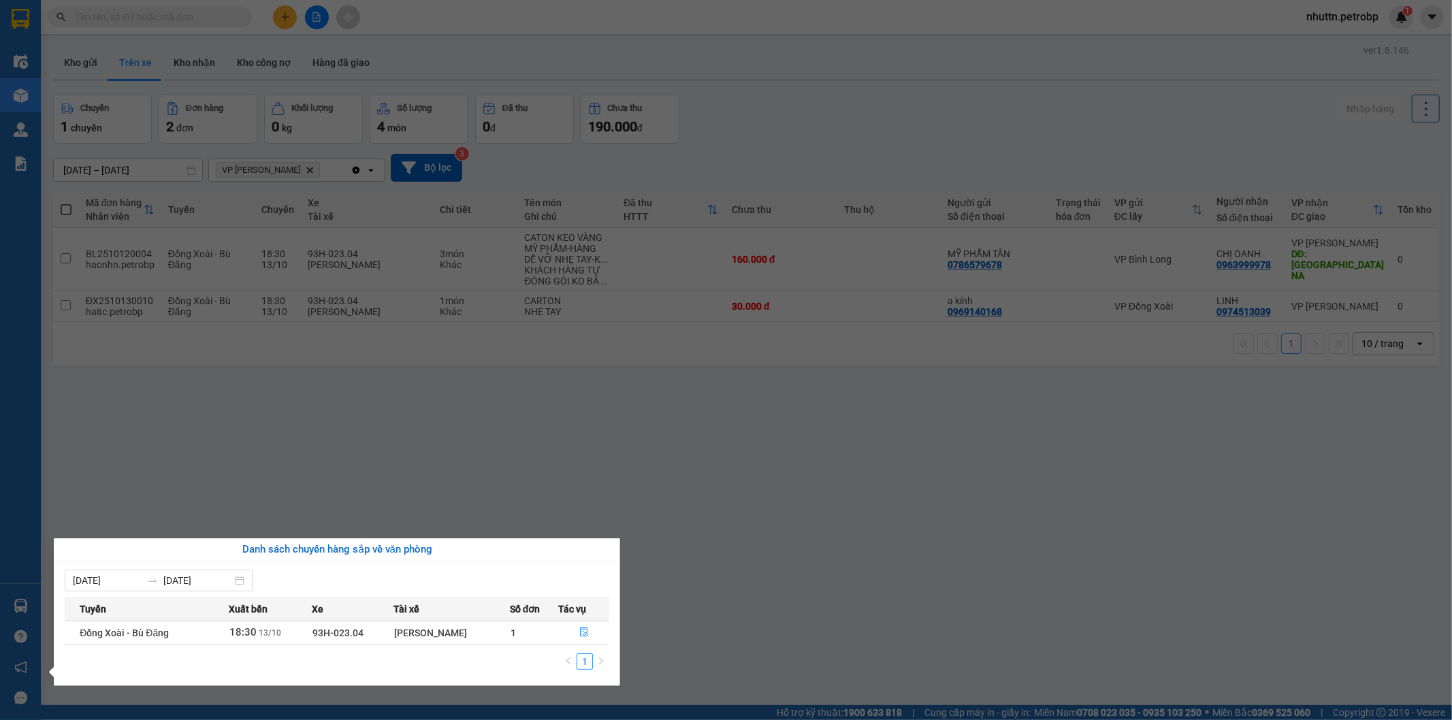
click at [470, 482] on section "Kết quả tìm kiếm ( 0 ) Bộ lọc No Data nhuttn.petrobp 1 Điều hành xe Kho hàng mớ…" at bounding box center [726, 360] width 1452 height 720
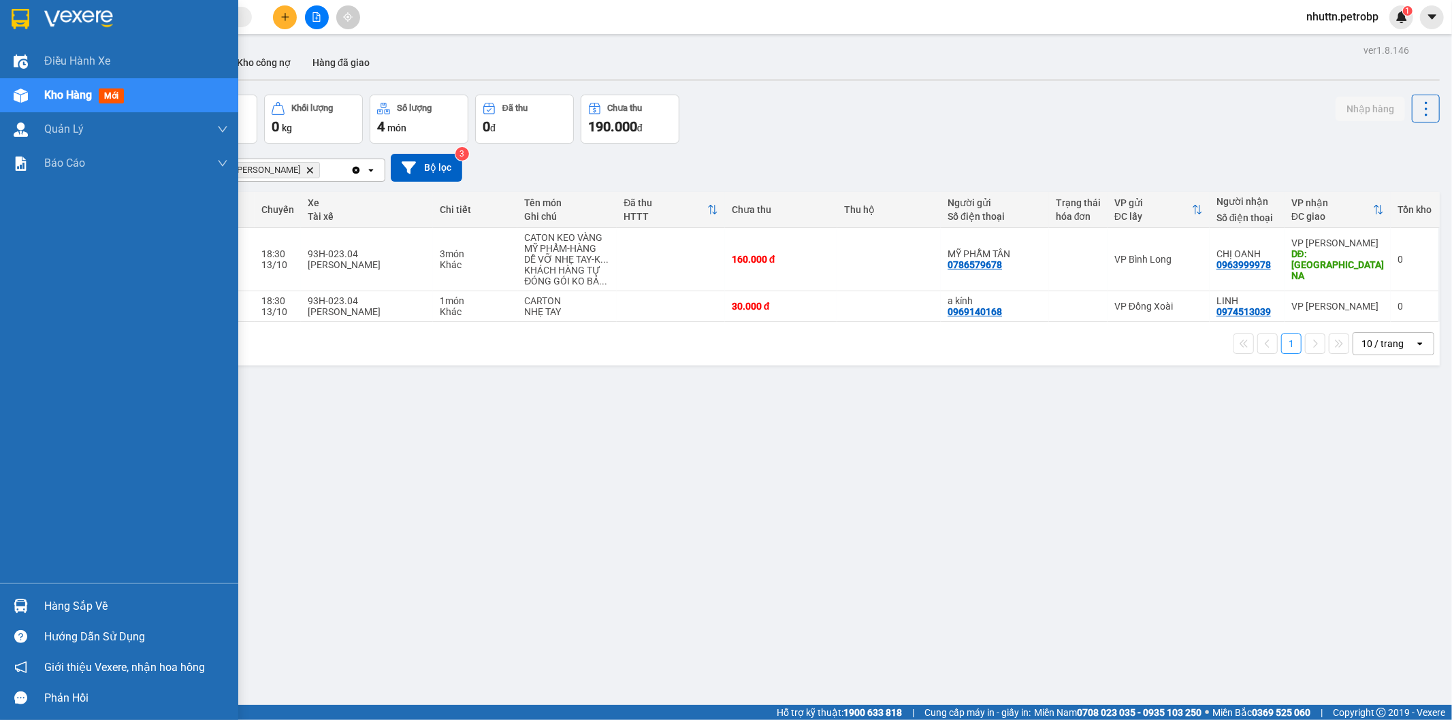
click at [31, 605] on div at bounding box center [21, 606] width 24 height 24
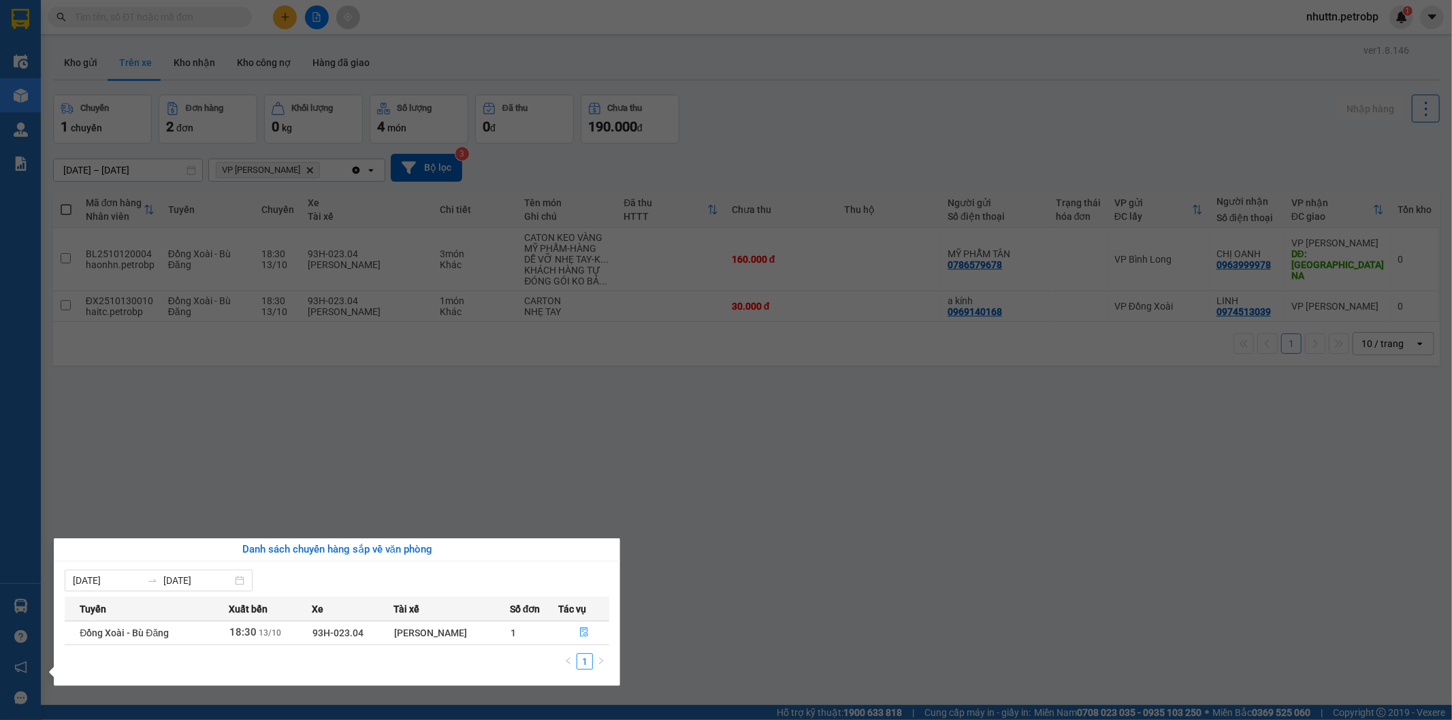
click at [809, 458] on section "Kết quả tìm kiếm ( 0 ) Bộ lọc No Data nhuttn.petrobp 1 Điều hành xe Kho hàng mớ…" at bounding box center [726, 360] width 1452 height 720
